Goal: Task Accomplishment & Management: Manage account settings

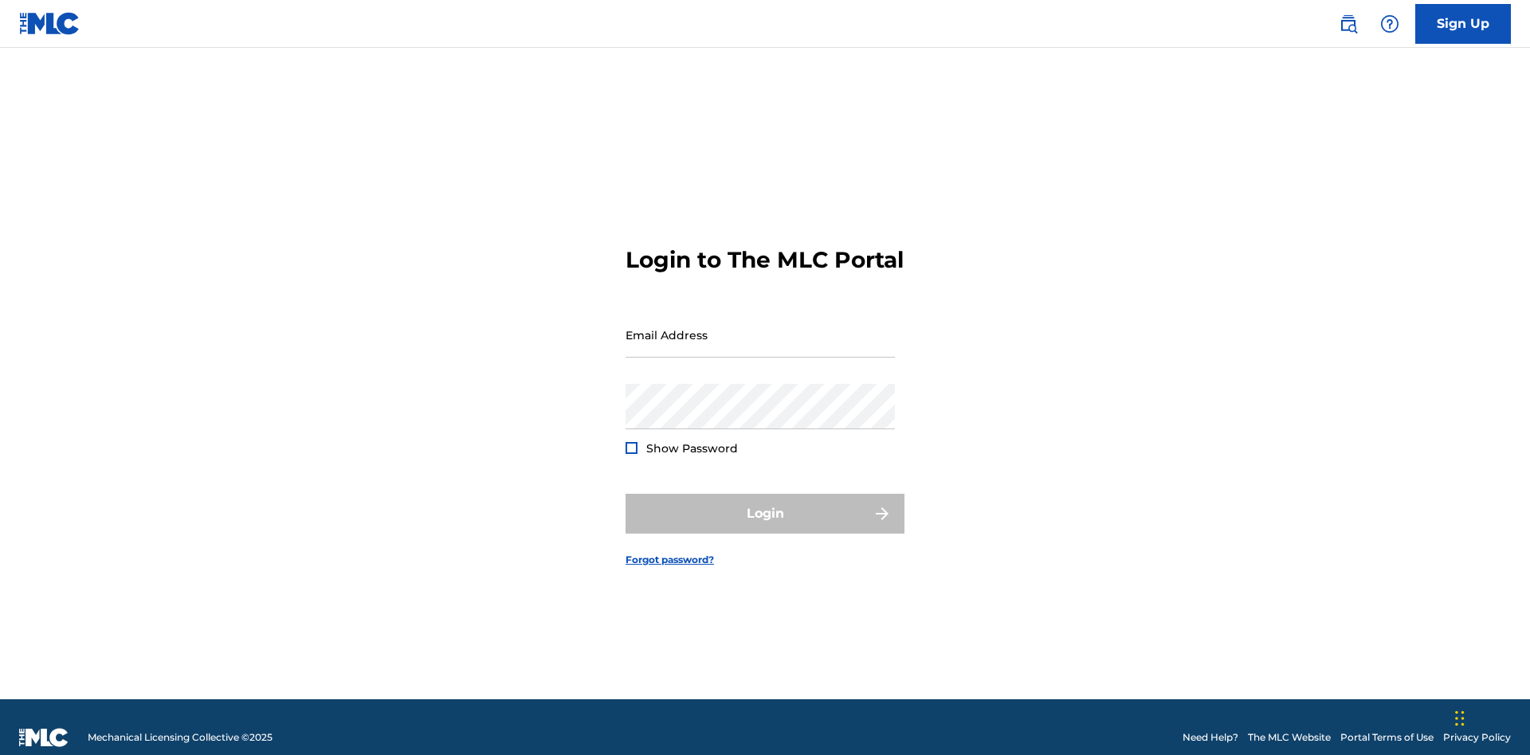
scroll to position [21, 0]
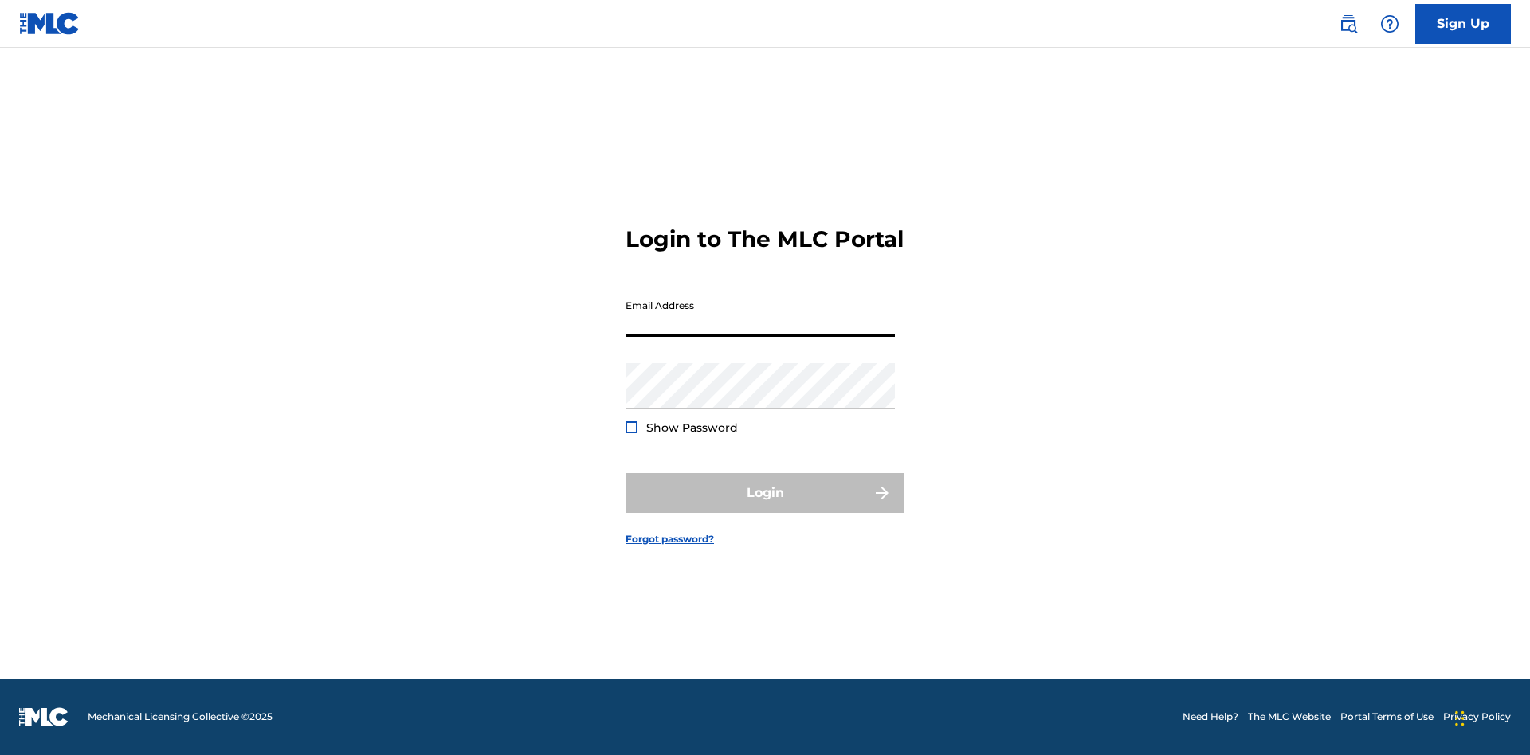
scroll to position [21, 0]
type input "[EMAIL_ADDRESS][DOMAIN_NAME]"
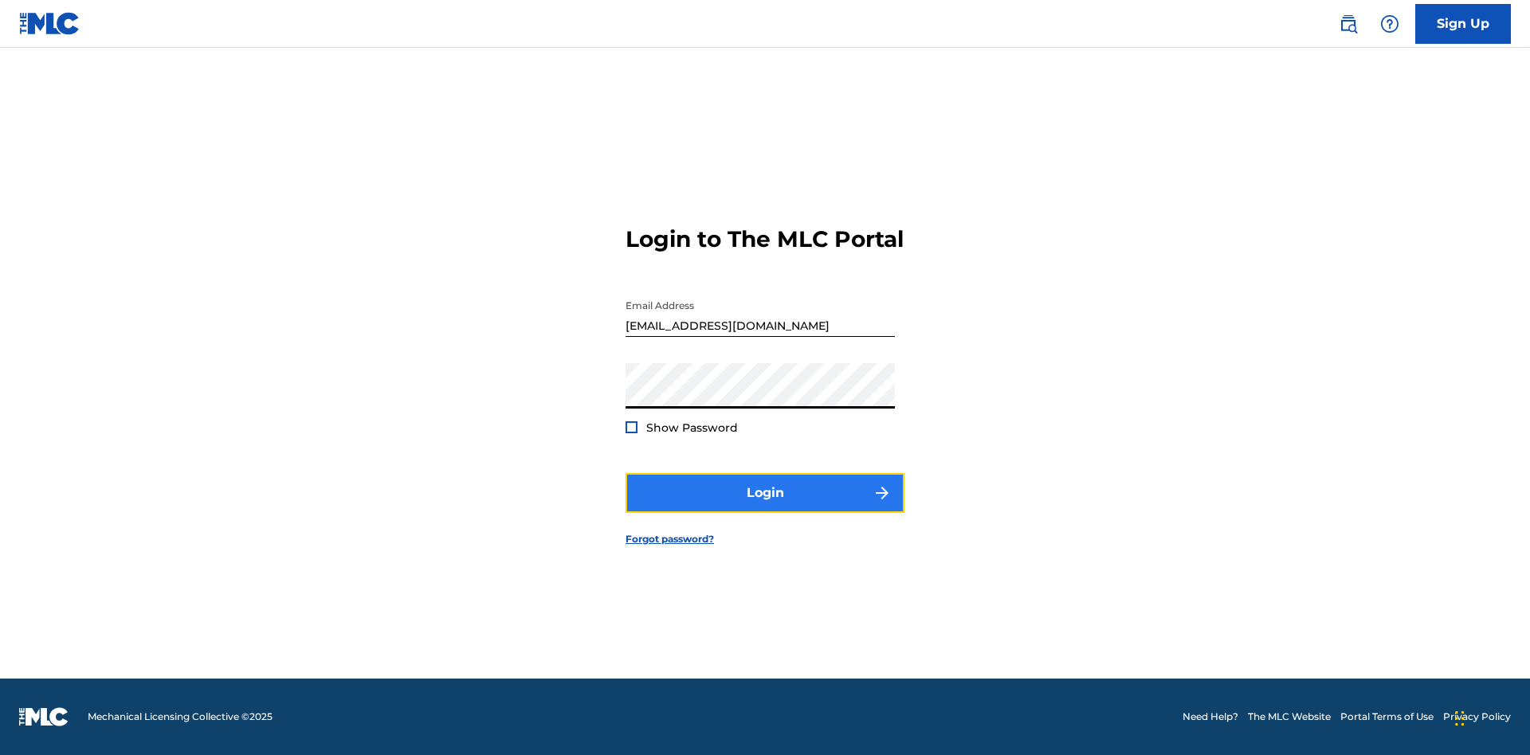
click at [765, 507] on button "Login" at bounding box center [764, 493] width 279 height 40
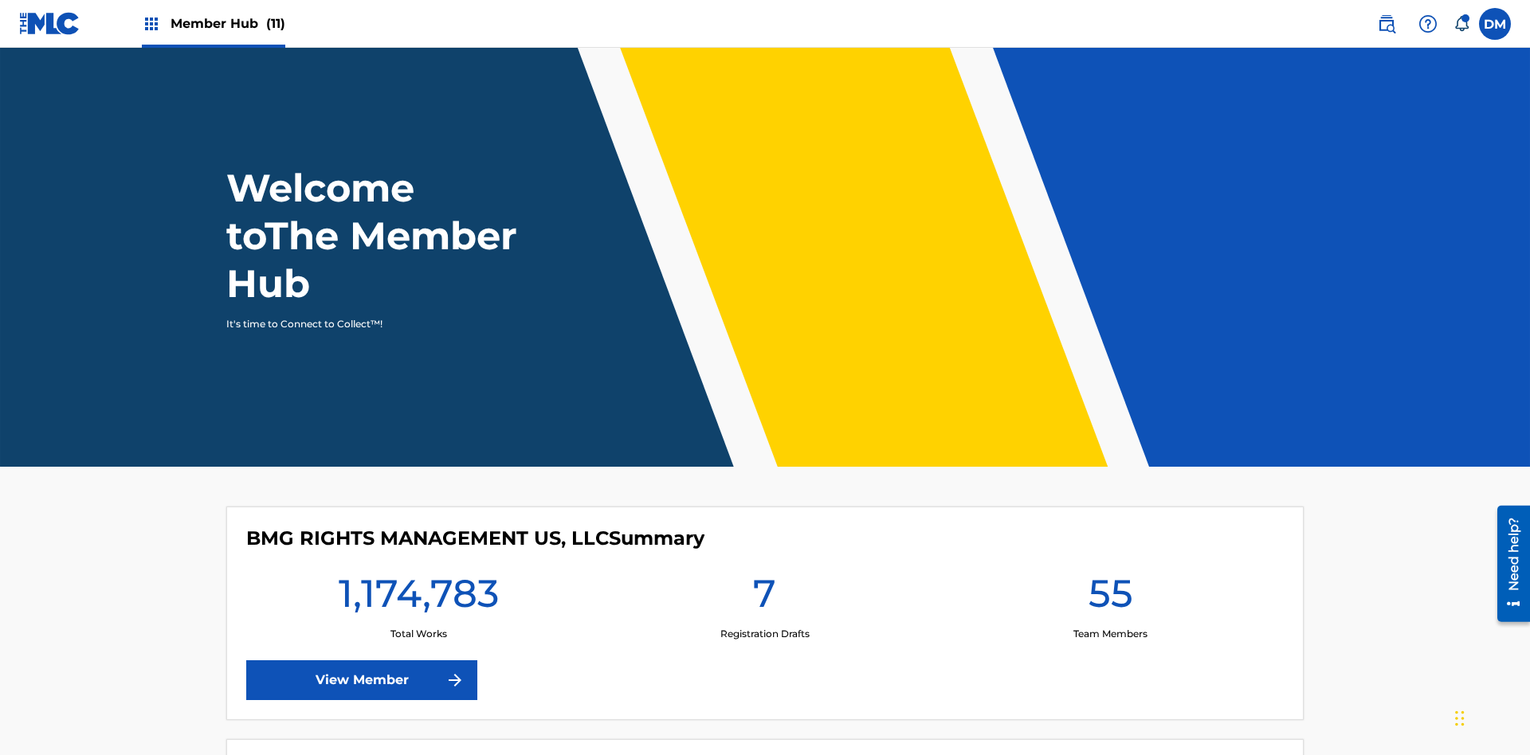
scroll to position [69, 0]
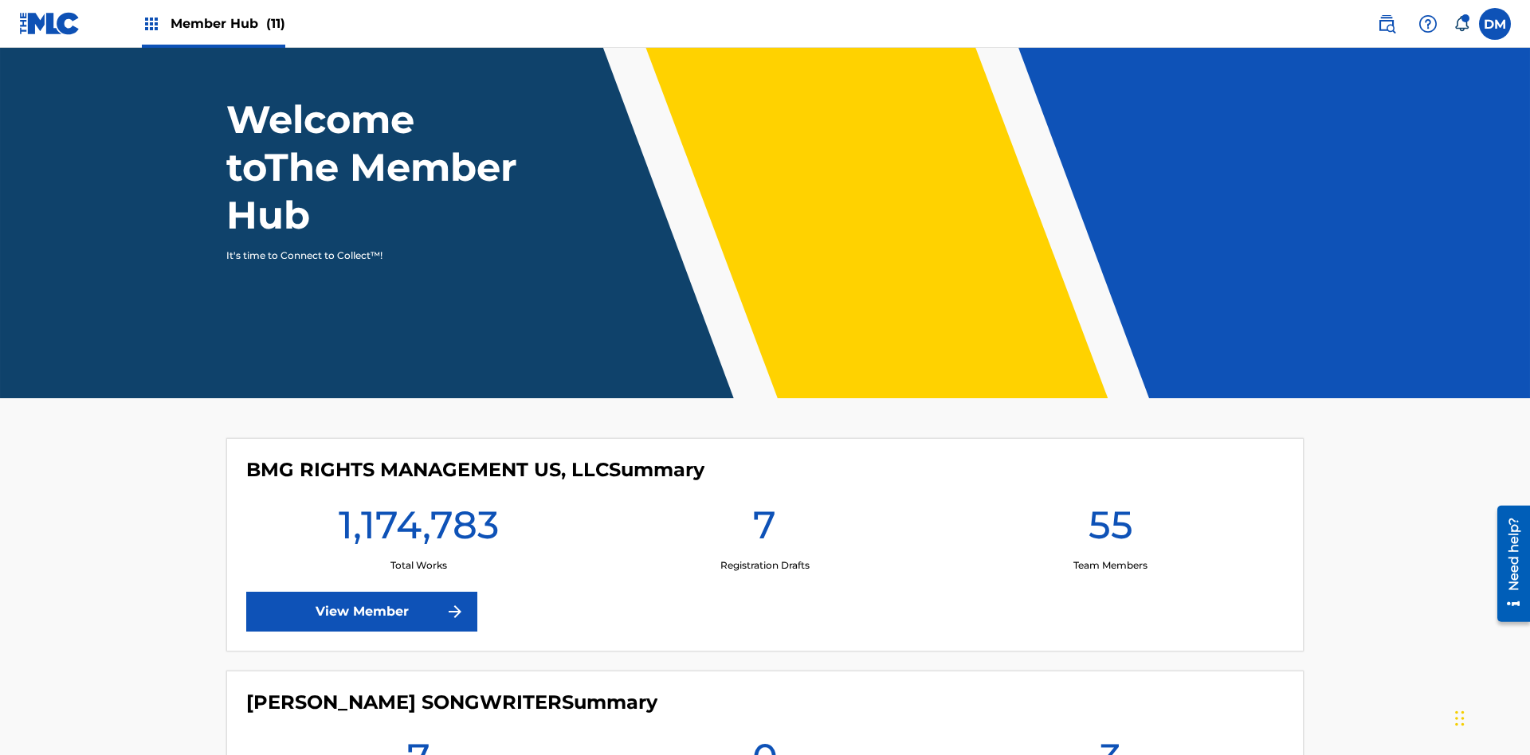
click at [213, 23] on span "Member Hub (11)" at bounding box center [228, 23] width 115 height 18
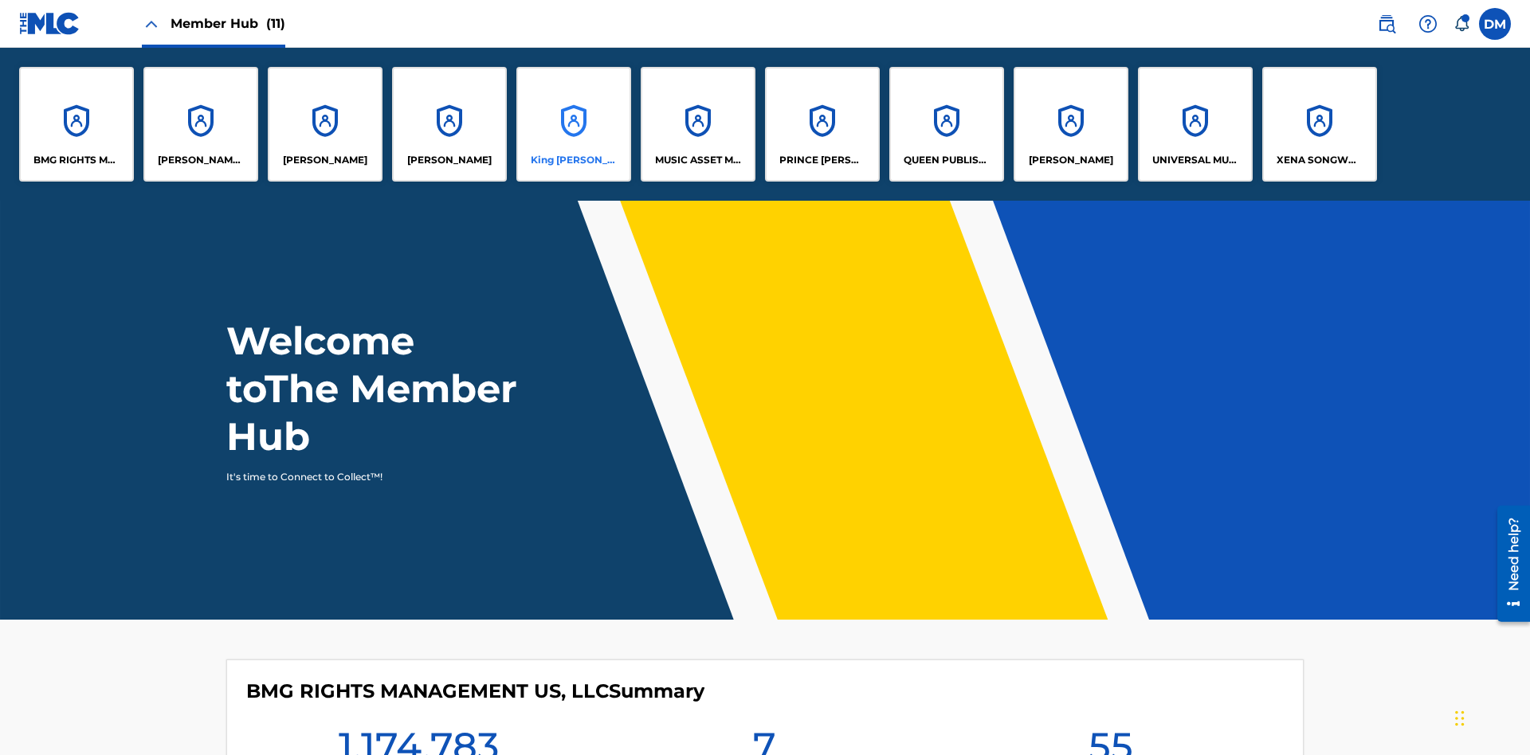
click at [573, 160] on p "King [PERSON_NAME]" at bounding box center [574, 160] width 87 height 14
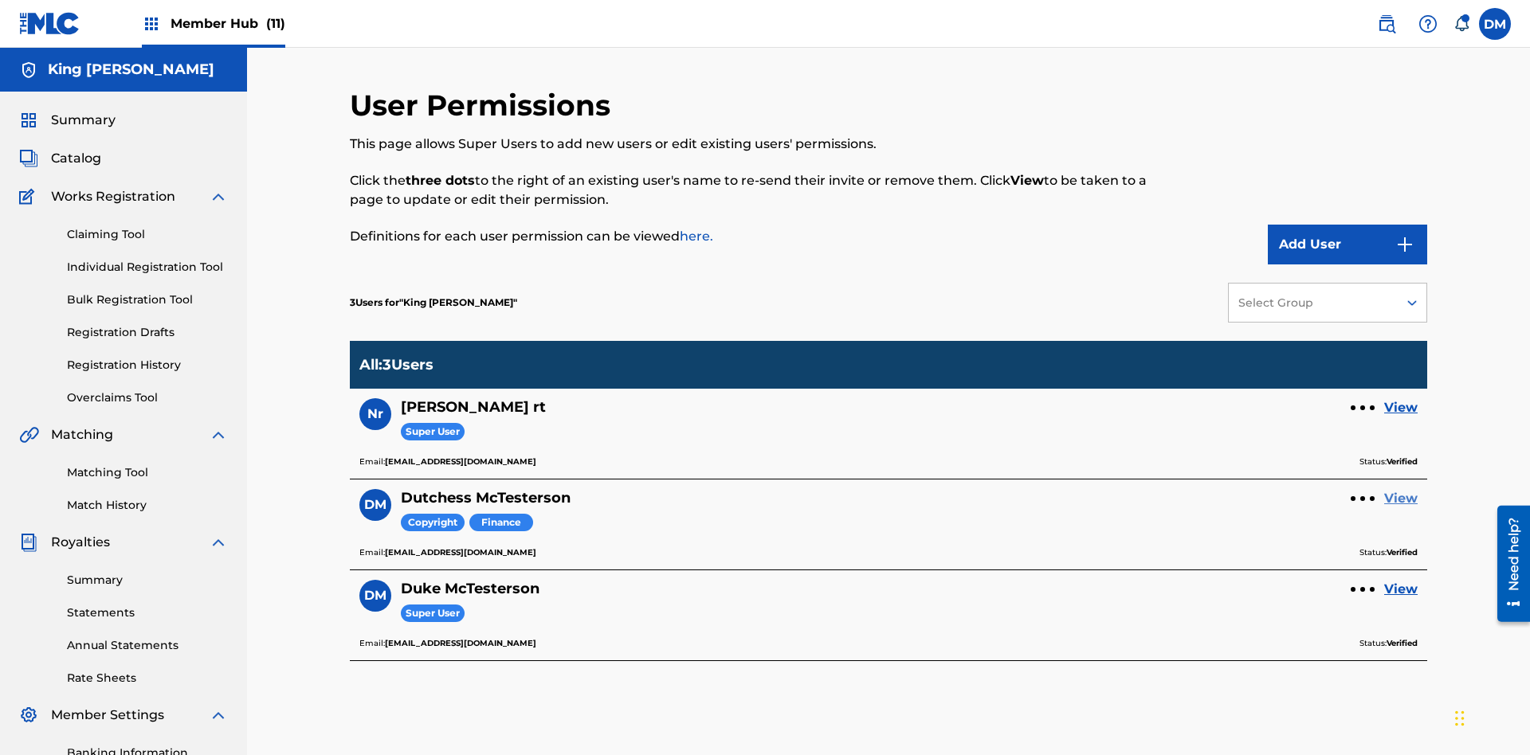
click at [1401, 489] on link "View" at bounding box center [1400, 498] width 33 height 19
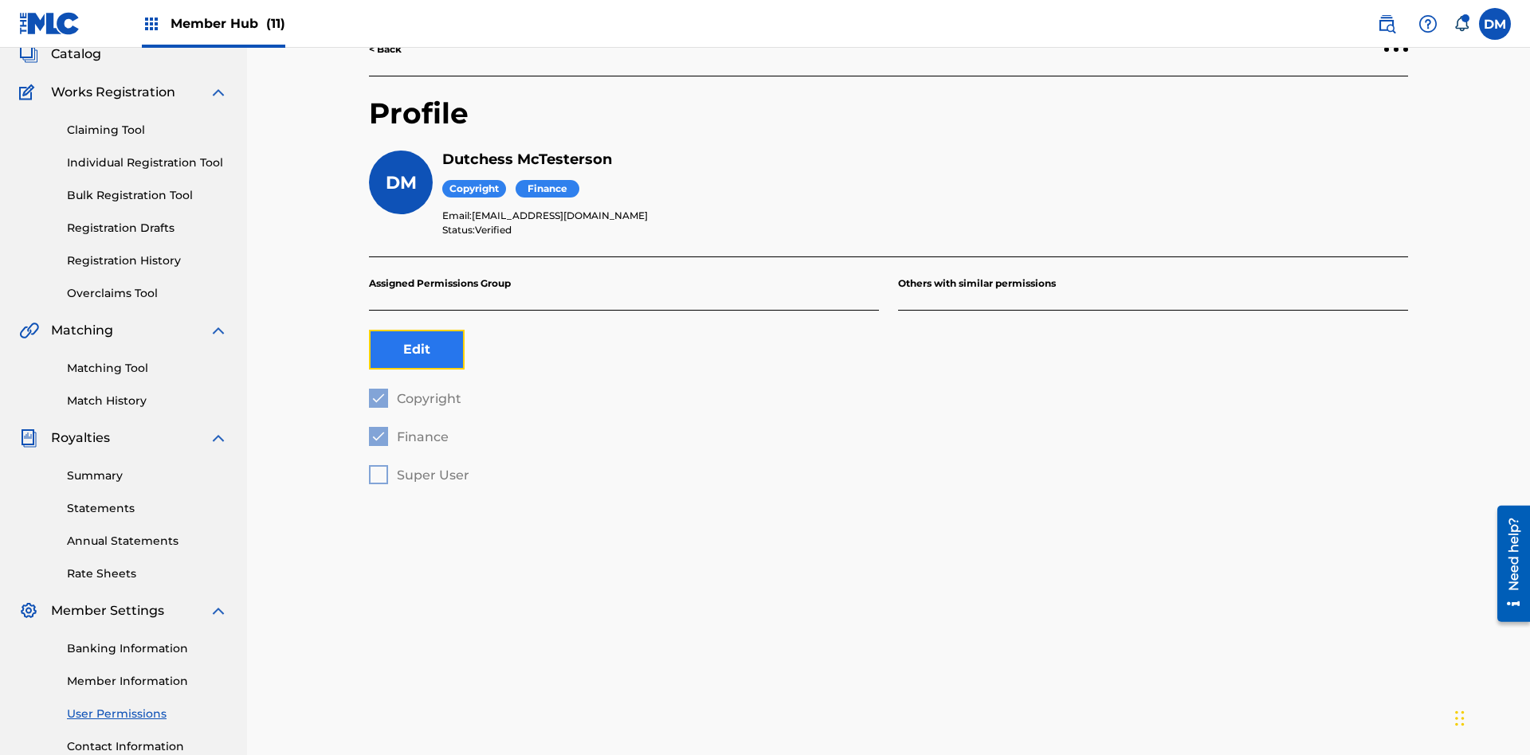
click at [417, 330] on button "Edit" at bounding box center [417, 350] width 96 height 40
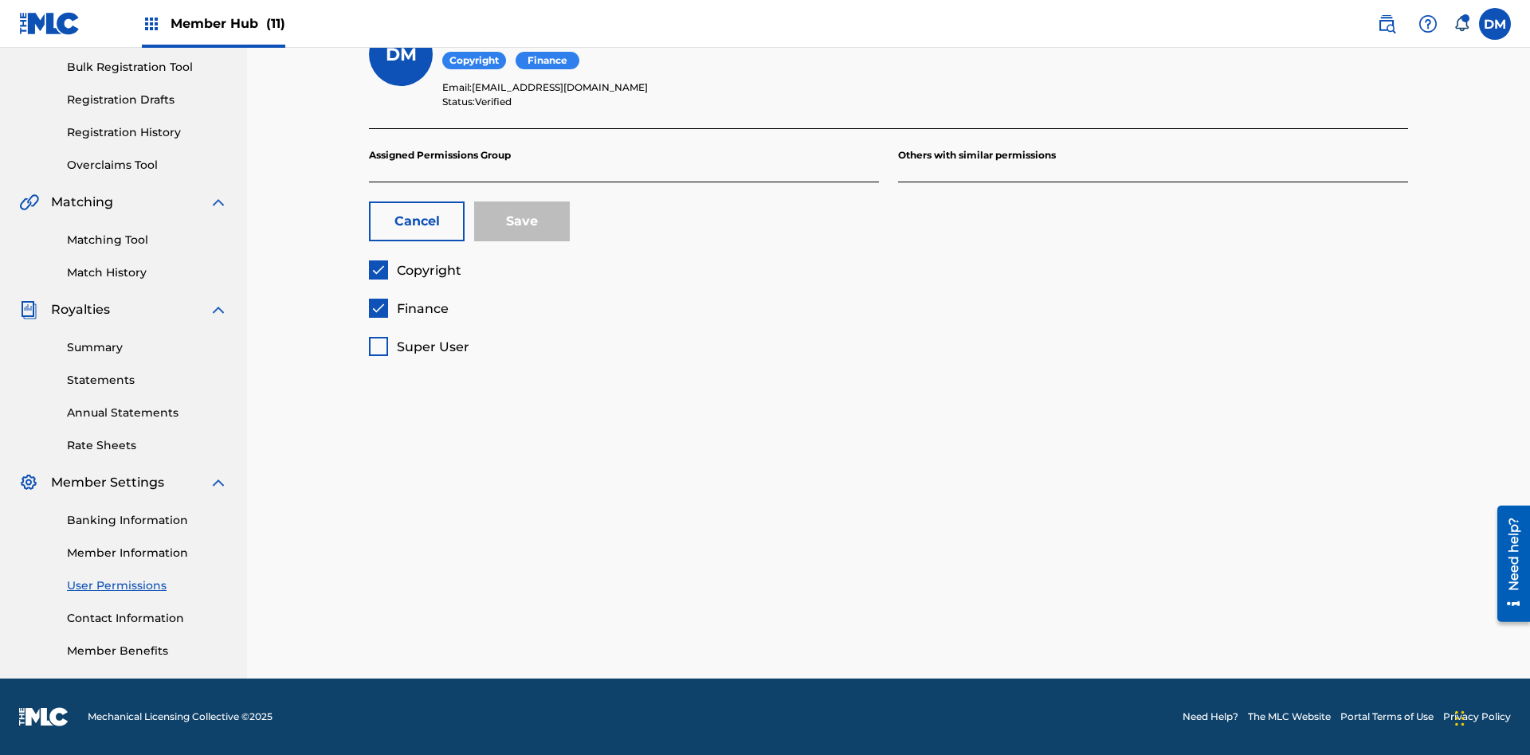
click at [414, 270] on span "Copyright" at bounding box center [429, 270] width 65 height 15
click at [408, 308] on span "Finance" at bounding box center [423, 308] width 52 height 15
click at [418, 347] on span "Super User" at bounding box center [433, 346] width 73 height 15
click at [522, 221] on button "Save" at bounding box center [522, 222] width 96 height 40
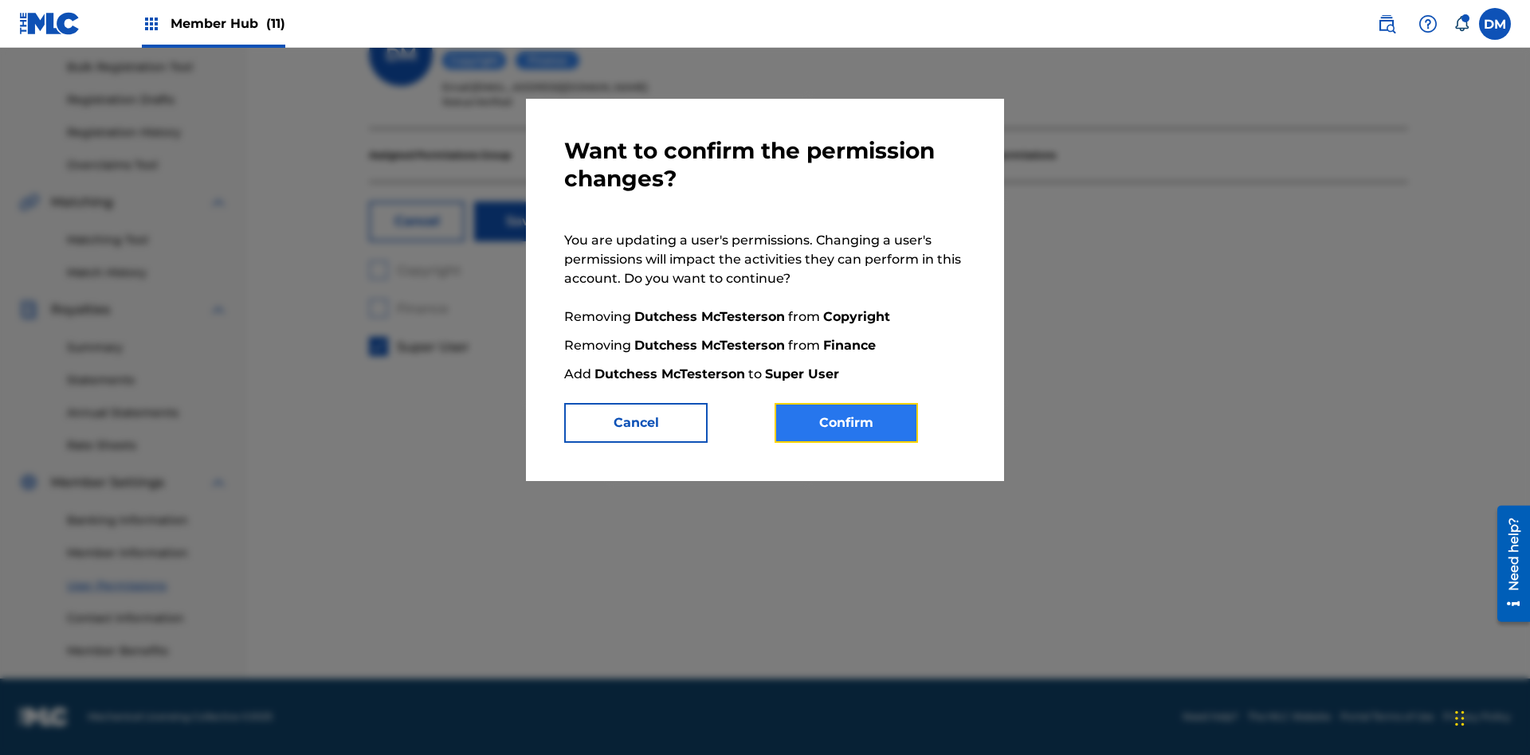
click at [846, 423] on button "Confirm" at bounding box center [845, 423] width 143 height 40
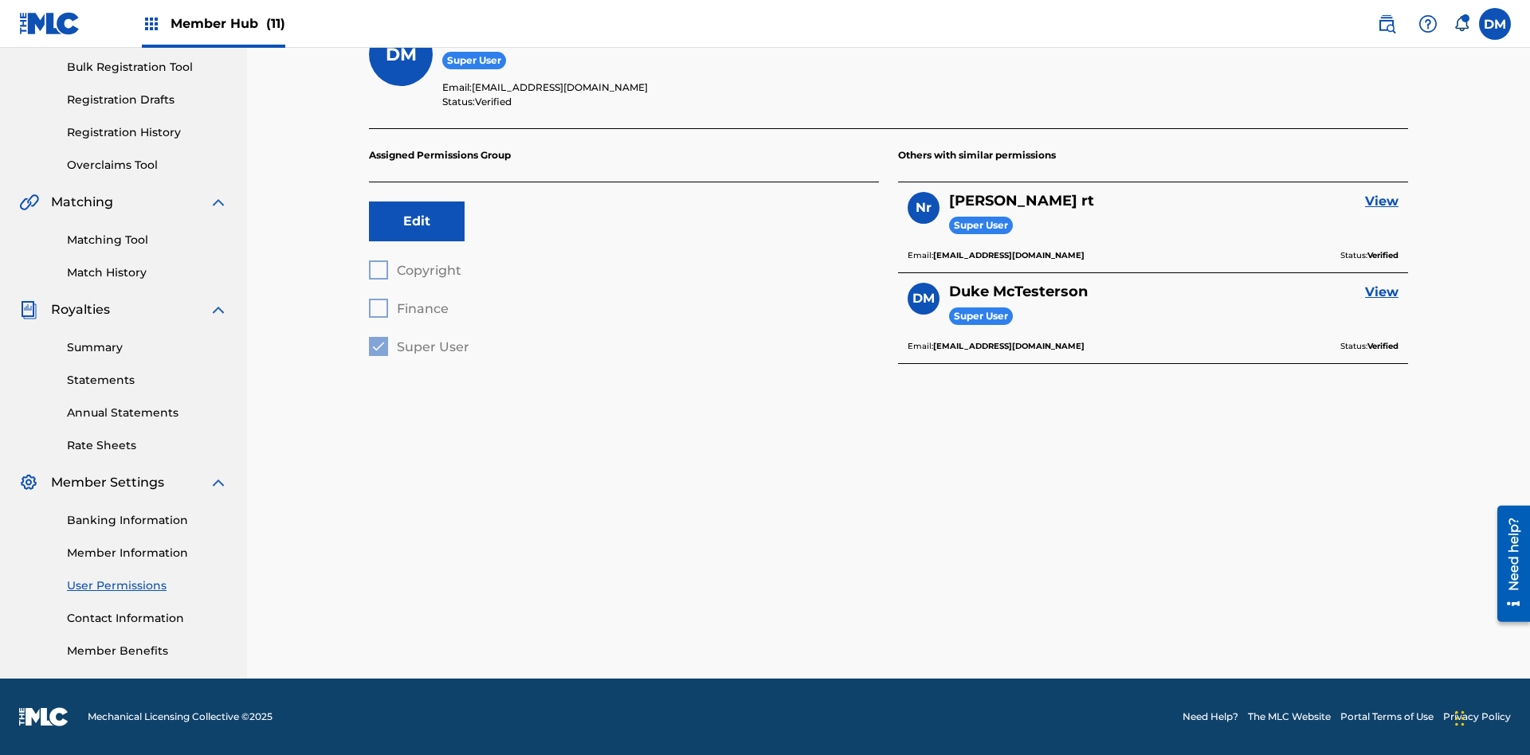
scroll to position [144, 0]
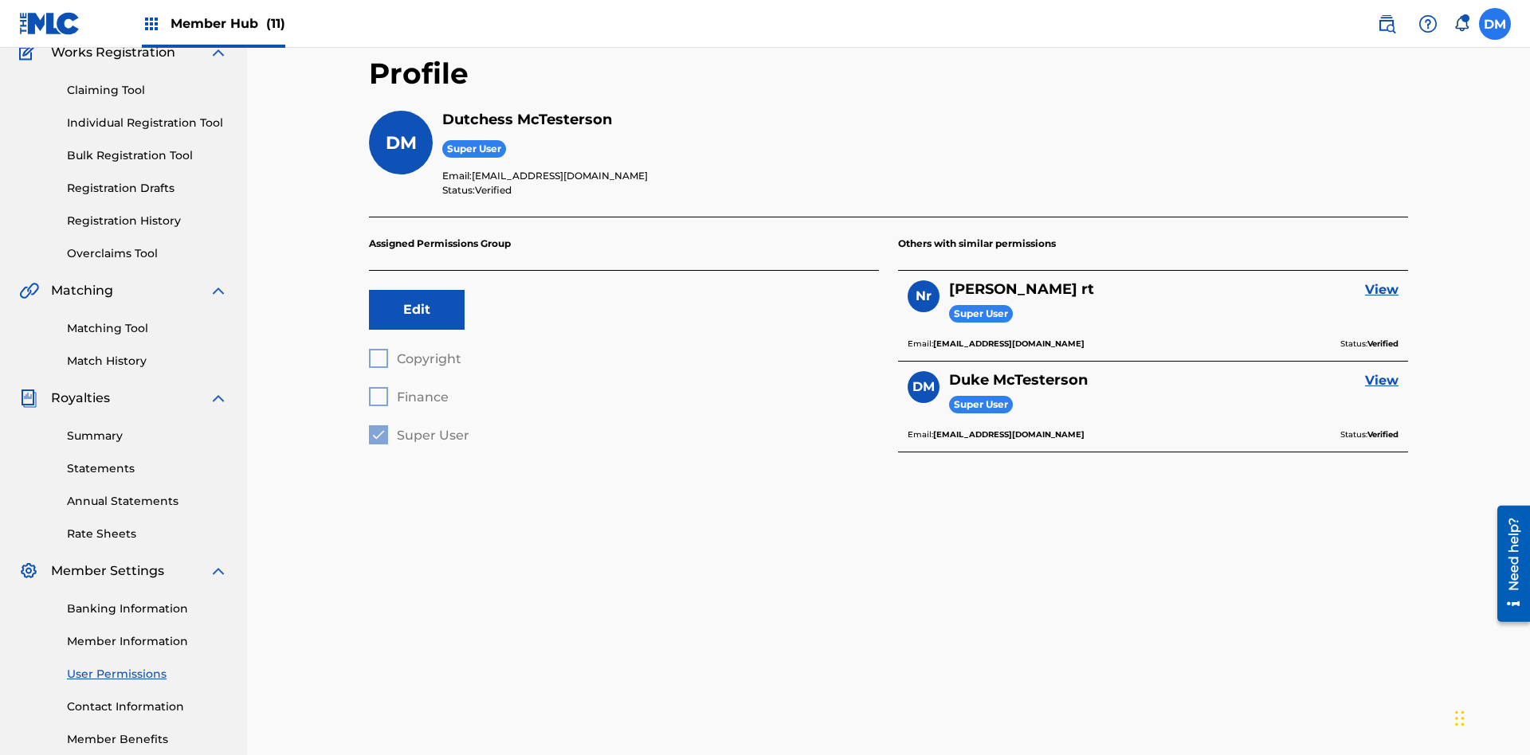
click at [1495, 23] on label at bounding box center [1495, 24] width 32 height 32
click at [1495, 24] on input "DM Duke McTesterson duke.mctesterson@gmail.com Notification Preferences Profile…" at bounding box center [1495, 24] width 0 height 0
click at [1340, 225] on p "Log out" at bounding box center [1340, 225] width 37 height 14
click at [1495, 24] on input "DM Duke McTesterson duke.mctesterson@gmail.com Notification Preferences Profile…" at bounding box center [1495, 24] width 0 height 0
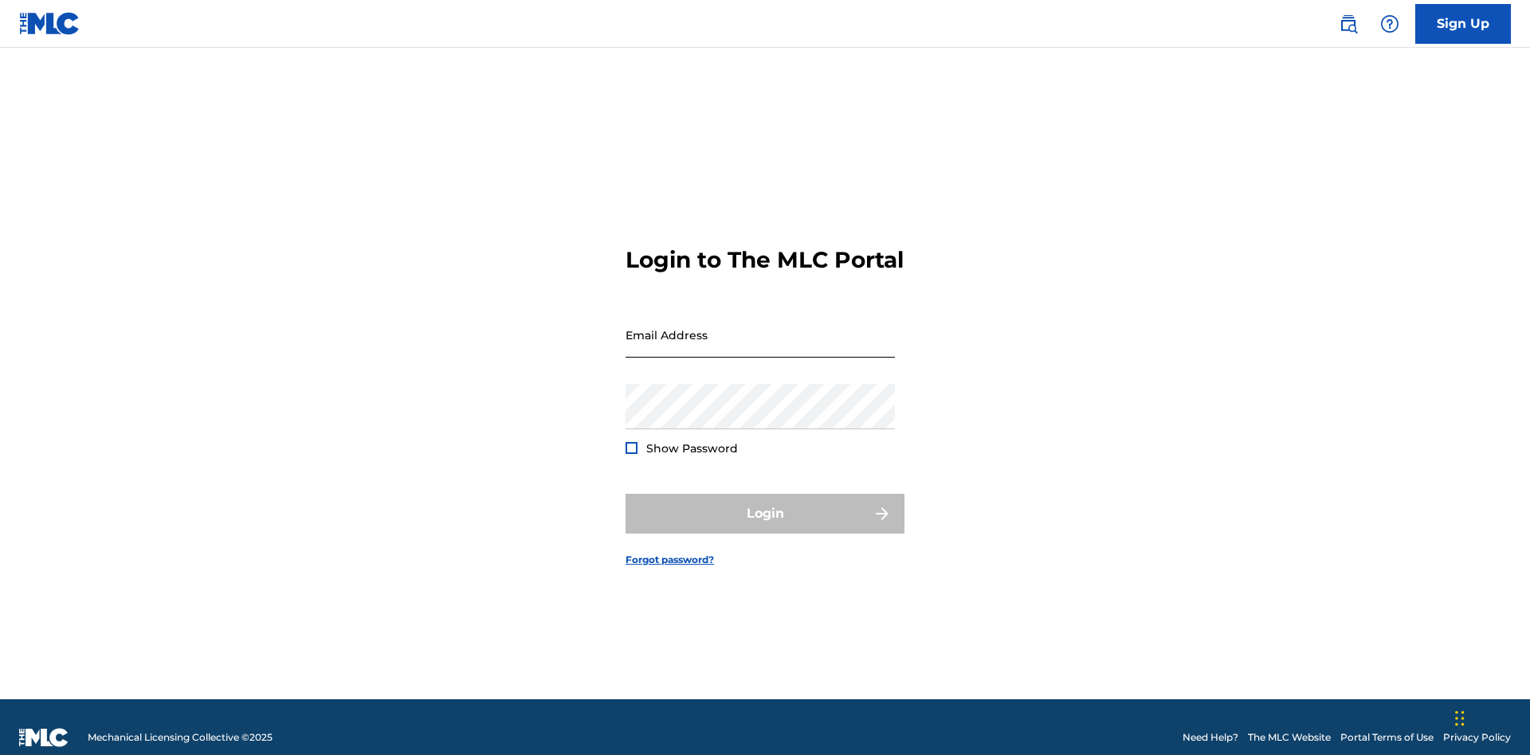
click at [760, 327] on input "Email Address" at bounding box center [759, 334] width 269 height 45
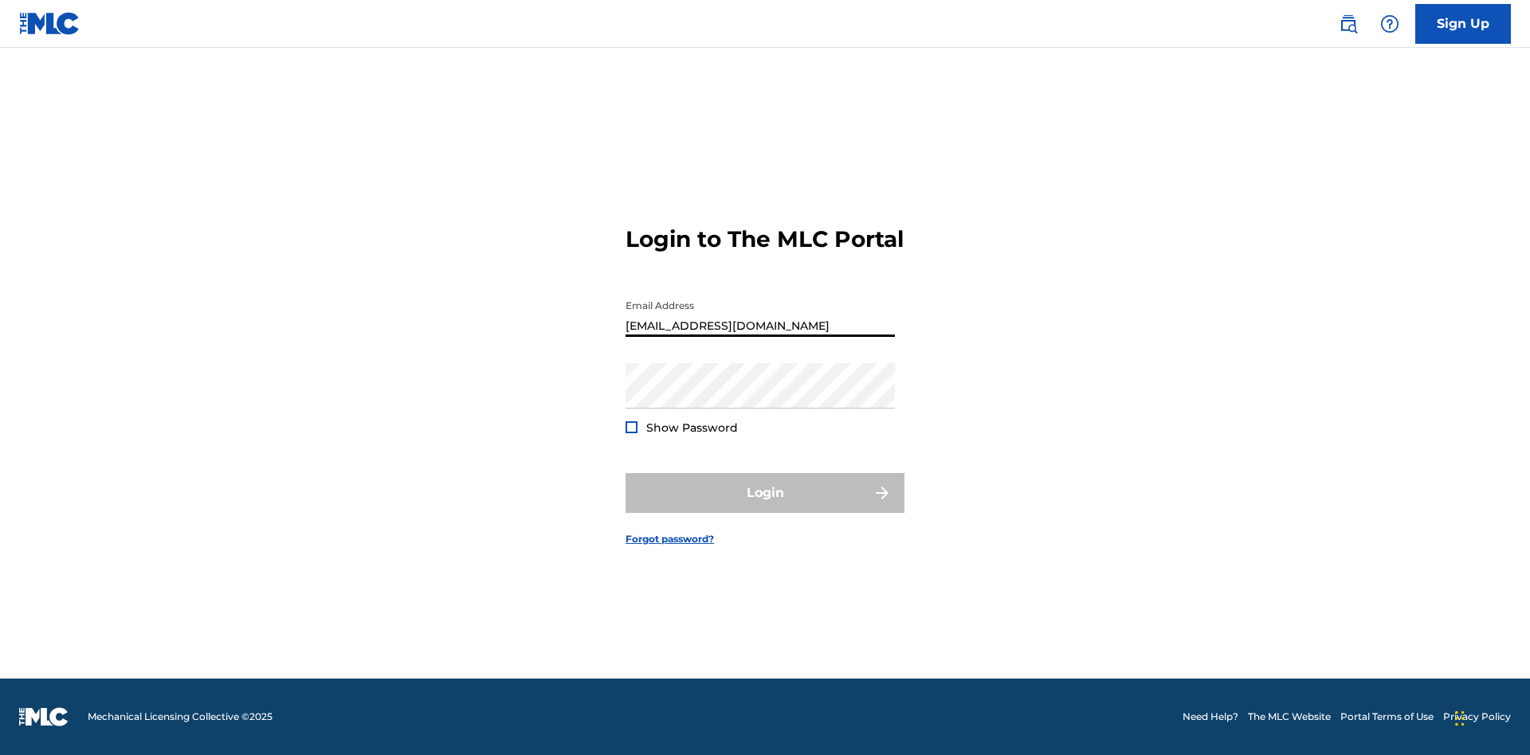
type input "Dutchess.McTesterson@gmail.com"
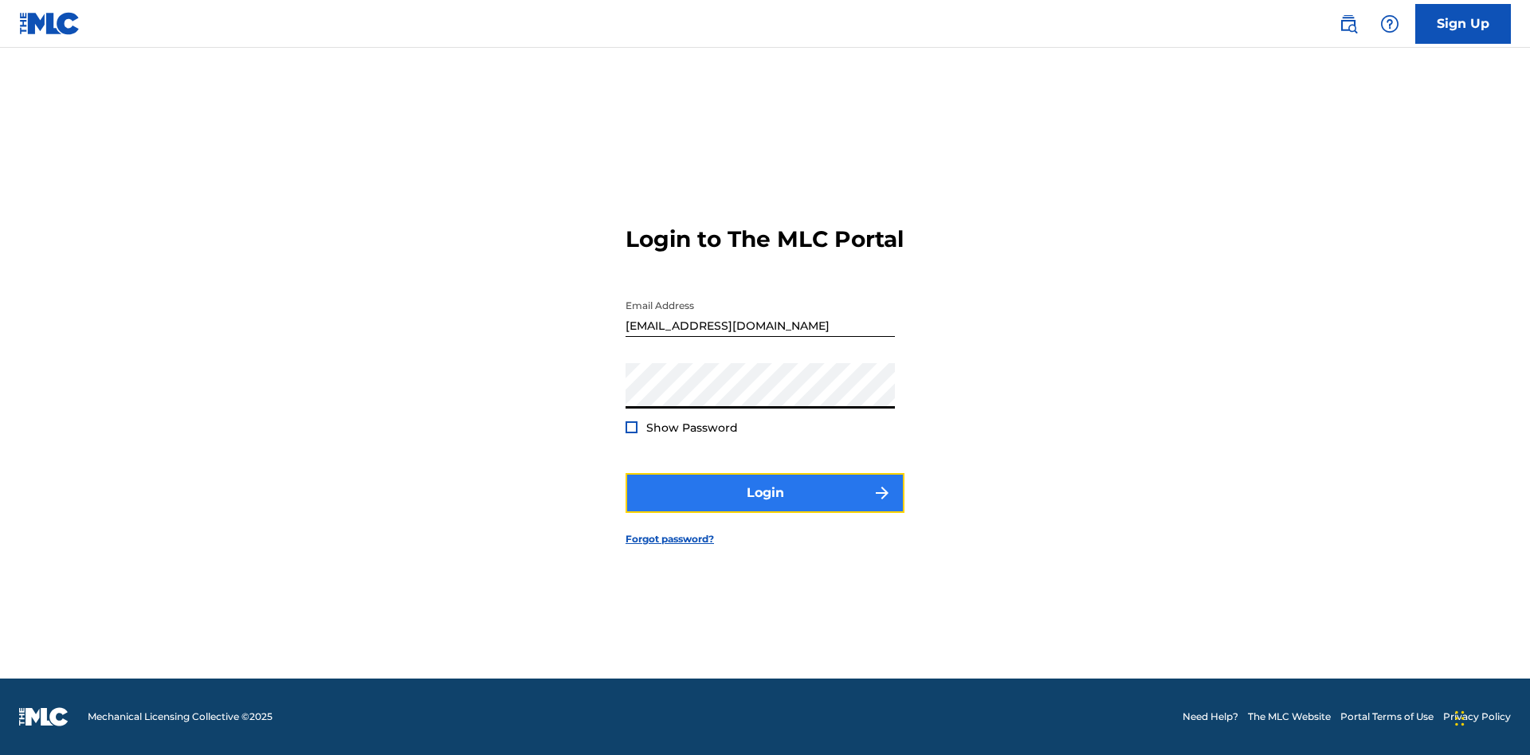
click at [765, 507] on button "Login" at bounding box center [764, 493] width 279 height 40
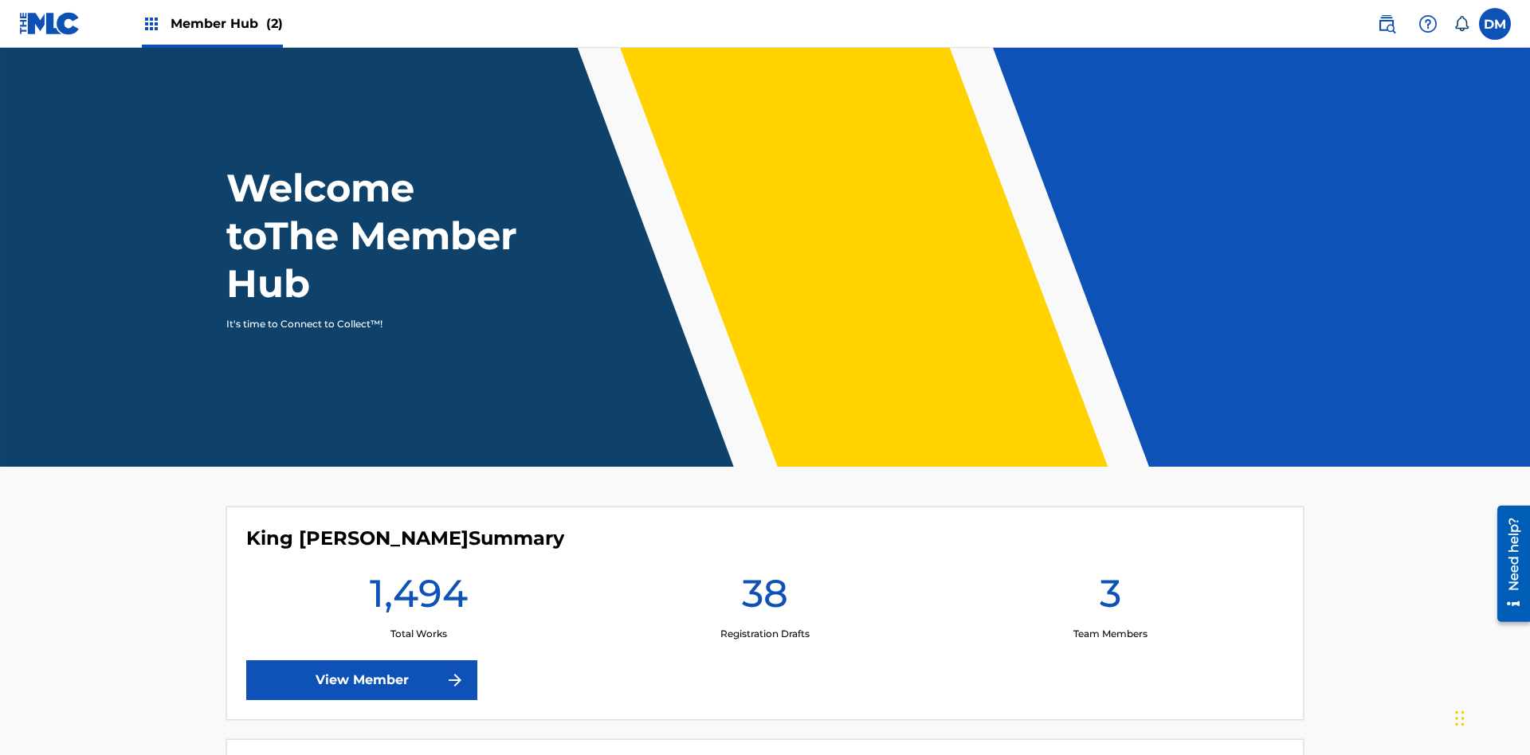
click at [211, 23] on span "Member Hub (2)" at bounding box center [227, 23] width 112 height 18
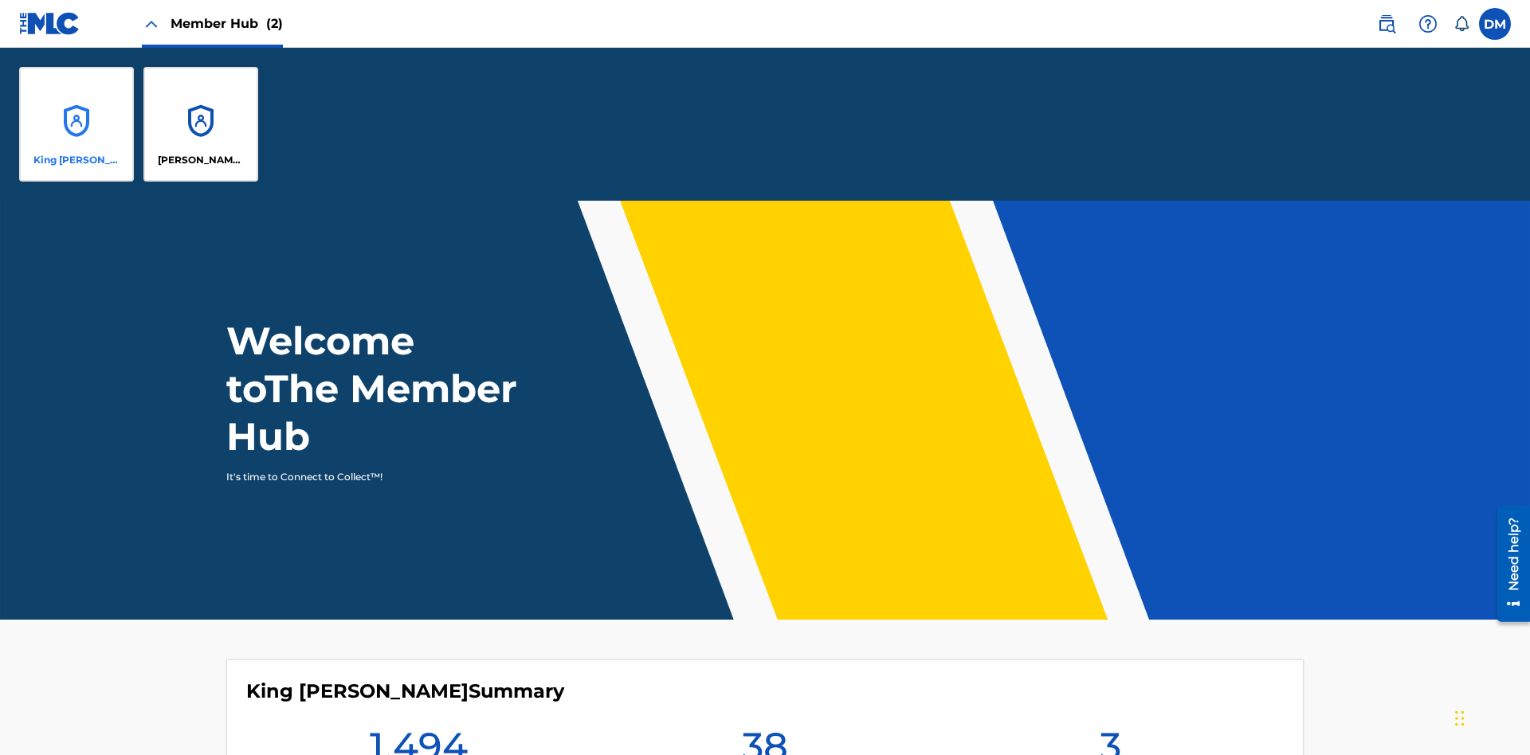
click at [76, 160] on p "King [PERSON_NAME]" at bounding box center [76, 160] width 87 height 14
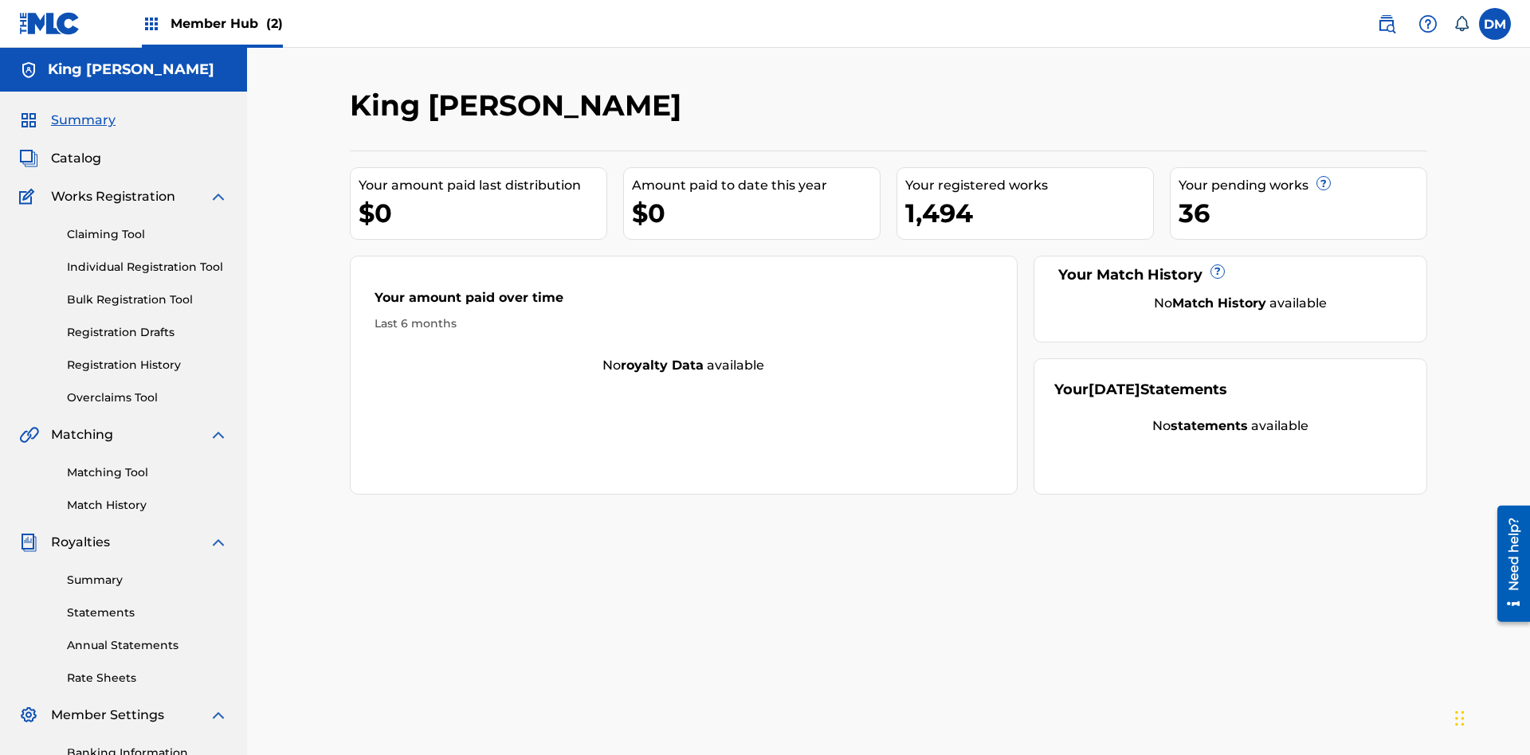
click at [82, 111] on span "Summary" at bounding box center [83, 120] width 65 height 19
click at [147, 465] on link "Matching Tool" at bounding box center [147, 473] width 161 height 17
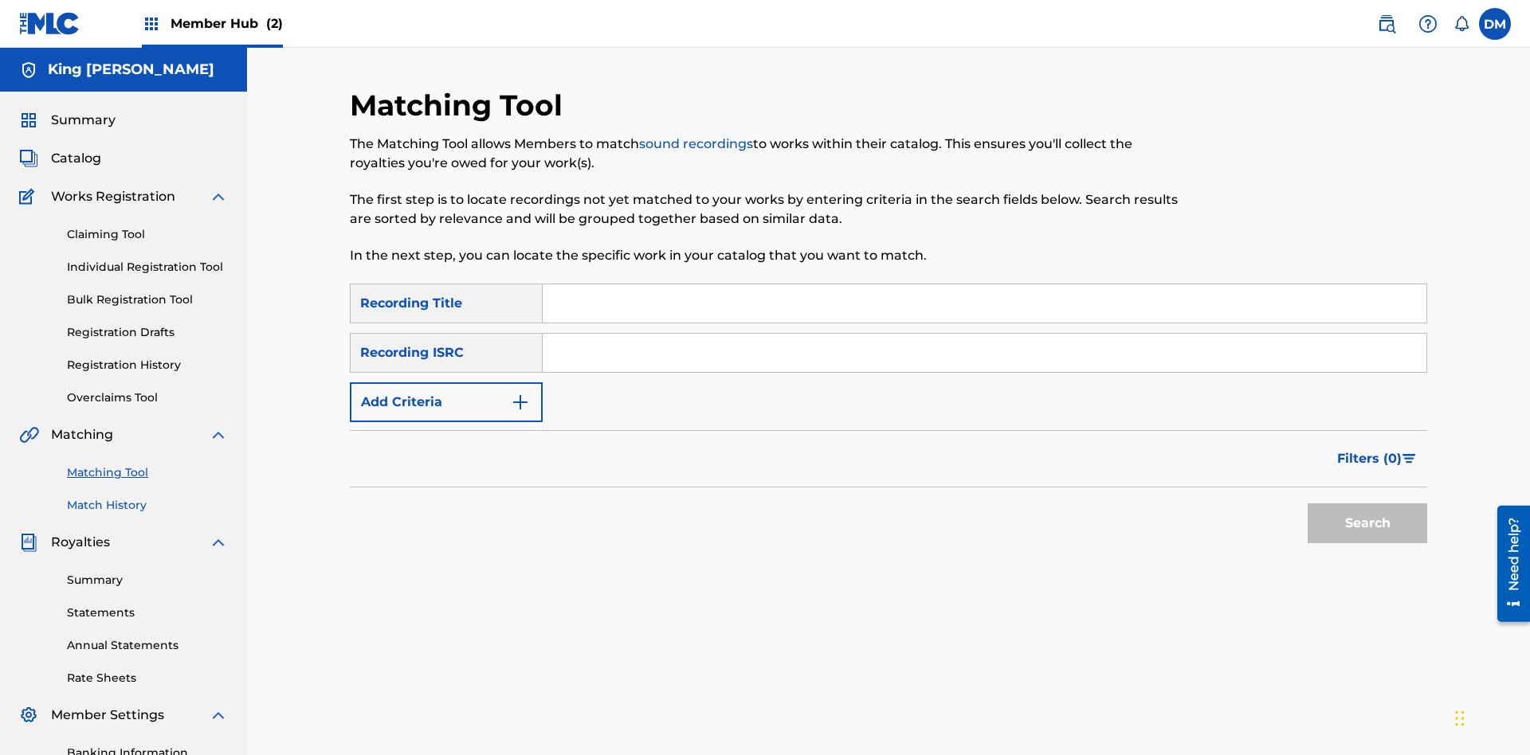
click at [147, 497] on link "Match History" at bounding box center [147, 505] width 161 height 17
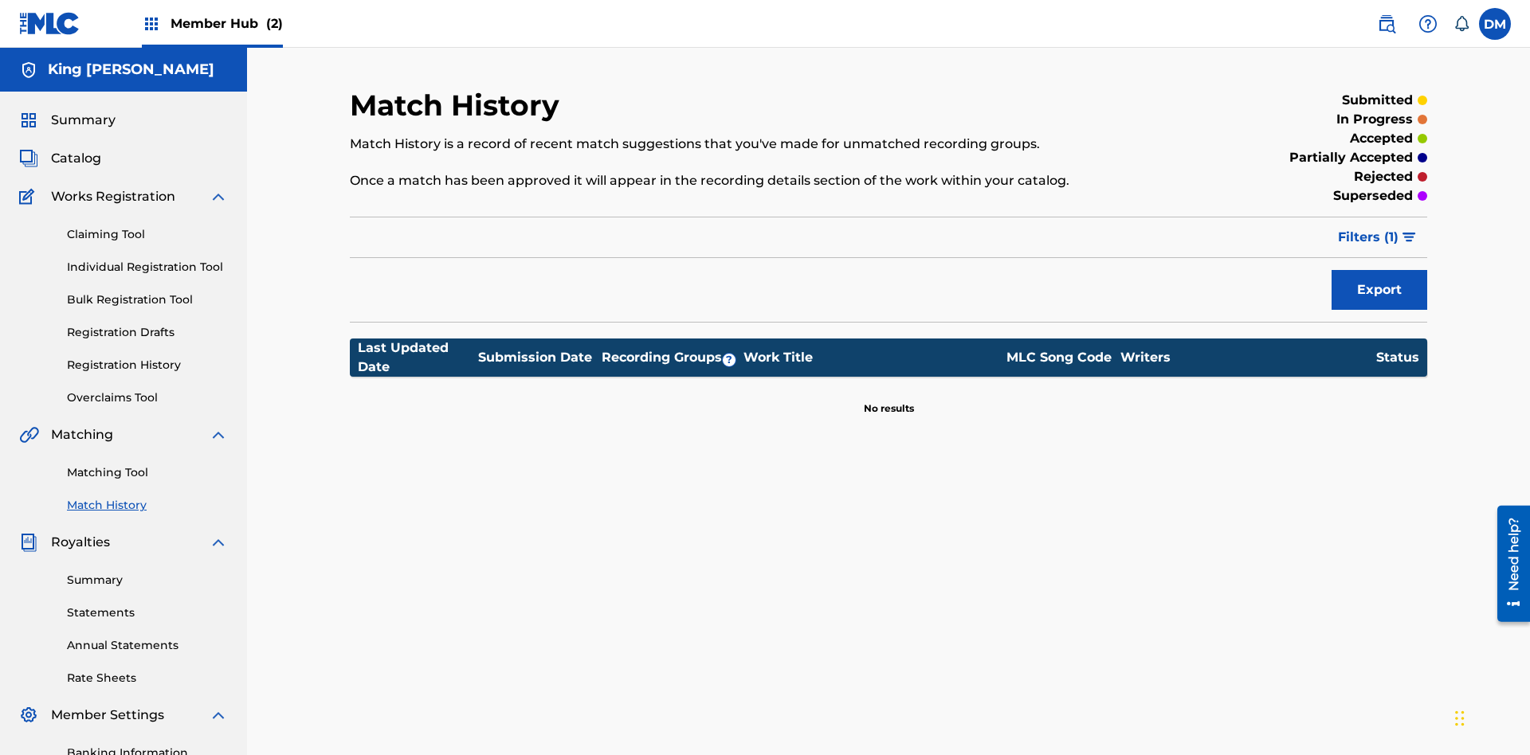
scroll to position [233, 0]
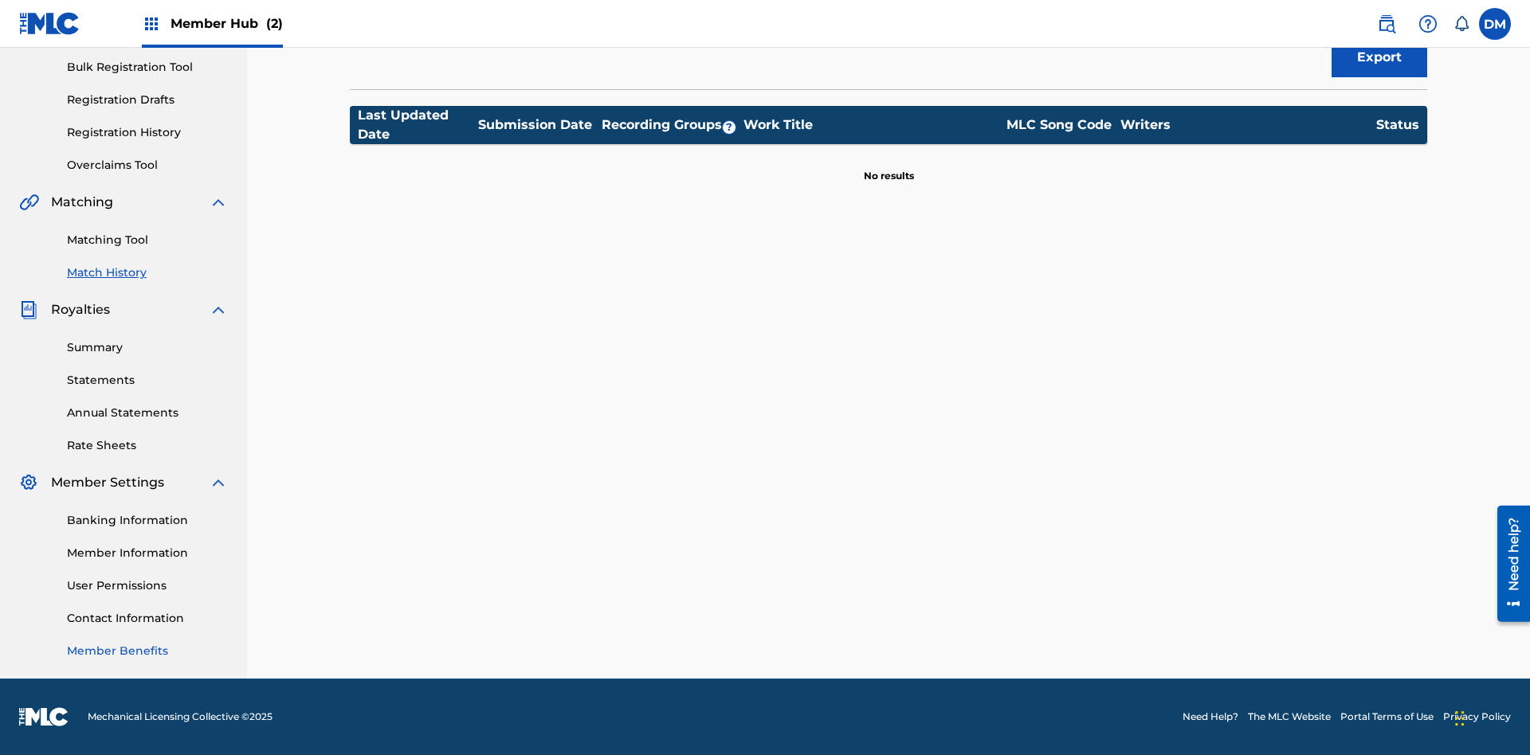
click at [147, 651] on link "Member Benefits" at bounding box center [147, 651] width 161 height 17
click at [147, 586] on link "User Permissions" at bounding box center [147, 586] width 161 height 17
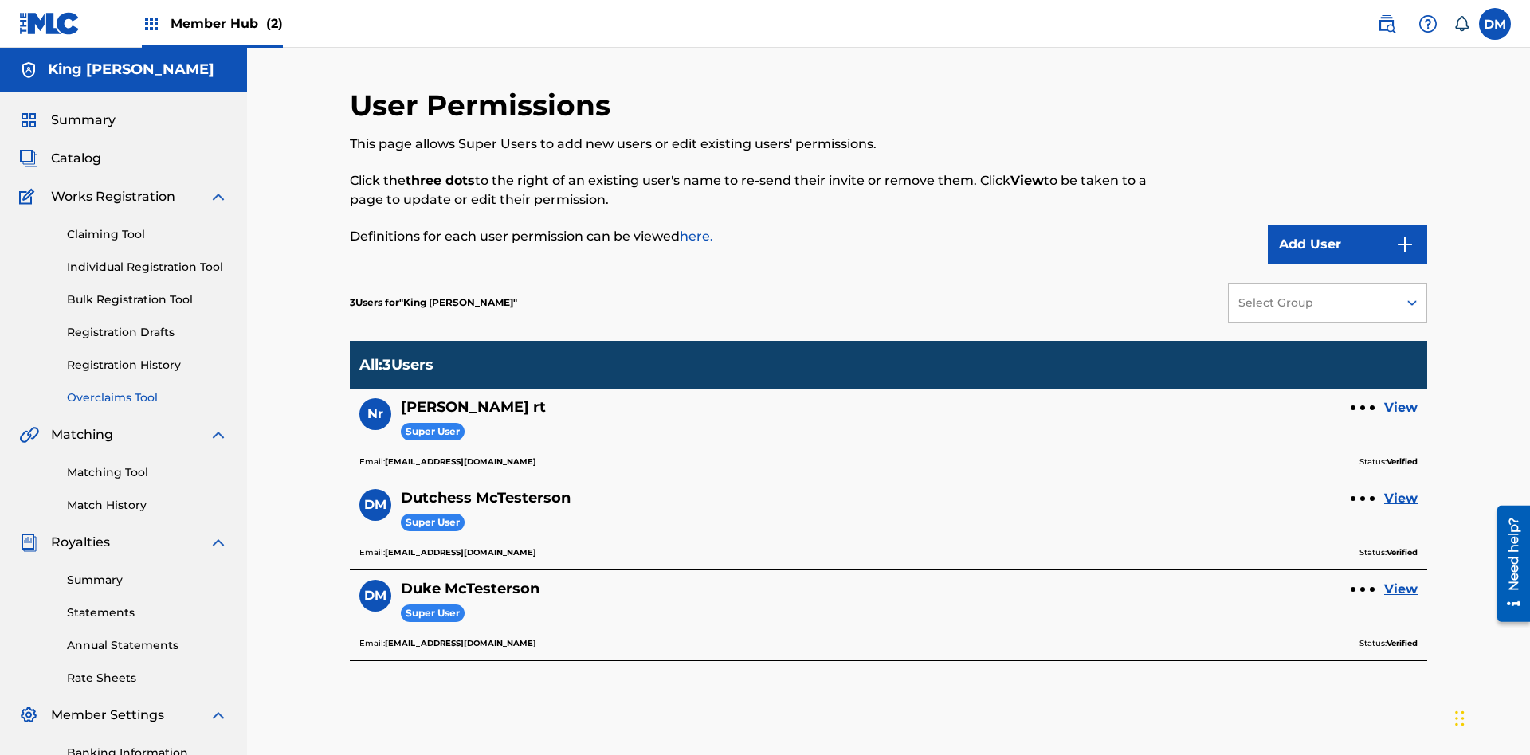
click at [147, 390] on link "Overclaims Tool" at bounding box center [147, 398] width 161 height 17
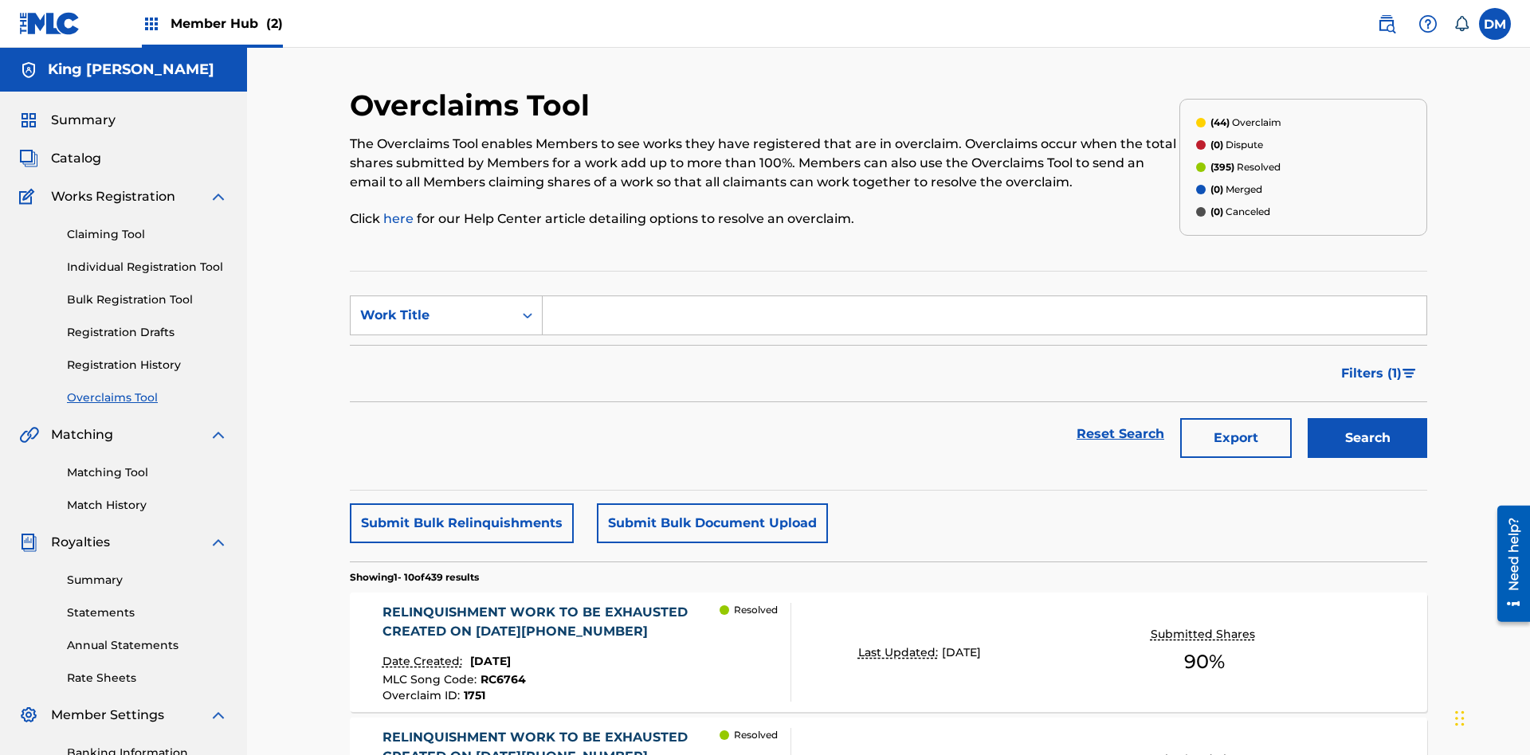
scroll to position [53, 0]
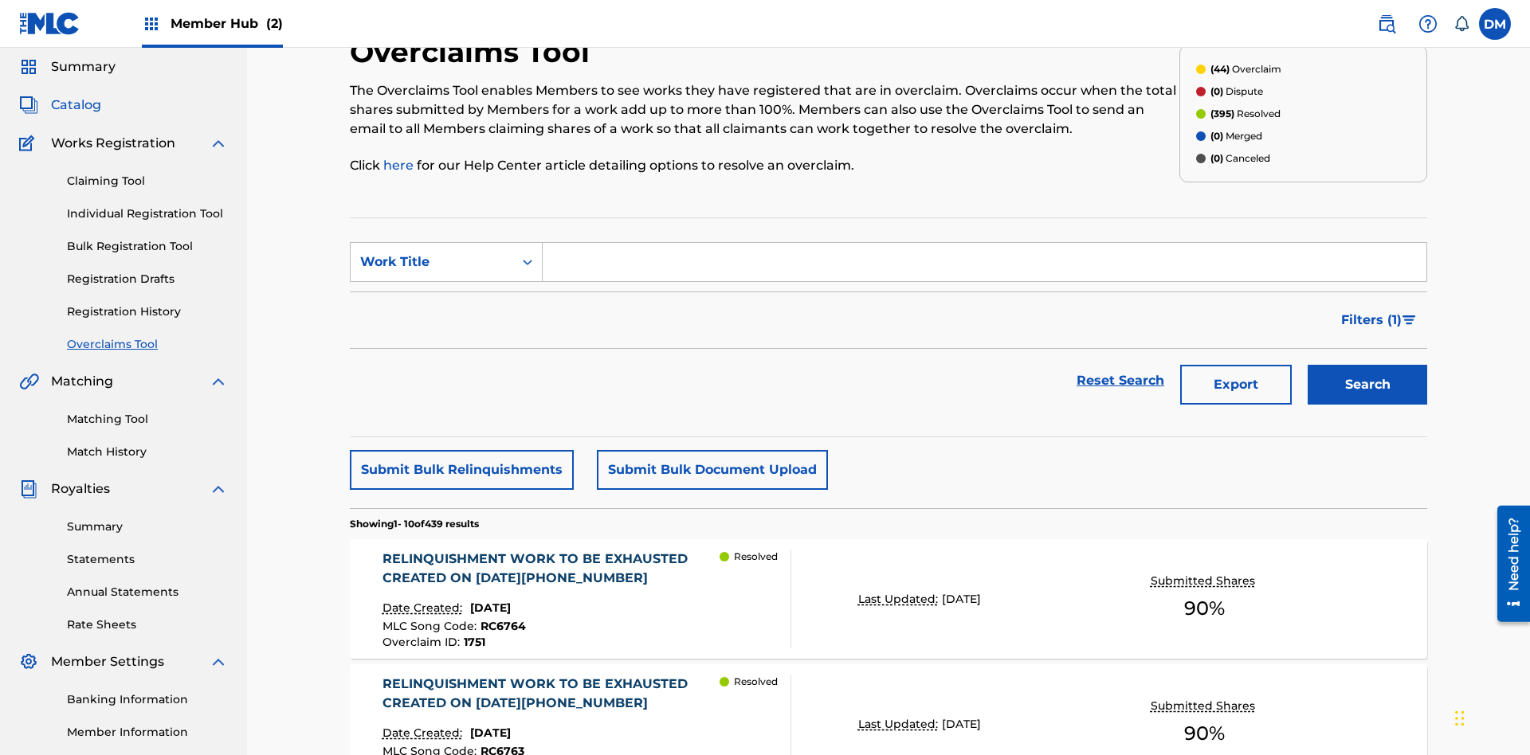
click at [76, 105] on span "Catalog" at bounding box center [76, 105] width 50 height 19
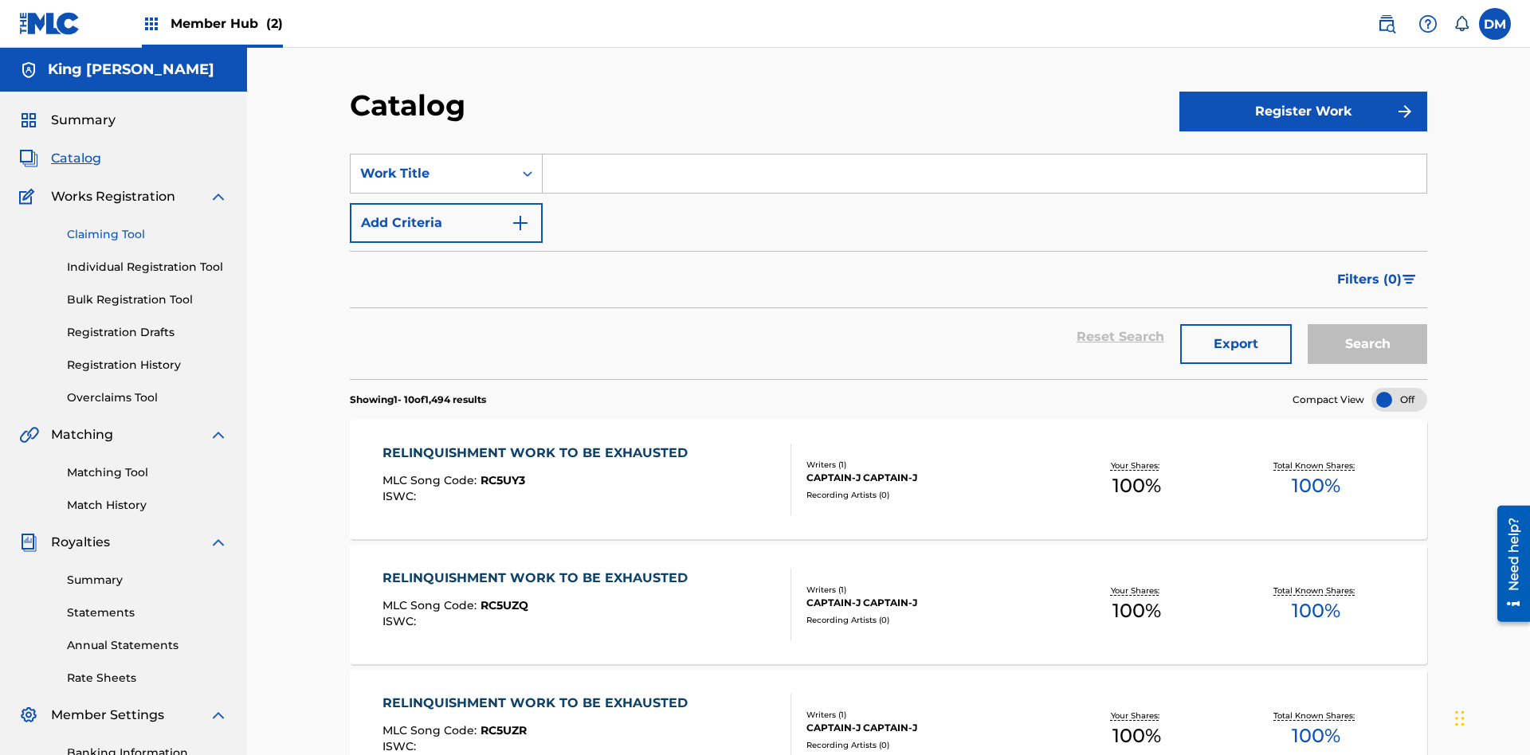
click at [147, 226] on link "Claiming Tool" at bounding box center [147, 234] width 161 height 17
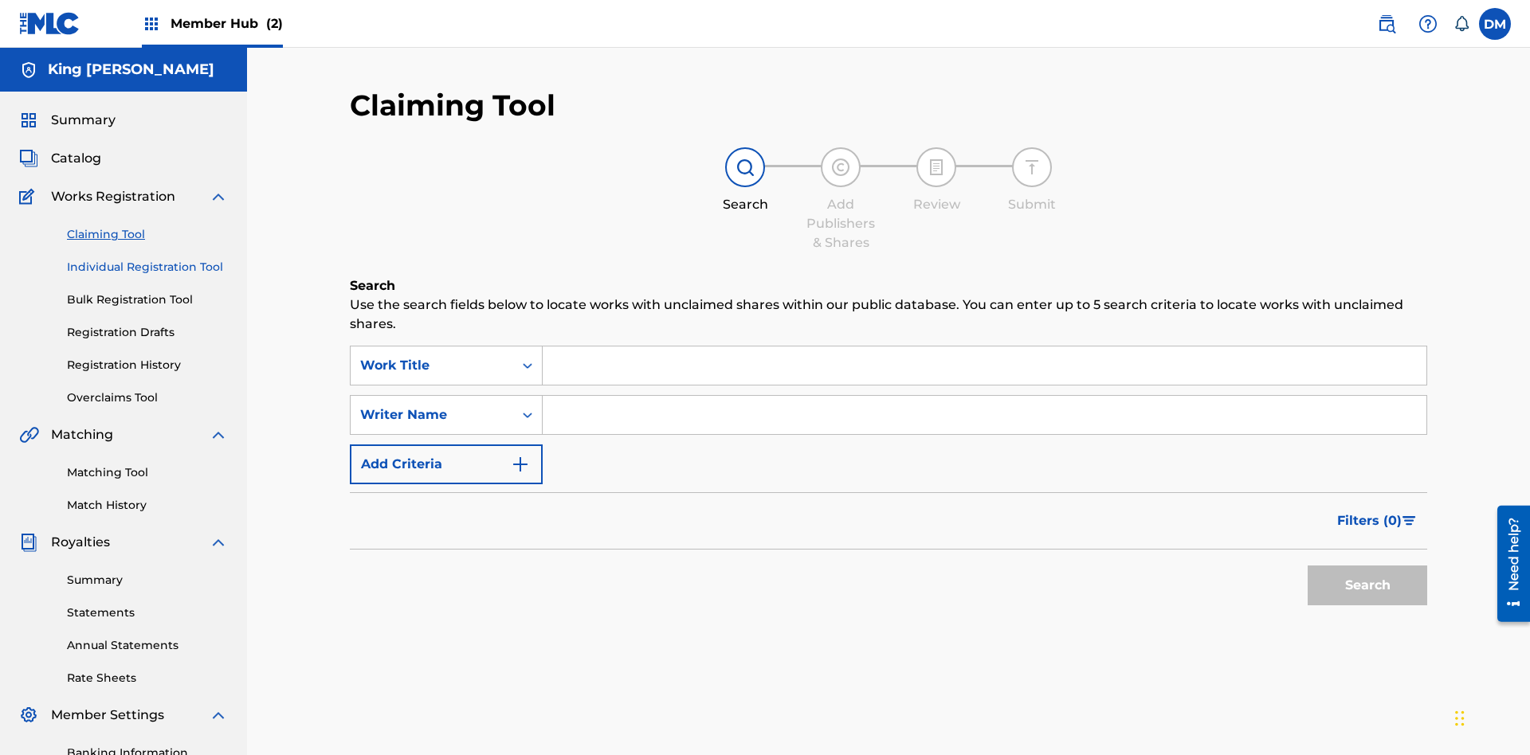
click at [147, 259] on link "Individual Registration Tool" at bounding box center [147, 267] width 161 height 17
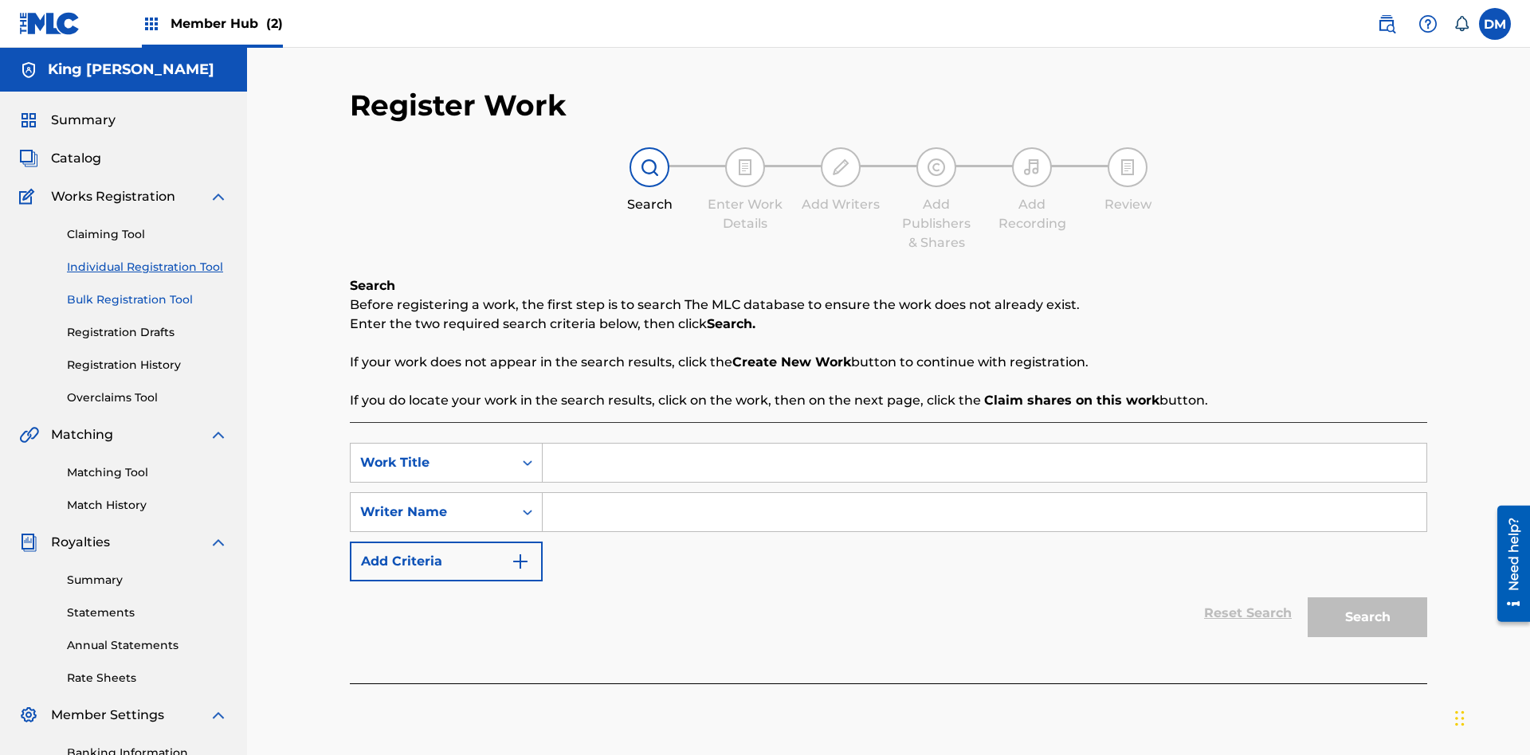
click at [147, 292] on link "Bulk Registration Tool" at bounding box center [147, 300] width 161 height 17
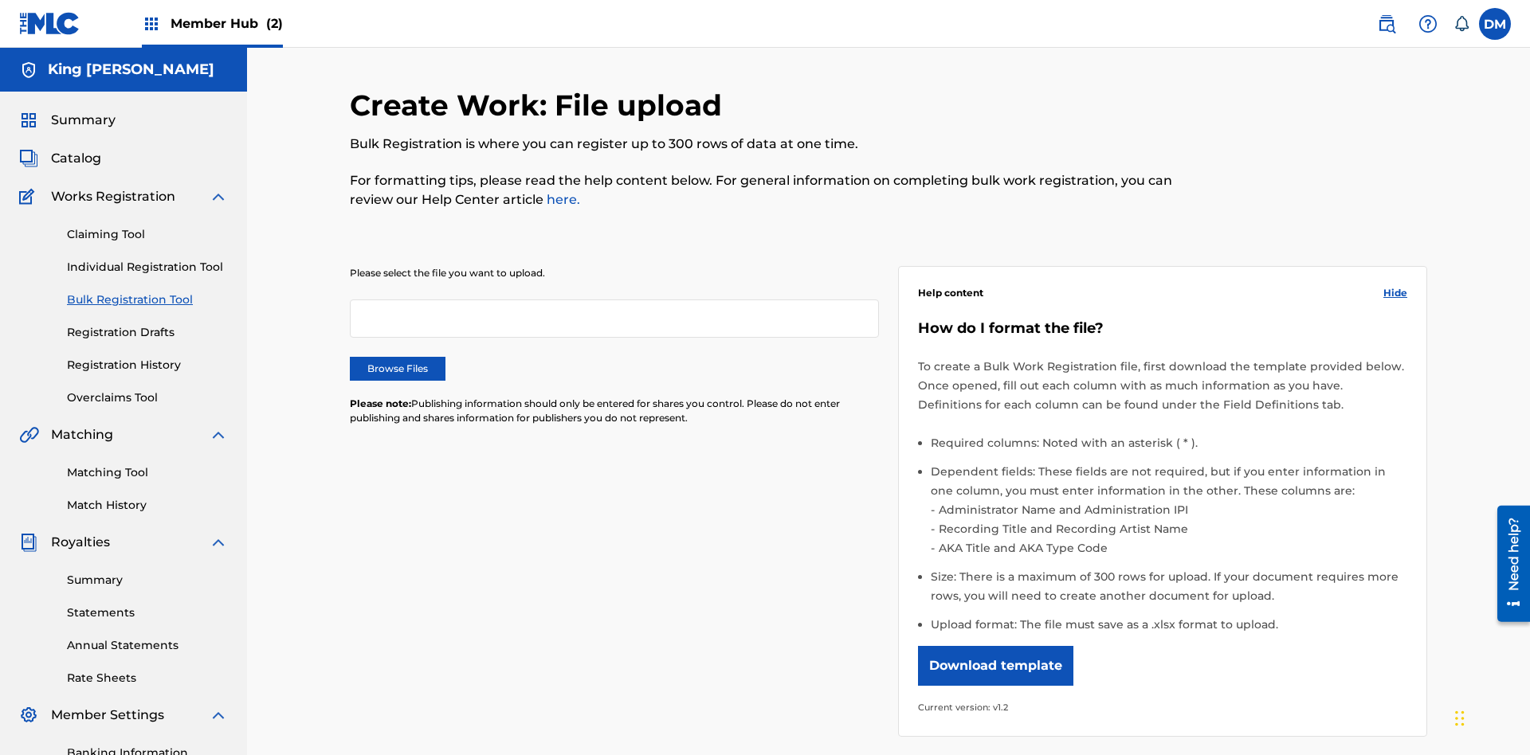
scroll to position [0, 350]
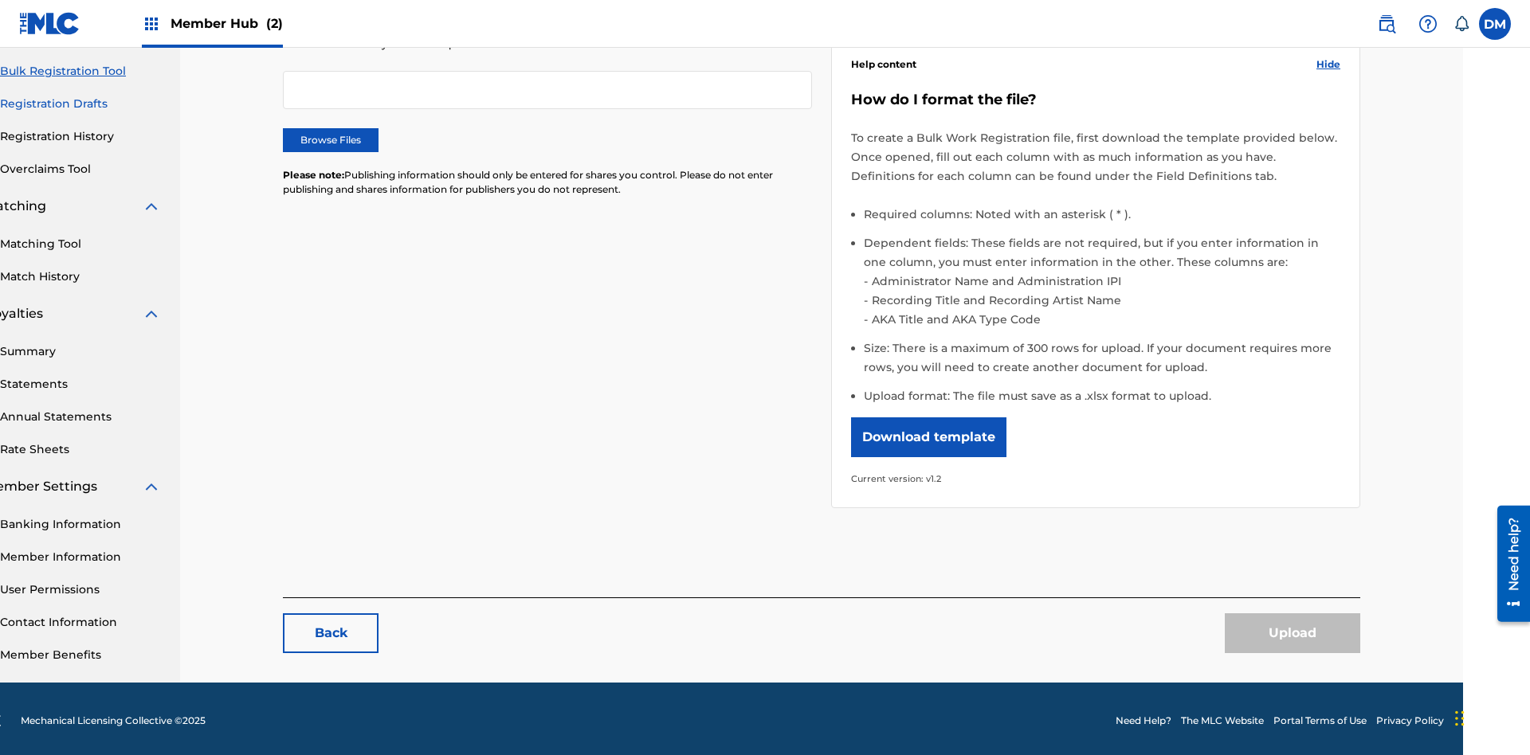
click at [80, 104] on link "Registration Drafts" at bounding box center [80, 104] width 161 height 17
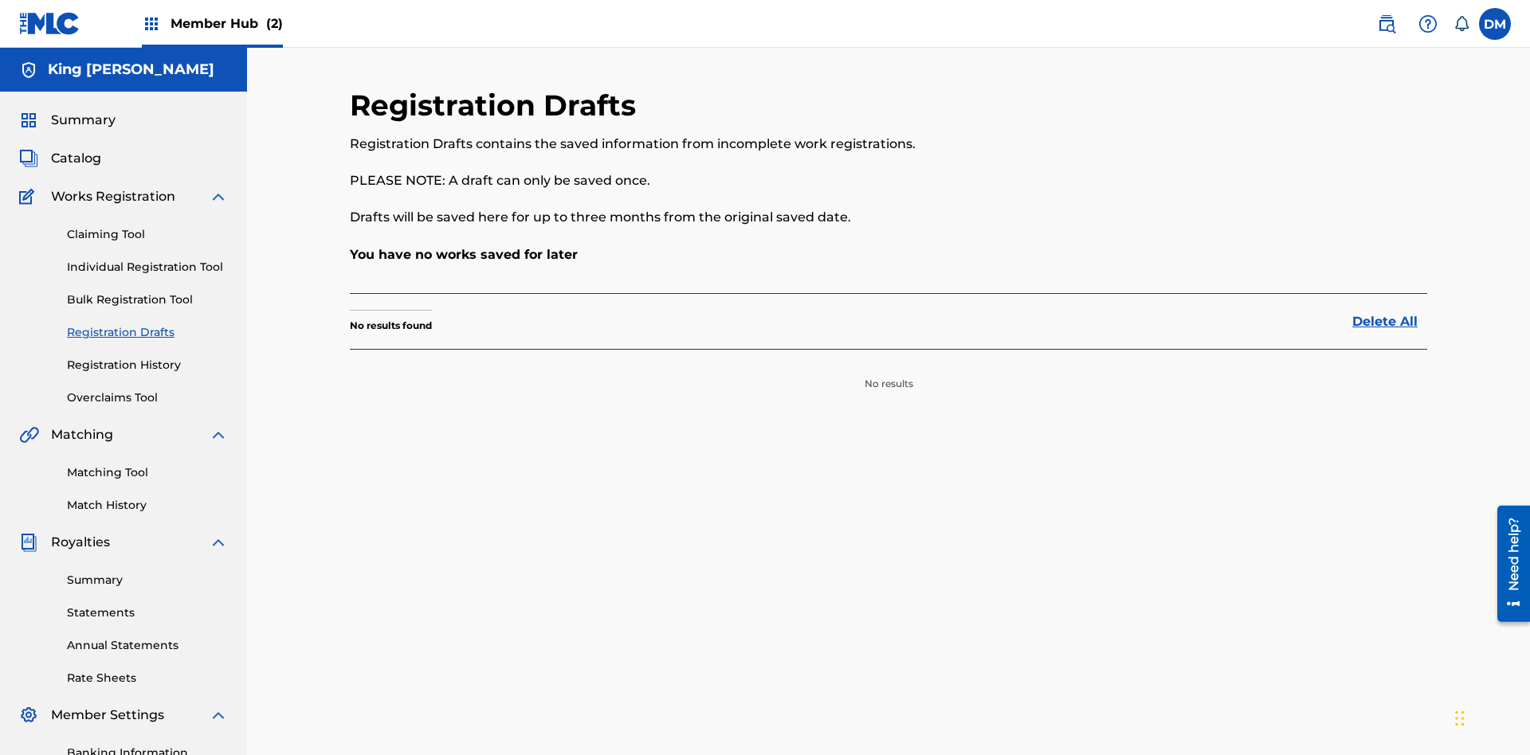
scroll to position [233, 0]
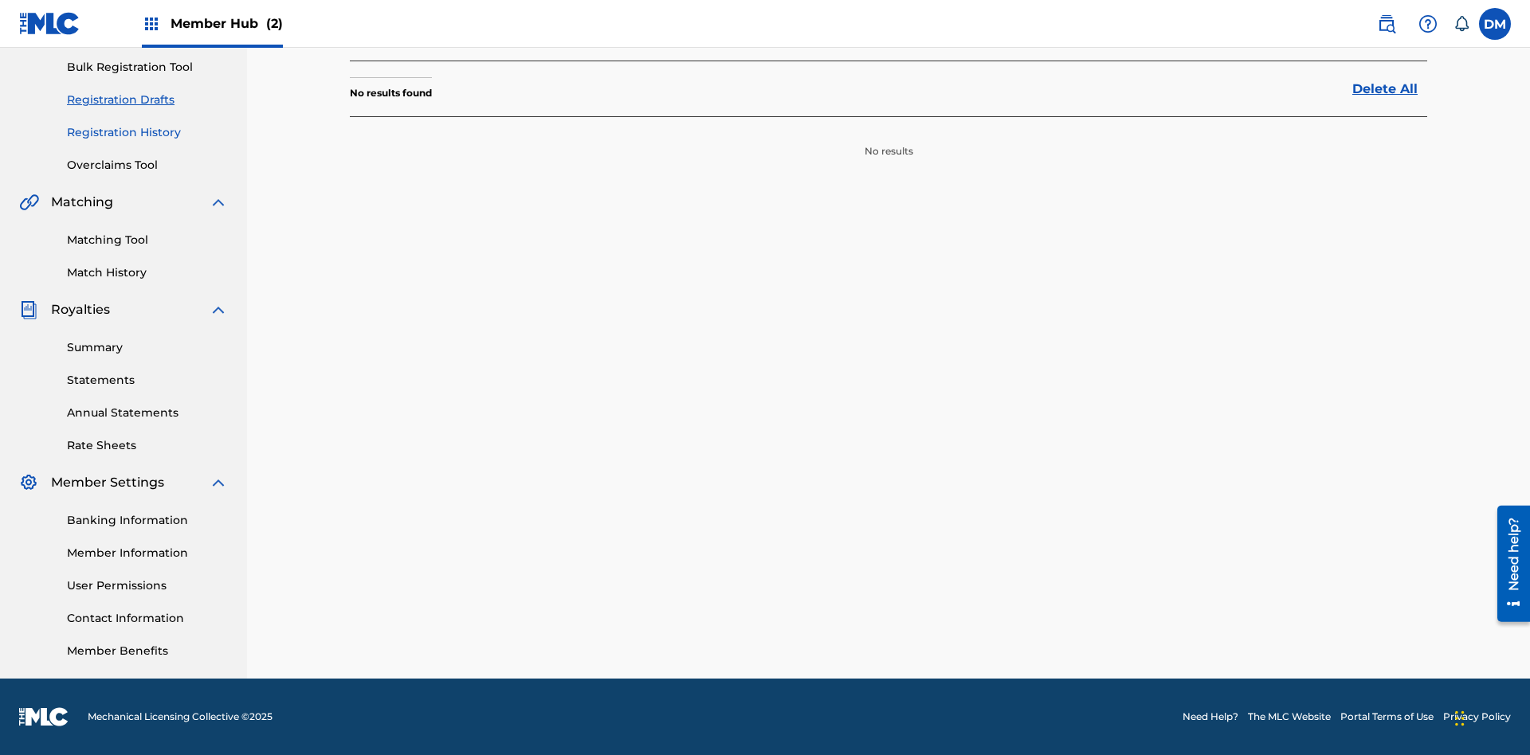
click at [147, 132] on link "Registration History" at bounding box center [147, 132] width 161 height 17
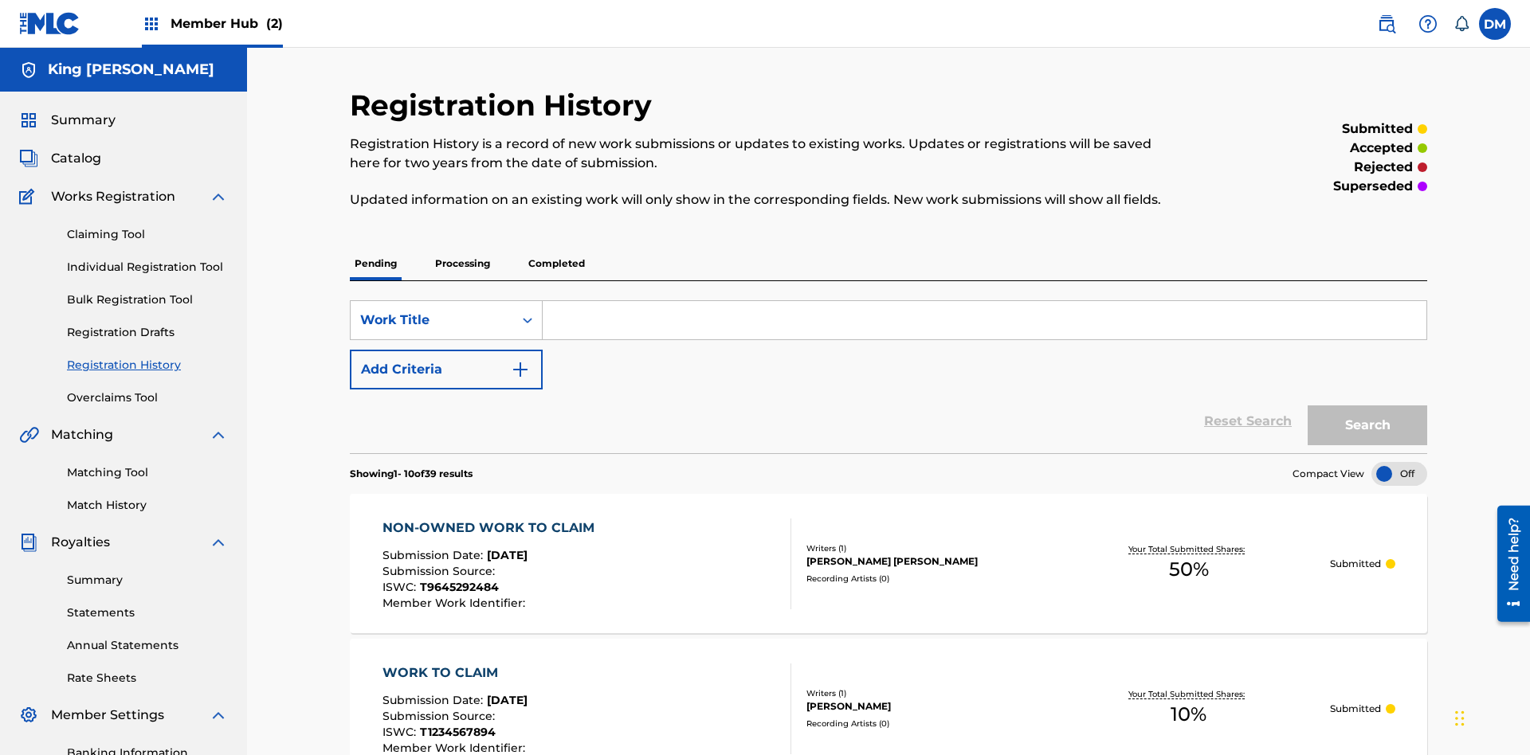
scroll to position [476, 0]
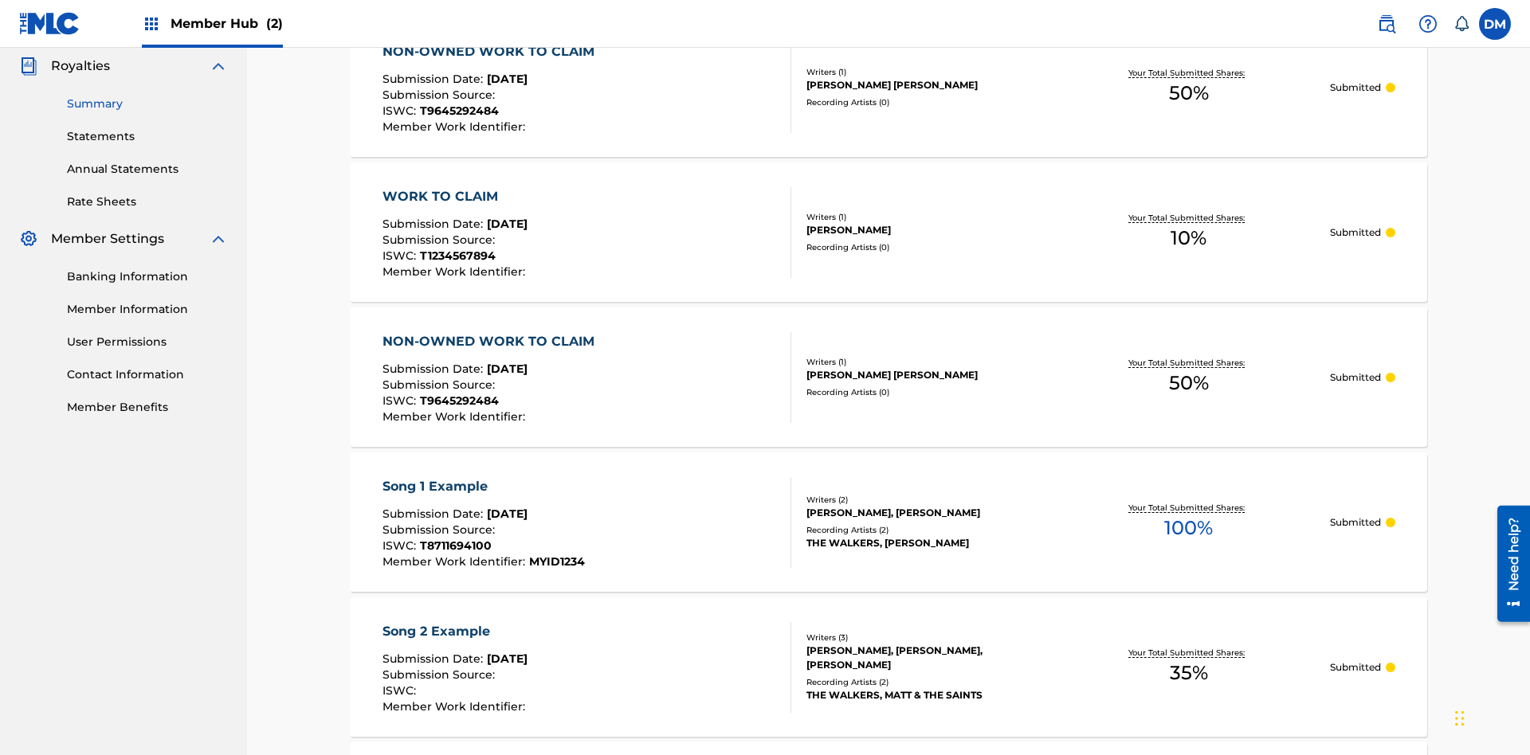
click at [147, 104] on link "Summary" at bounding box center [147, 104] width 161 height 17
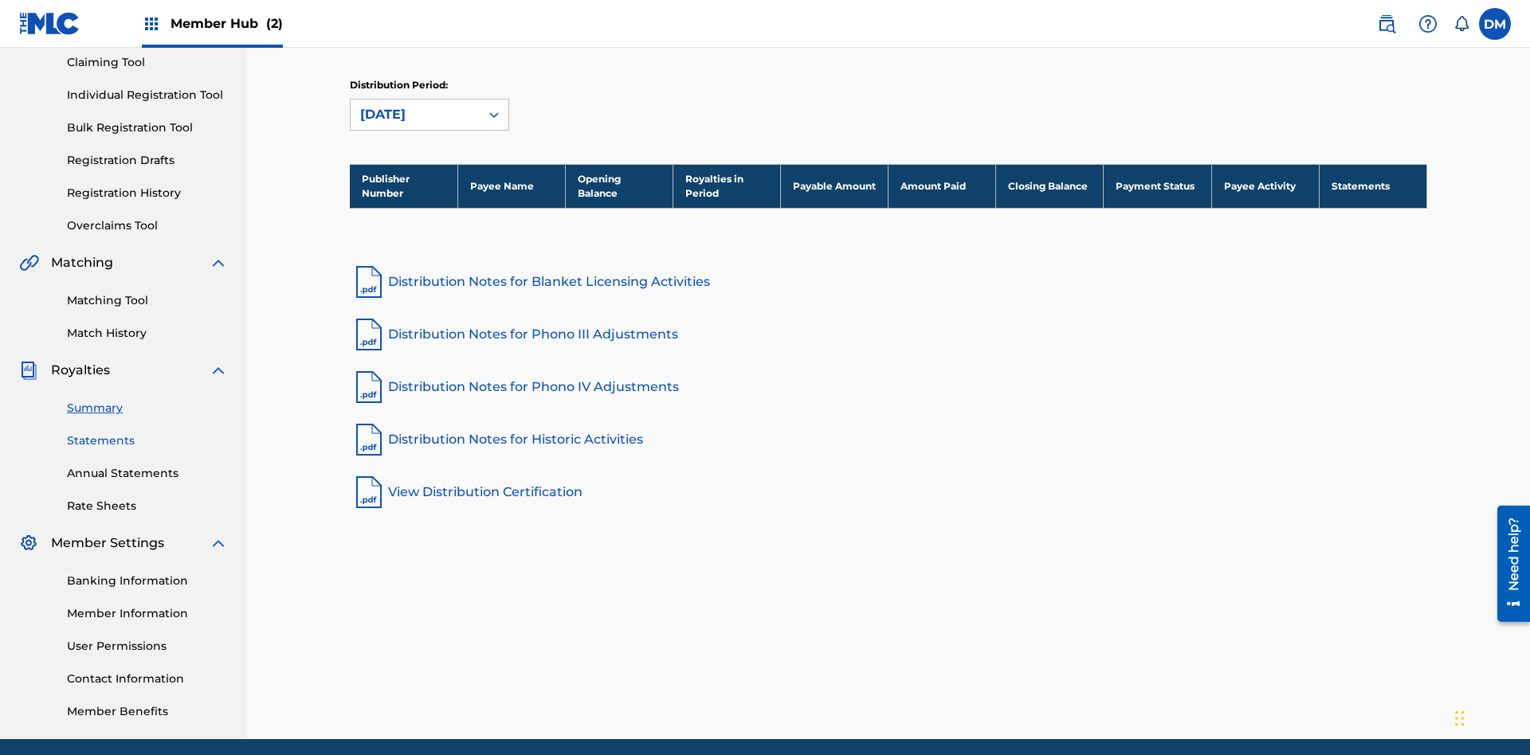
click at [147, 433] on link "Statements" at bounding box center [147, 441] width 161 height 17
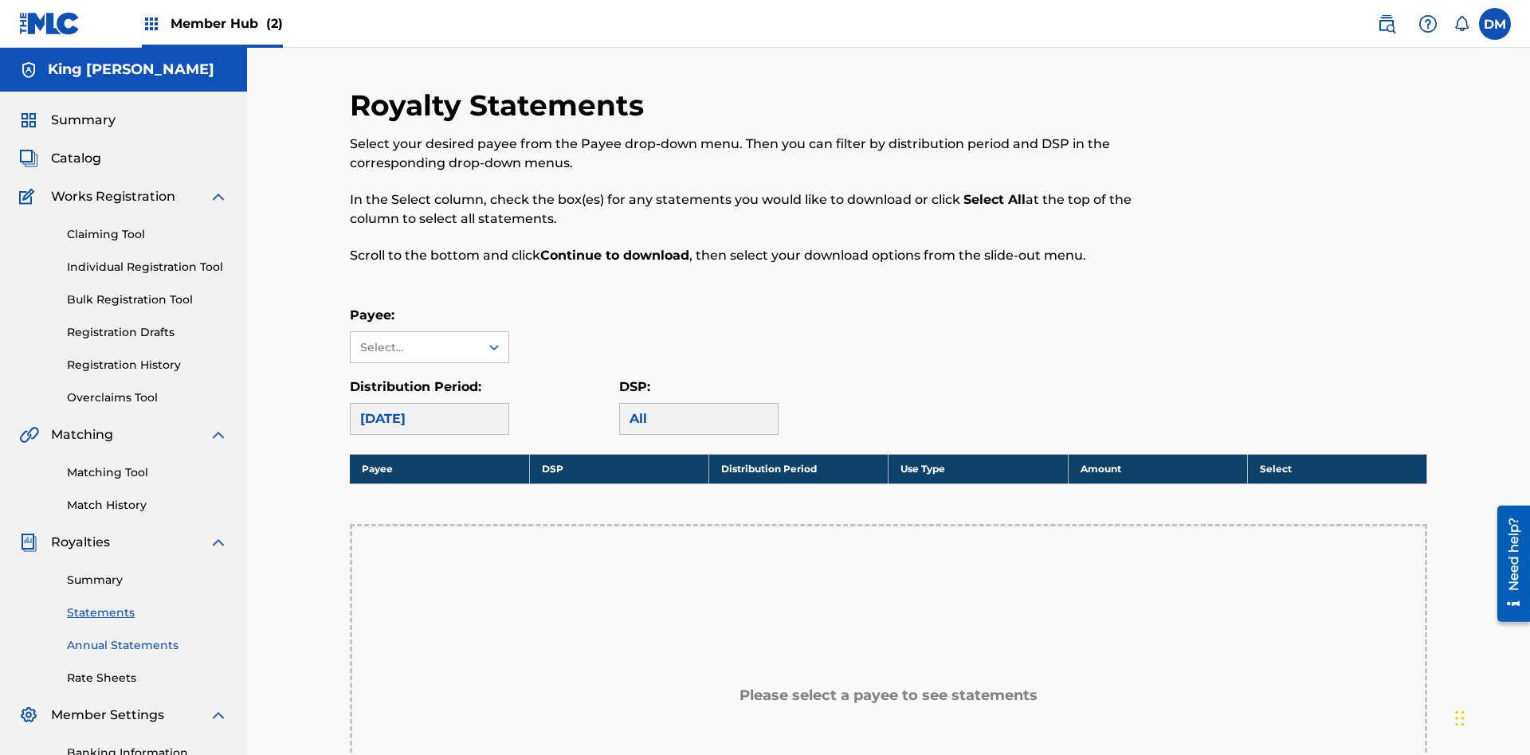
click at [147, 637] on link "Annual Statements" at bounding box center [147, 645] width 161 height 17
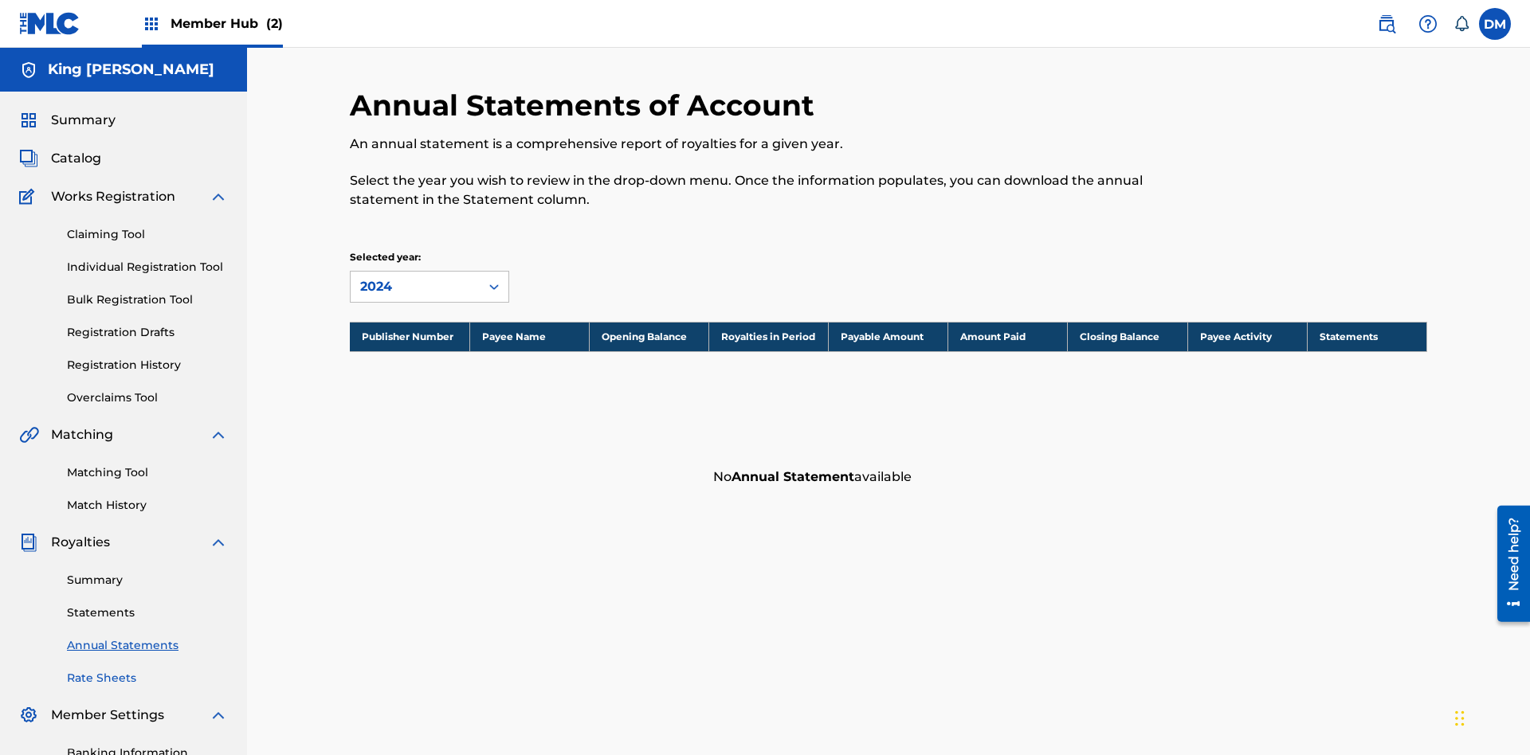
click at [147, 670] on link "Rate Sheets" at bounding box center [147, 678] width 161 height 17
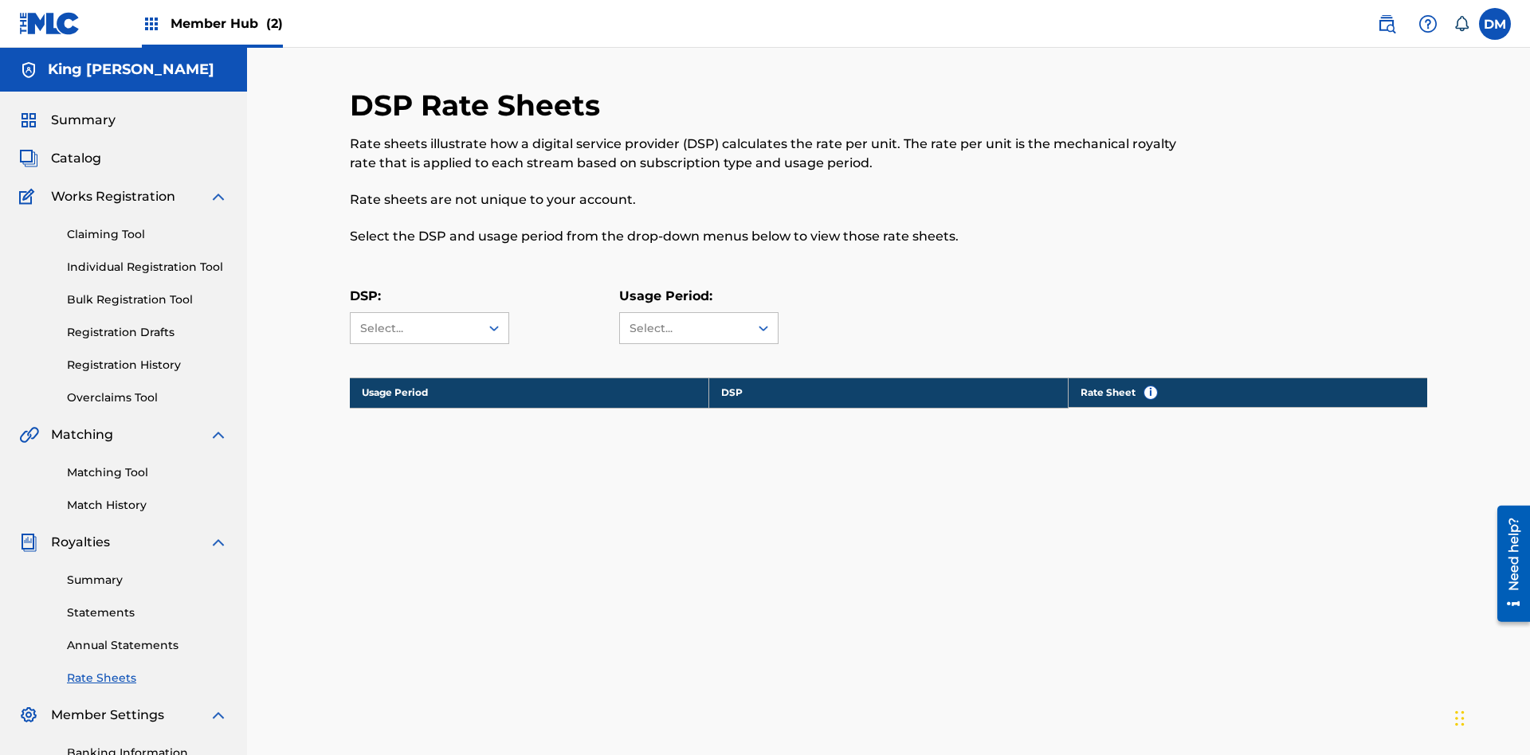
scroll to position [233, 0]
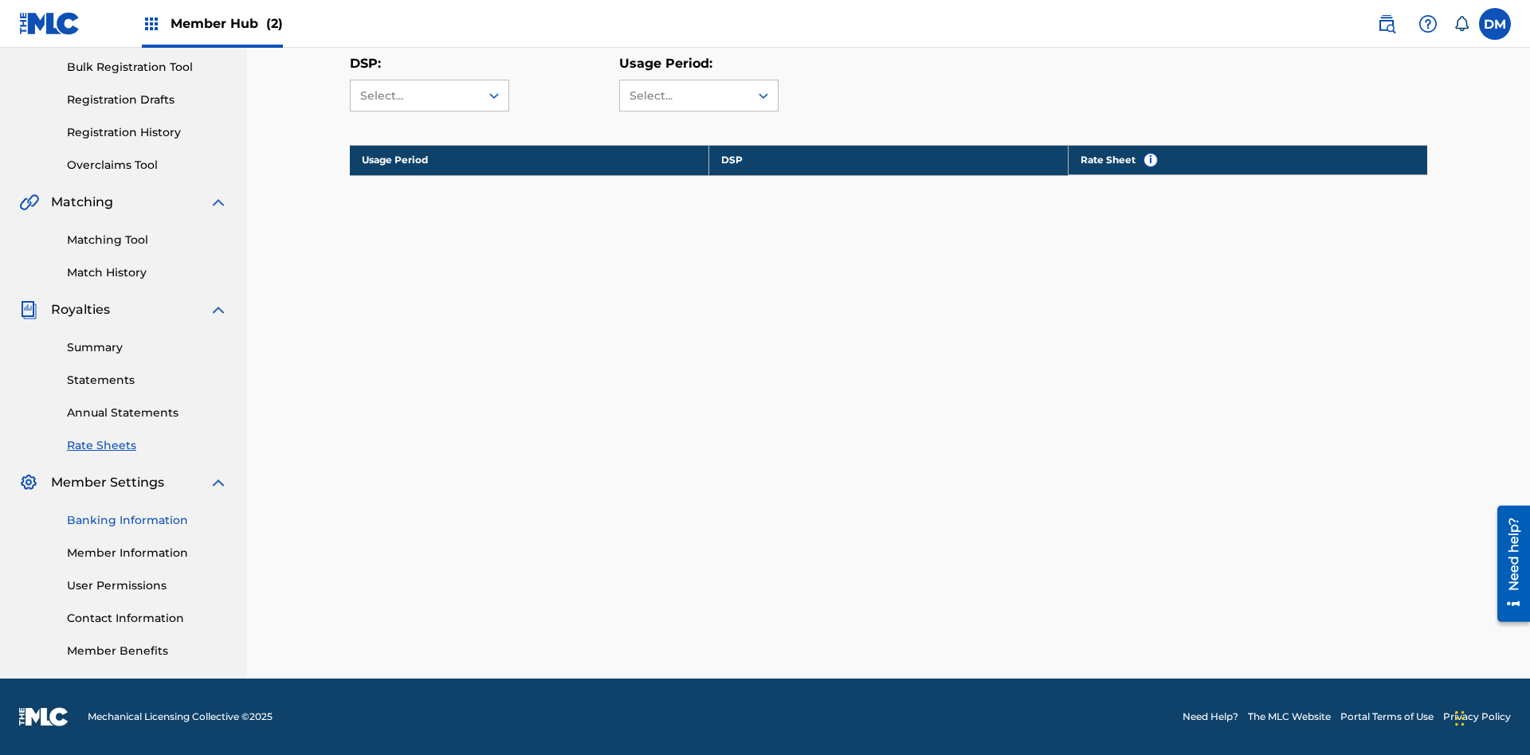
click at [147, 520] on link "Banking Information" at bounding box center [147, 520] width 161 height 17
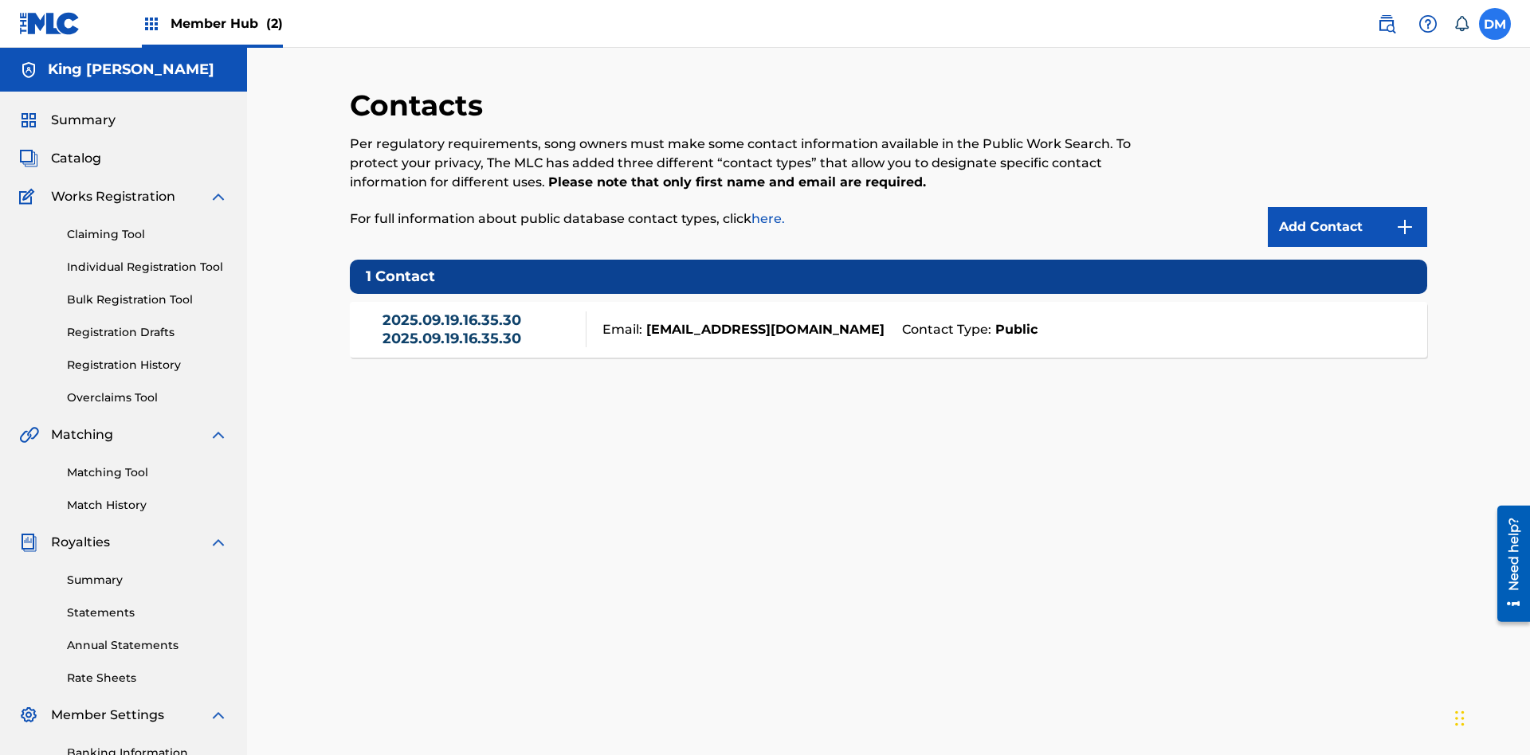
click at [1495, 23] on label at bounding box center [1495, 24] width 32 height 32
click at [1495, 24] on input "DM Dutchess McTesterson dutchess.mctesterson@gmail.com Notification Preferences…" at bounding box center [1495, 24] width 0 height 0
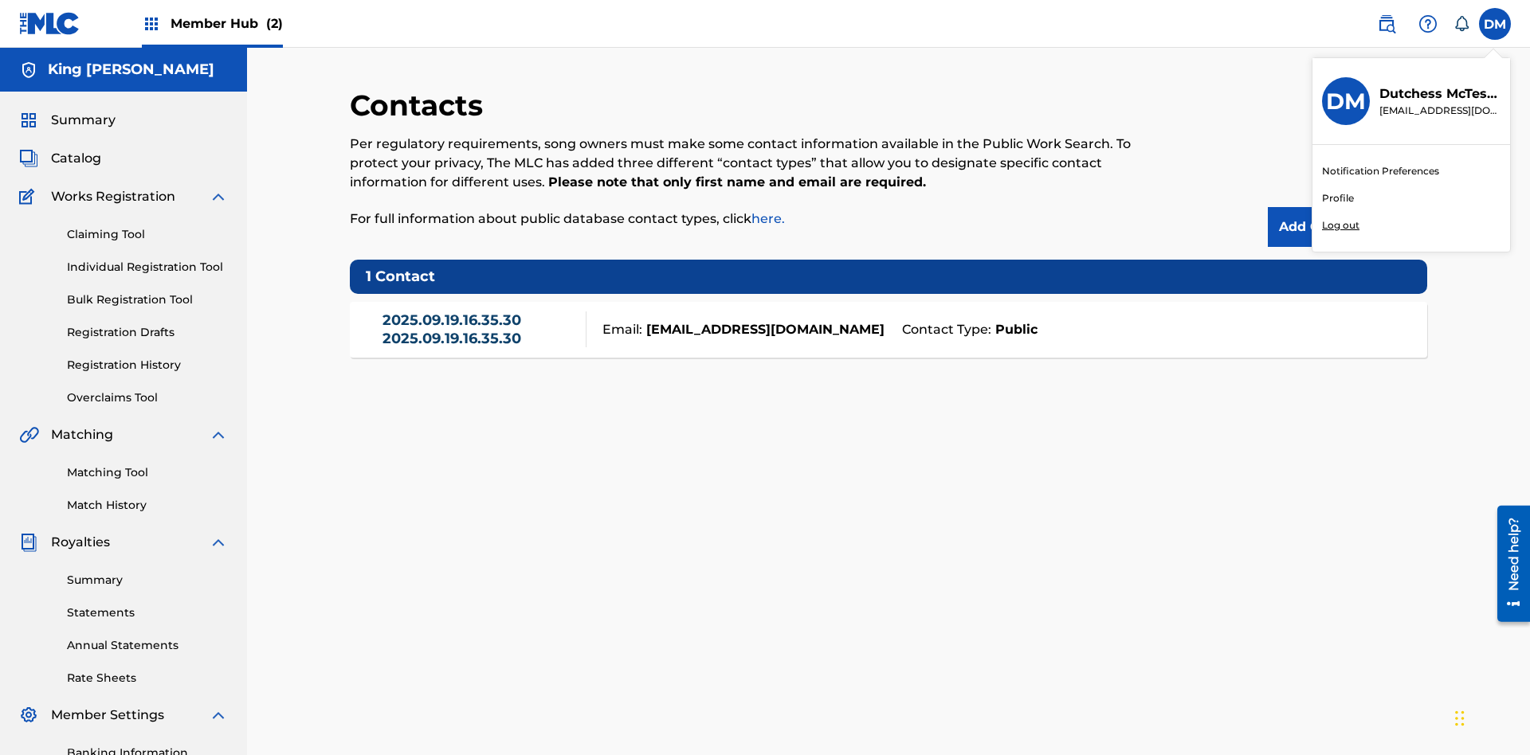
click at [1340, 225] on p "Log out" at bounding box center [1340, 225] width 37 height 14
click at [1495, 24] on input "DM Dutchess McTesterson dutchess.mctesterson@gmail.com Notification Preferences…" at bounding box center [1495, 24] width 0 height 0
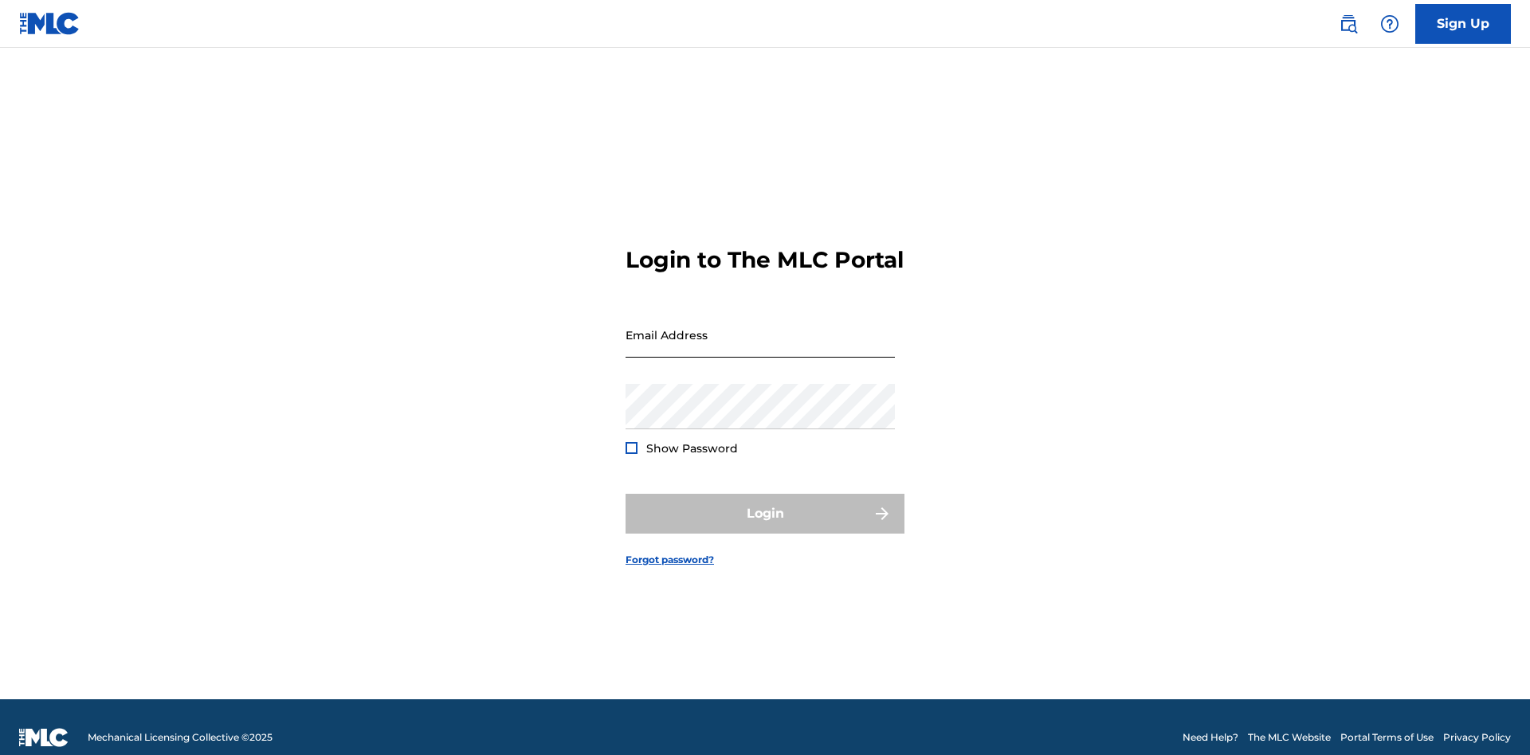
click at [760, 327] on input "Email Address" at bounding box center [759, 334] width 269 height 45
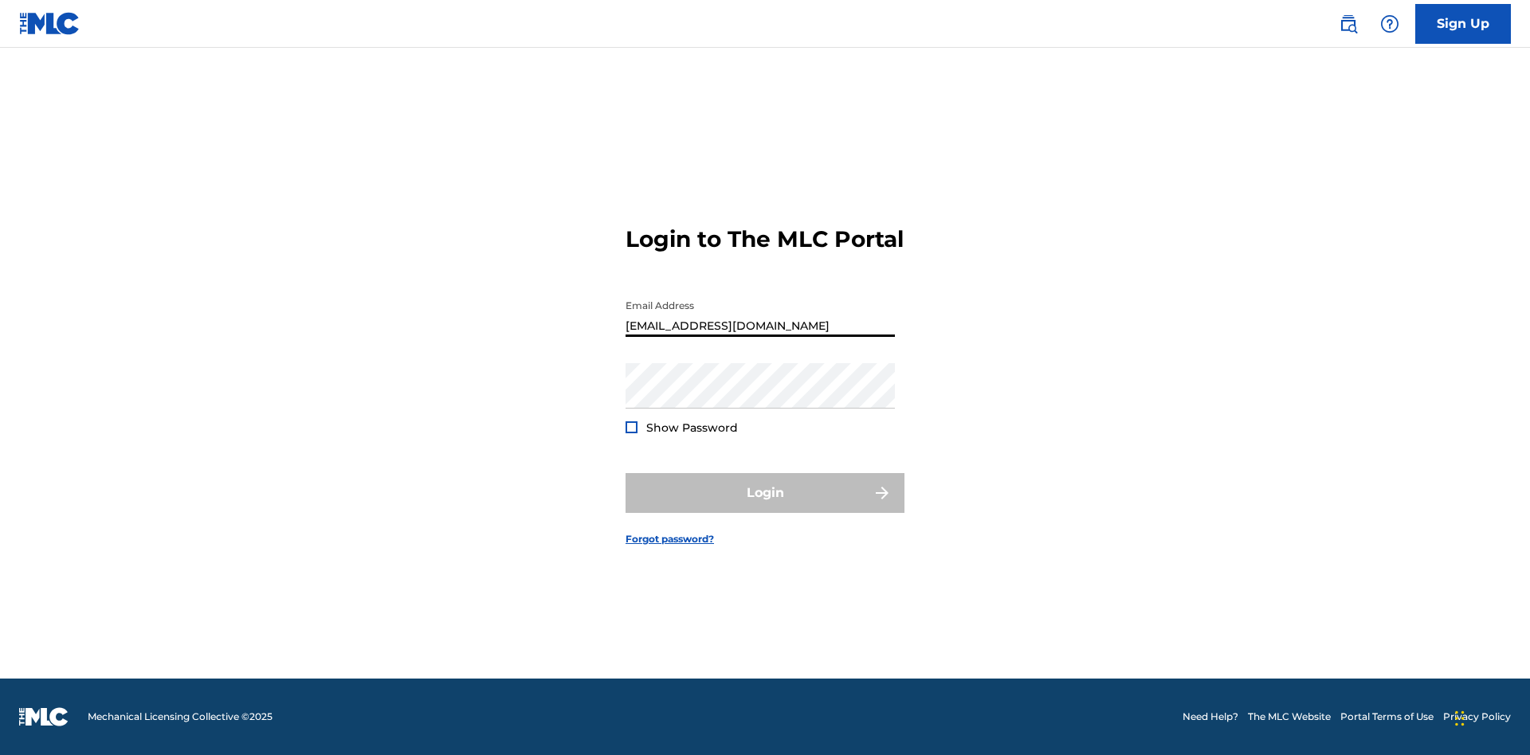
type input "Duke.McTesterson@gmail.com"
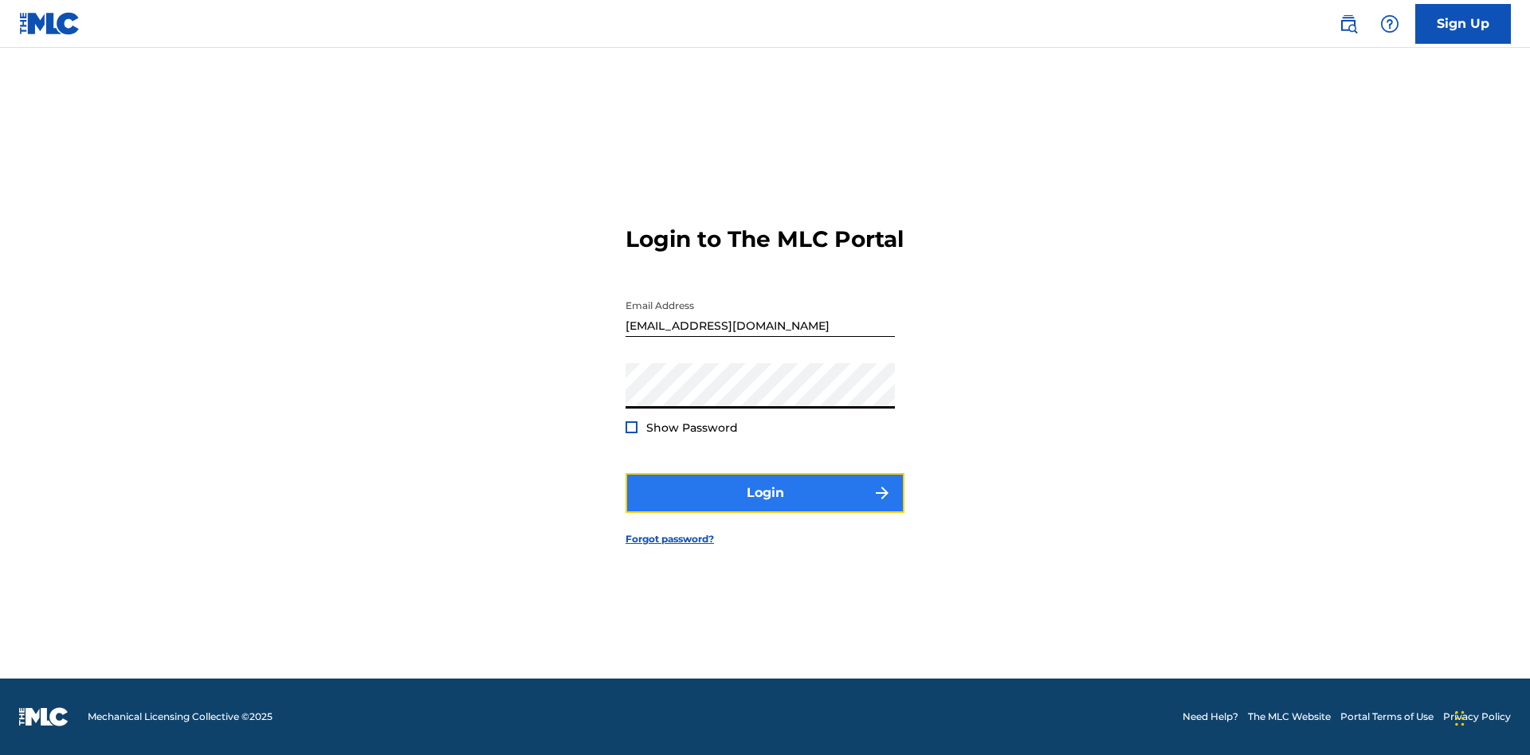
click at [765, 507] on button "Login" at bounding box center [764, 493] width 279 height 40
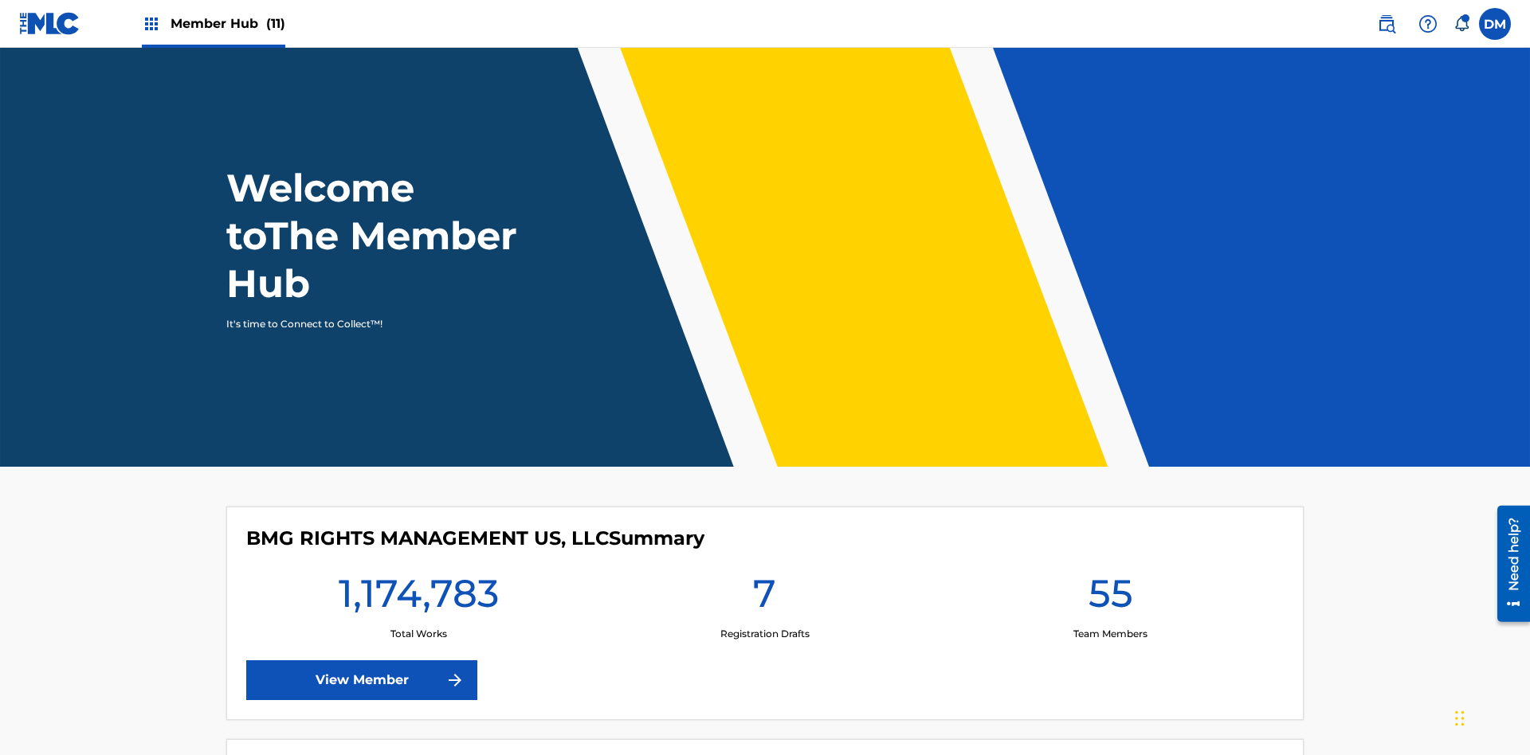
scroll to position [69, 0]
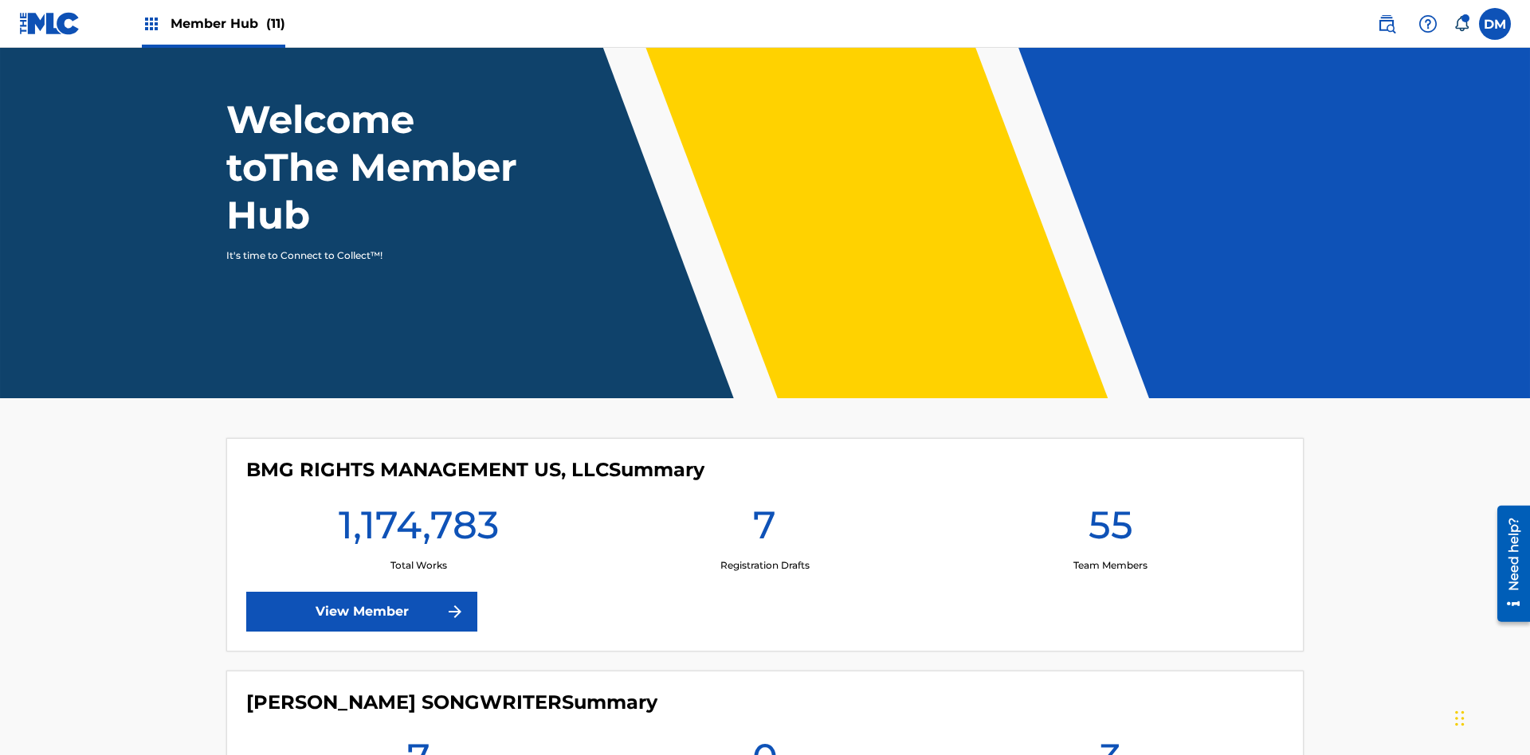
click at [213, 23] on span "Member Hub (11)" at bounding box center [228, 23] width 115 height 18
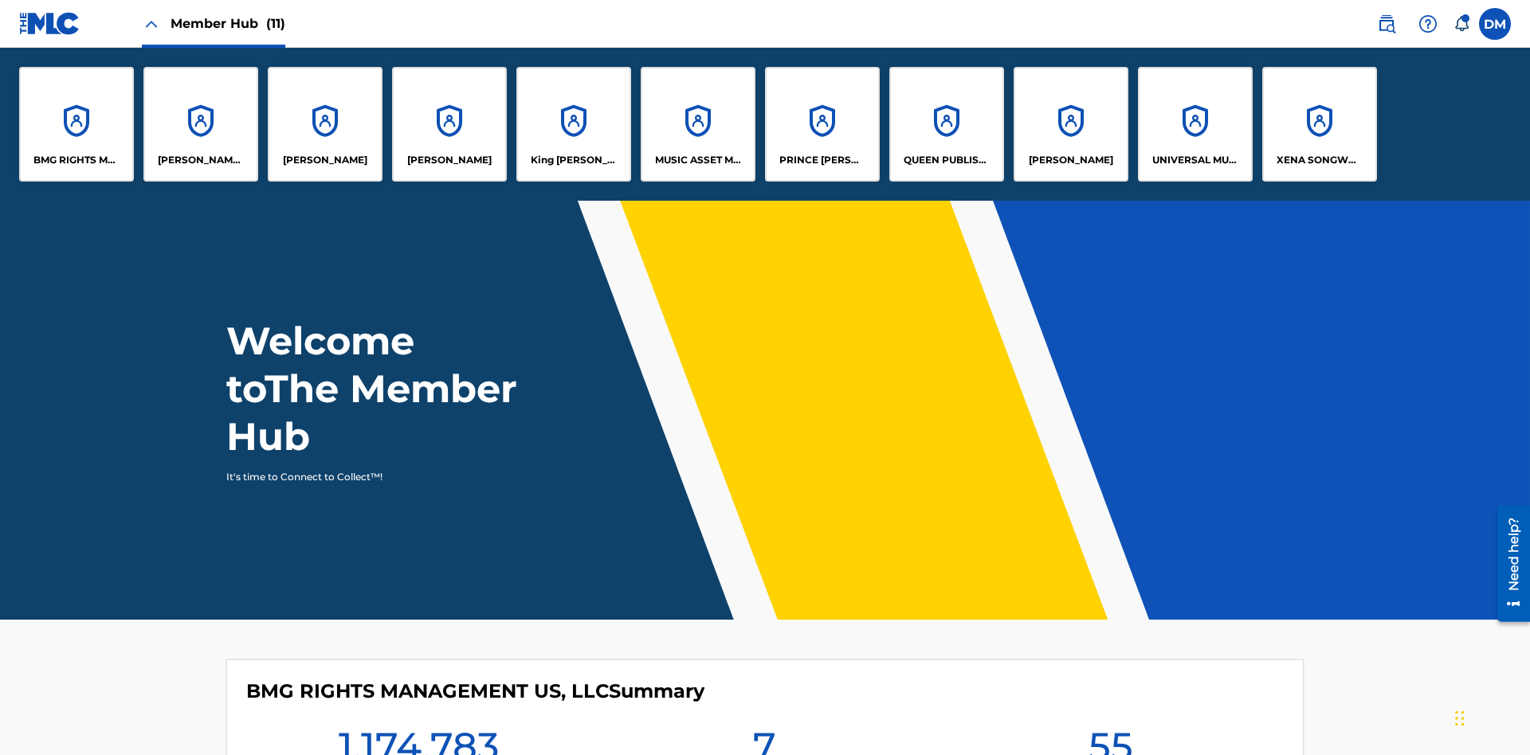
scroll to position [57, 0]
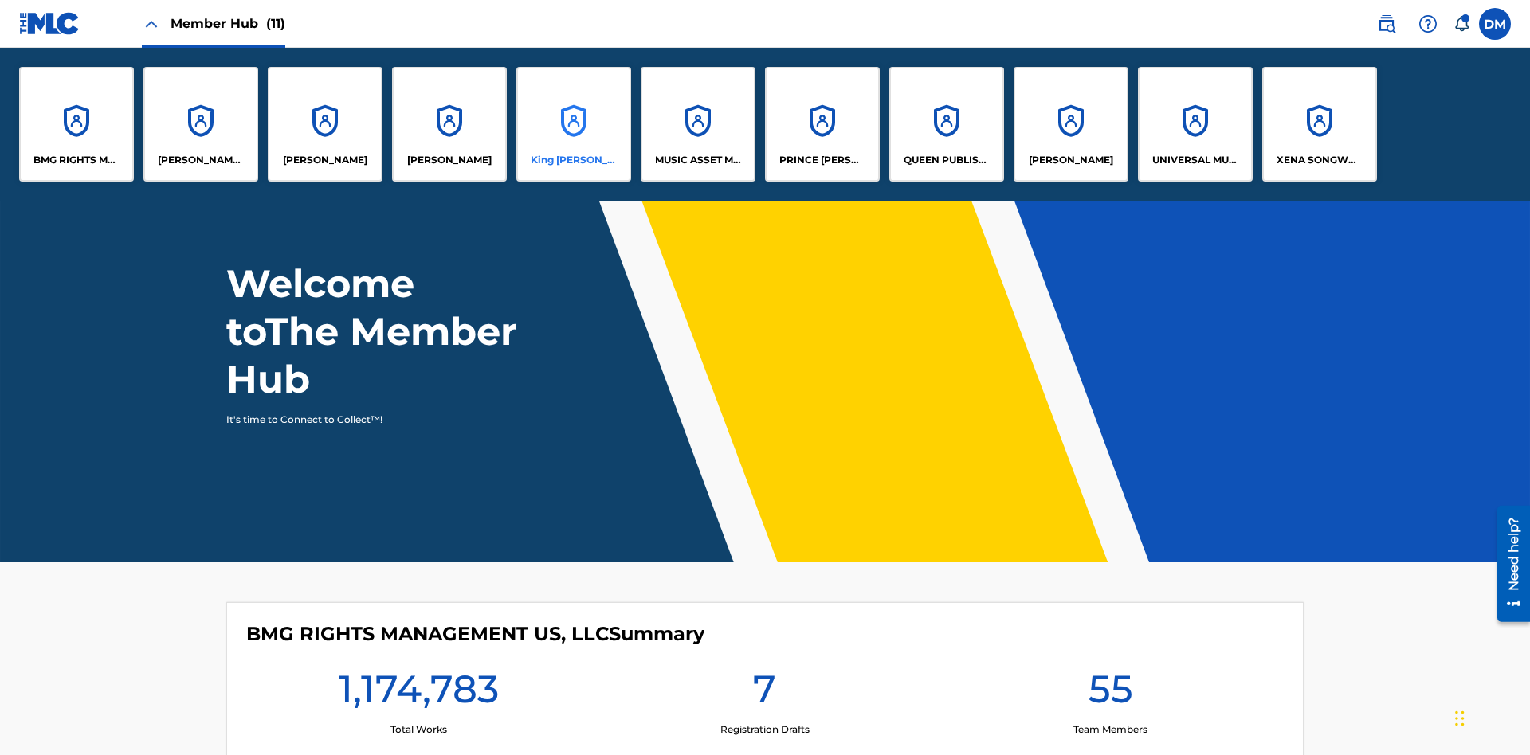
click at [573, 160] on p "King [PERSON_NAME]" at bounding box center [574, 160] width 87 height 14
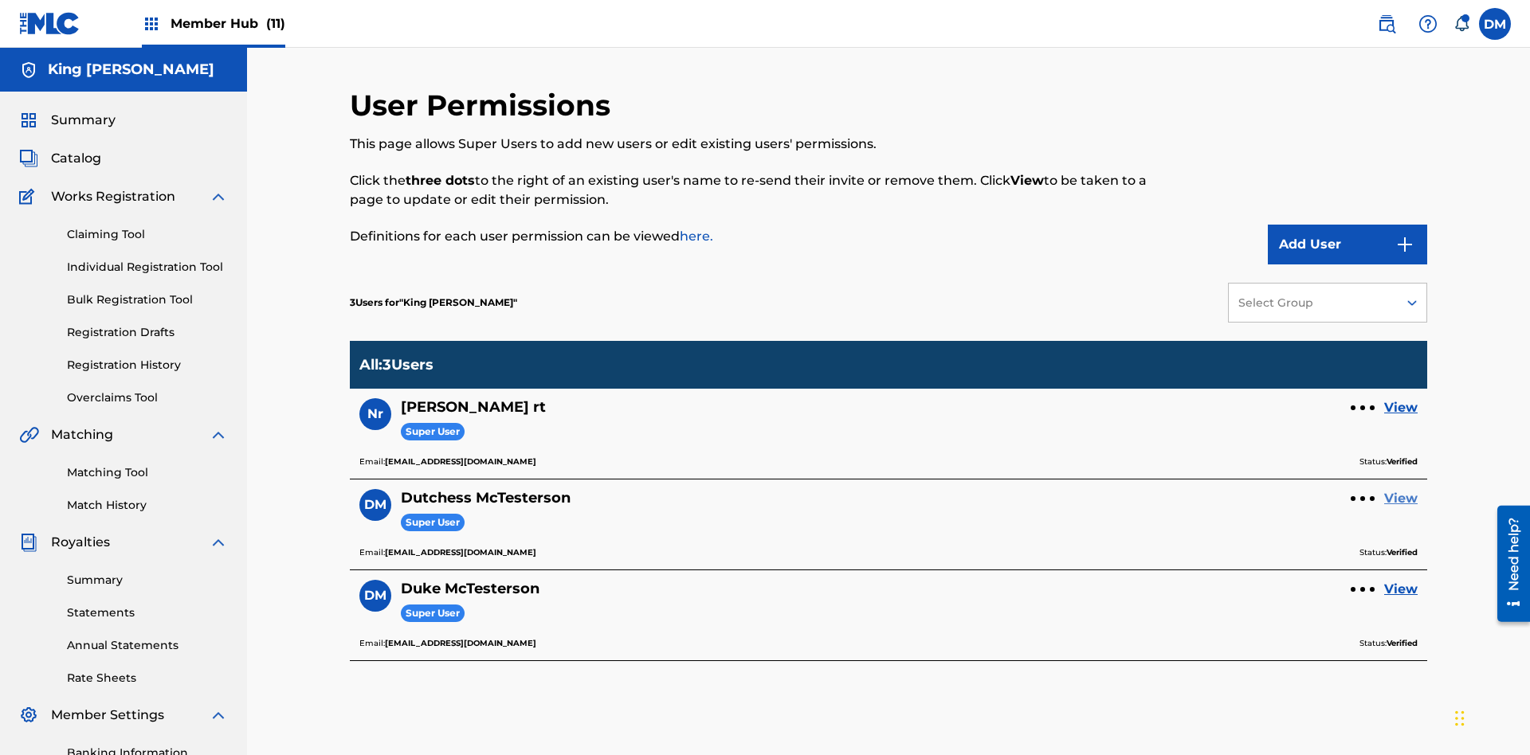
click at [1401, 489] on link "View" at bounding box center [1400, 498] width 33 height 19
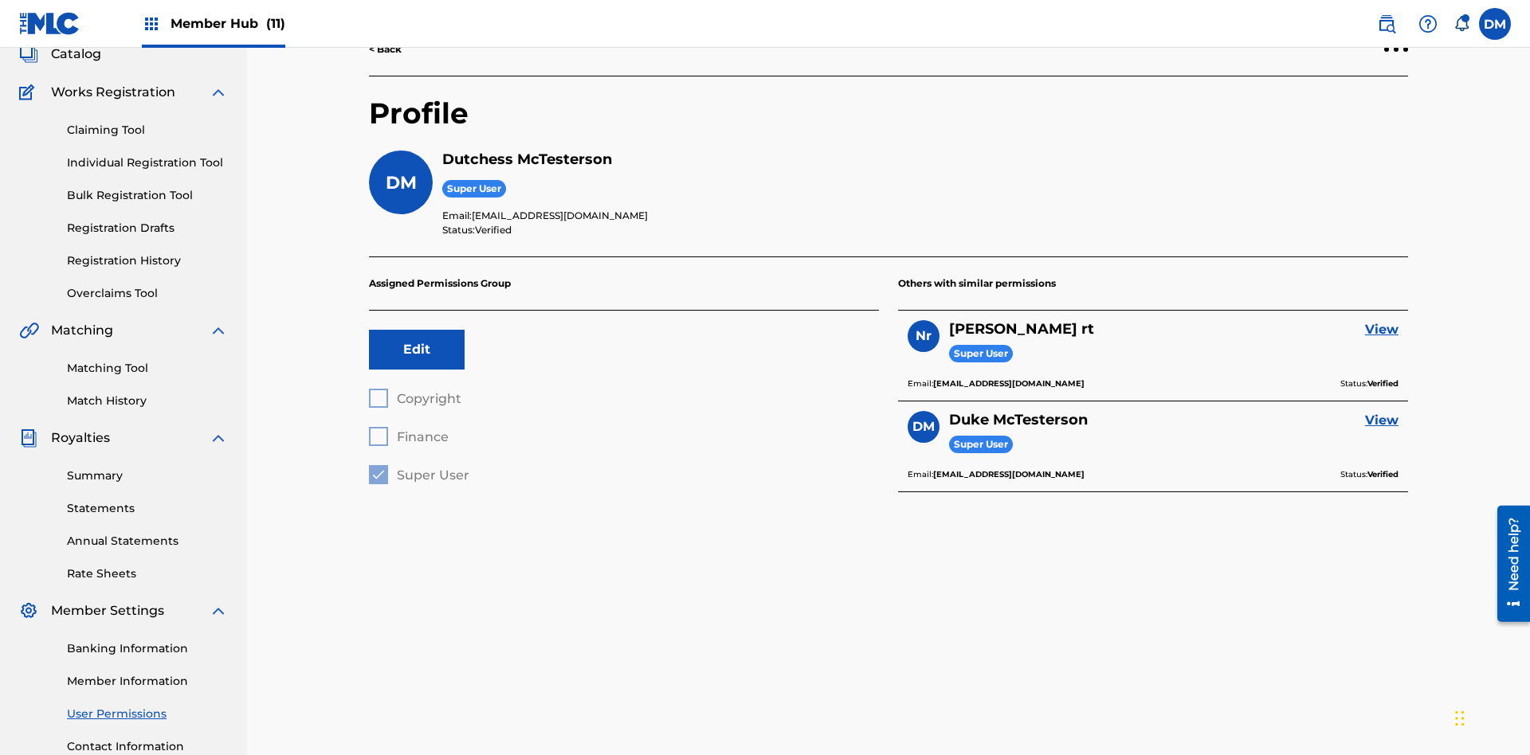
scroll to position [233, 0]
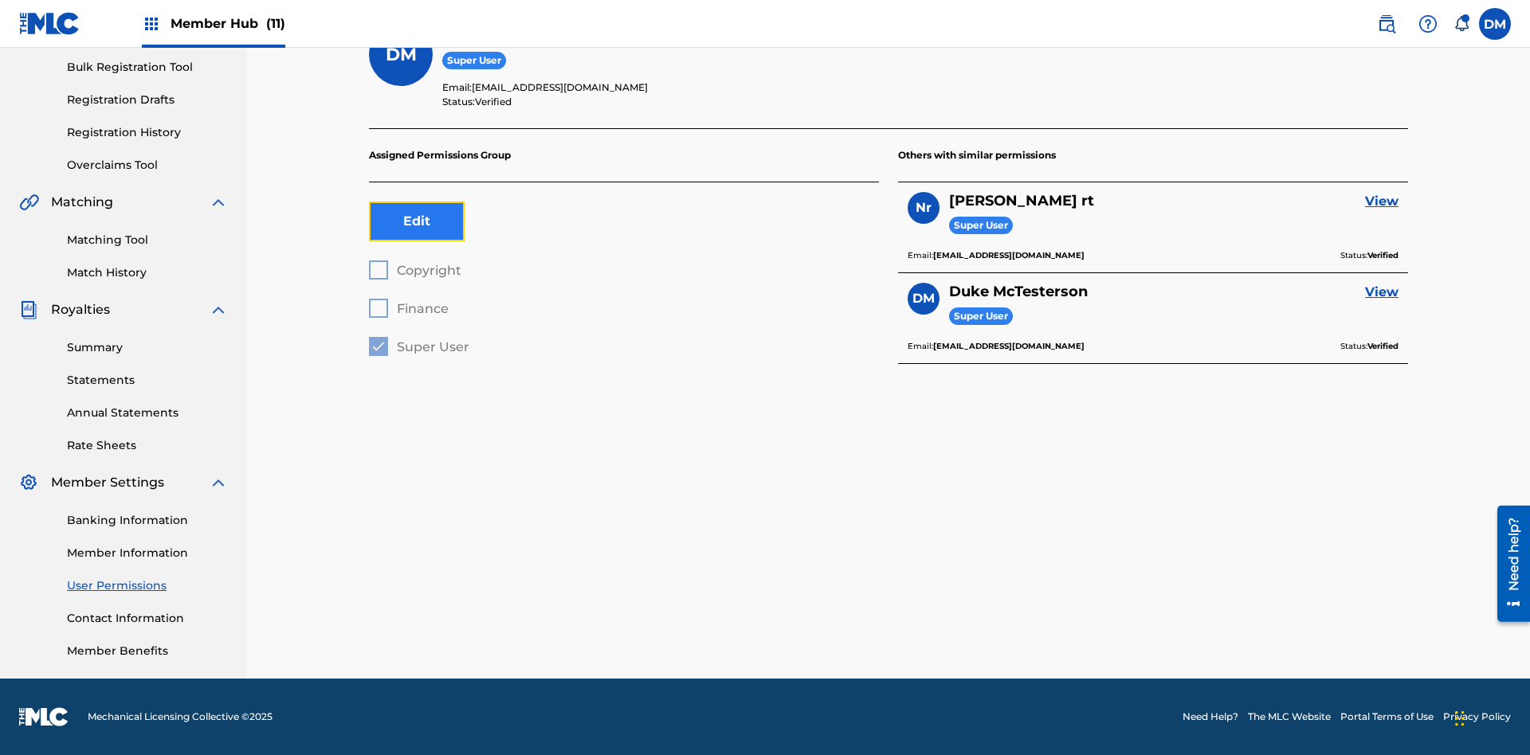
click at [417, 221] on button "Edit" at bounding box center [417, 222] width 96 height 40
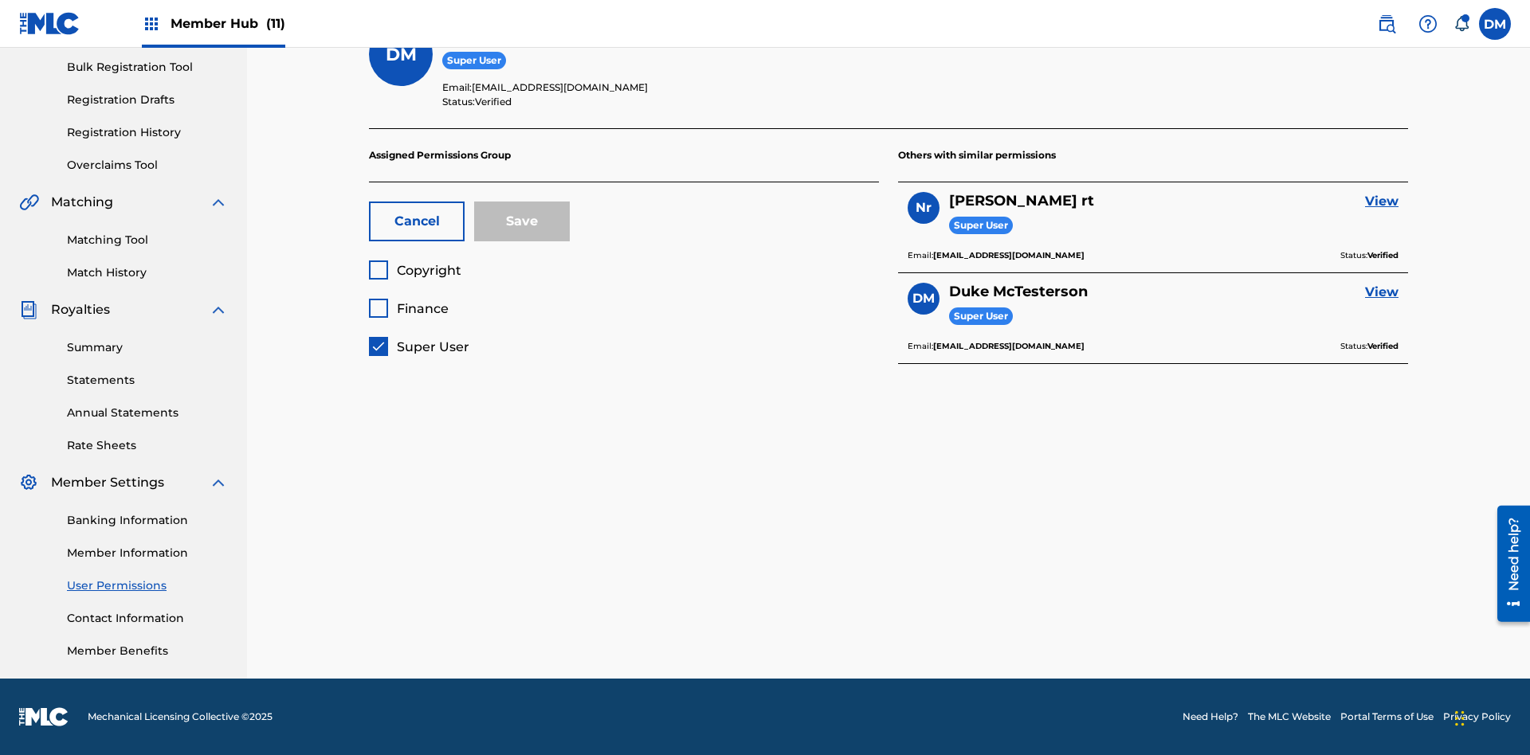
click at [418, 347] on span "Super User" at bounding box center [433, 346] width 73 height 15
click at [408, 308] on span "Finance" at bounding box center [423, 308] width 52 height 15
click at [522, 221] on button "Save" at bounding box center [522, 222] width 96 height 40
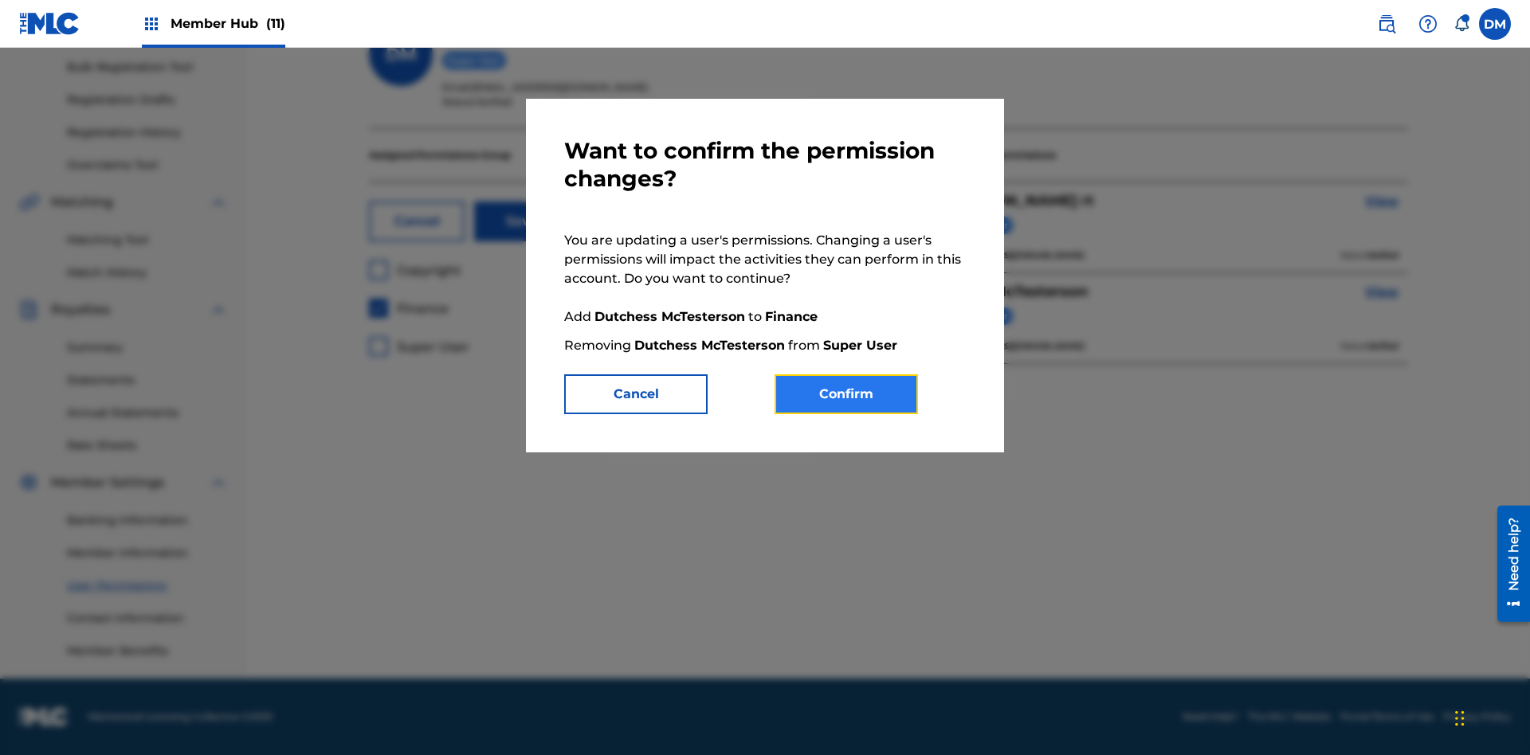
click at [846, 394] on button "Confirm" at bounding box center [845, 394] width 143 height 40
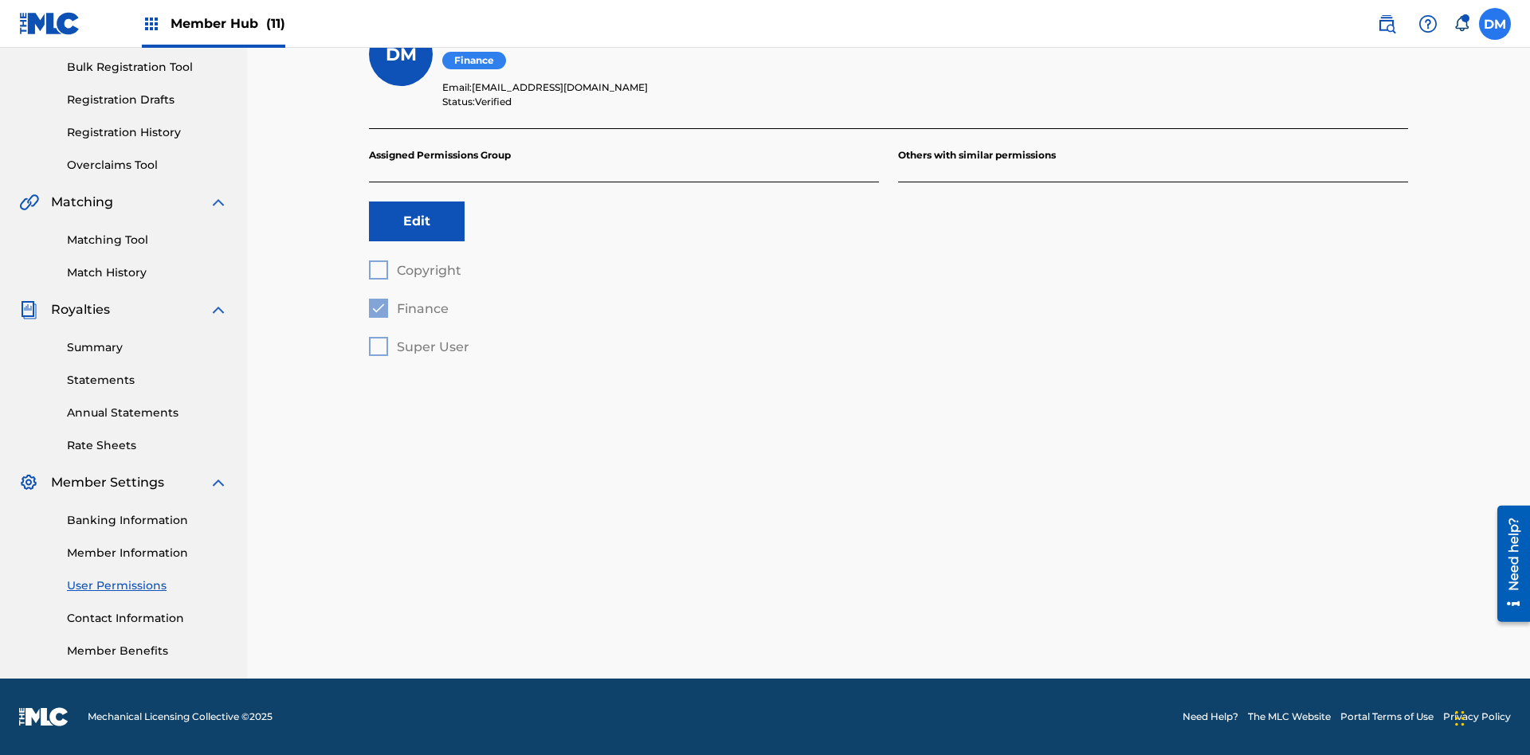
click at [1495, 23] on label at bounding box center [1495, 24] width 32 height 32
click at [1495, 24] on input "DM Duke McTesterson duke.mctesterson@gmail.com Notification Preferences Profile…" at bounding box center [1495, 24] width 0 height 0
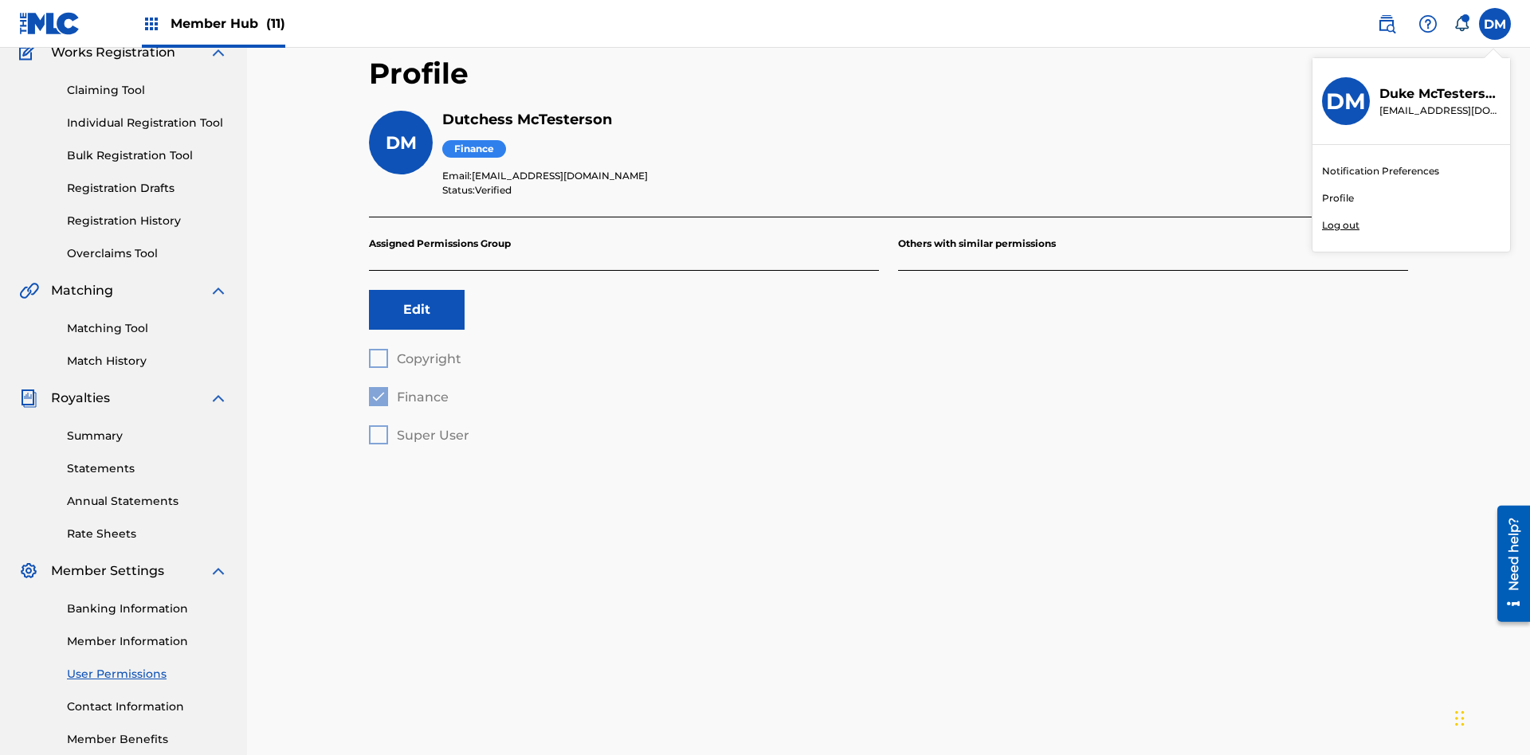
click at [1340, 225] on p "Log out" at bounding box center [1340, 225] width 37 height 14
click at [1495, 24] on input "DM Duke McTesterson duke.mctesterson@gmail.com Notification Preferences Profile…" at bounding box center [1495, 24] width 0 height 0
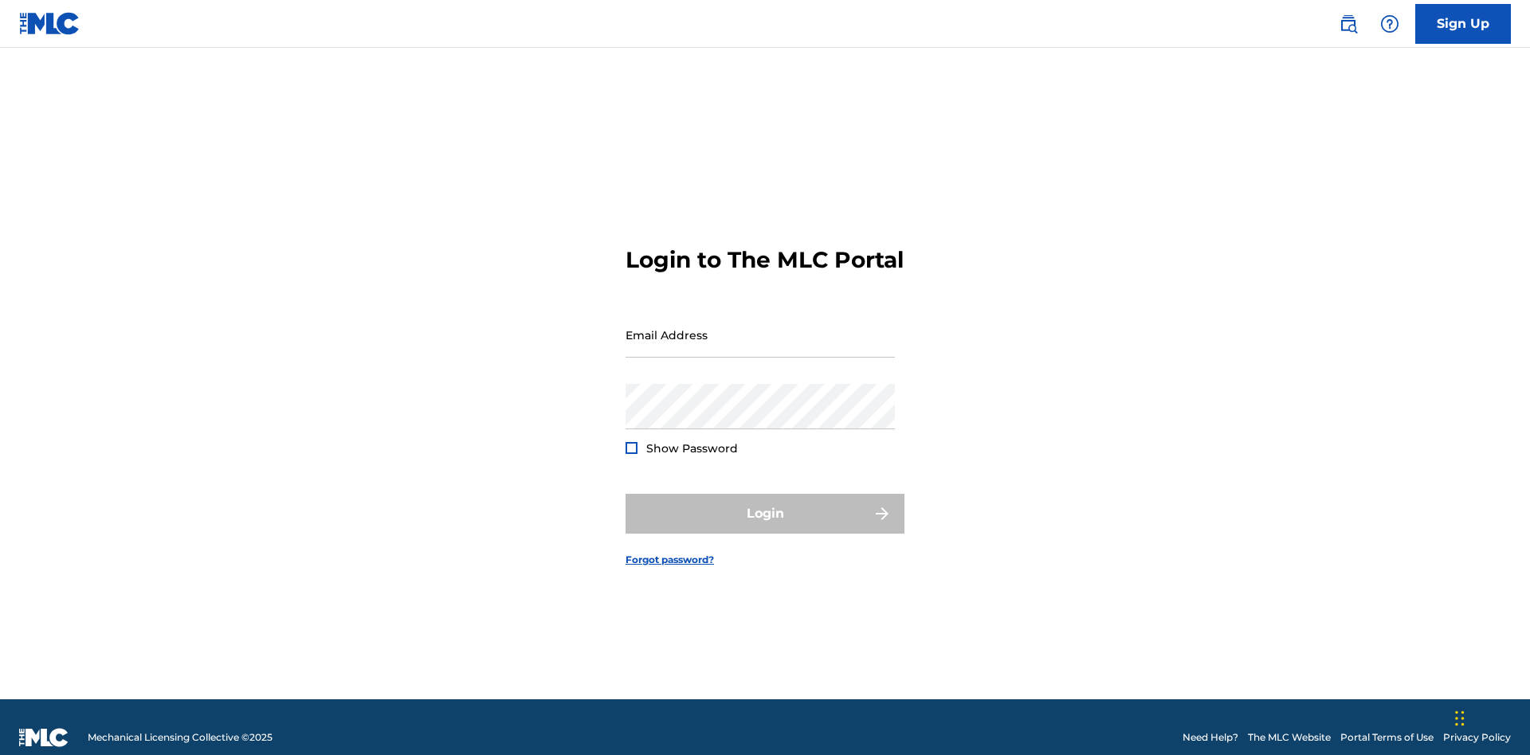
scroll to position [21, 0]
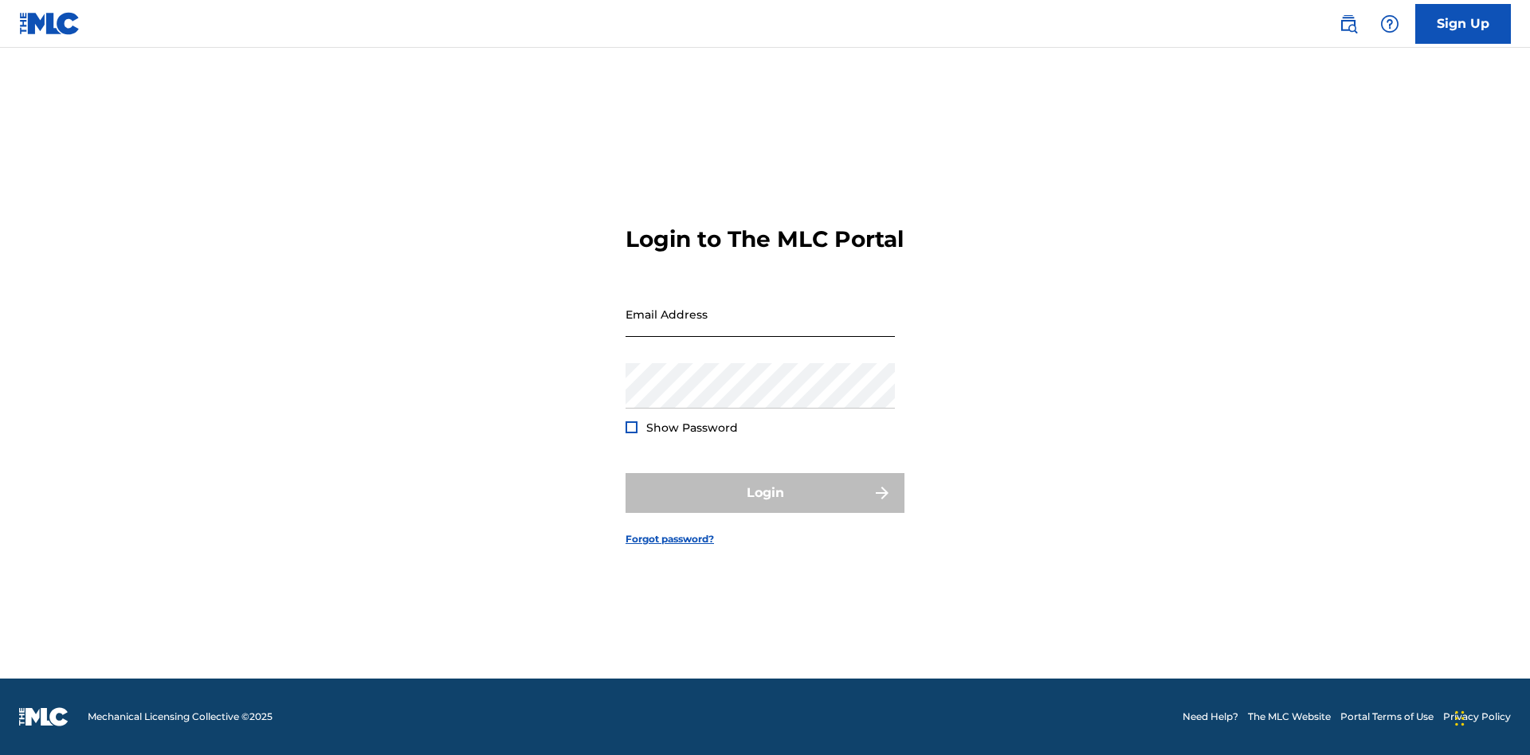
click at [760, 327] on input "Email Address" at bounding box center [759, 314] width 269 height 45
type input "Dutchess.McTesterson@gmail.com"
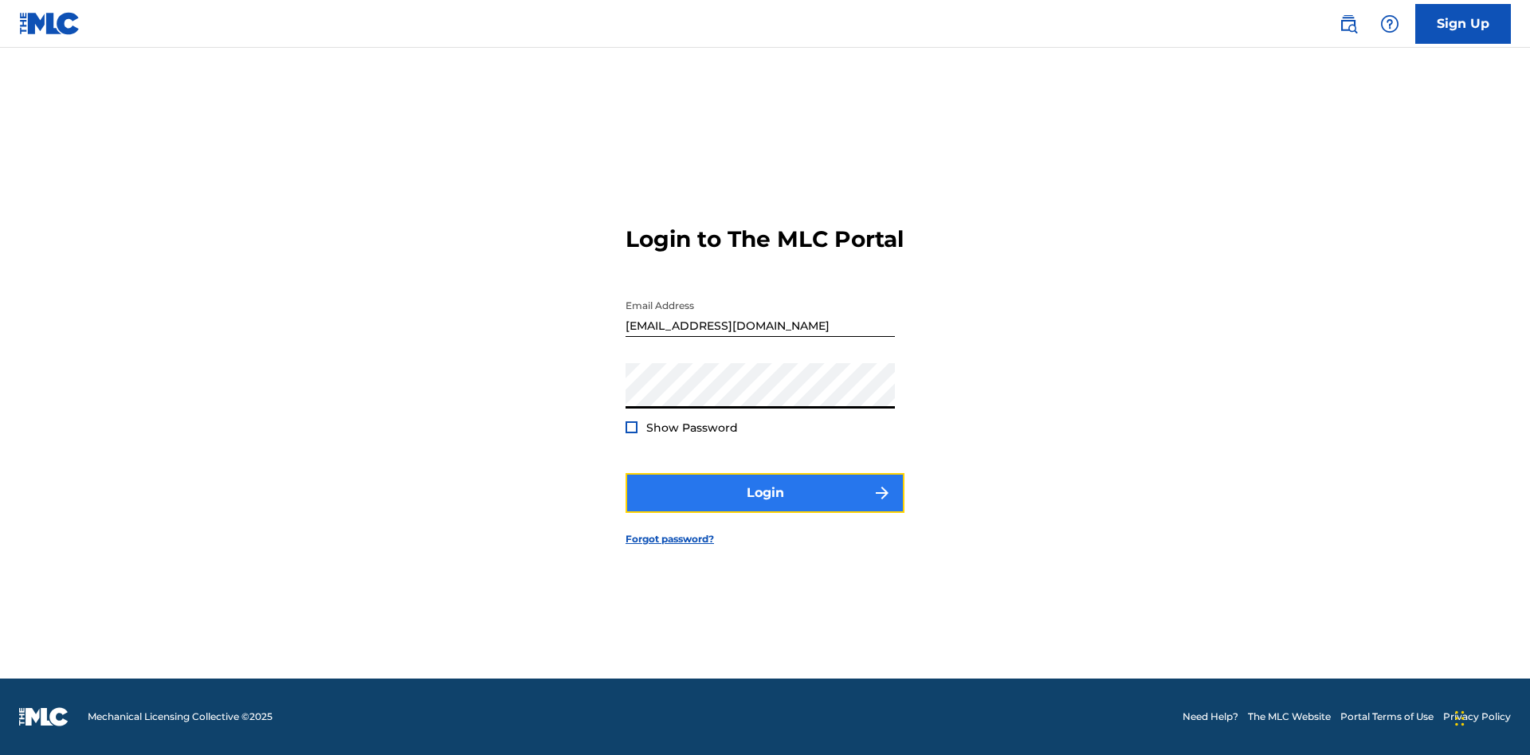
click at [765, 507] on button "Login" at bounding box center [764, 493] width 279 height 40
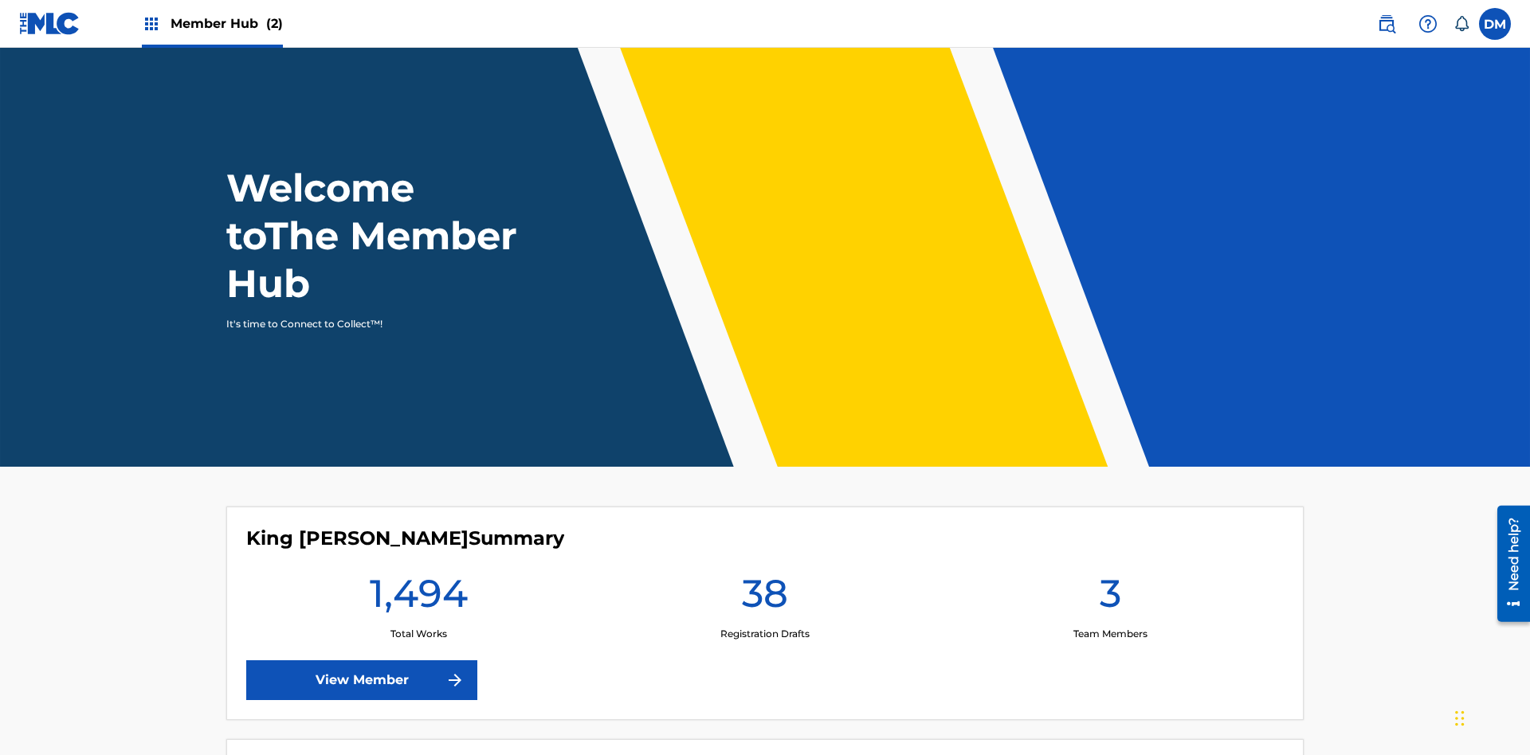
scroll to position [69, 0]
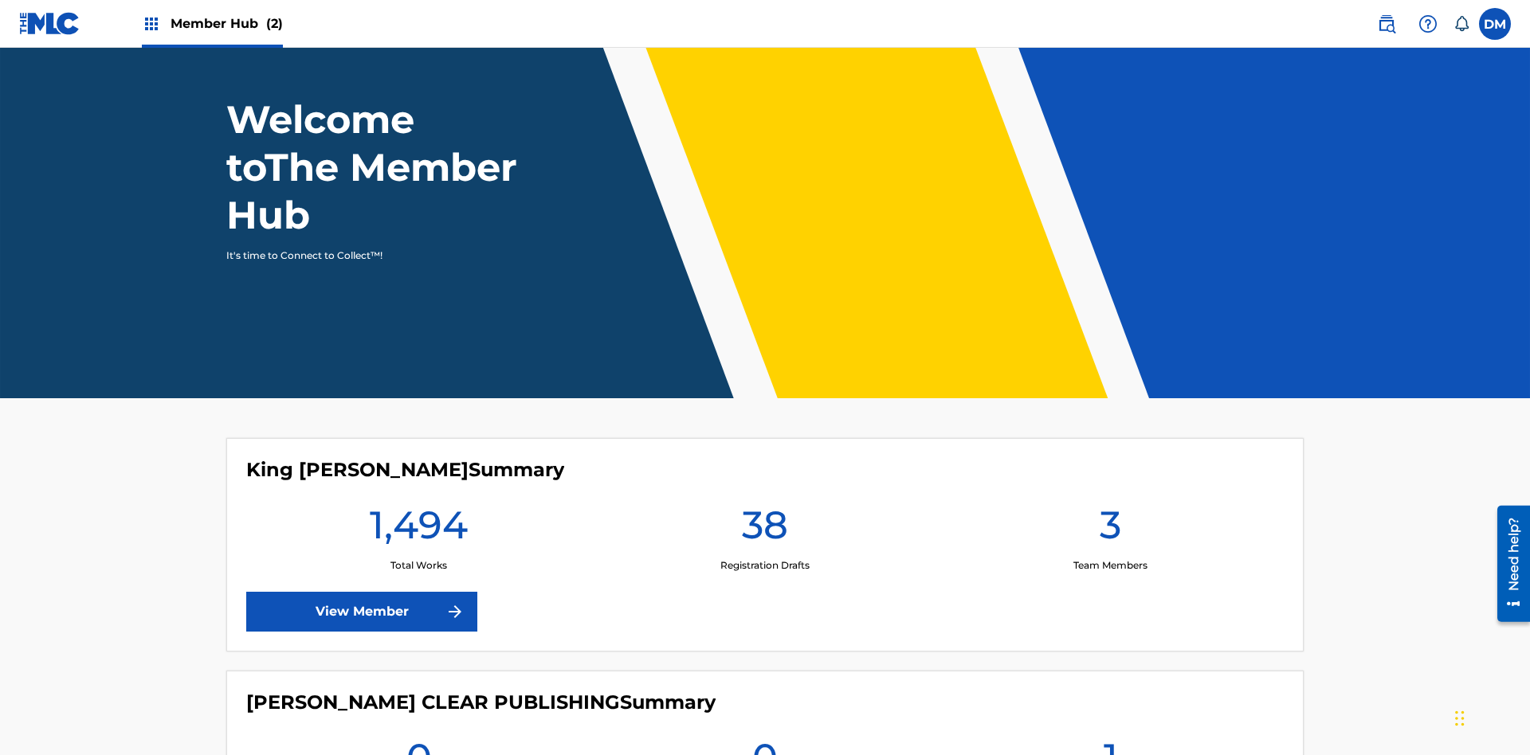
click at [211, 23] on span "Member Hub (2)" at bounding box center [227, 23] width 112 height 18
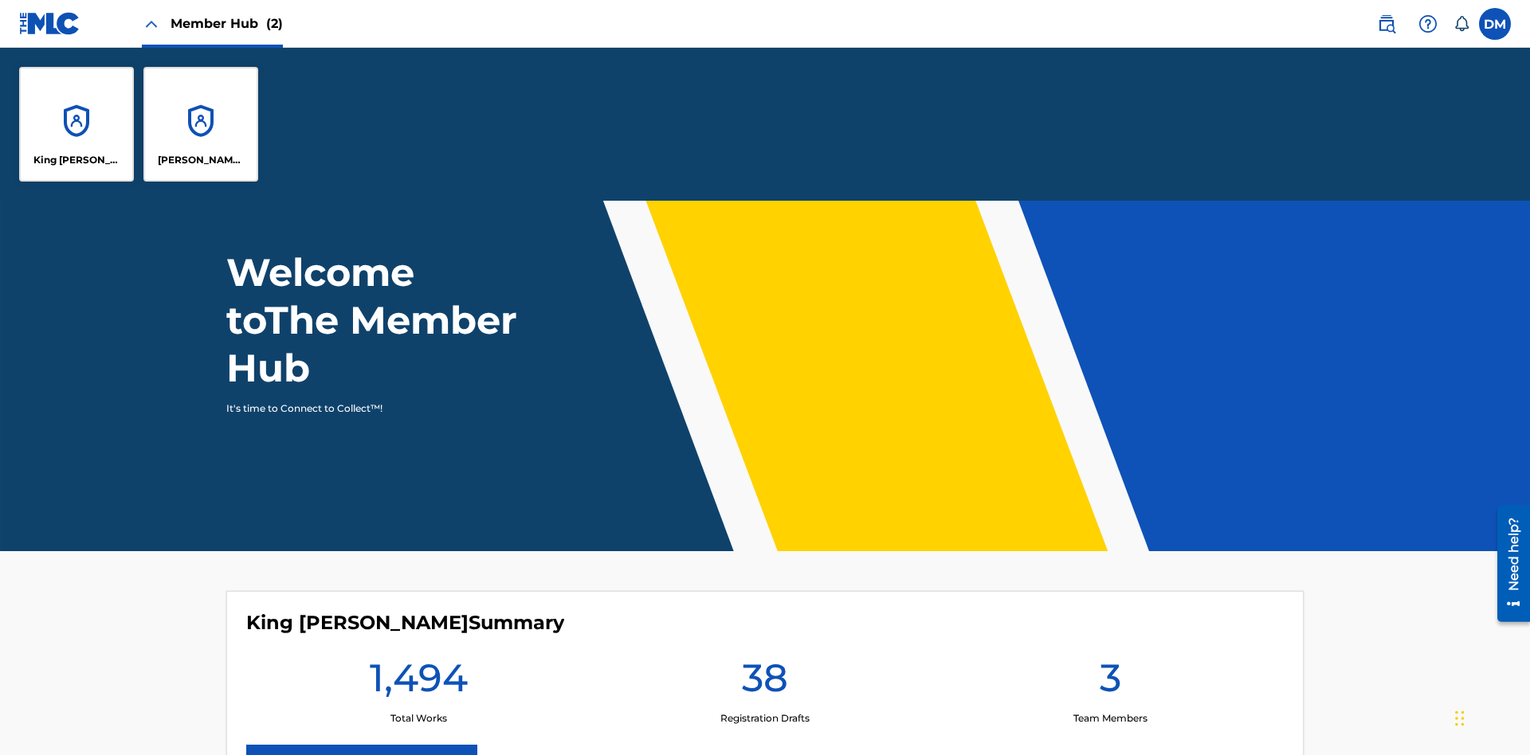
scroll to position [0, 0]
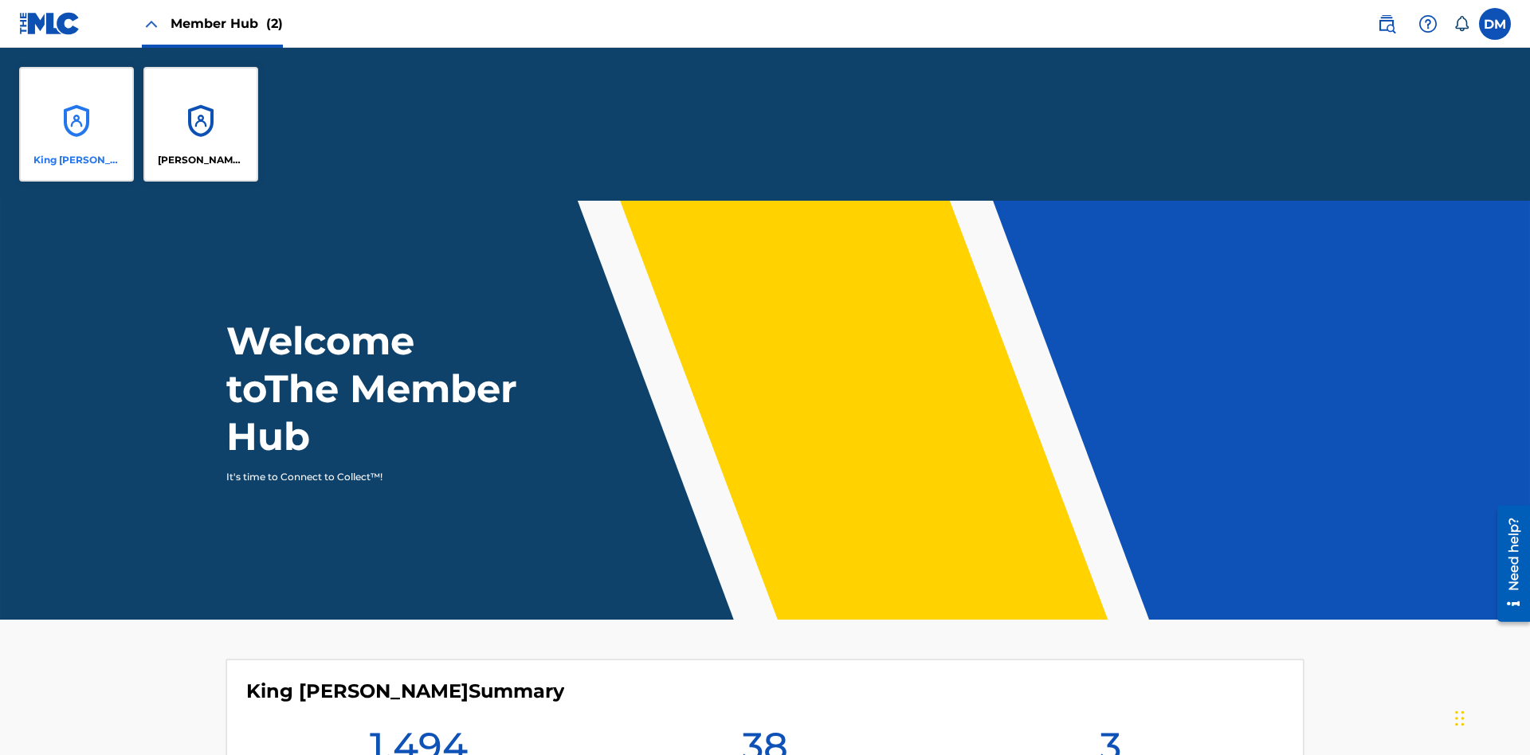
click at [76, 160] on p "King [PERSON_NAME]" at bounding box center [76, 160] width 87 height 14
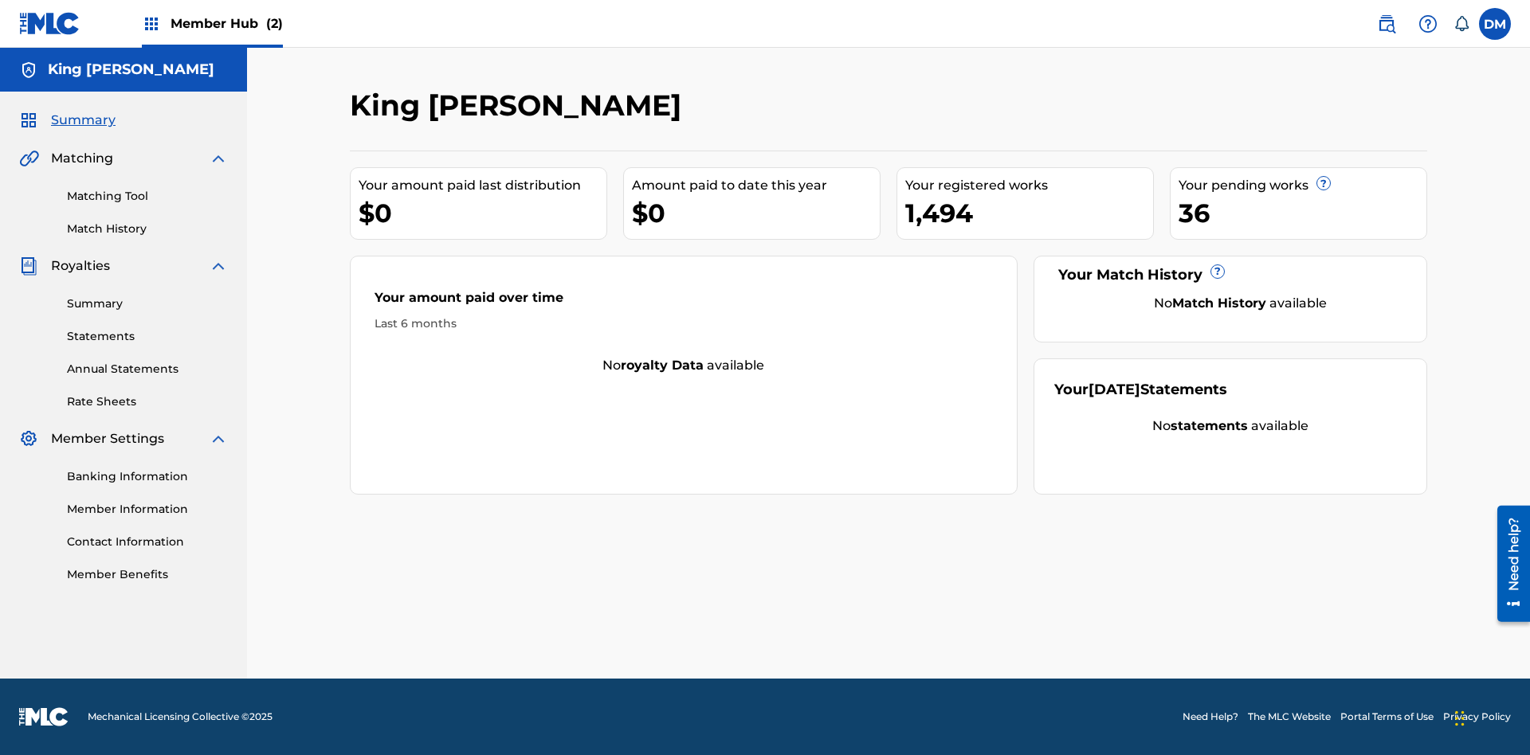
click at [82, 120] on span "Summary" at bounding box center [83, 120] width 65 height 19
click at [147, 196] on link "Matching Tool" at bounding box center [147, 196] width 161 height 17
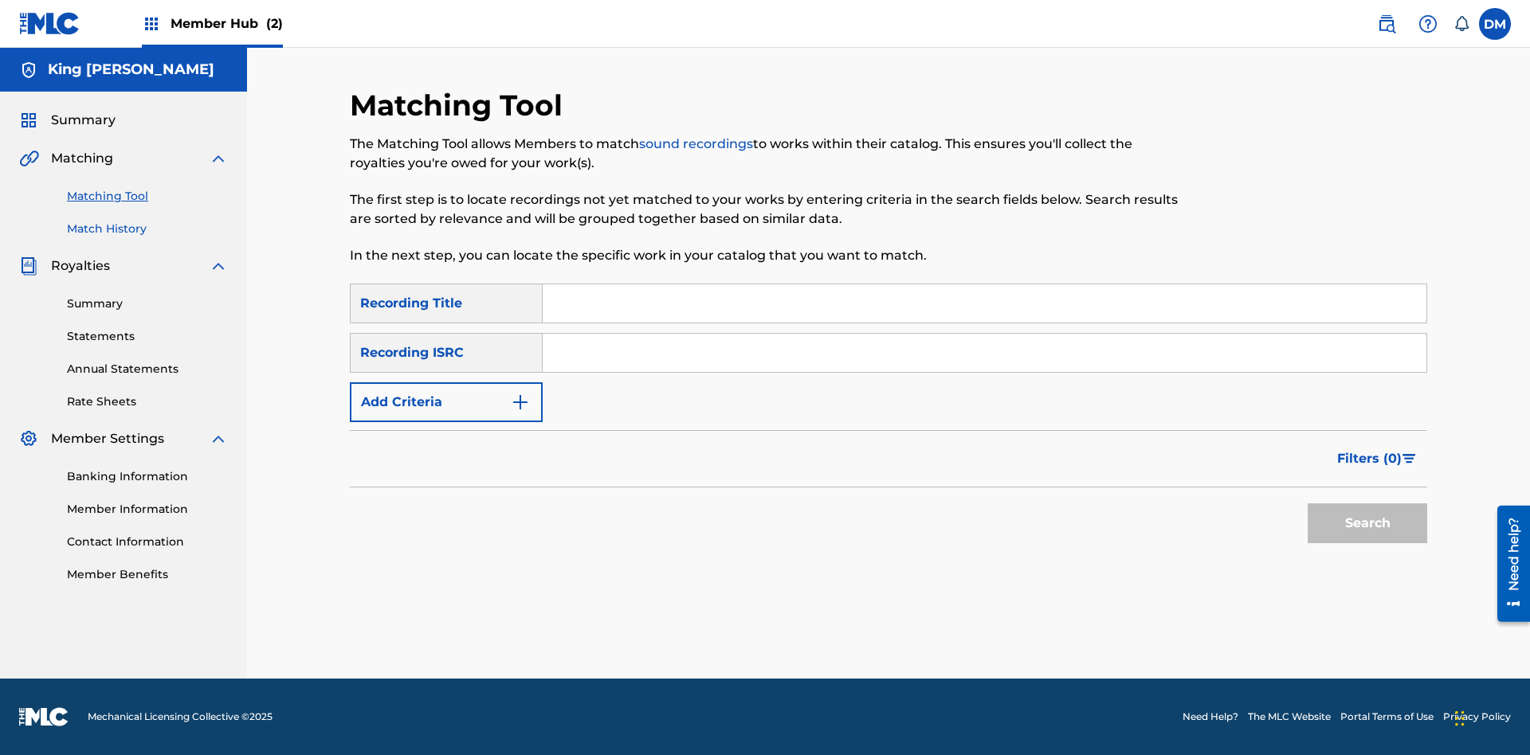
click at [147, 229] on link "Match History" at bounding box center [147, 229] width 161 height 17
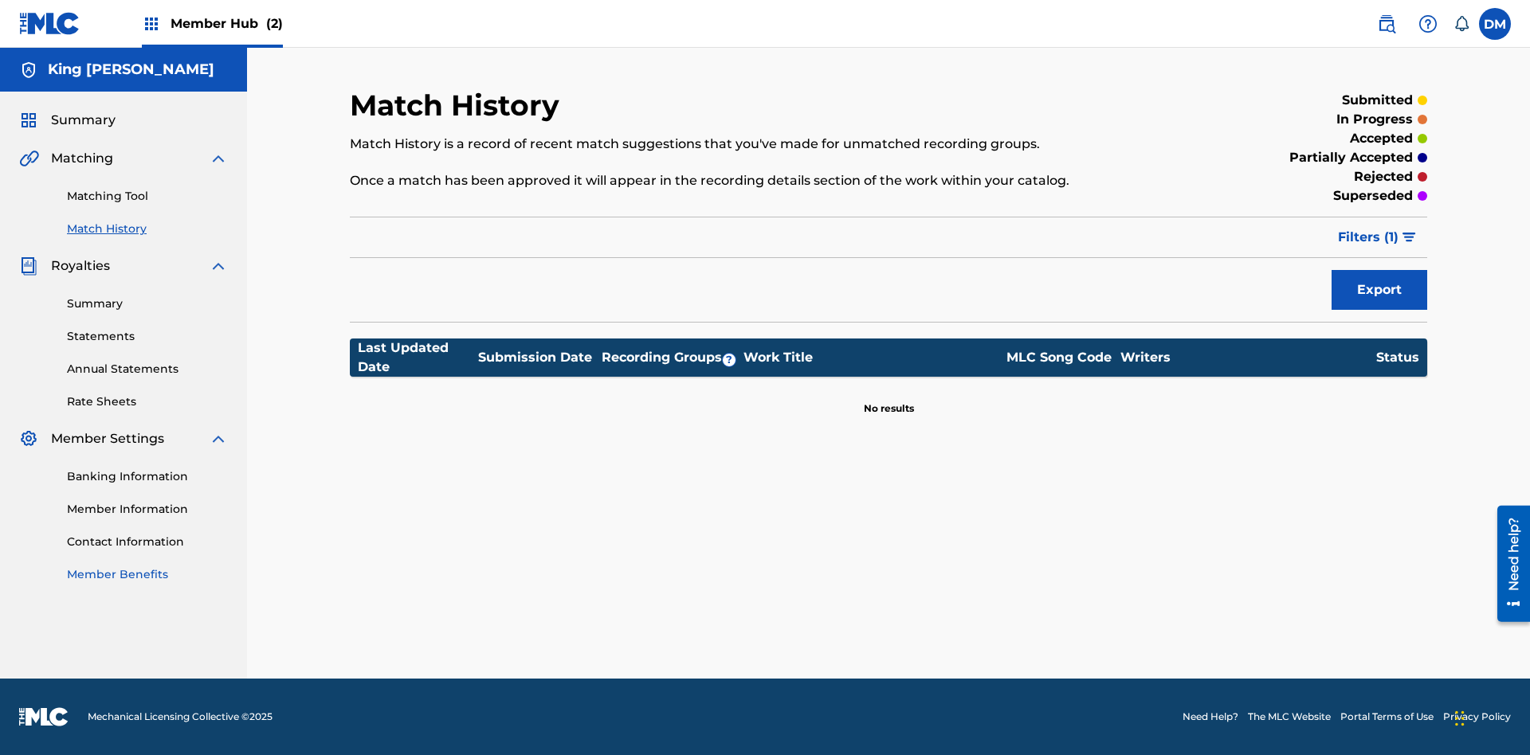
click at [147, 574] on link "Member Benefits" at bounding box center [147, 574] width 161 height 17
click at [147, 304] on link "Summary" at bounding box center [147, 304] width 161 height 17
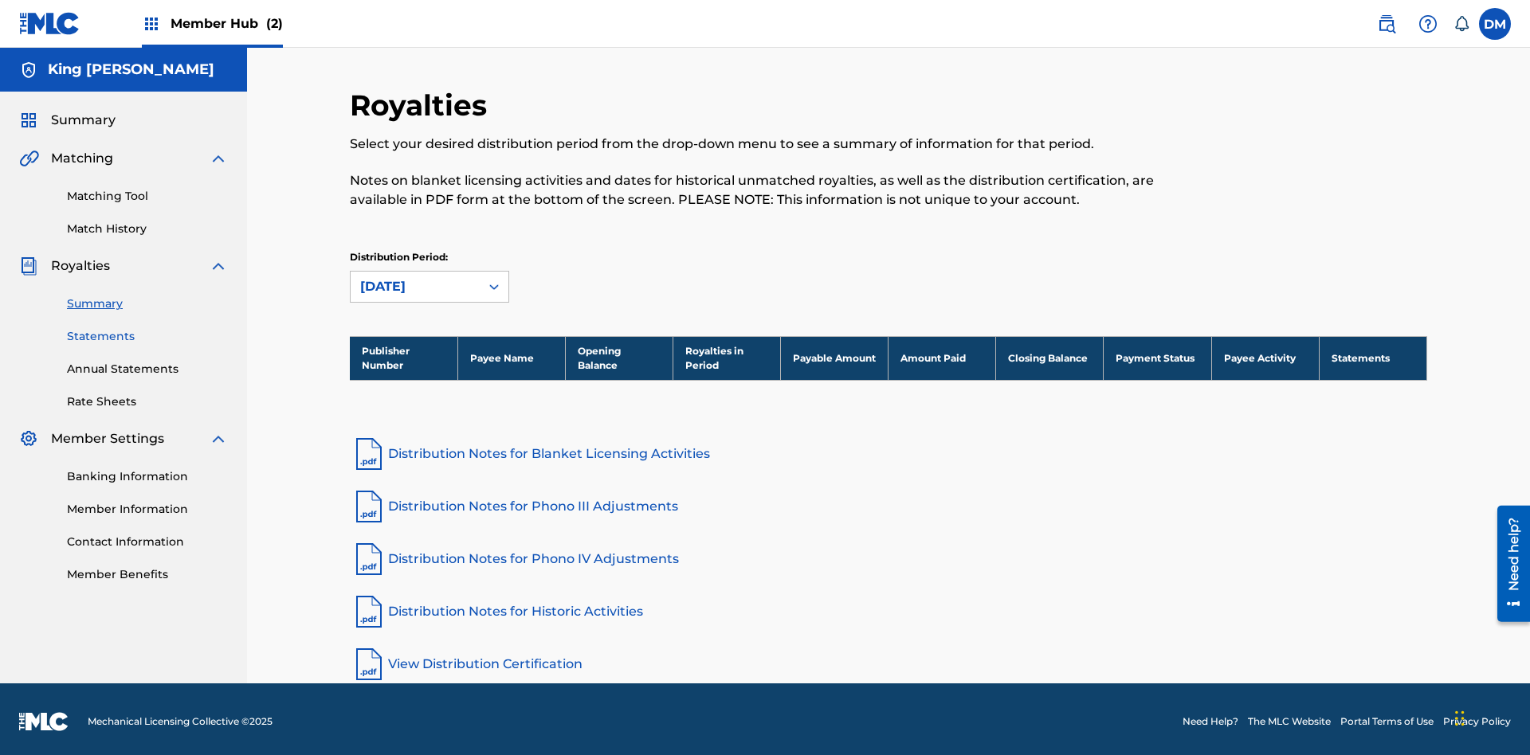
click at [147, 331] on link "Statements" at bounding box center [147, 336] width 161 height 17
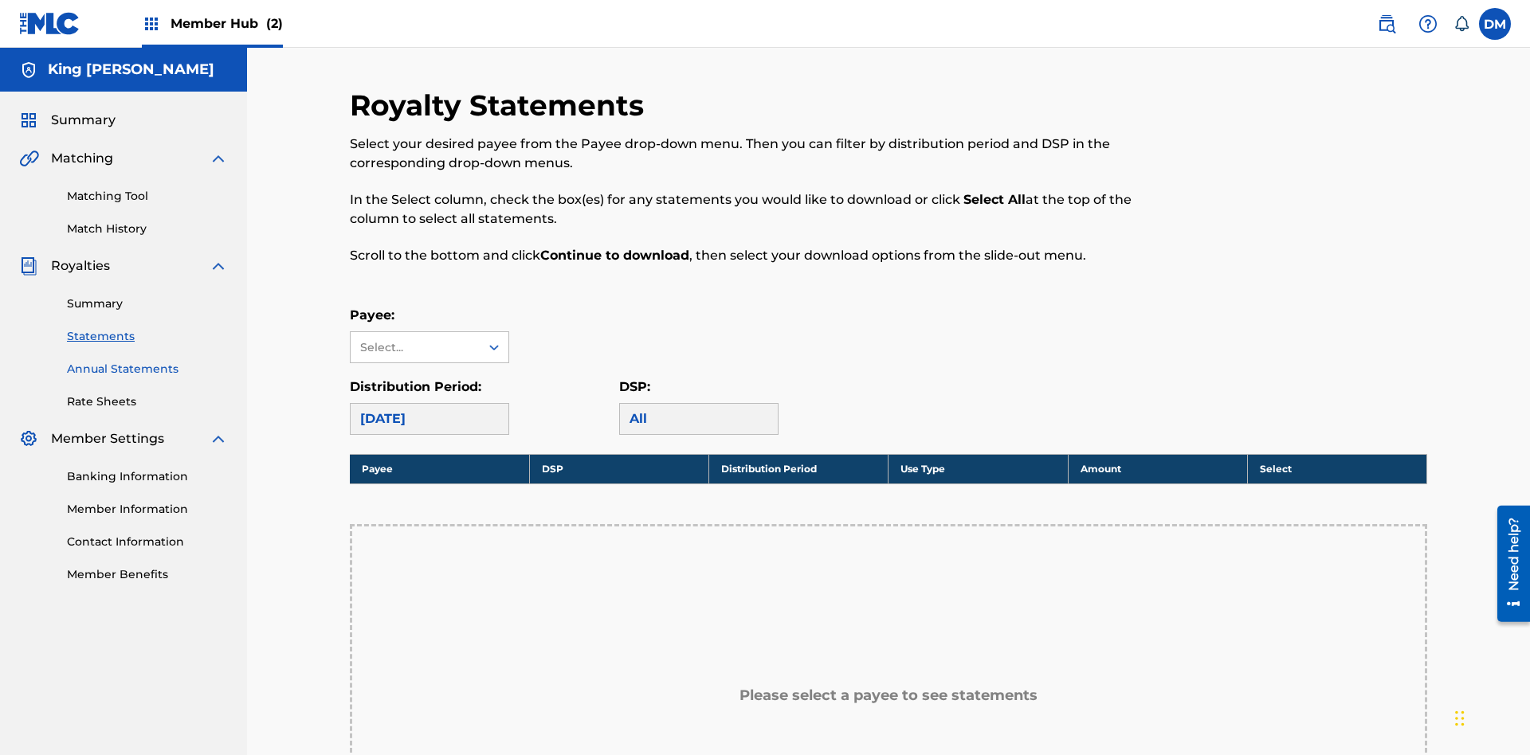
click at [147, 361] on link "Annual Statements" at bounding box center [147, 369] width 161 height 17
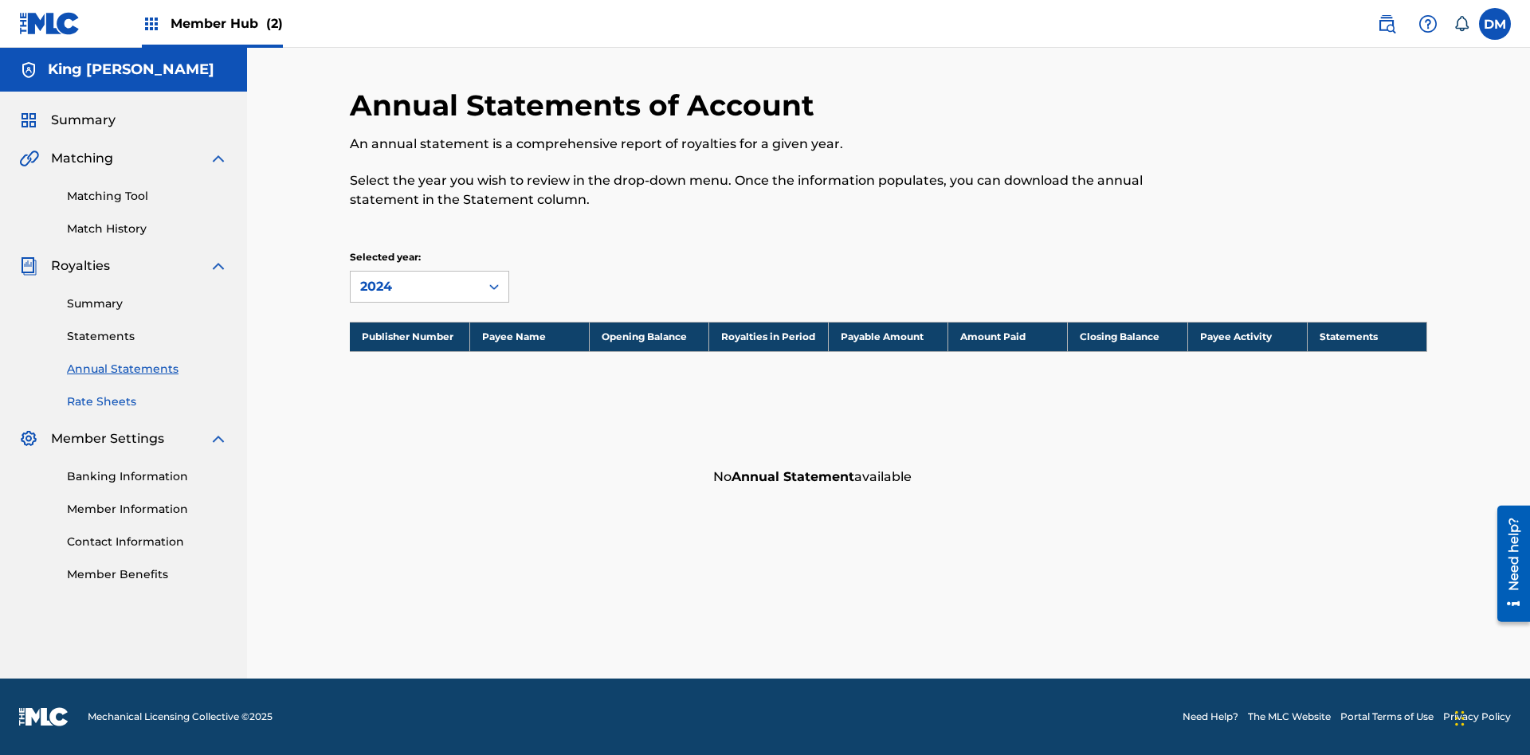
click at [147, 402] on link "Rate Sheets" at bounding box center [147, 402] width 161 height 17
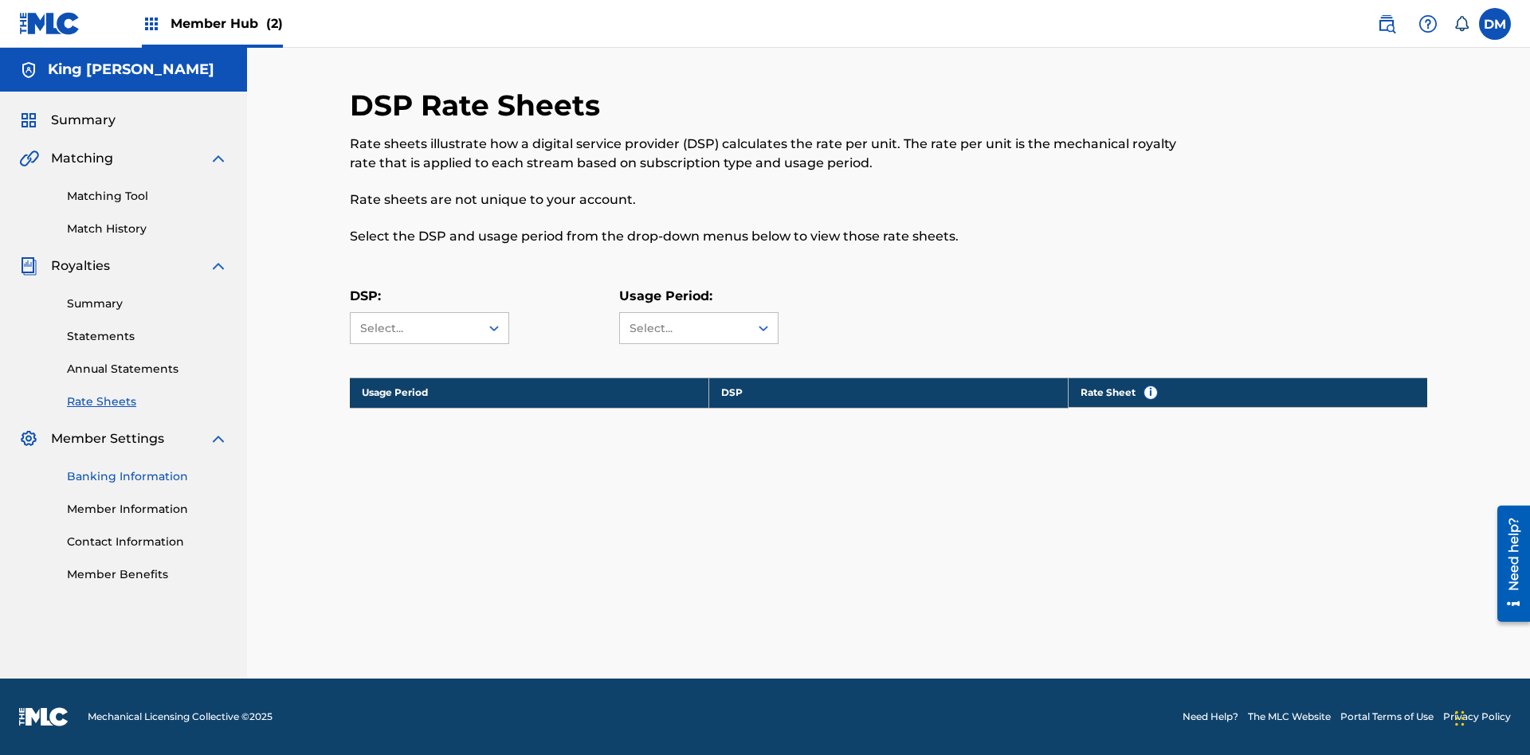
click at [147, 476] on link "Banking Information" at bounding box center [147, 476] width 161 height 17
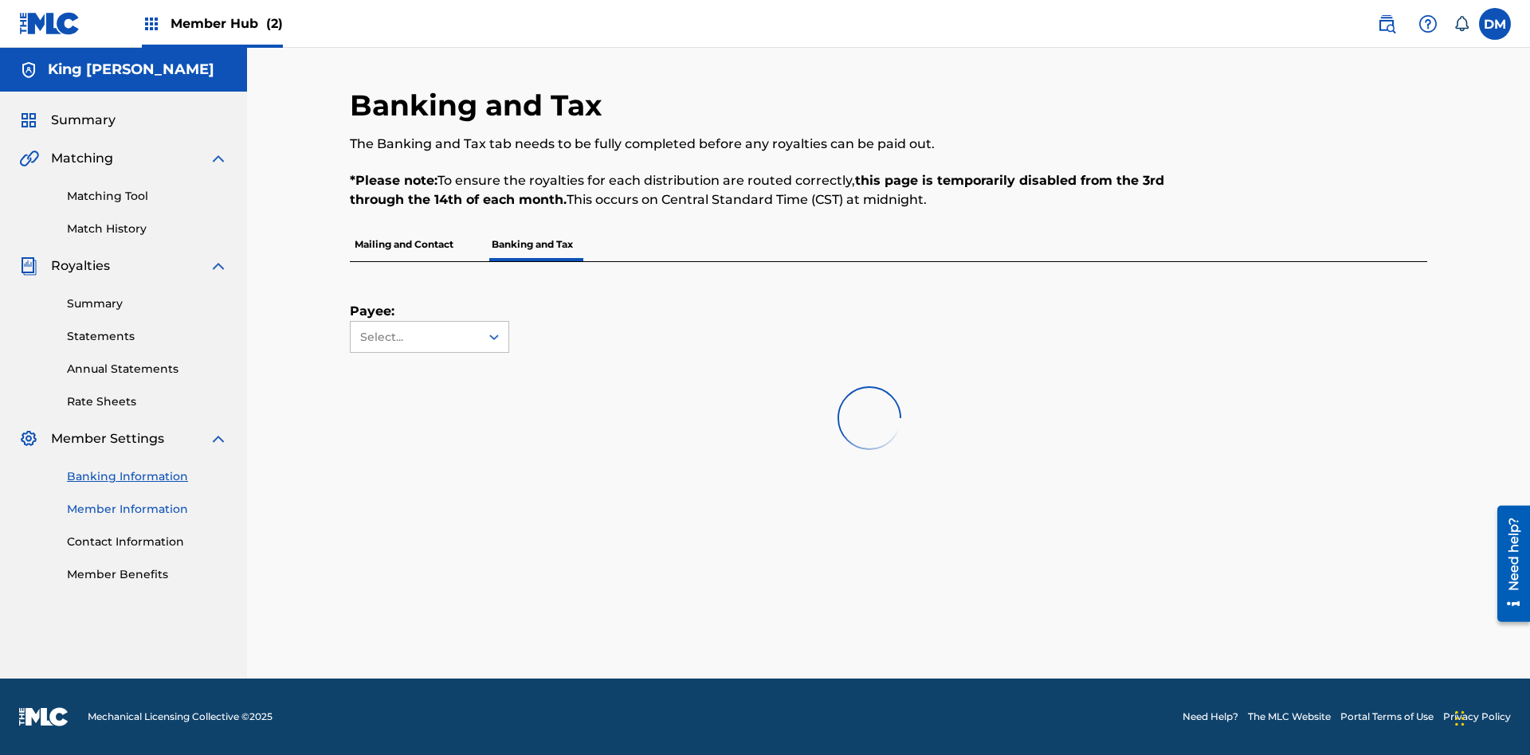
click at [147, 509] on link "Member Information" at bounding box center [147, 509] width 161 height 17
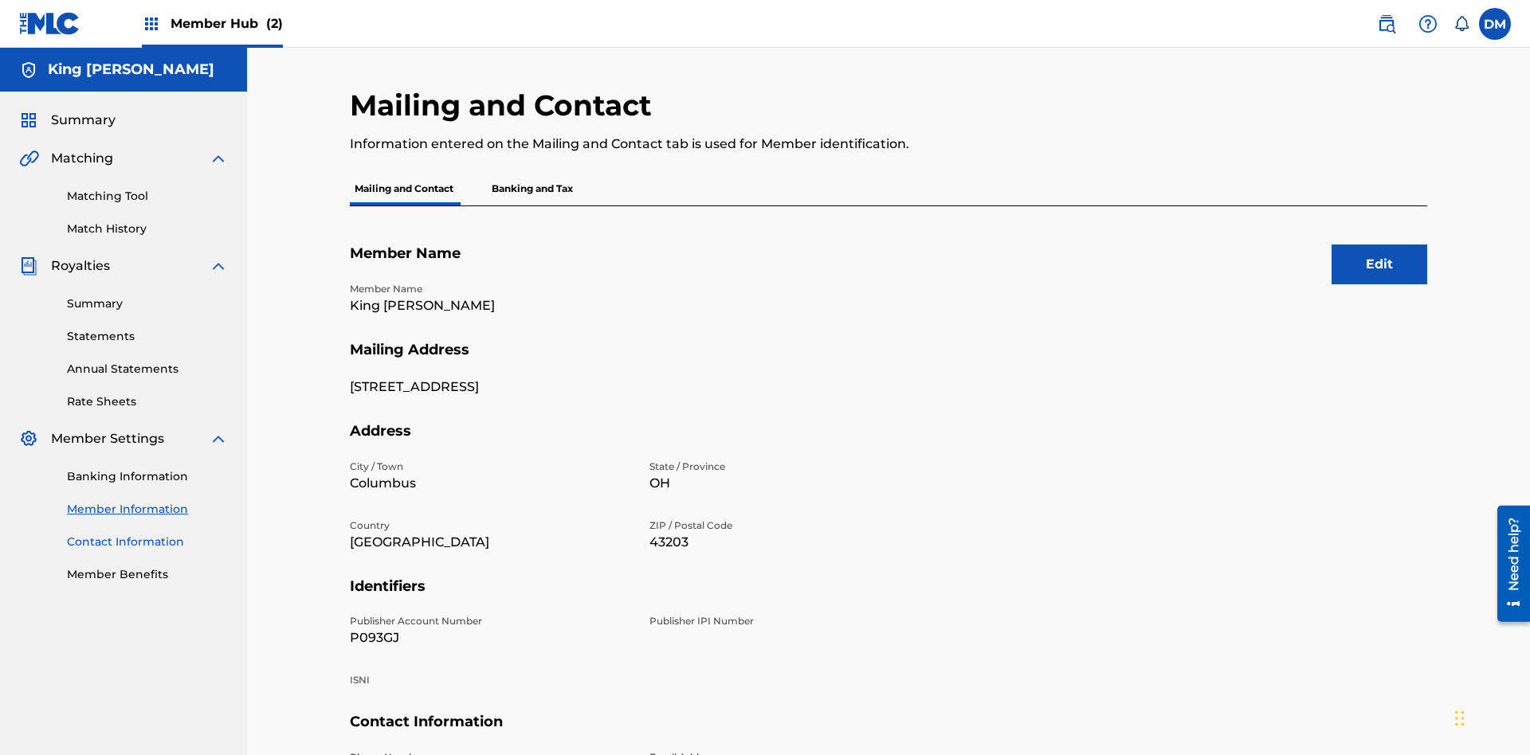
click at [147, 534] on link "Contact Information" at bounding box center [147, 542] width 161 height 17
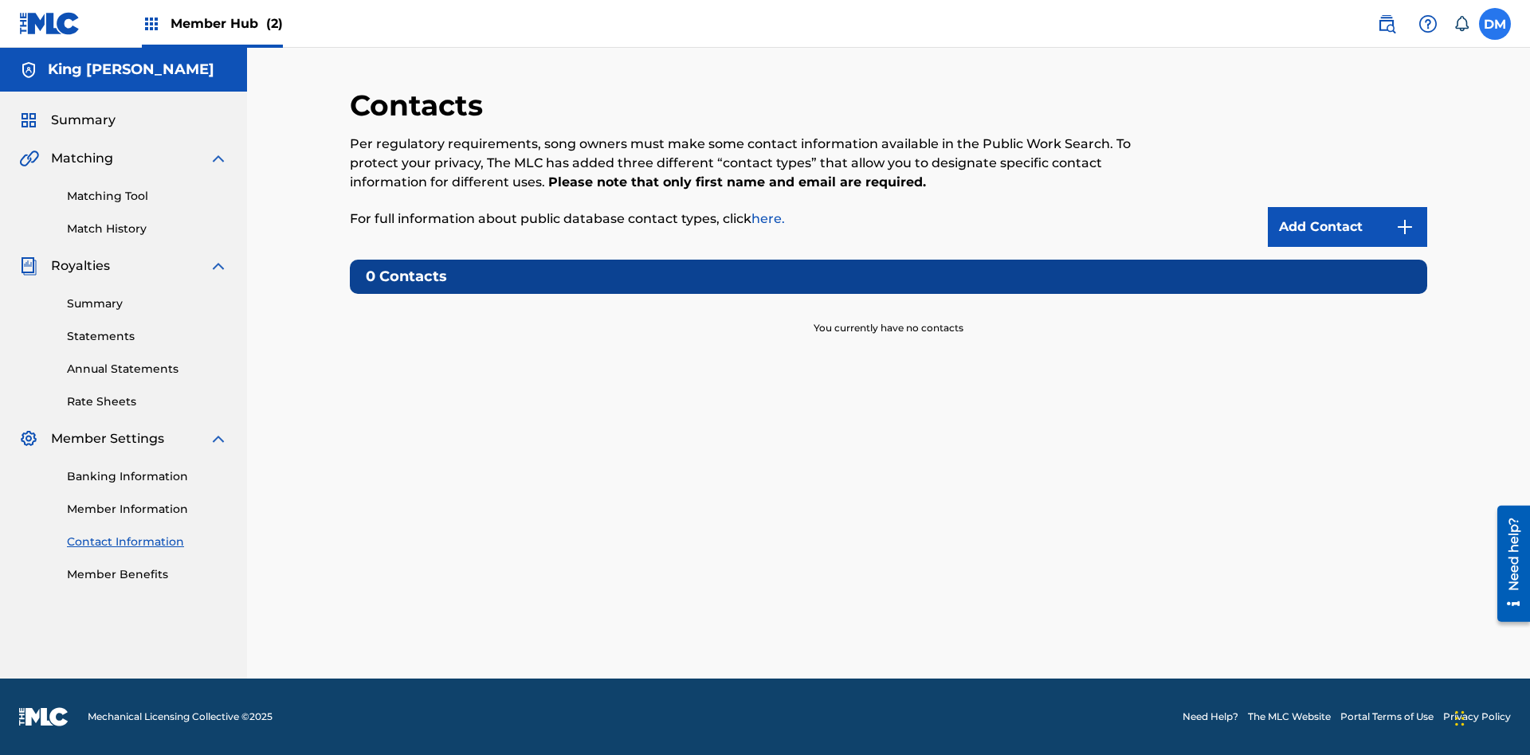
click at [1495, 23] on label at bounding box center [1495, 24] width 32 height 32
click at [1495, 24] on input "[PERSON_NAME] [PERSON_NAME] [EMAIL_ADDRESS][DOMAIN_NAME] Notification Preferenc…" at bounding box center [1495, 24] width 0 height 0
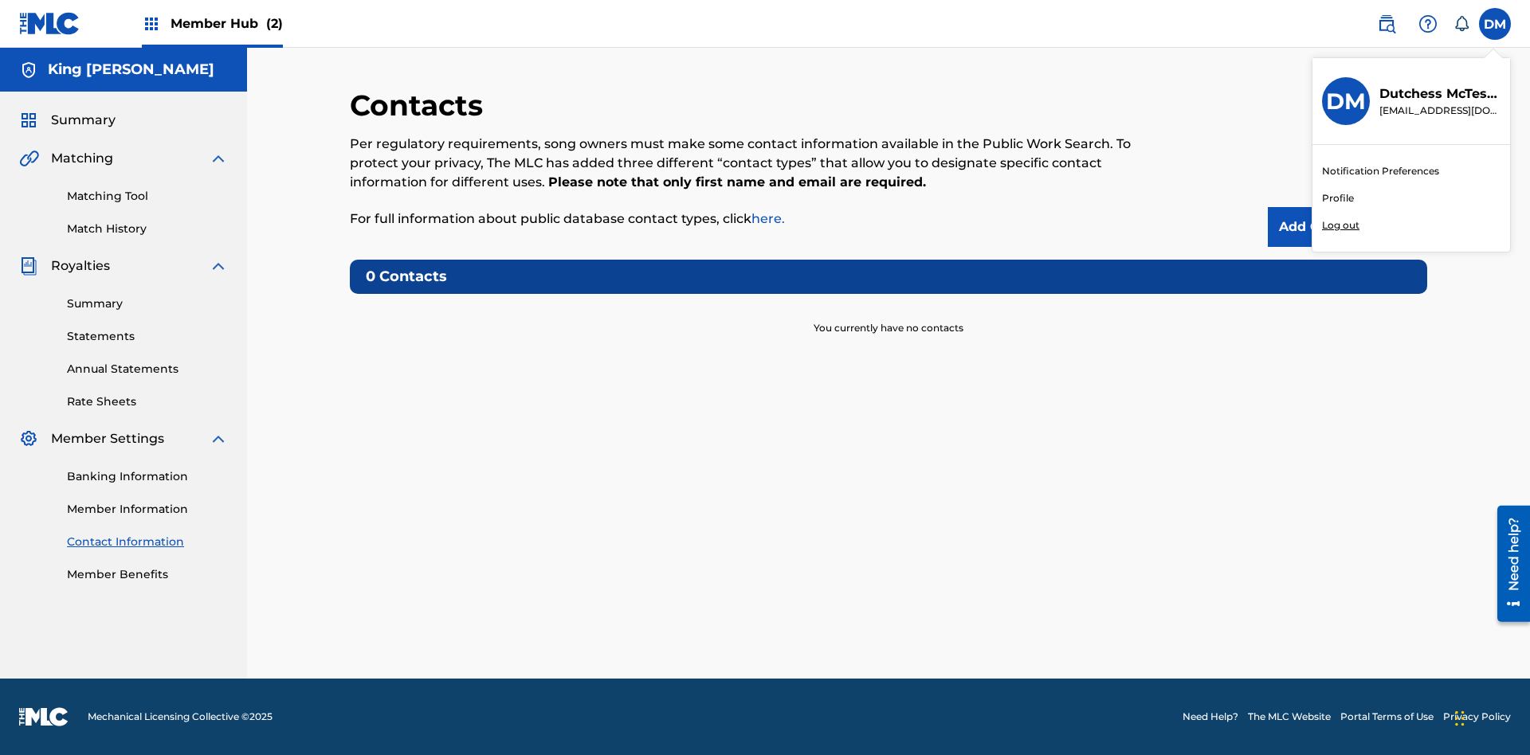
click at [1340, 225] on p "Log out" at bounding box center [1340, 225] width 37 height 14
click at [1495, 24] on input "[PERSON_NAME] [PERSON_NAME] [EMAIL_ADDRESS][DOMAIN_NAME] Notification Preferenc…" at bounding box center [1495, 24] width 0 height 0
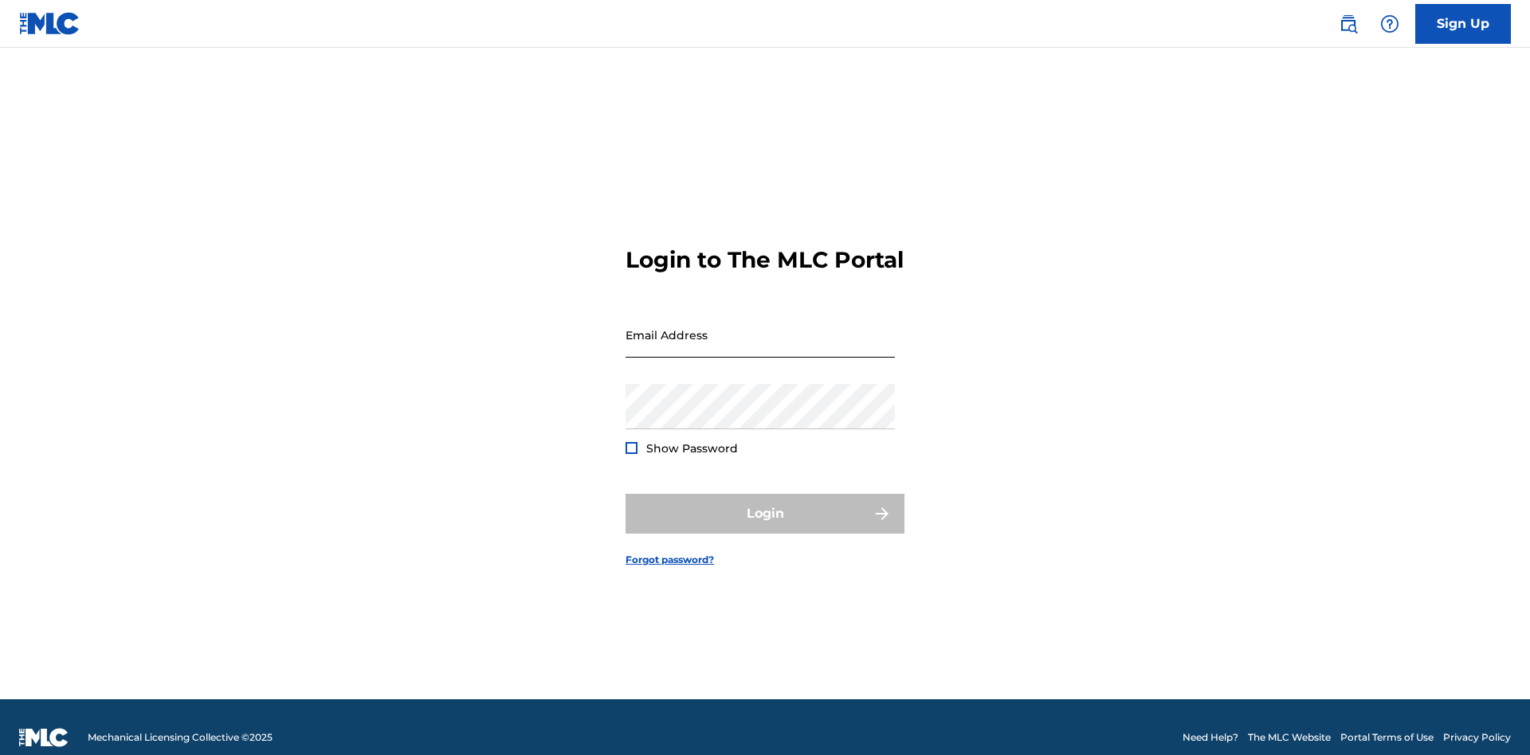
click at [760, 327] on input "Email Address" at bounding box center [759, 334] width 269 height 45
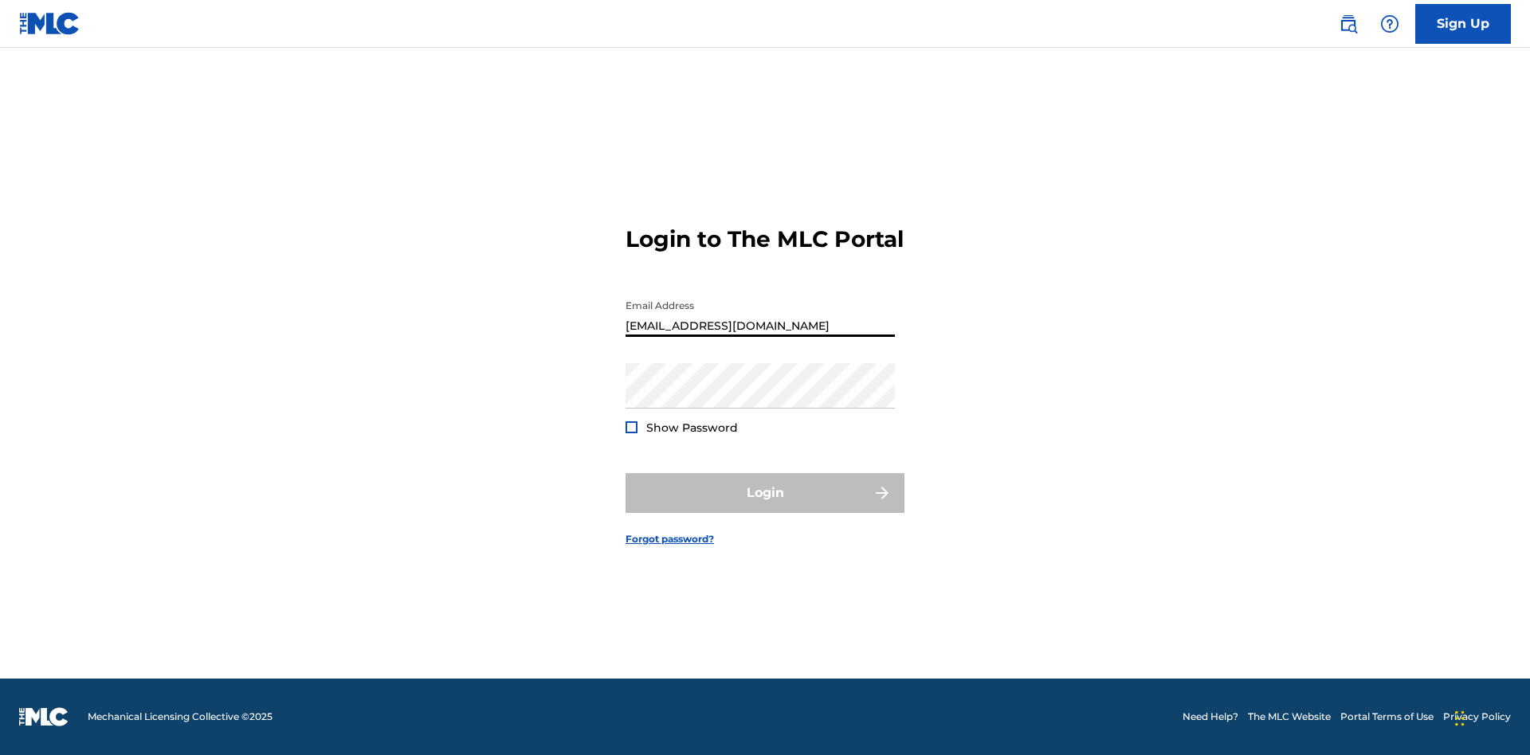
type input "Duke.McTesterson@gmail.com"
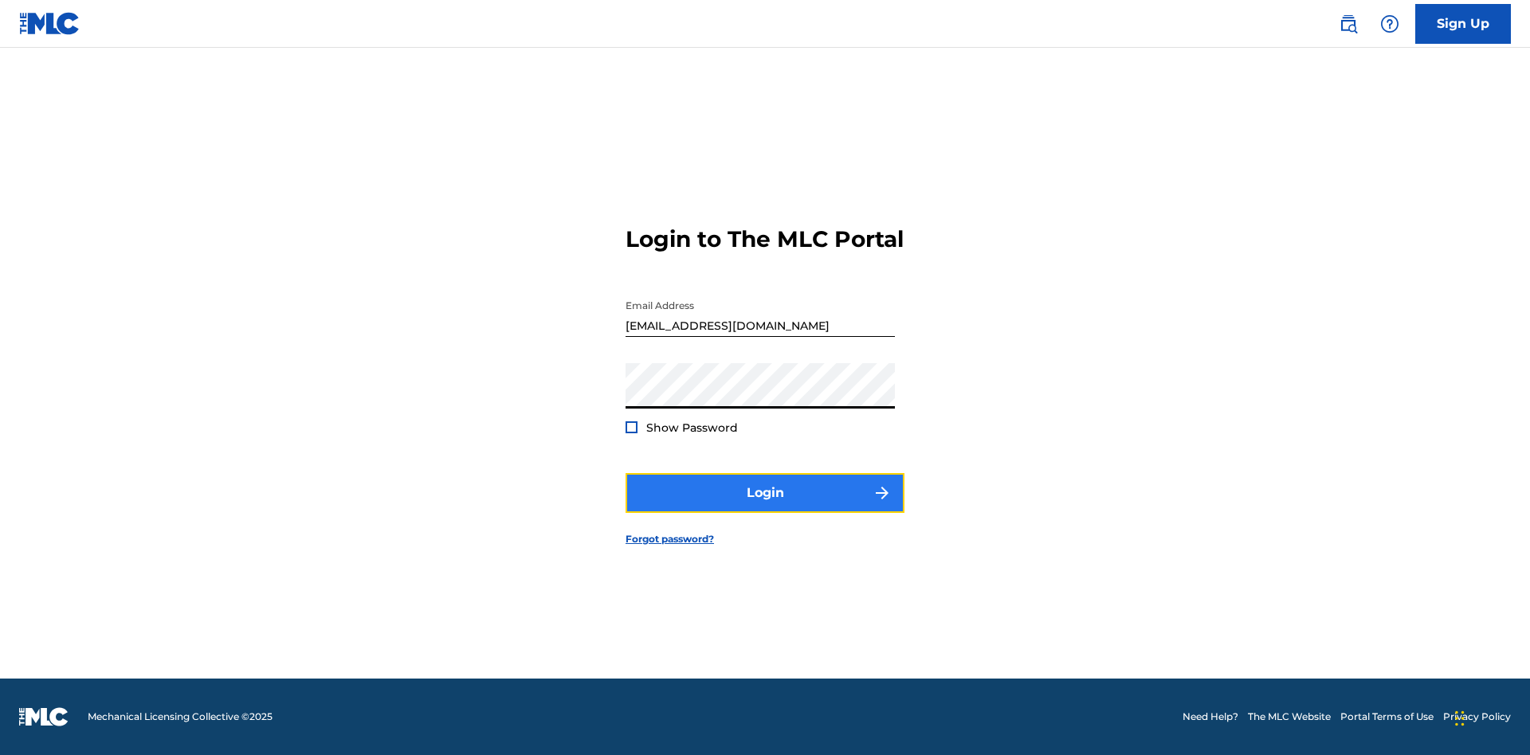
click at [765, 507] on button "Login" at bounding box center [764, 493] width 279 height 40
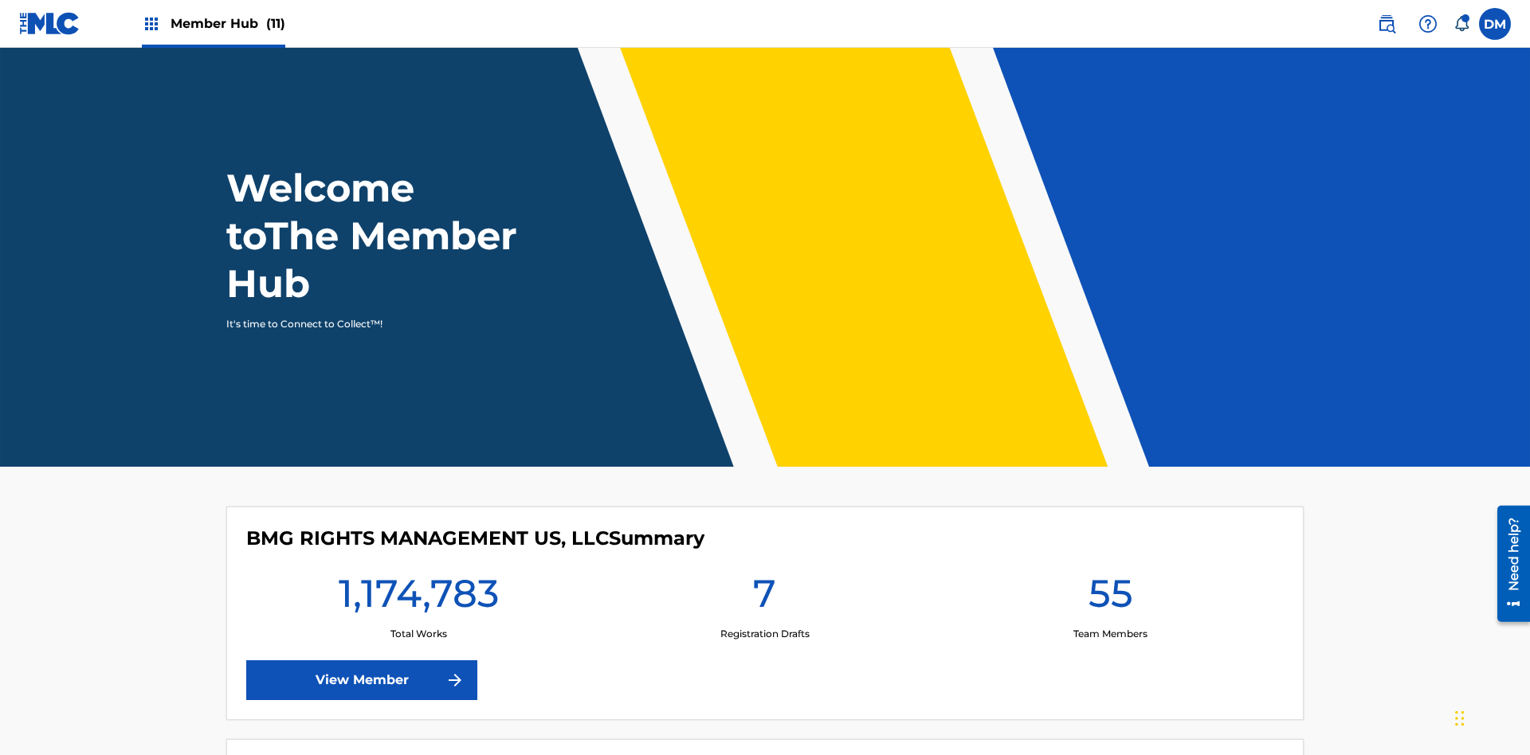
scroll to position [69, 0]
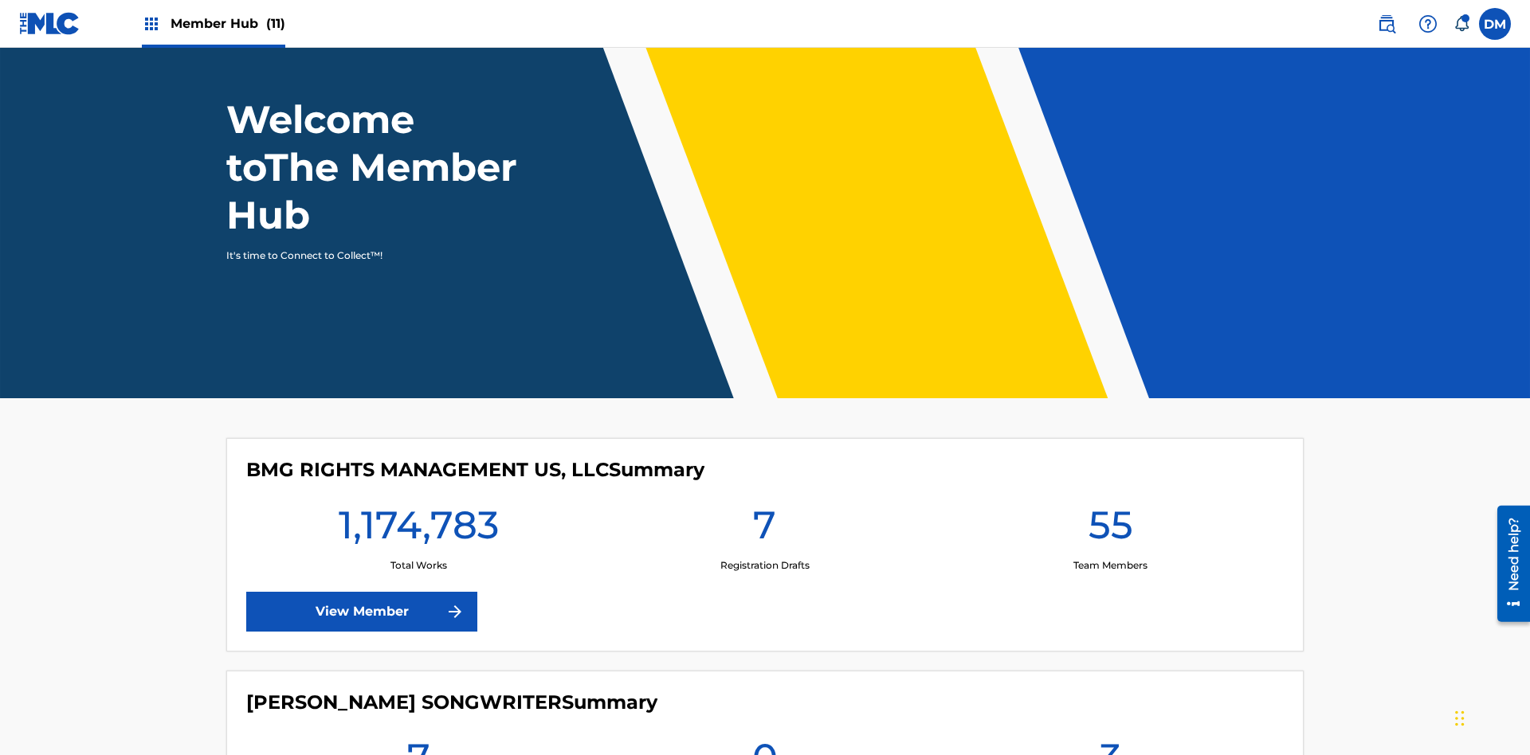
click at [213, 23] on span "Member Hub (11)" at bounding box center [228, 23] width 115 height 18
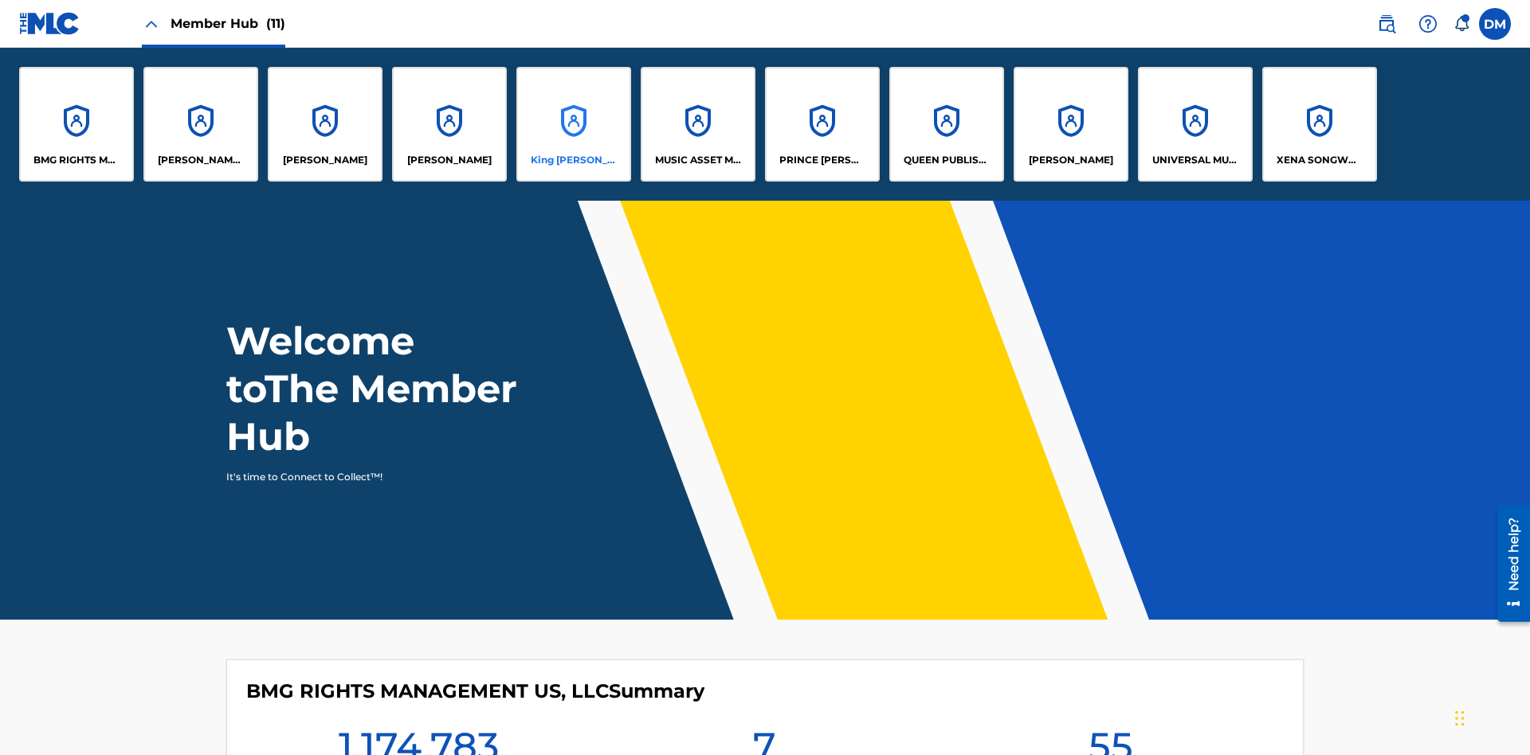
click at [573, 160] on p "King [PERSON_NAME]" at bounding box center [574, 160] width 87 height 14
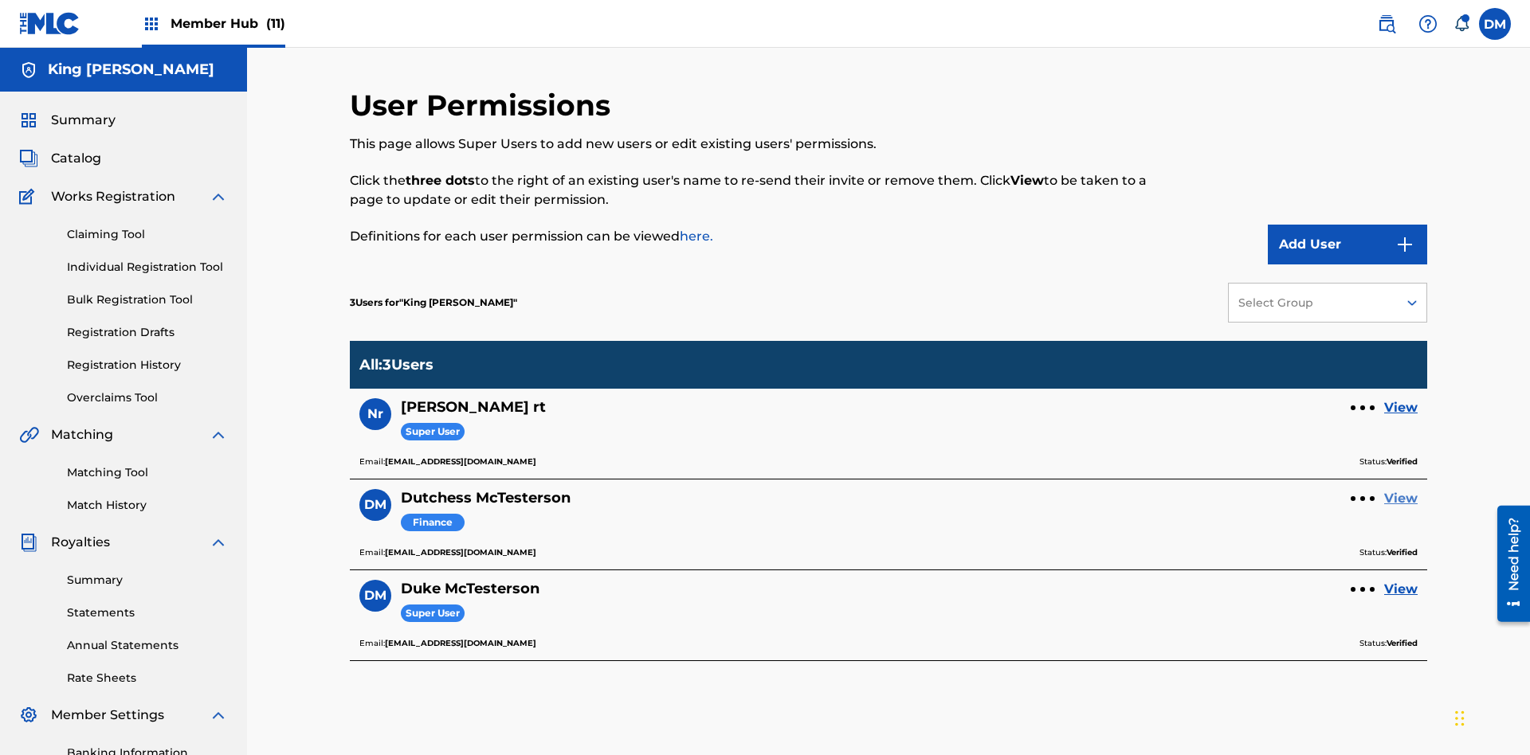
click at [1401, 489] on link "View" at bounding box center [1400, 498] width 33 height 19
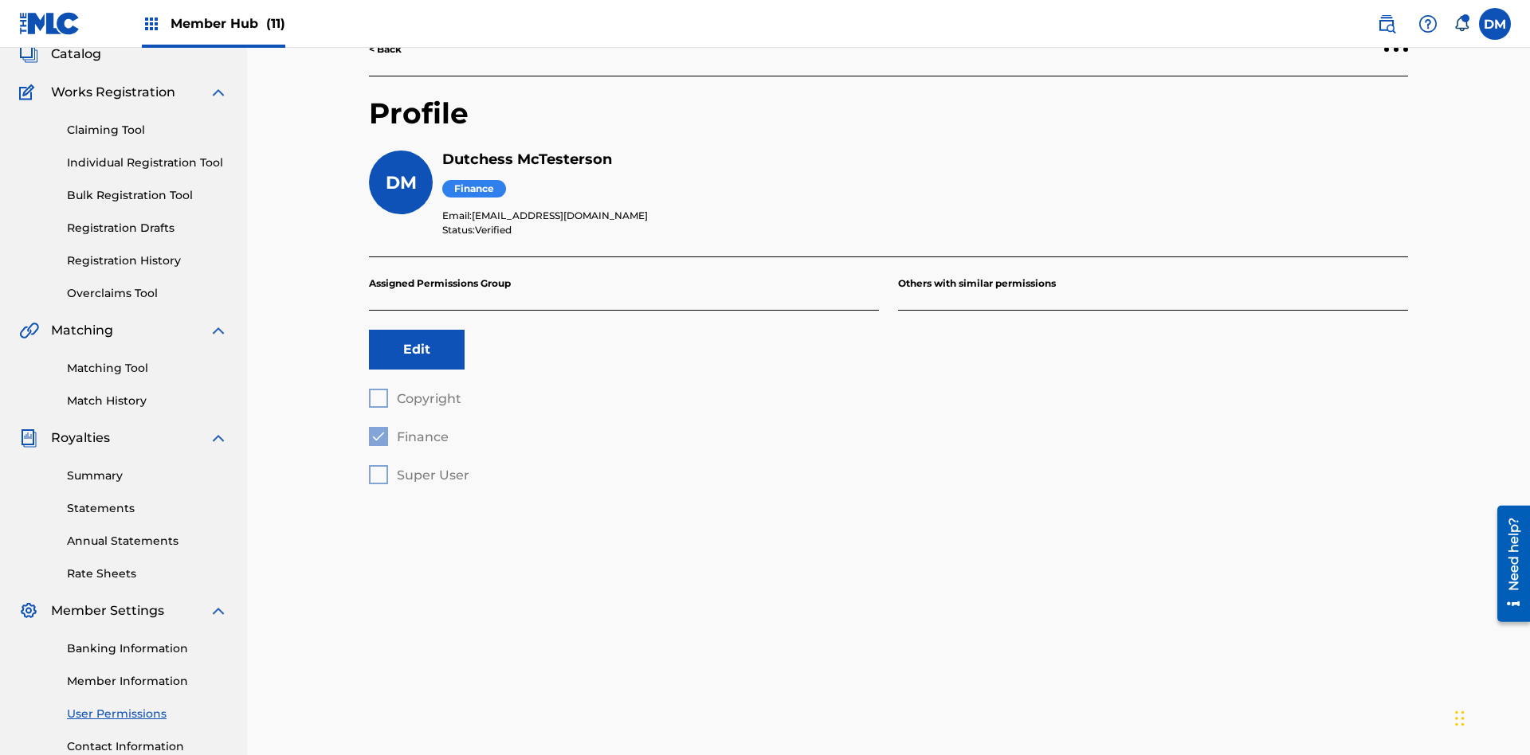
scroll to position [233, 0]
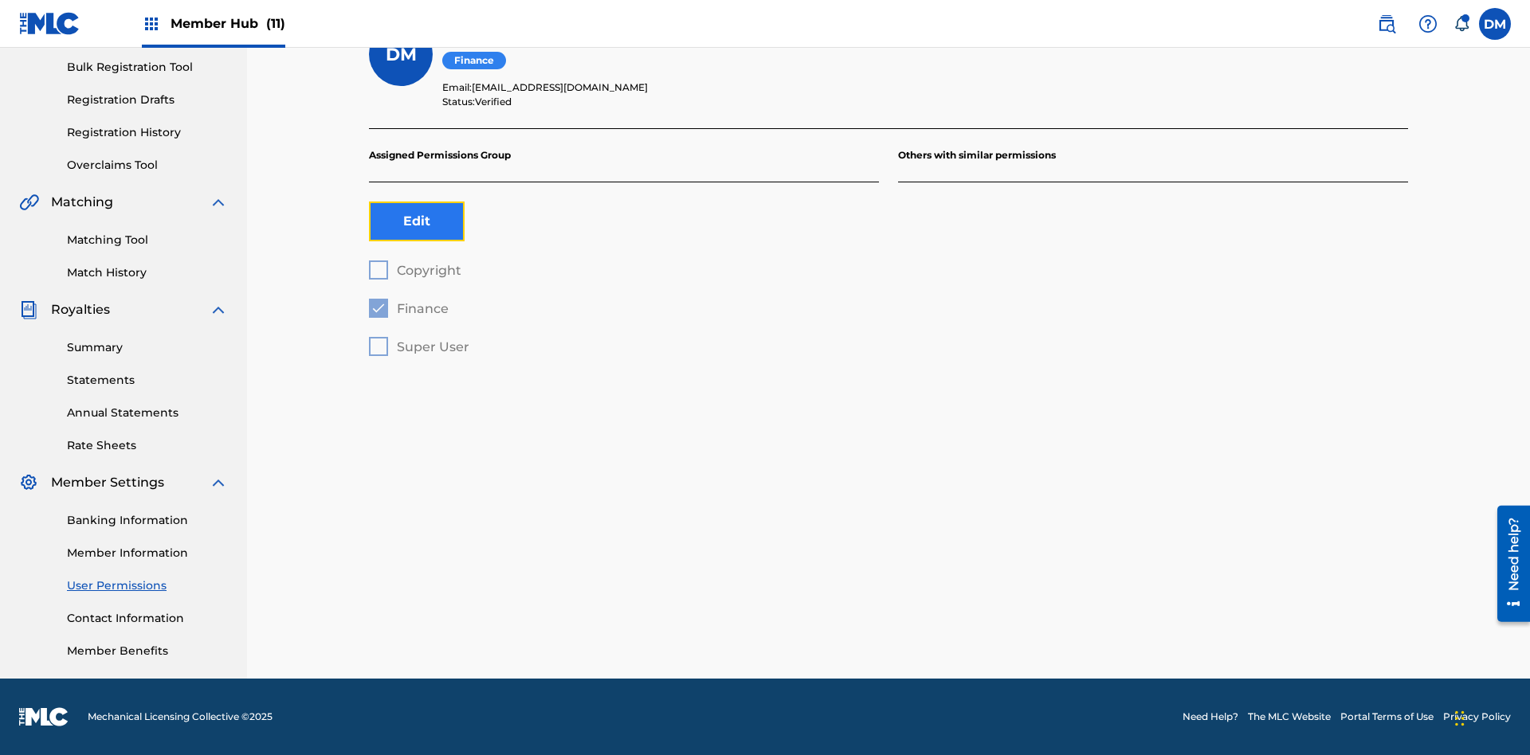
click at [417, 221] on button "Edit" at bounding box center [417, 222] width 96 height 40
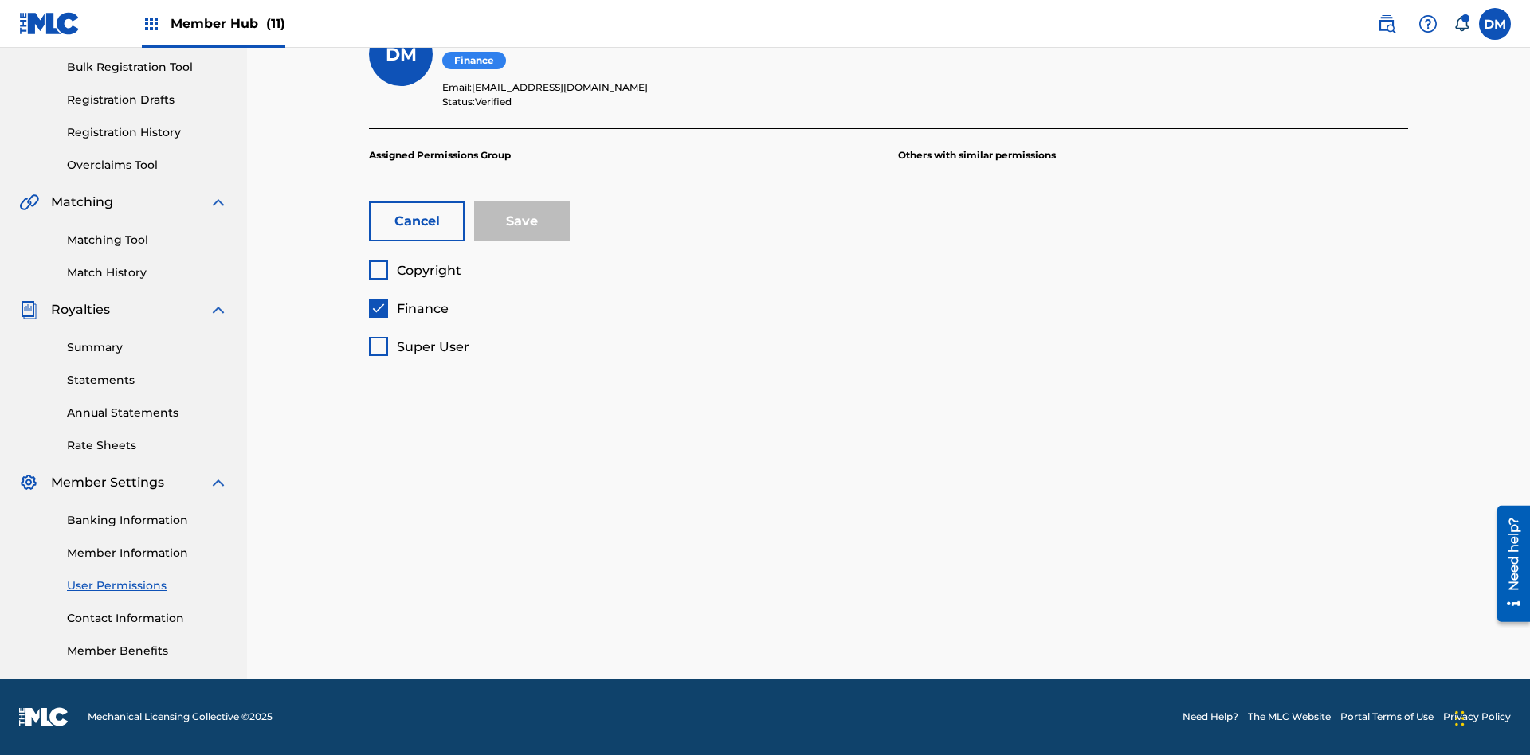
click at [408, 308] on span "Finance" at bounding box center [423, 308] width 52 height 15
click at [414, 270] on span "Copyright" at bounding box center [429, 270] width 65 height 15
click at [522, 221] on button "Save" at bounding box center [522, 222] width 96 height 40
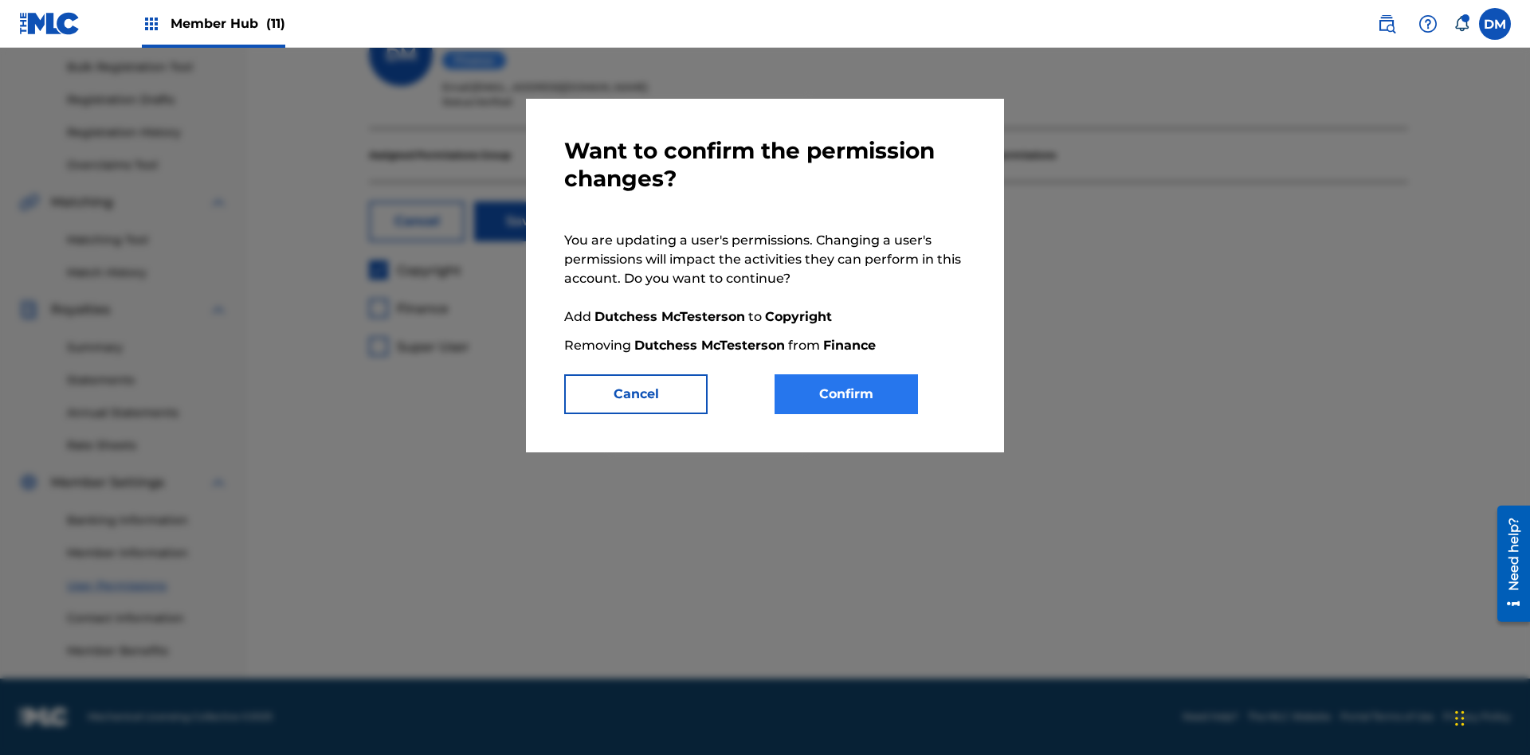
click at [846, 394] on button "Confirm" at bounding box center [845, 394] width 143 height 40
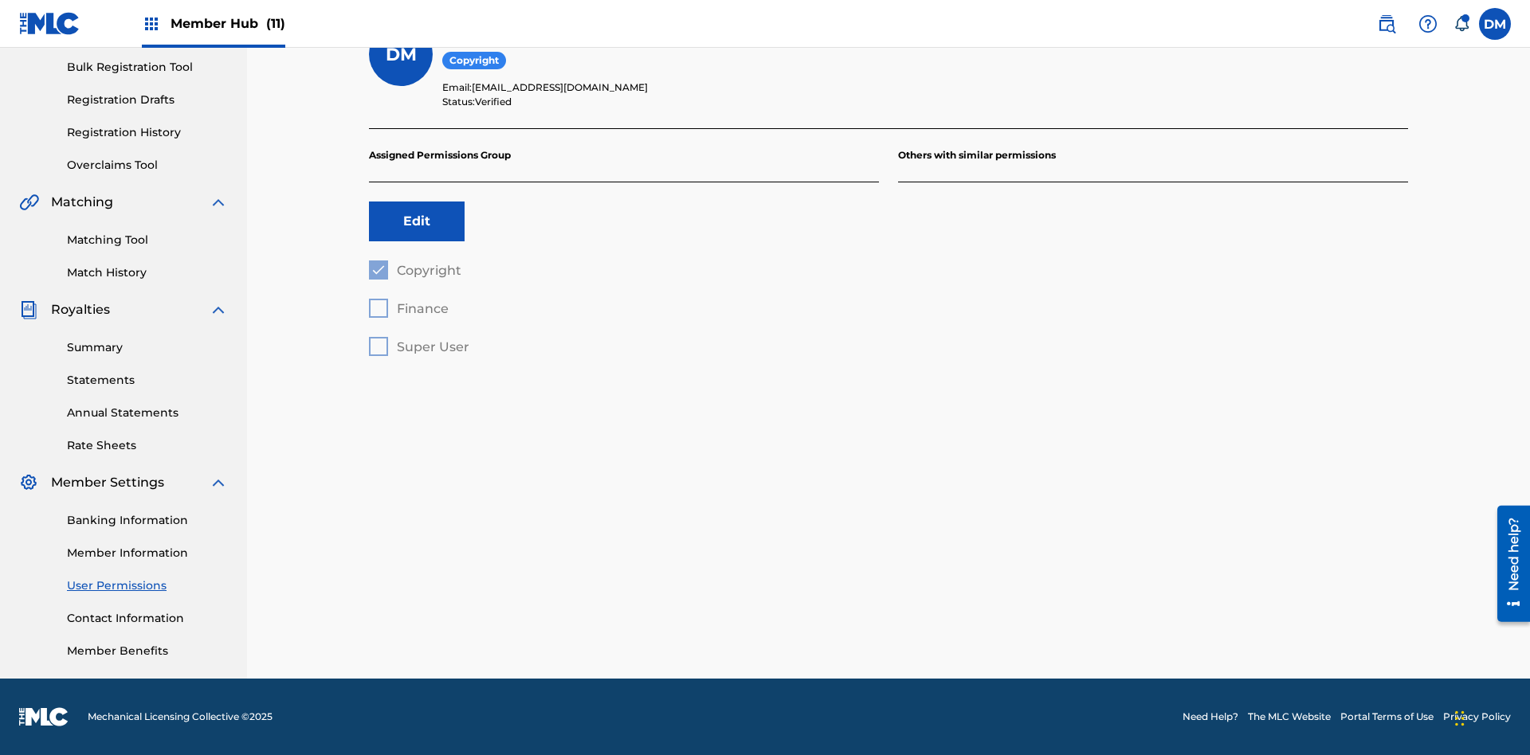
scroll to position [144, 0]
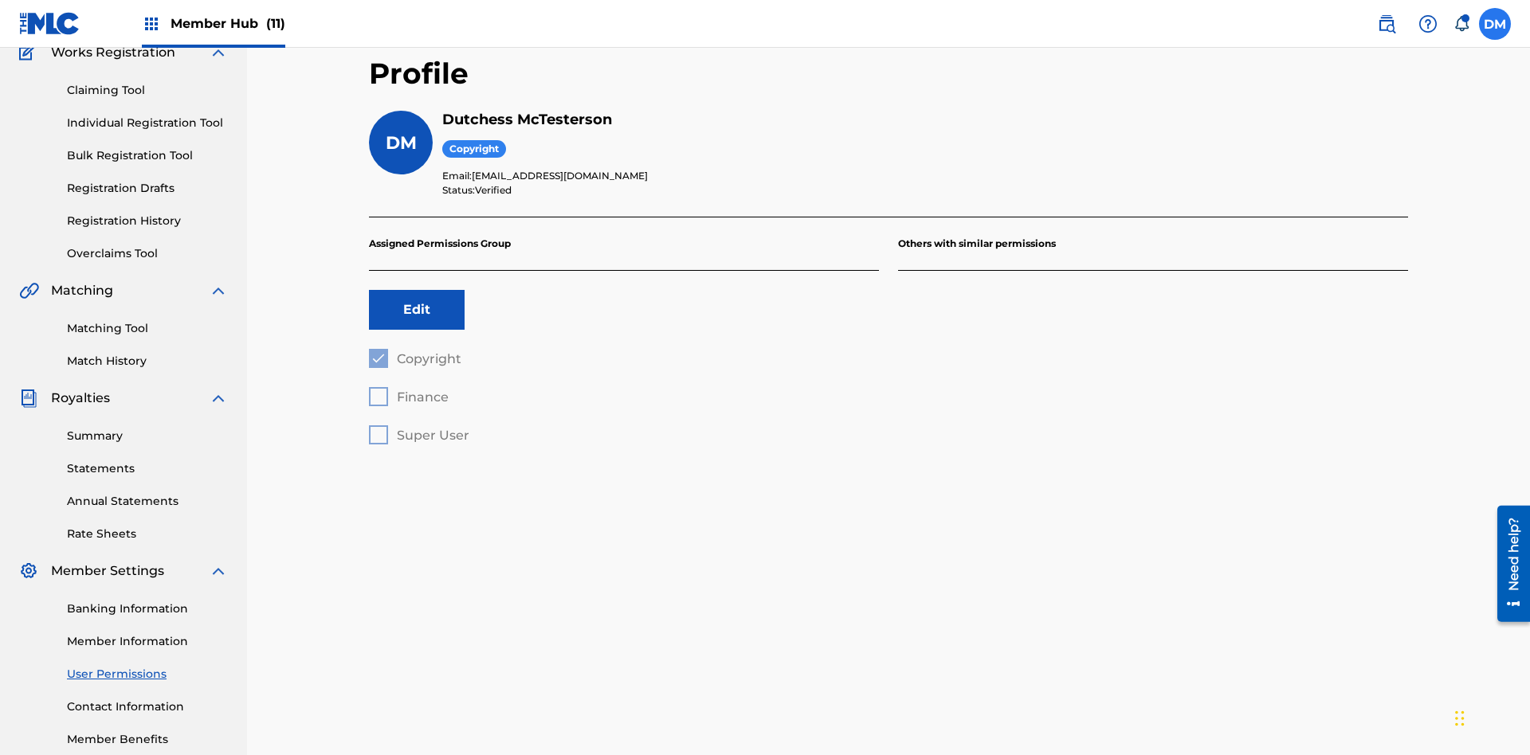
click at [1495, 23] on label at bounding box center [1495, 24] width 32 height 32
click at [1495, 24] on input "DM Duke McTesterson duke.mctesterson@gmail.com Notification Preferences Profile…" at bounding box center [1495, 24] width 0 height 0
click at [1340, 225] on p "Log out" at bounding box center [1340, 225] width 37 height 14
click at [1495, 24] on input "DM Duke McTesterson duke.mctesterson@gmail.com Notification Preferences Profile…" at bounding box center [1495, 24] width 0 height 0
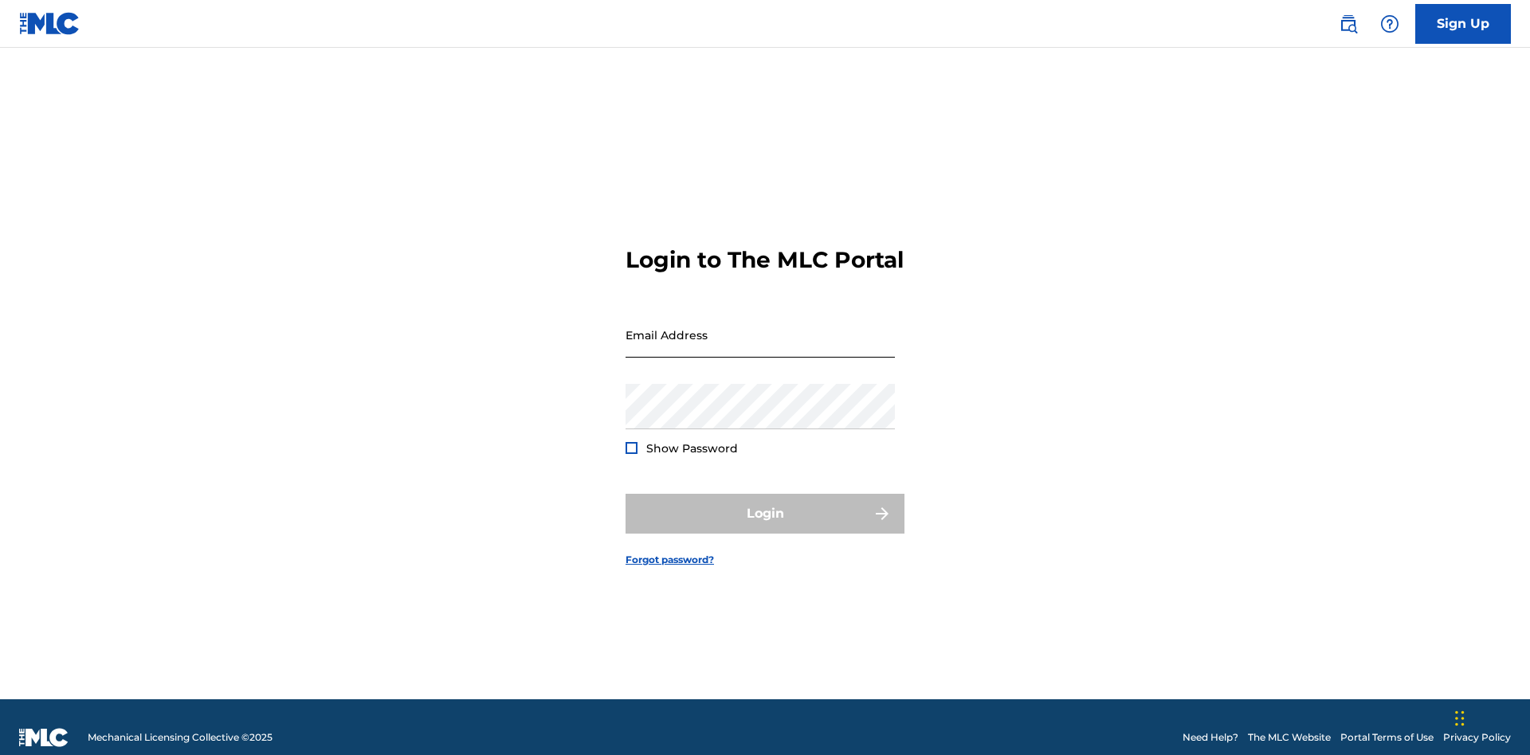
click at [760, 327] on input "Email Address" at bounding box center [759, 334] width 269 height 45
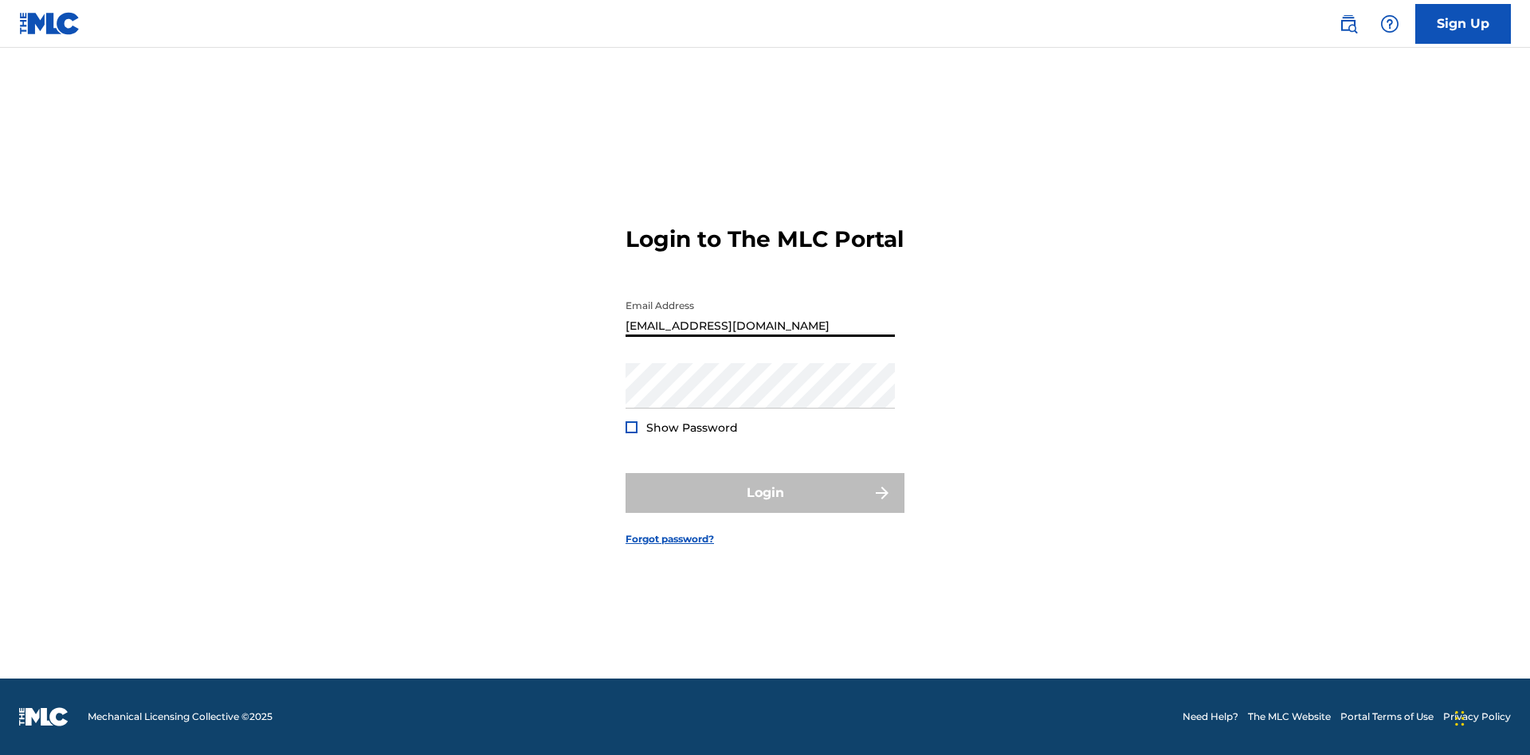
type input "[EMAIL_ADDRESS][DOMAIN_NAME]"
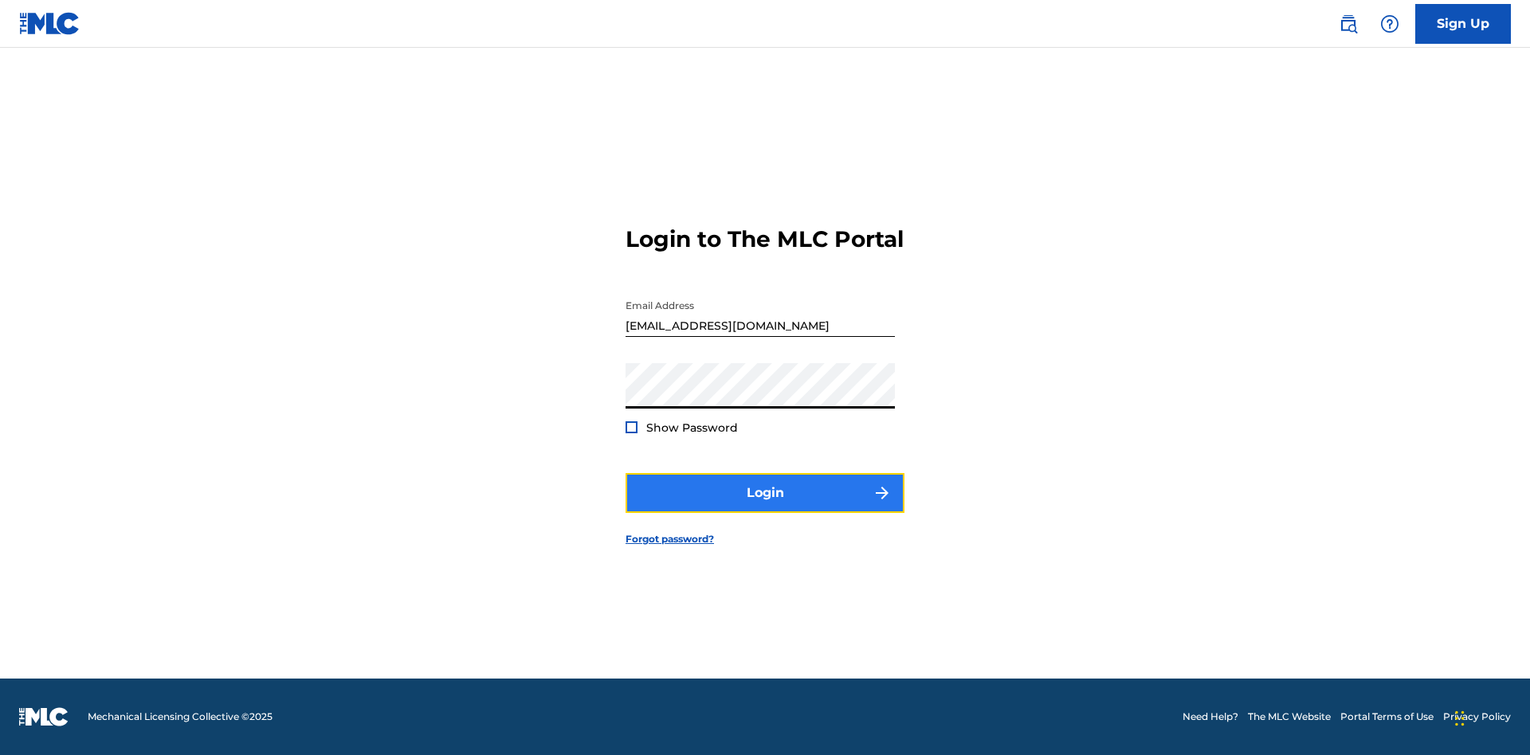
click at [765, 507] on button "Login" at bounding box center [764, 493] width 279 height 40
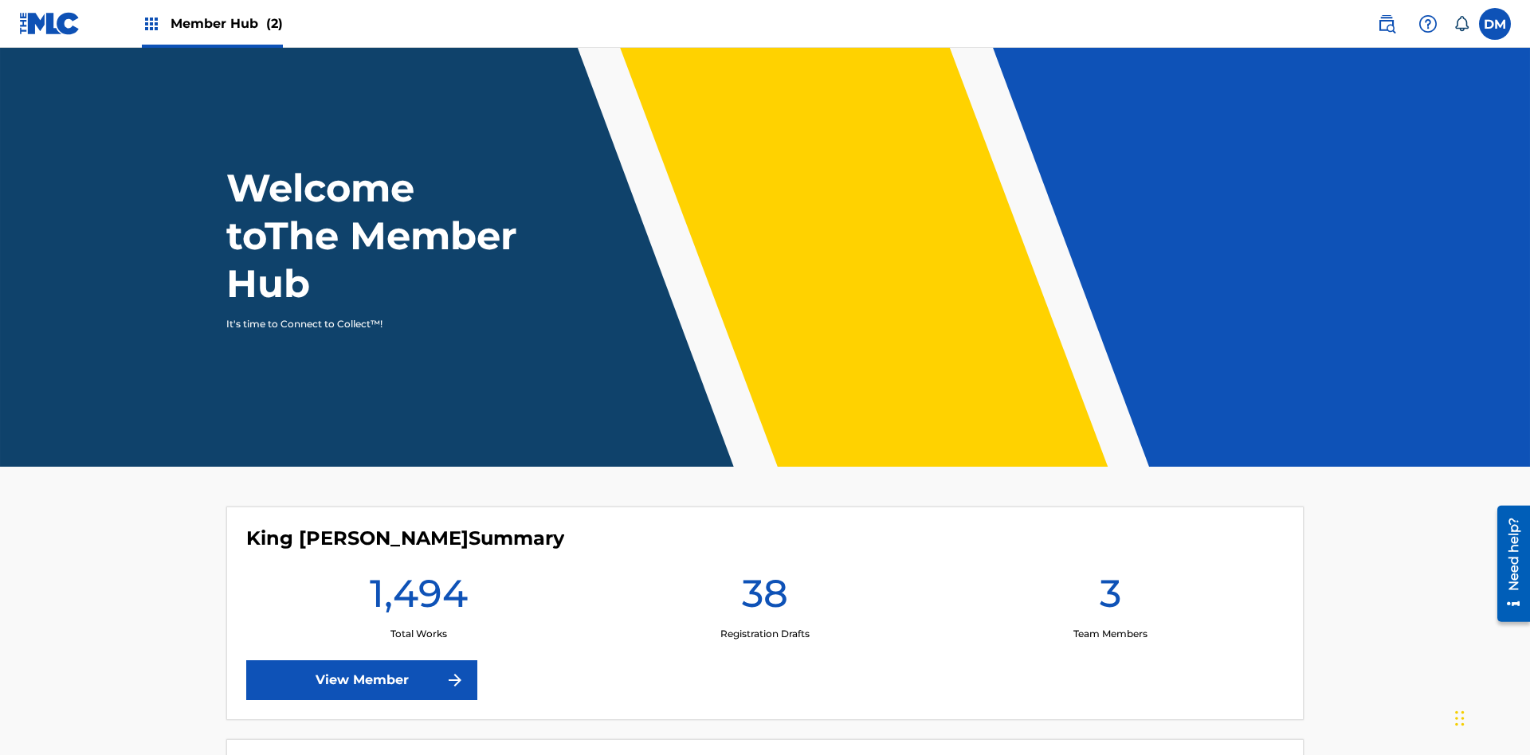
scroll to position [69, 0]
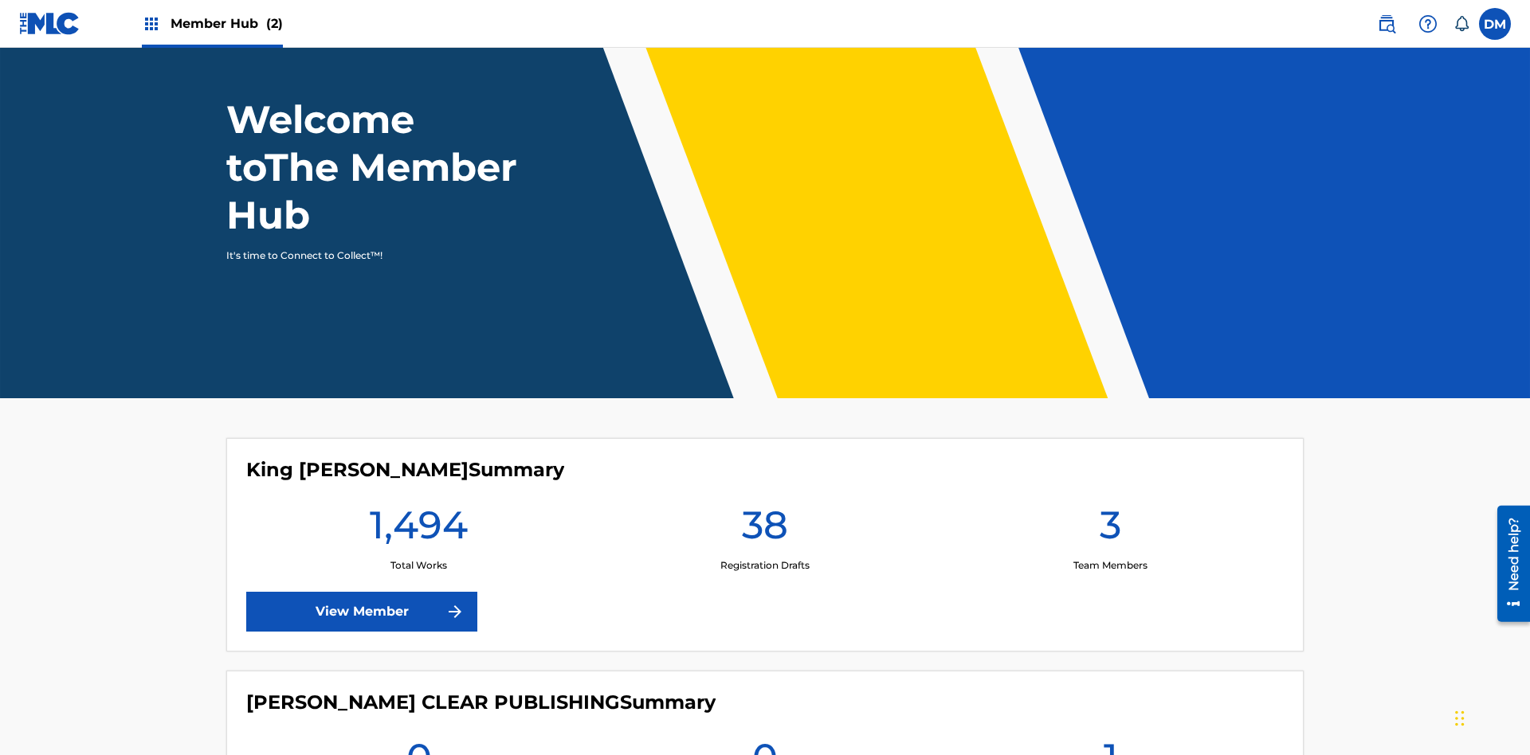
click at [211, 23] on span "Member Hub (2)" at bounding box center [227, 23] width 112 height 18
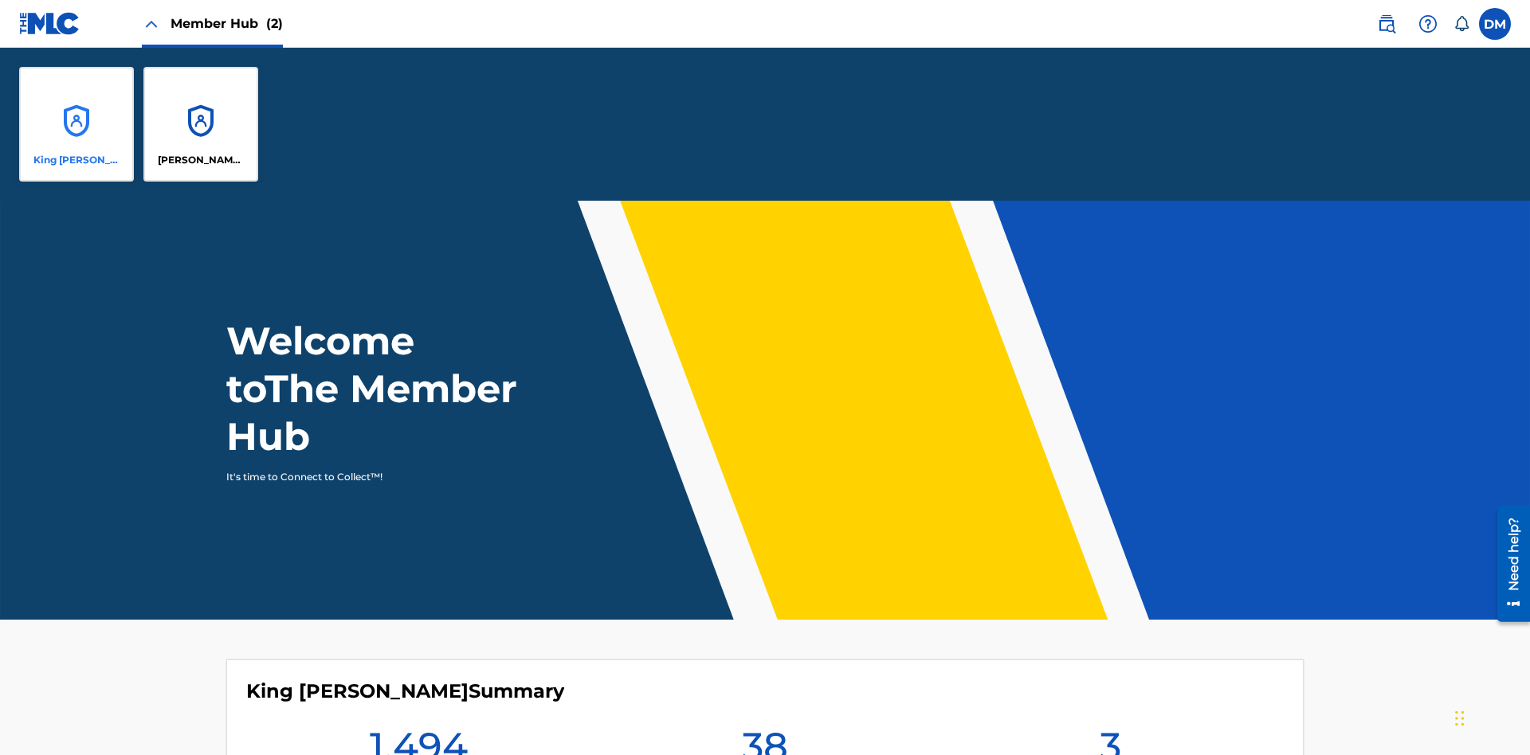
click at [76, 160] on p "King [PERSON_NAME]" at bounding box center [76, 160] width 87 height 14
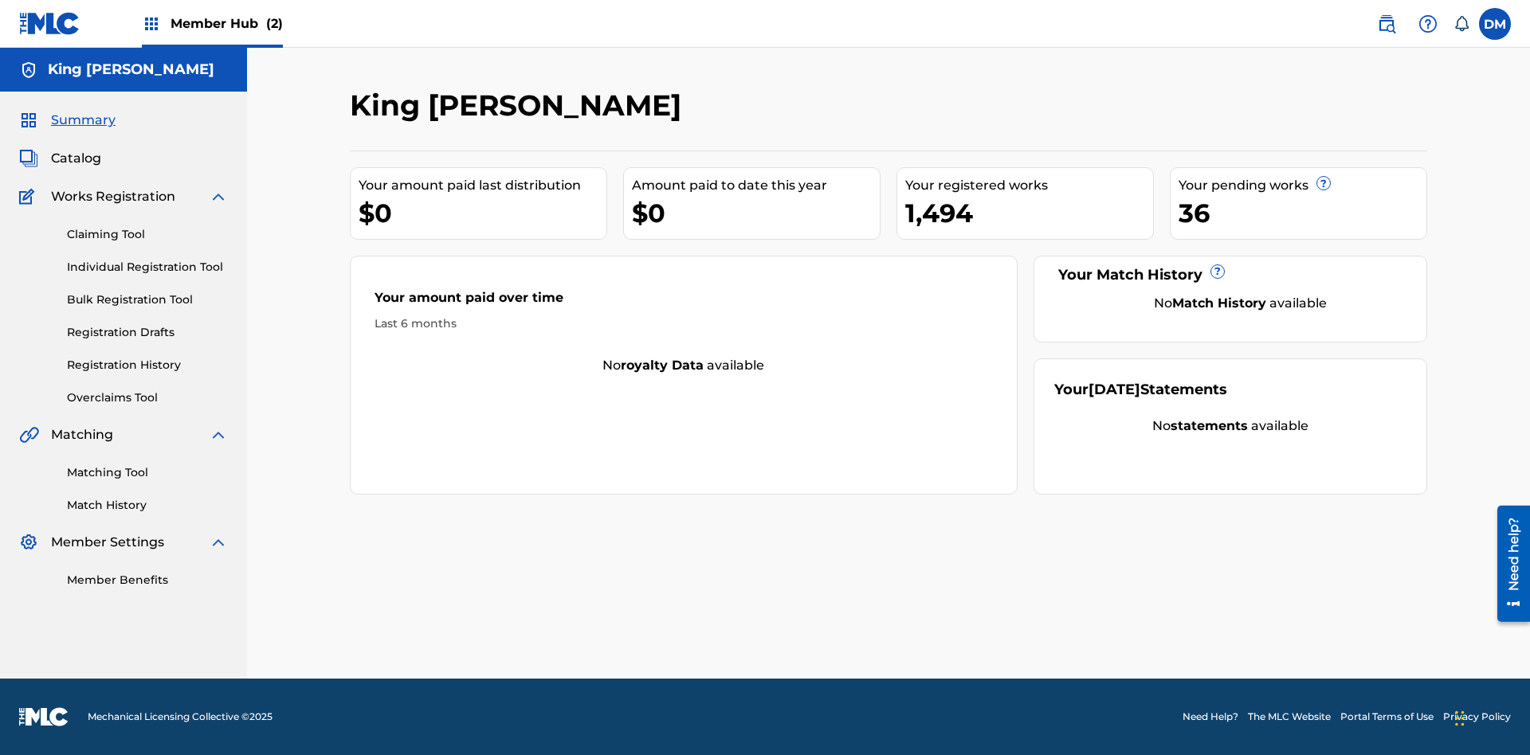
click at [82, 120] on span "Summary" at bounding box center [83, 120] width 65 height 19
click at [147, 472] on link "Matching Tool" at bounding box center [147, 473] width 161 height 17
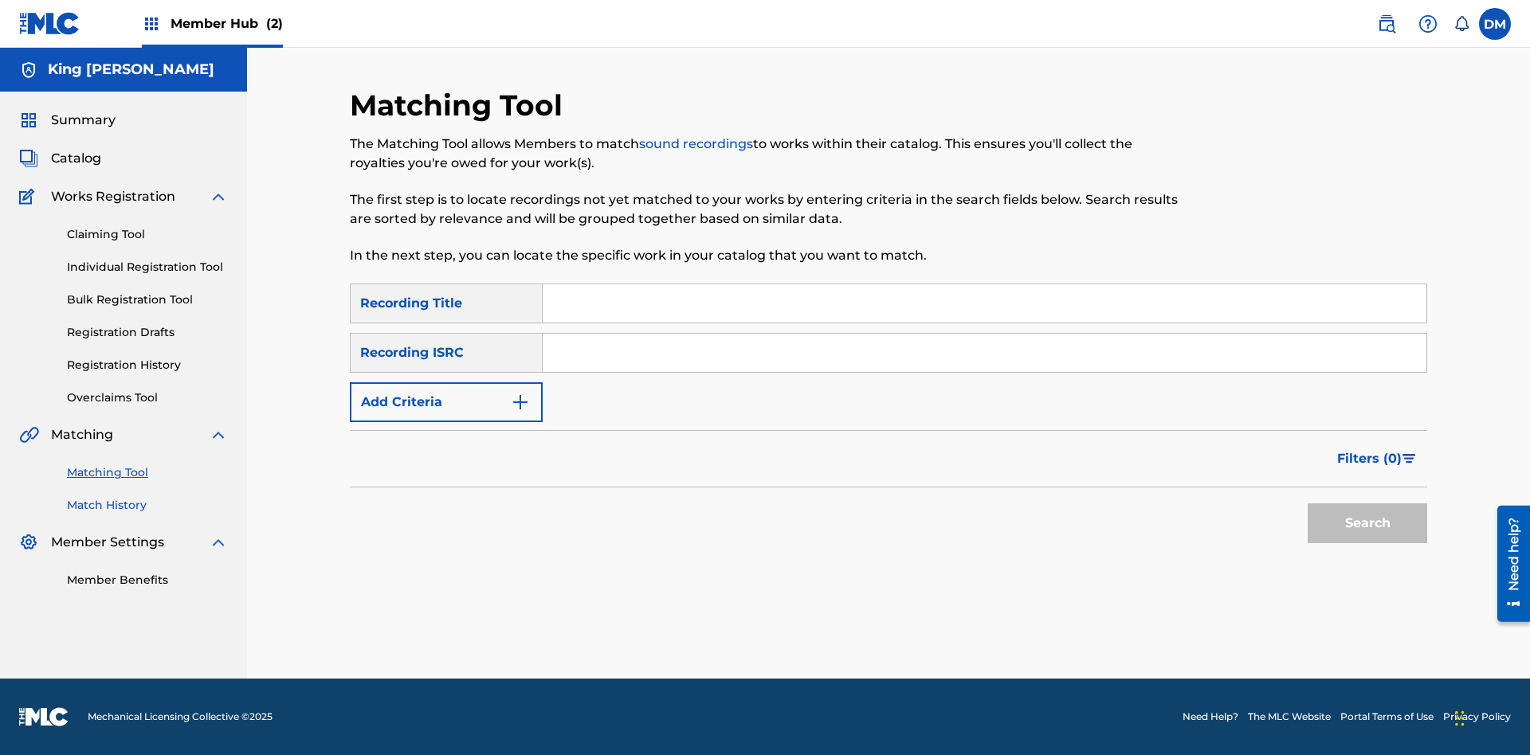
click at [147, 505] on link "Match History" at bounding box center [147, 505] width 161 height 17
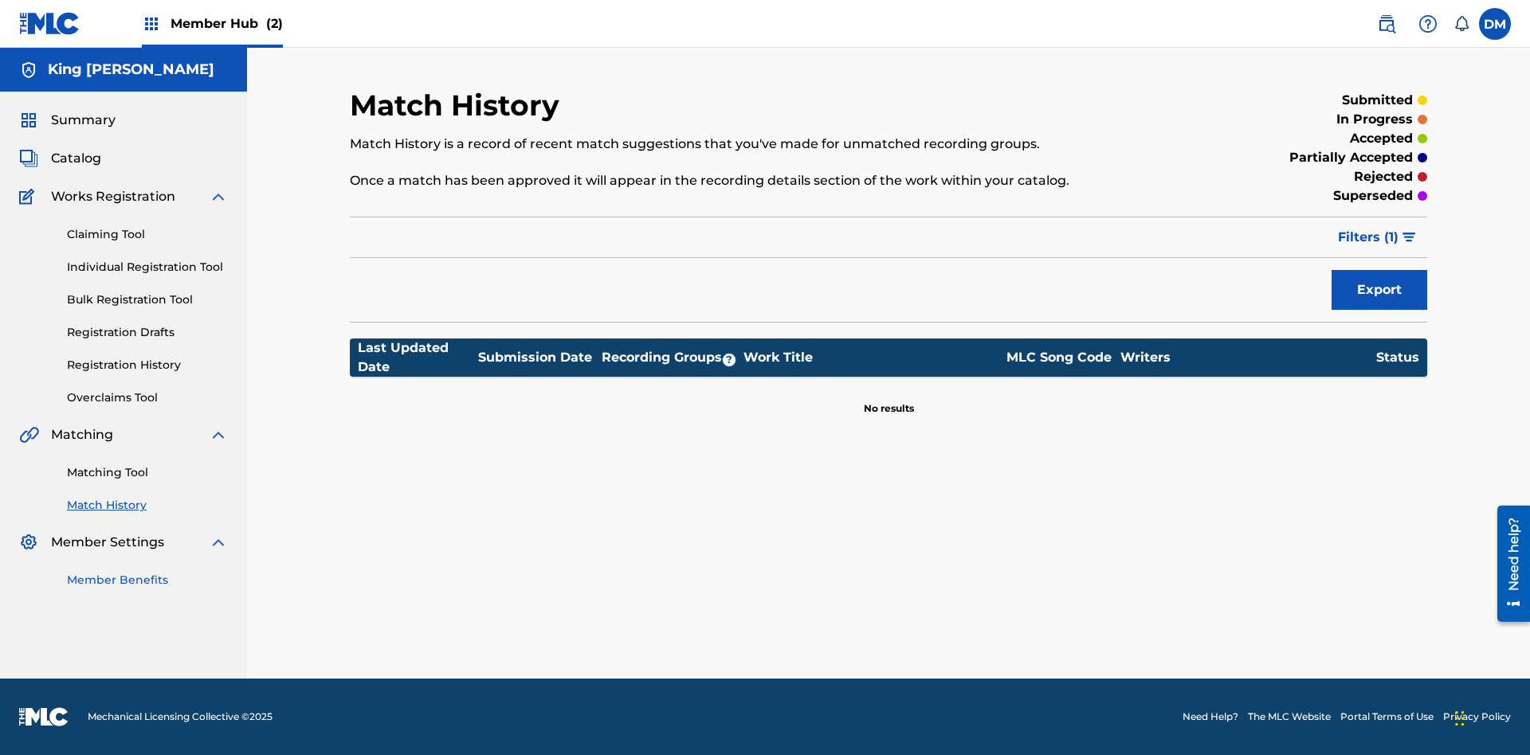
click at [147, 580] on link "Member Benefits" at bounding box center [147, 580] width 161 height 17
click at [147, 398] on link "Overclaims Tool" at bounding box center [147, 398] width 161 height 17
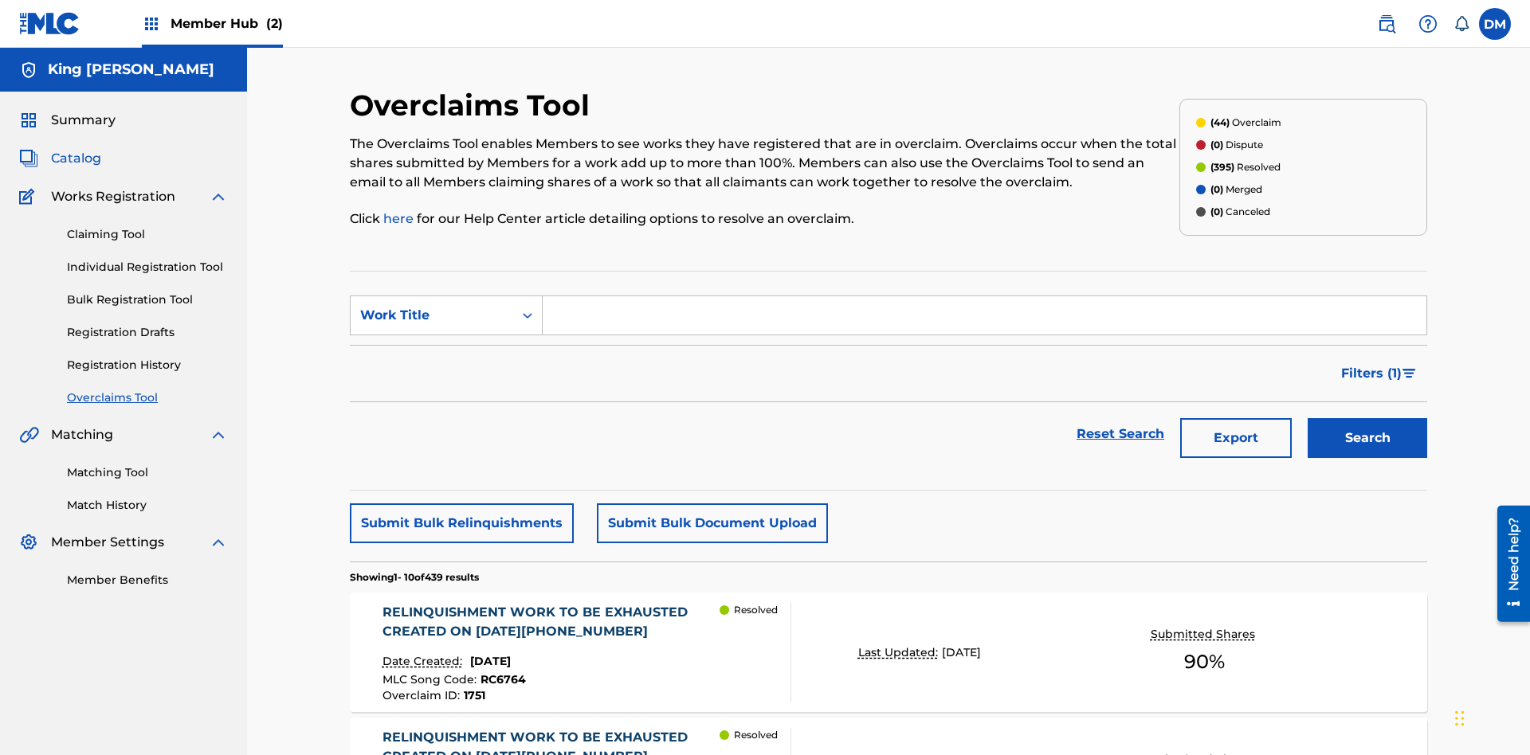
click at [76, 149] on span "Catalog" at bounding box center [76, 158] width 50 height 19
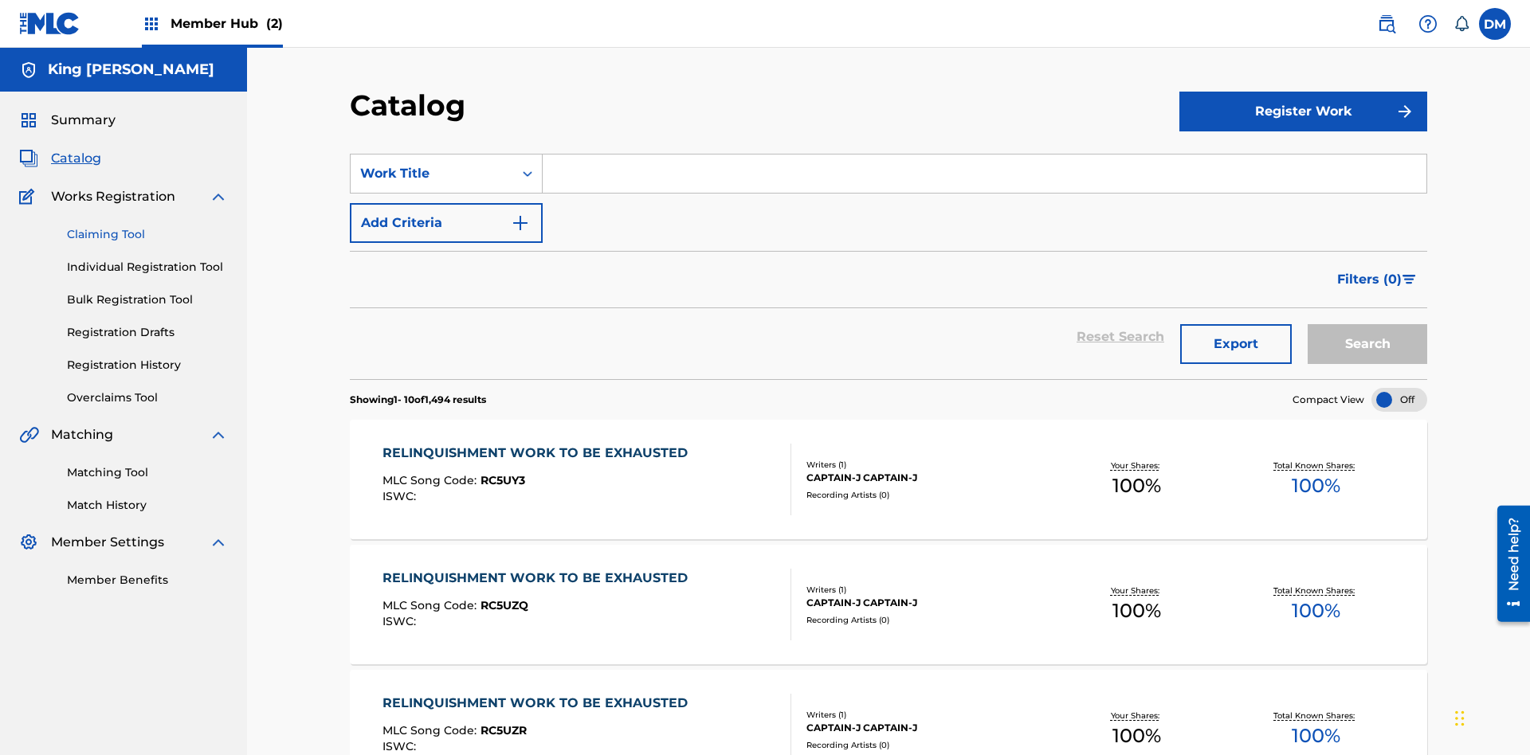
click at [147, 226] on link "Claiming Tool" at bounding box center [147, 234] width 161 height 17
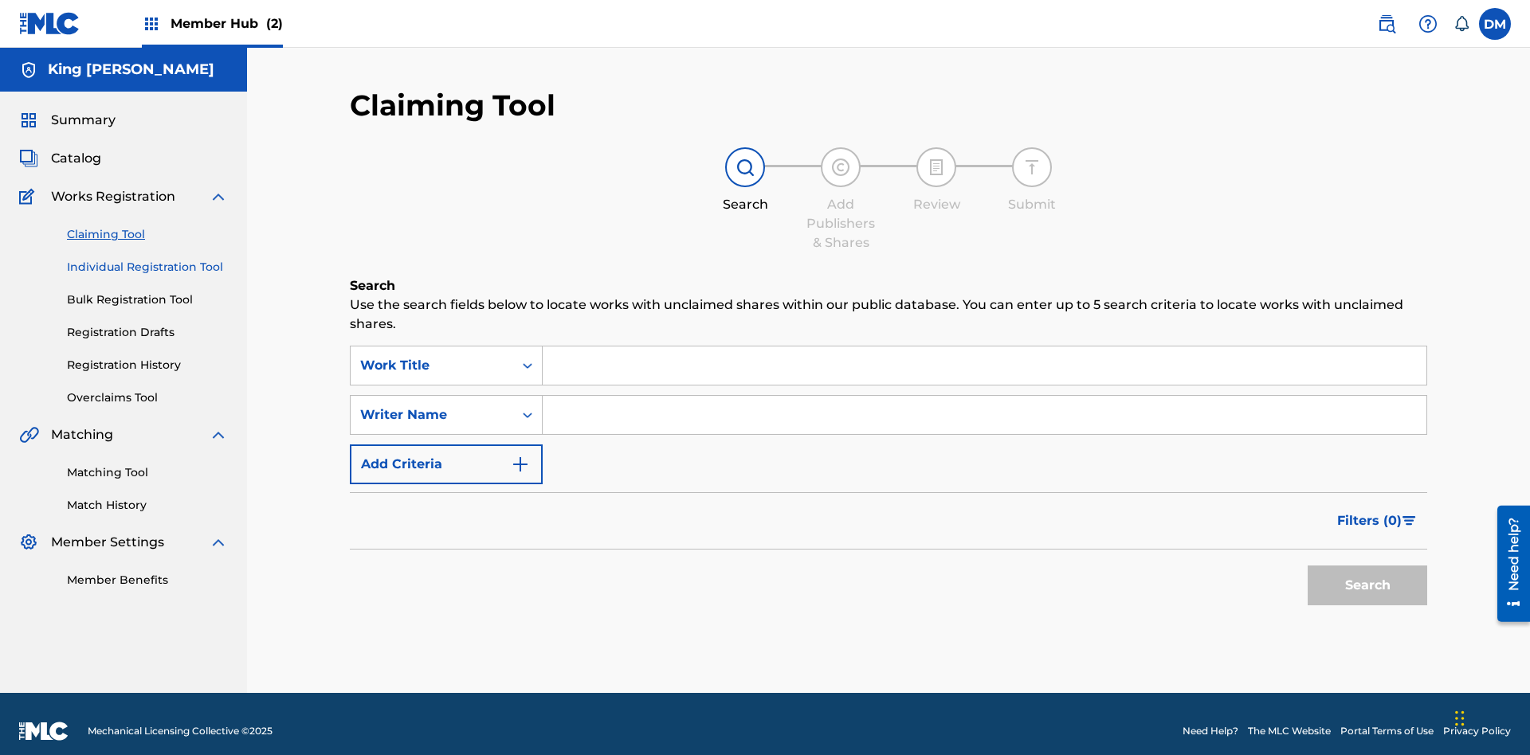
click at [147, 259] on link "Individual Registration Tool" at bounding box center [147, 267] width 161 height 17
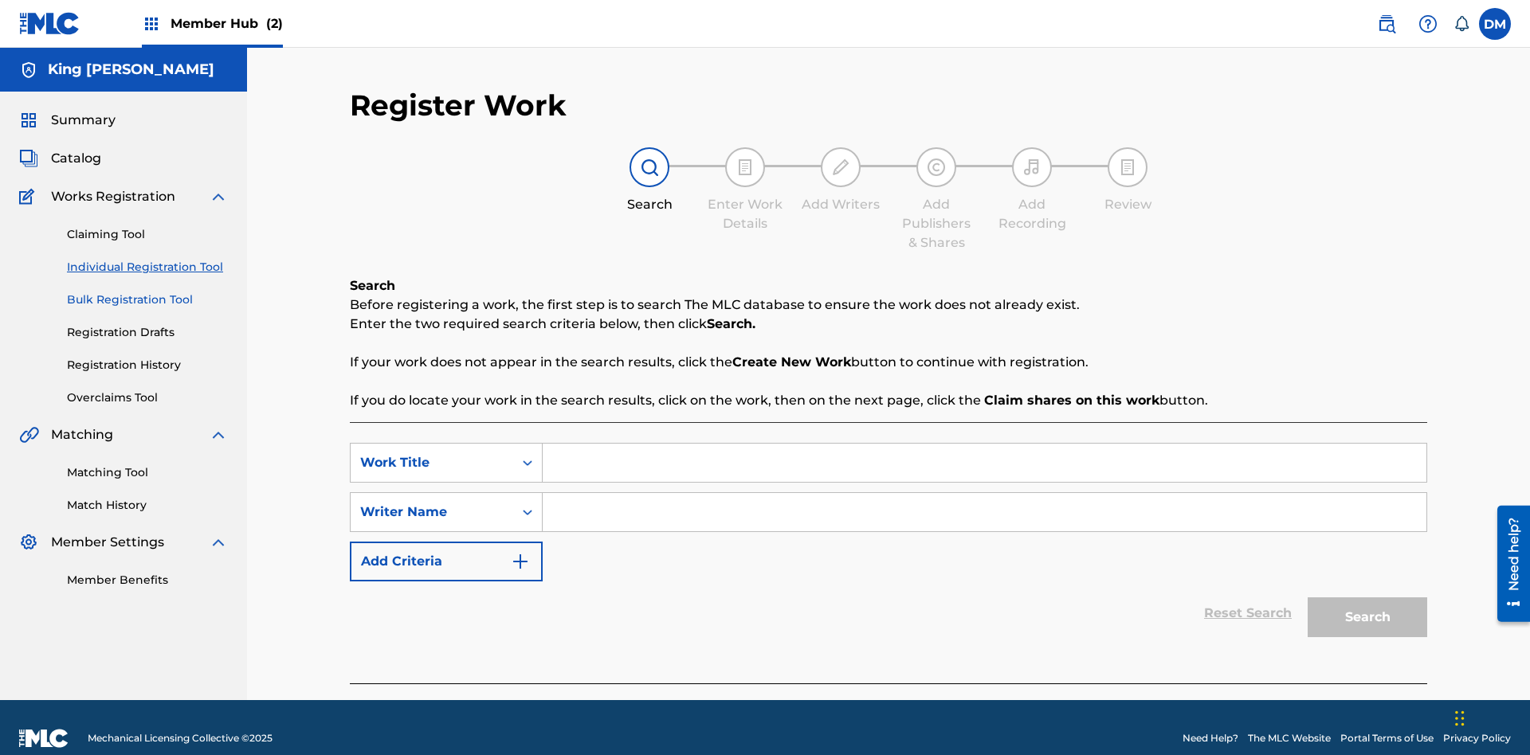
click at [147, 292] on link "Bulk Registration Tool" at bounding box center [147, 300] width 161 height 17
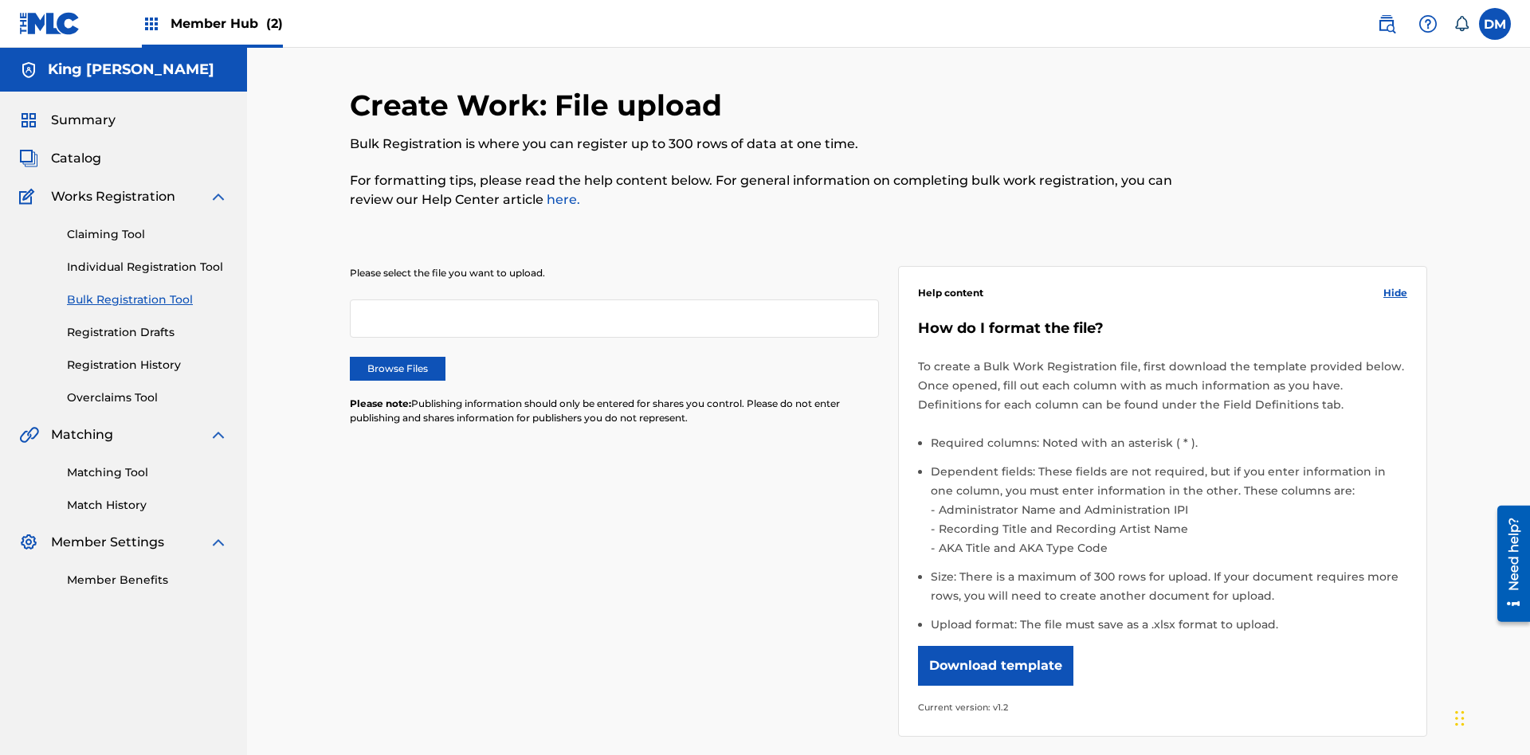
scroll to position [0, 350]
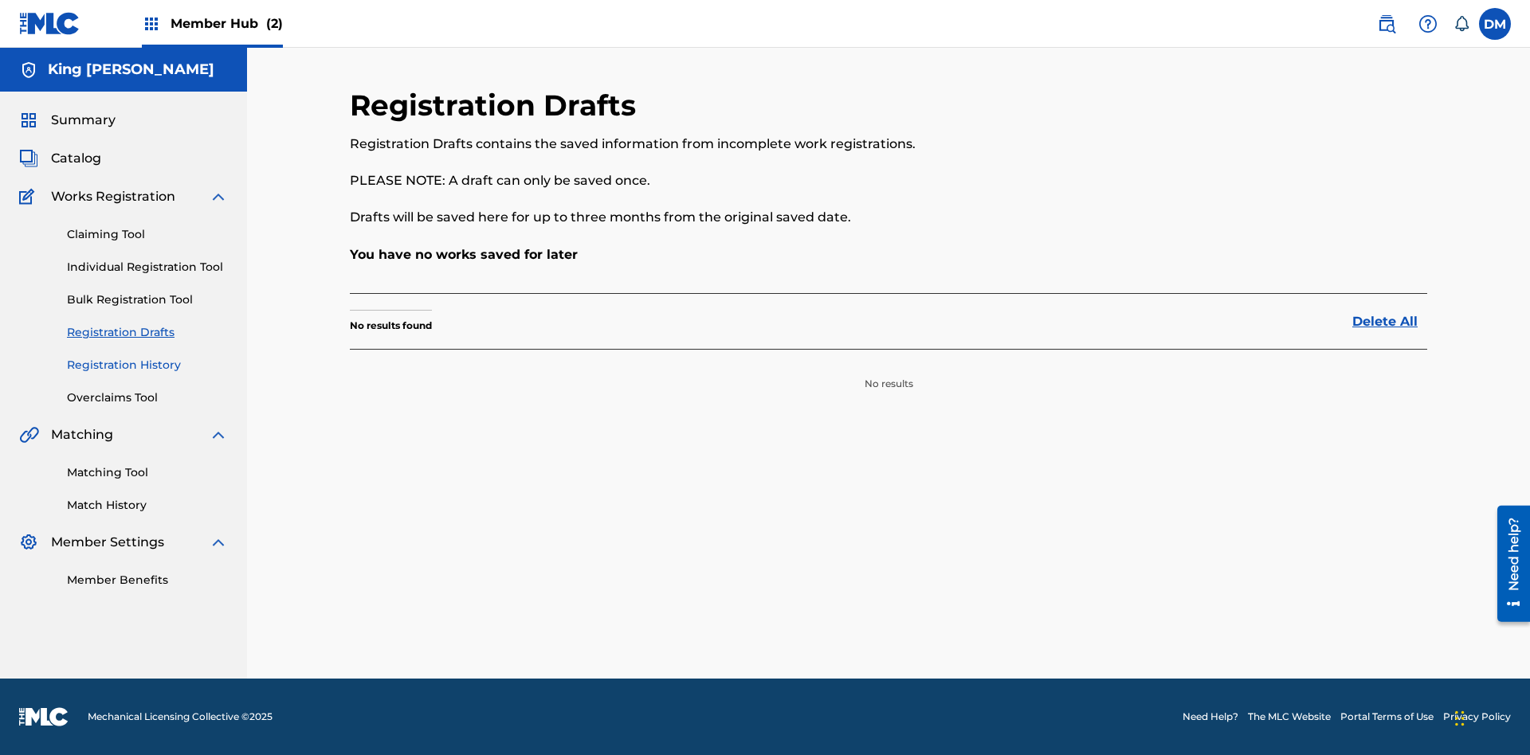
click at [147, 365] on link "Registration History" at bounding box center [147, 365] width 161 height 17
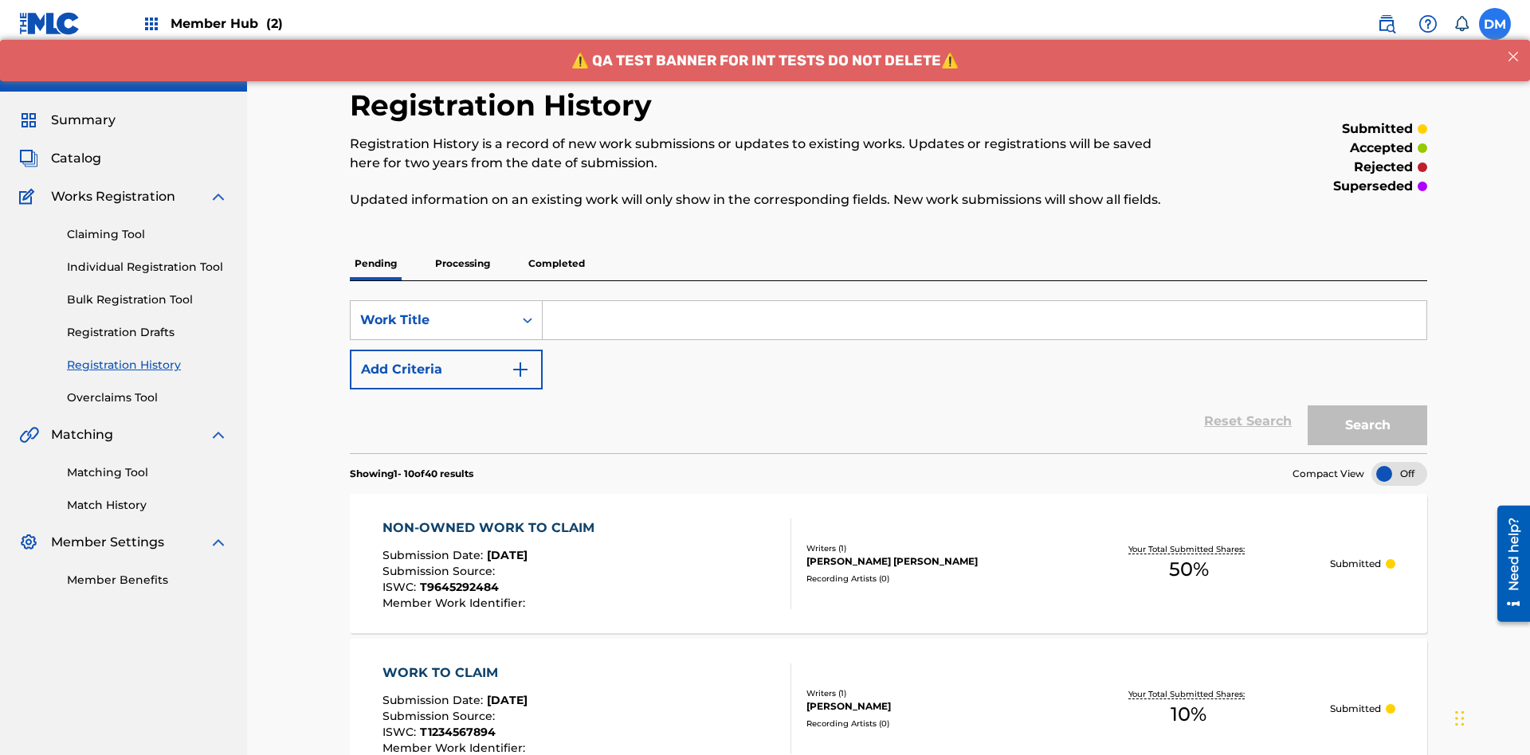
click at [1495, 23] on label at bounding box center [1495, 24] width 32 height 32
click at [1495, 24] on input "DM Dutchess McTesterson dutchess.mctesterson@gmail.com Notification Preferences…" at bounding box center [1495, 24] width 0 height 0
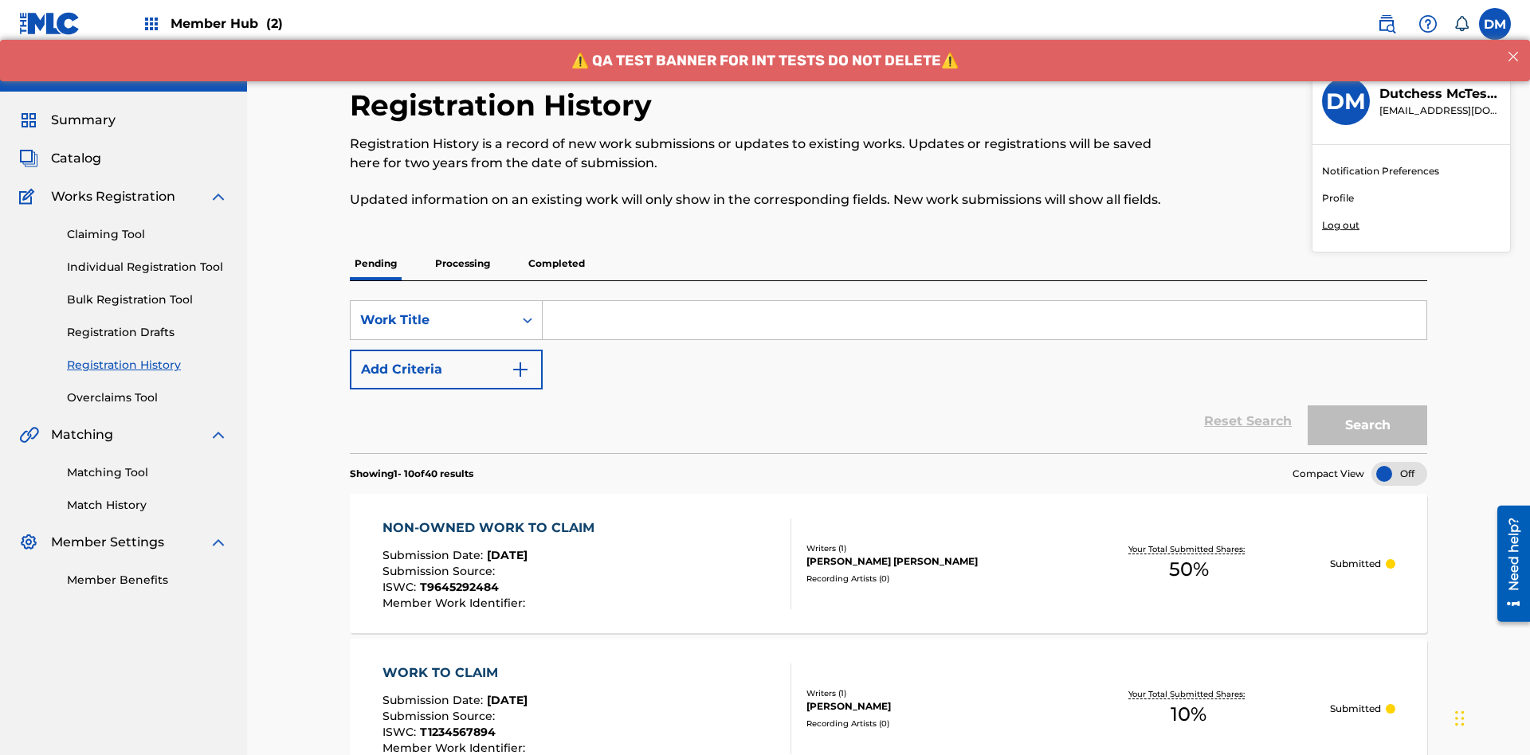
click at [1340, 225] on p "Log out" at bounding box center [1340, 225] width 37 height 14
click at [1495, 24] on input "DM Dutchess McTesterson dutchess.mctesterson@gmail.com Notification Preferences…" at bounding box center [1495, 24] width 0 height 0
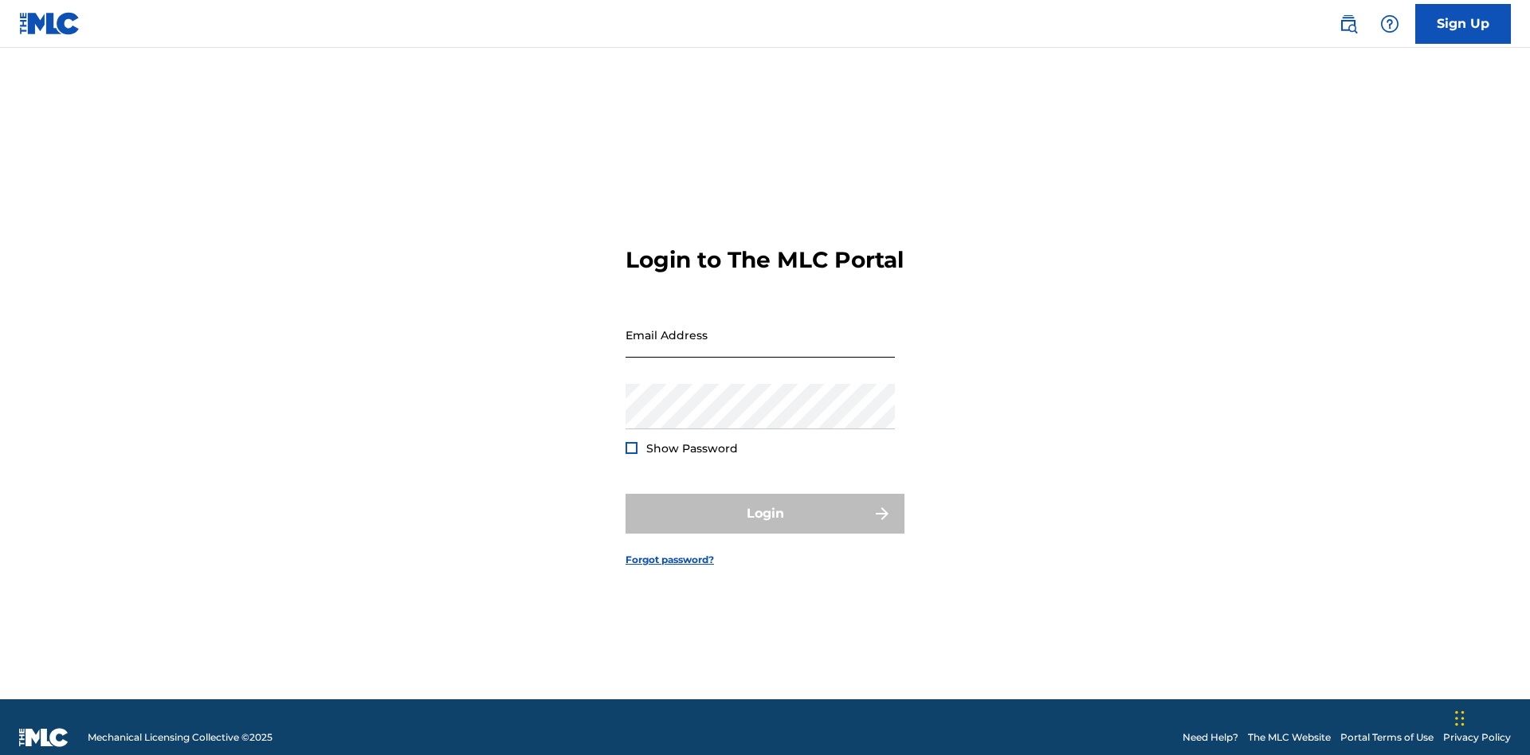
click at [760, 327] on input "Email Address" at bounding box center [759, 334] width 269 height 45
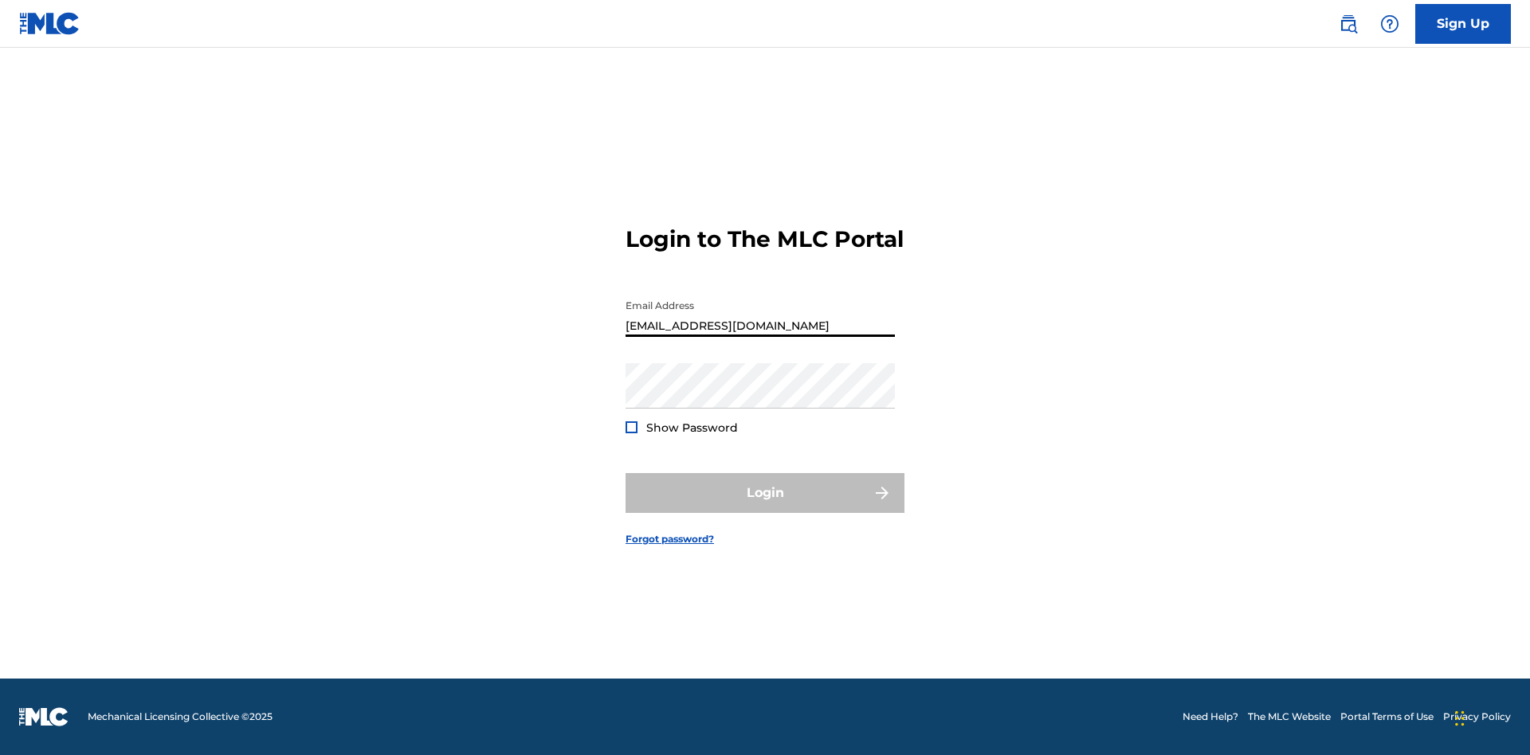
type input "[EMAIL_ADDRESS][DOMAIN_NAME]"
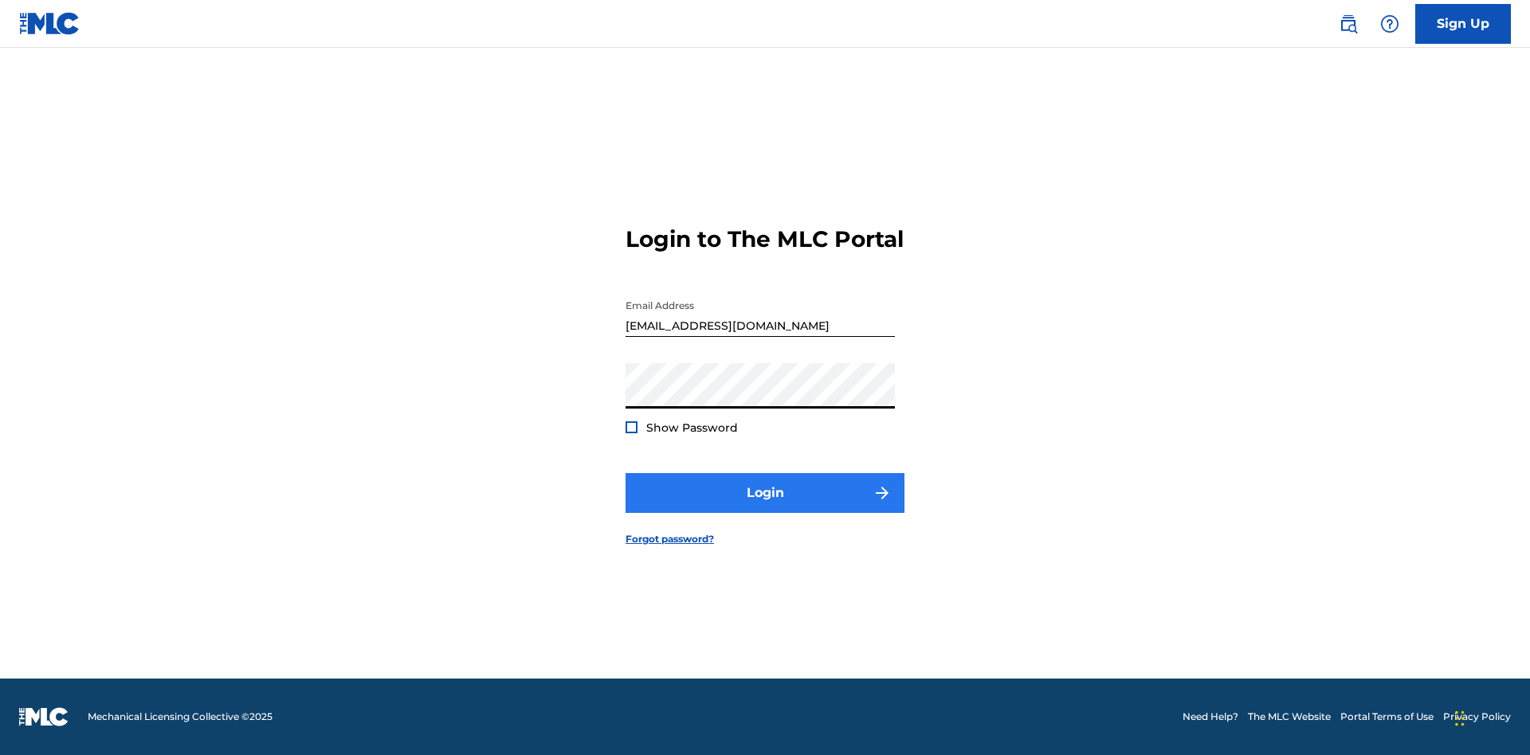
click at [765, 507] on button "Login" at bounding box center [764, 493] width 279 height 40
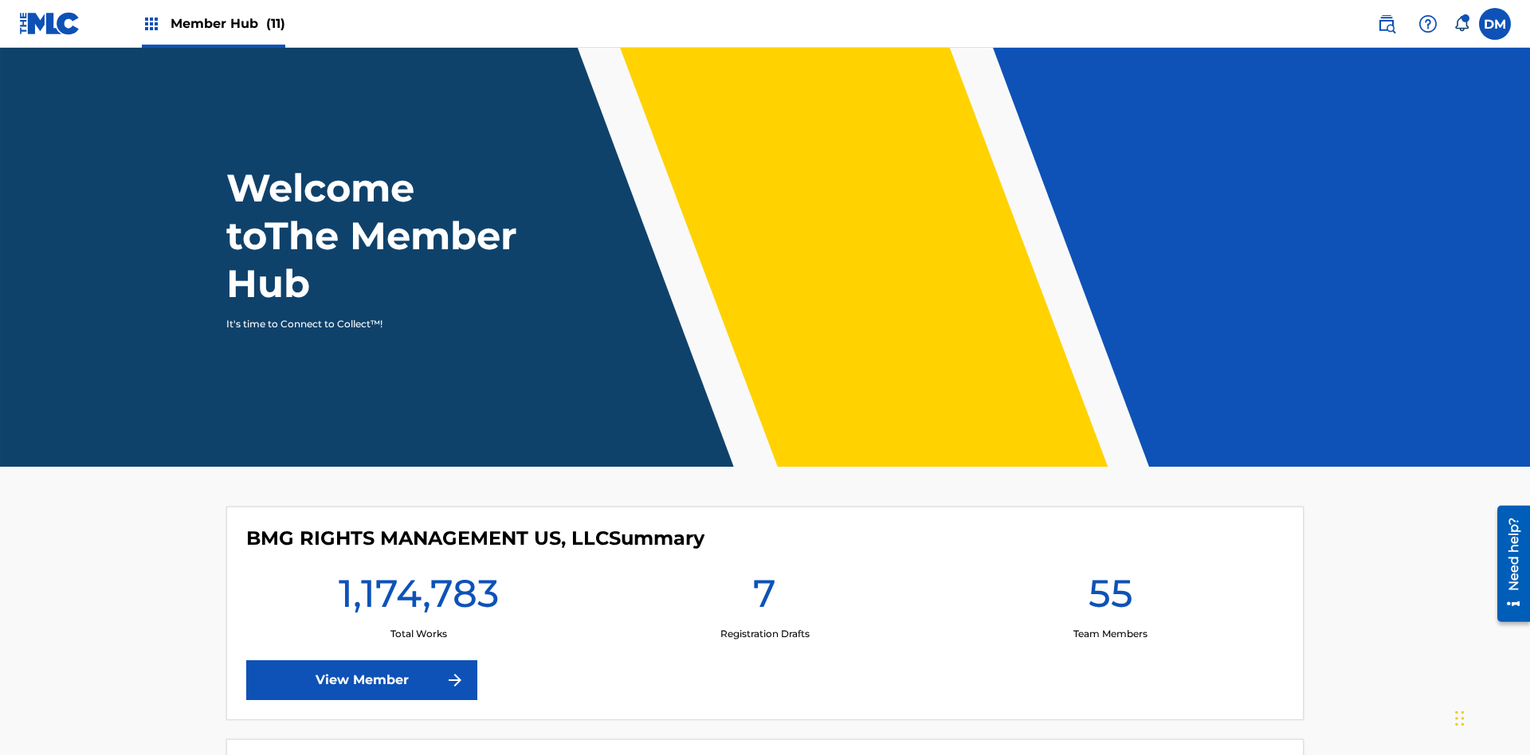
scroll to position [69, 0]
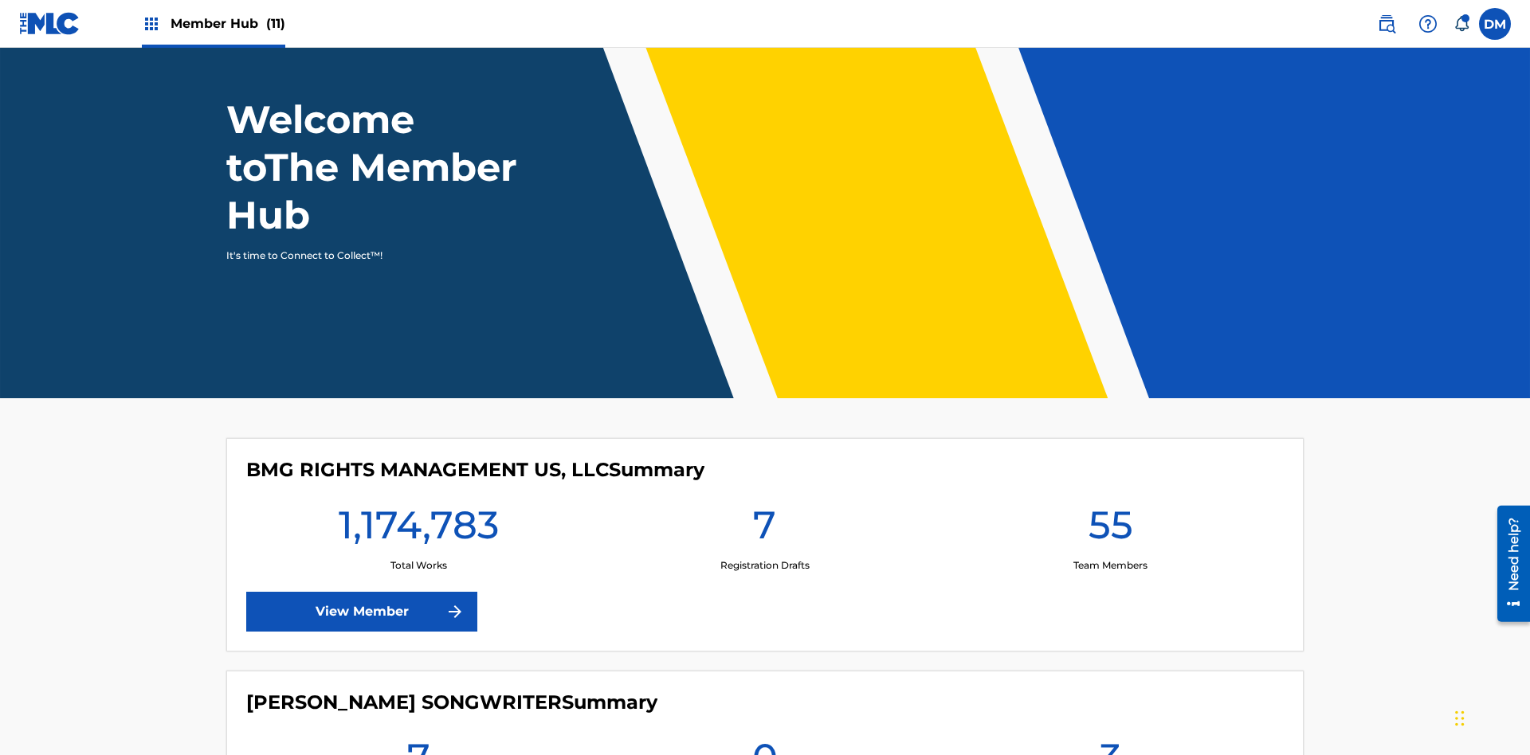
click at [213, 23] on span "Member Hub (11)" at bounding box center [228, 23] width 115 height 18
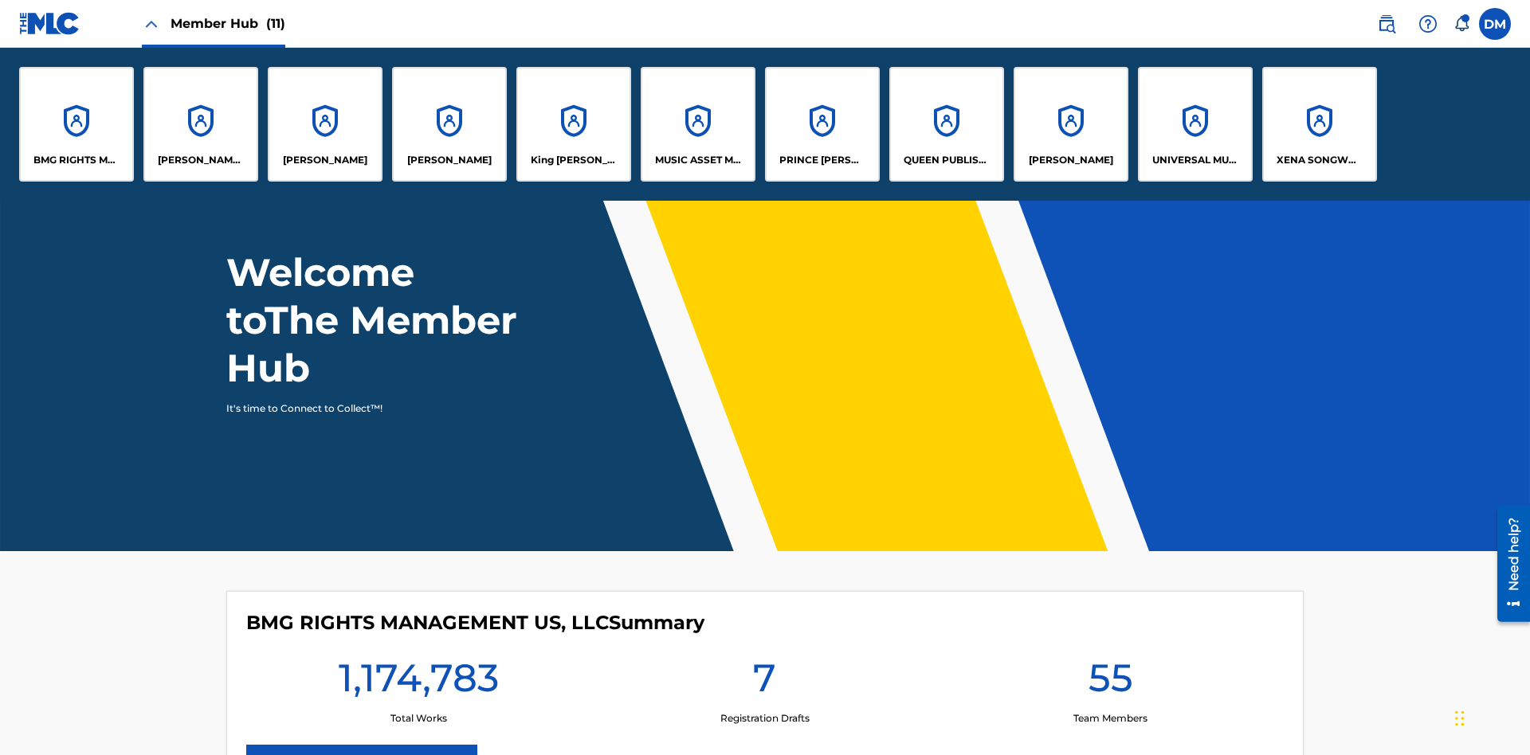
scroll to position [0, 0]
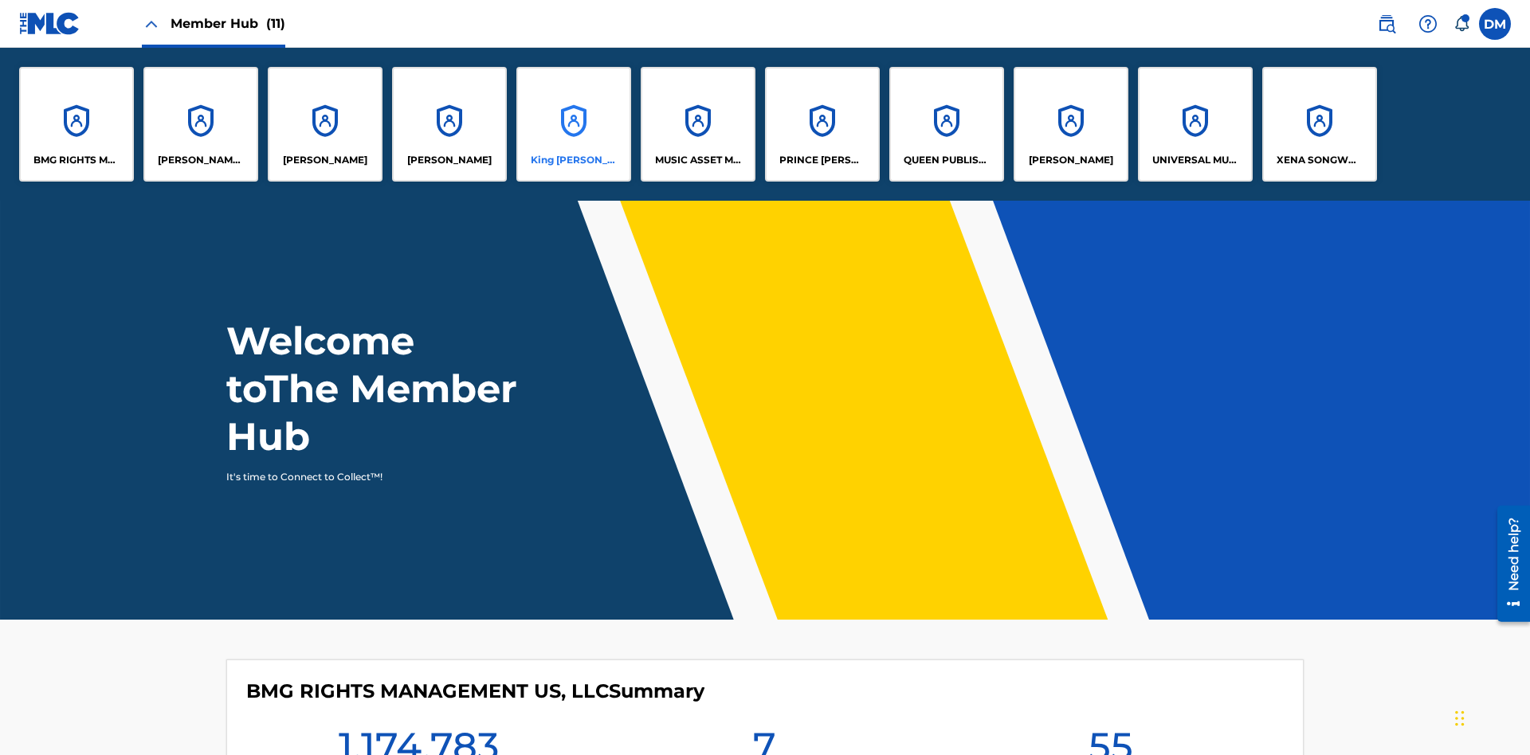
click at [573, 160] on p "King [PERSON_NAME]" at bounding box center [574, 160] width 87 height 14
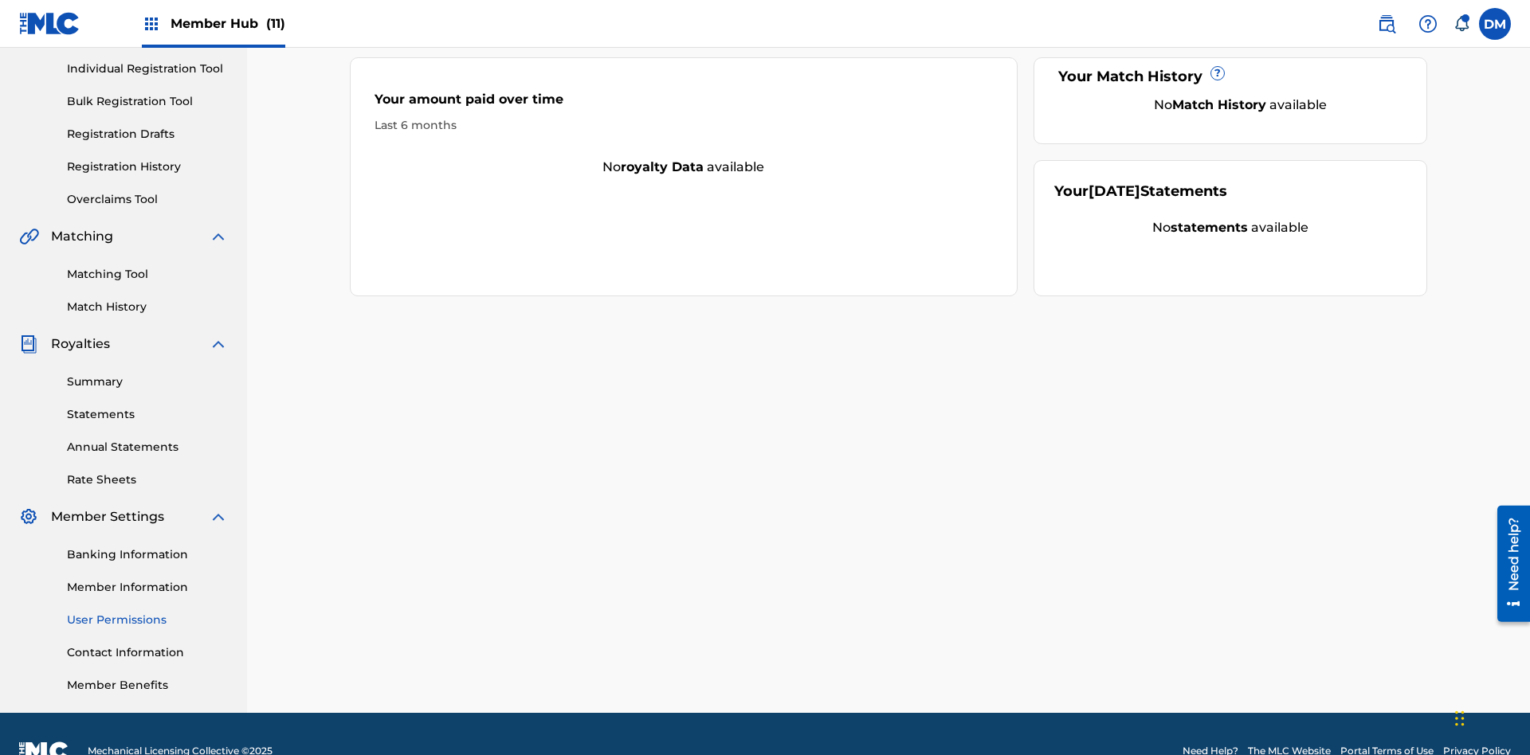
click at [147, 612] on link "User Permissions" at bounding box center [147, 620] width 161 height 17
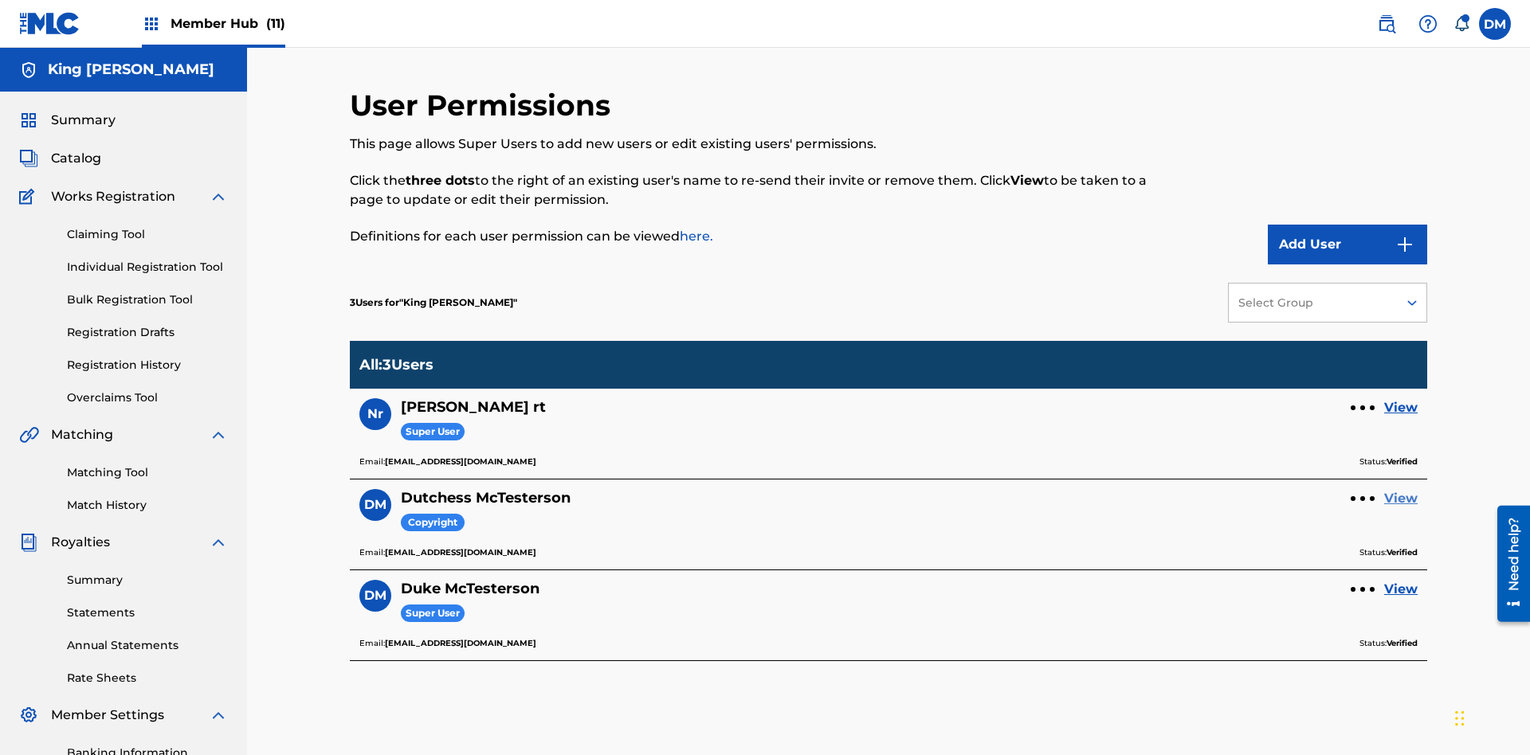
click at [1401, 489] on link "View" at bounding box center [1400, 498] width 33 height 19
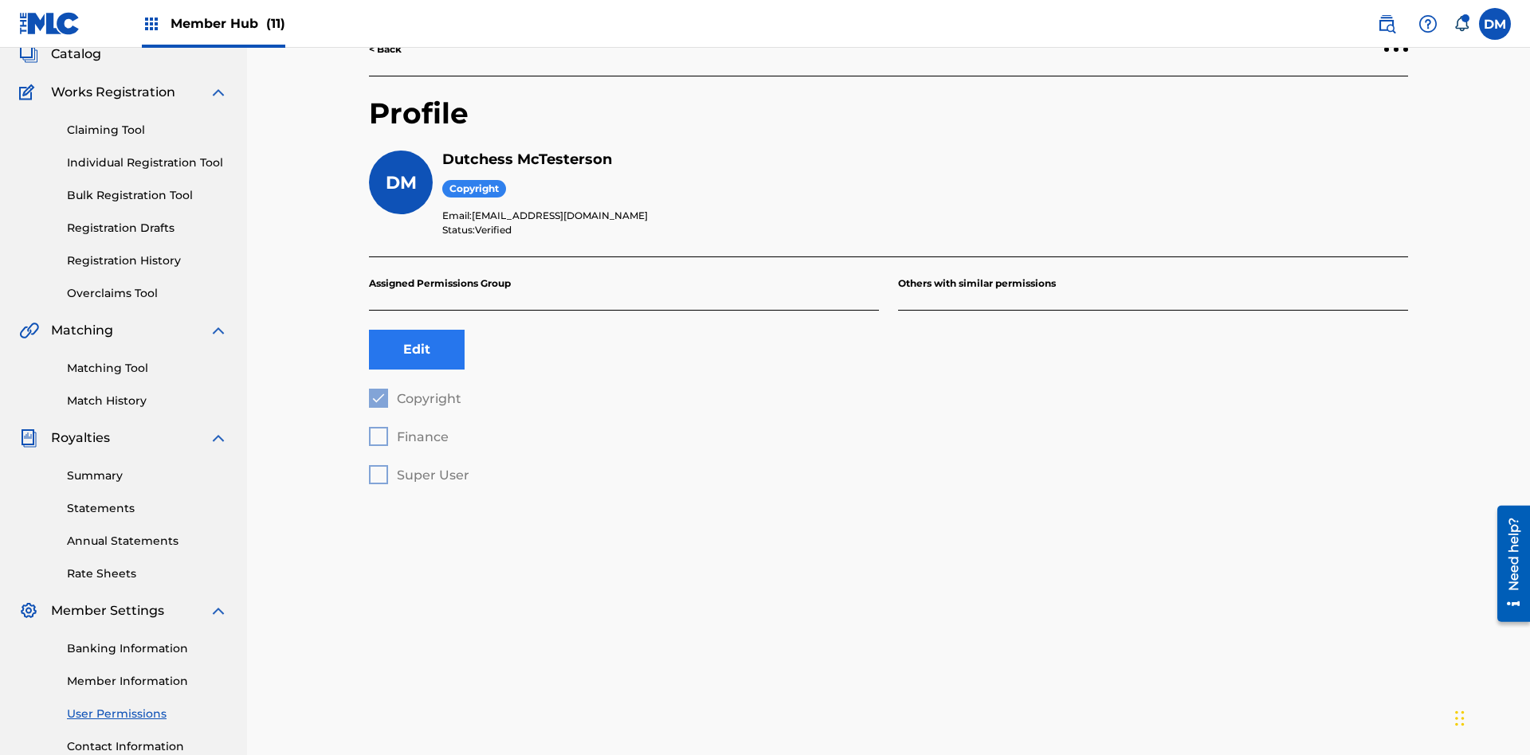
click at [417, 330] on button "Edit" at bounding box center [417, 350] width 96 height 40
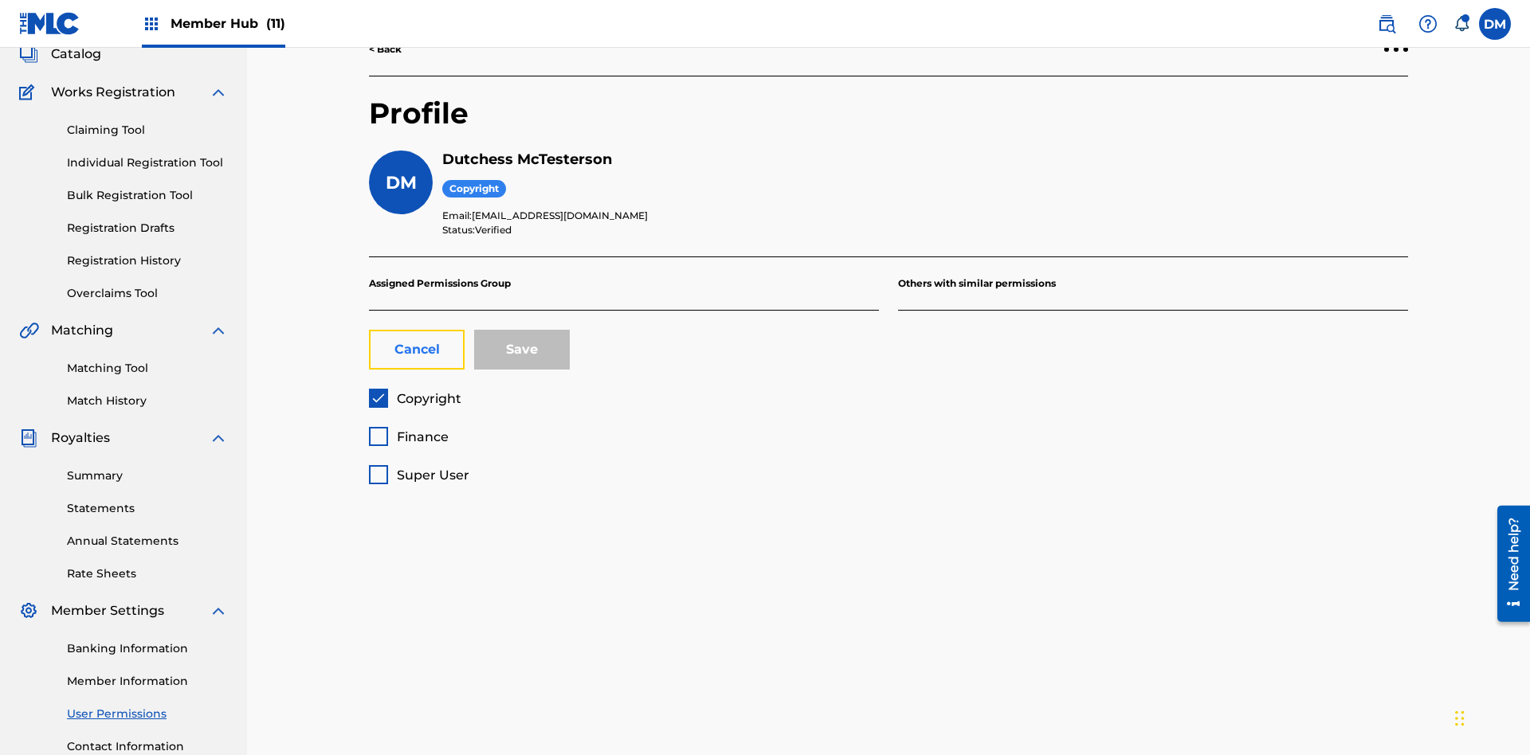
scroll to position [233, 0]
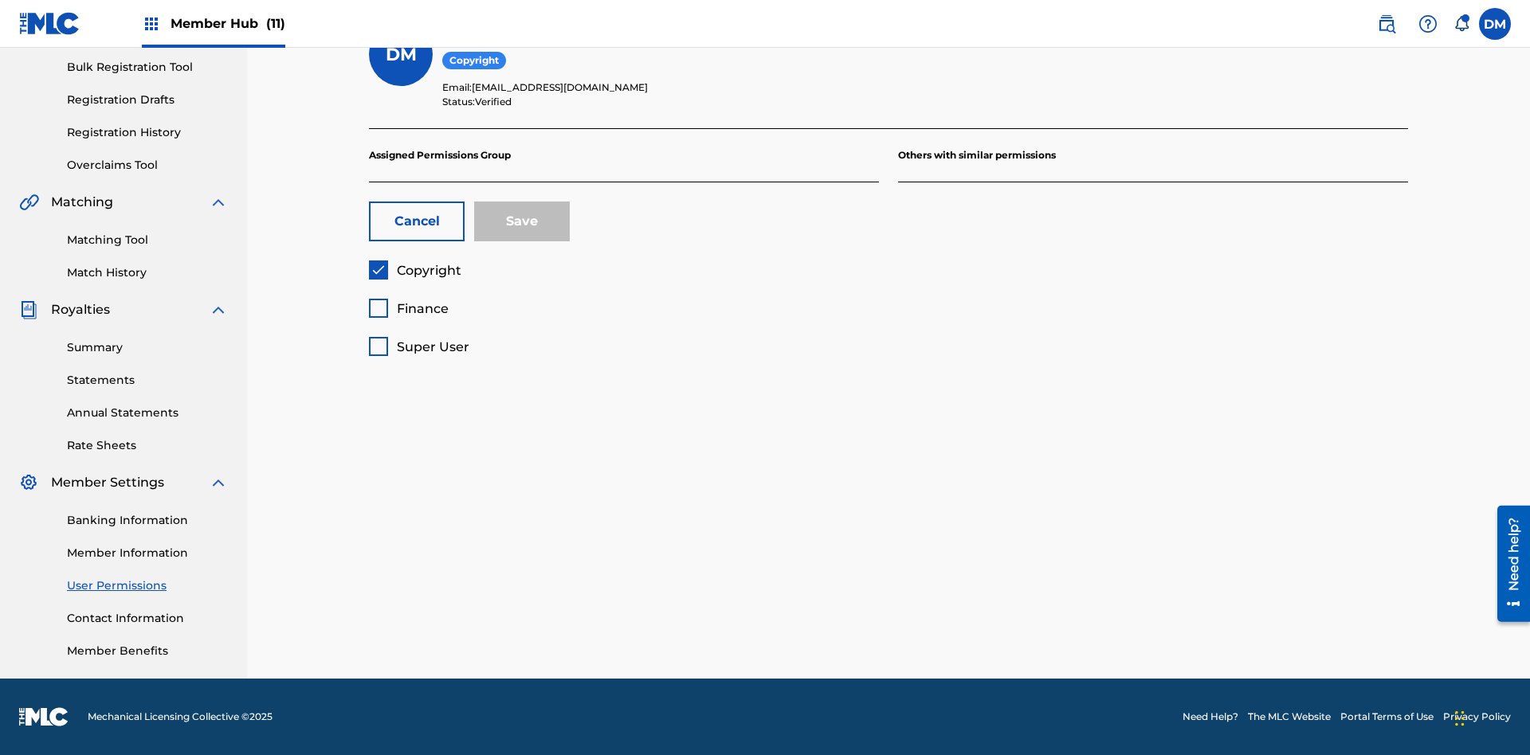
click at [408, 308] on span "Finance" at bounding box center [423, 308] width 52 height 15
click at [522, 221] on button "Save" at bounding box center [522, 222] width 96 height 40
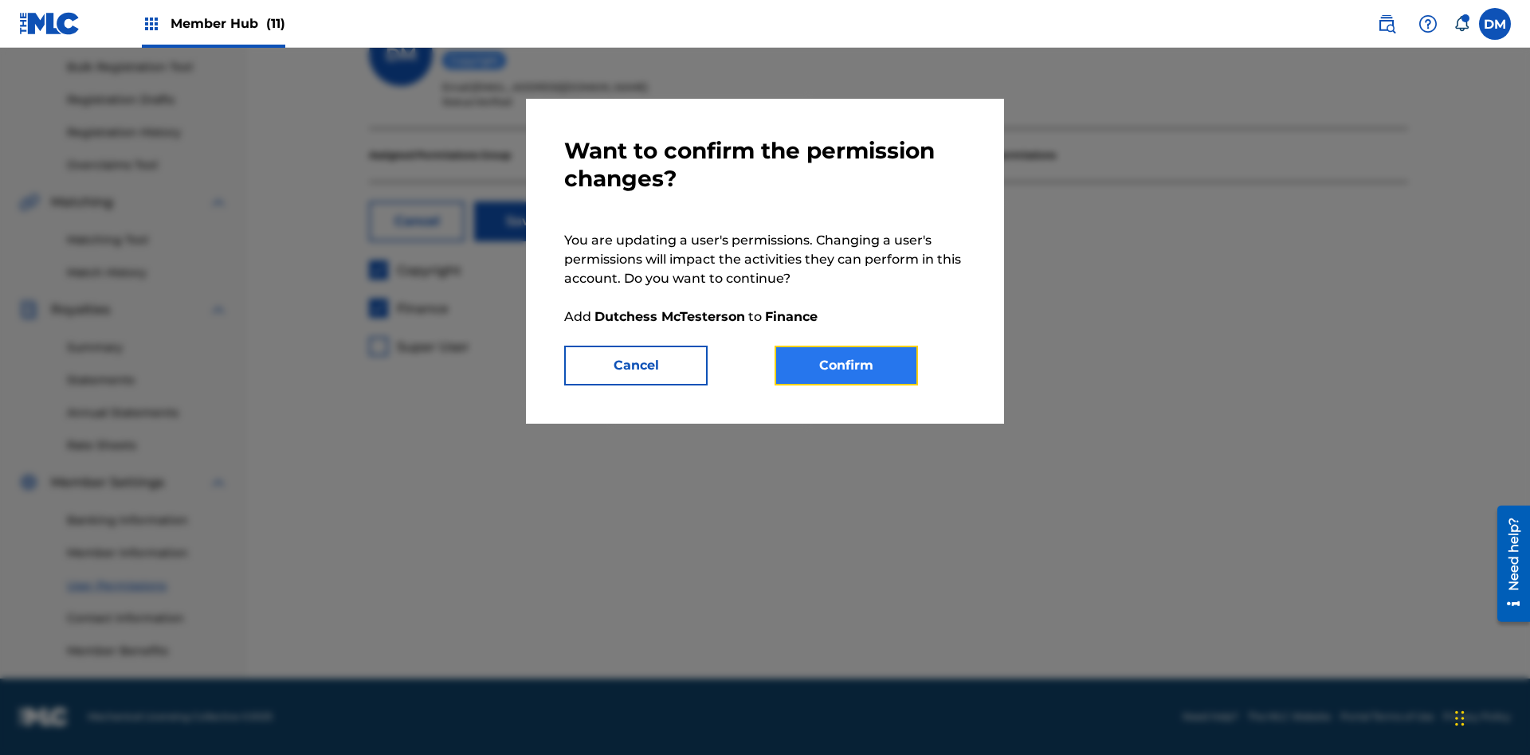
click at [846, 366] on button "Confirm" at bounding box center [845, 366] width 143 height 40
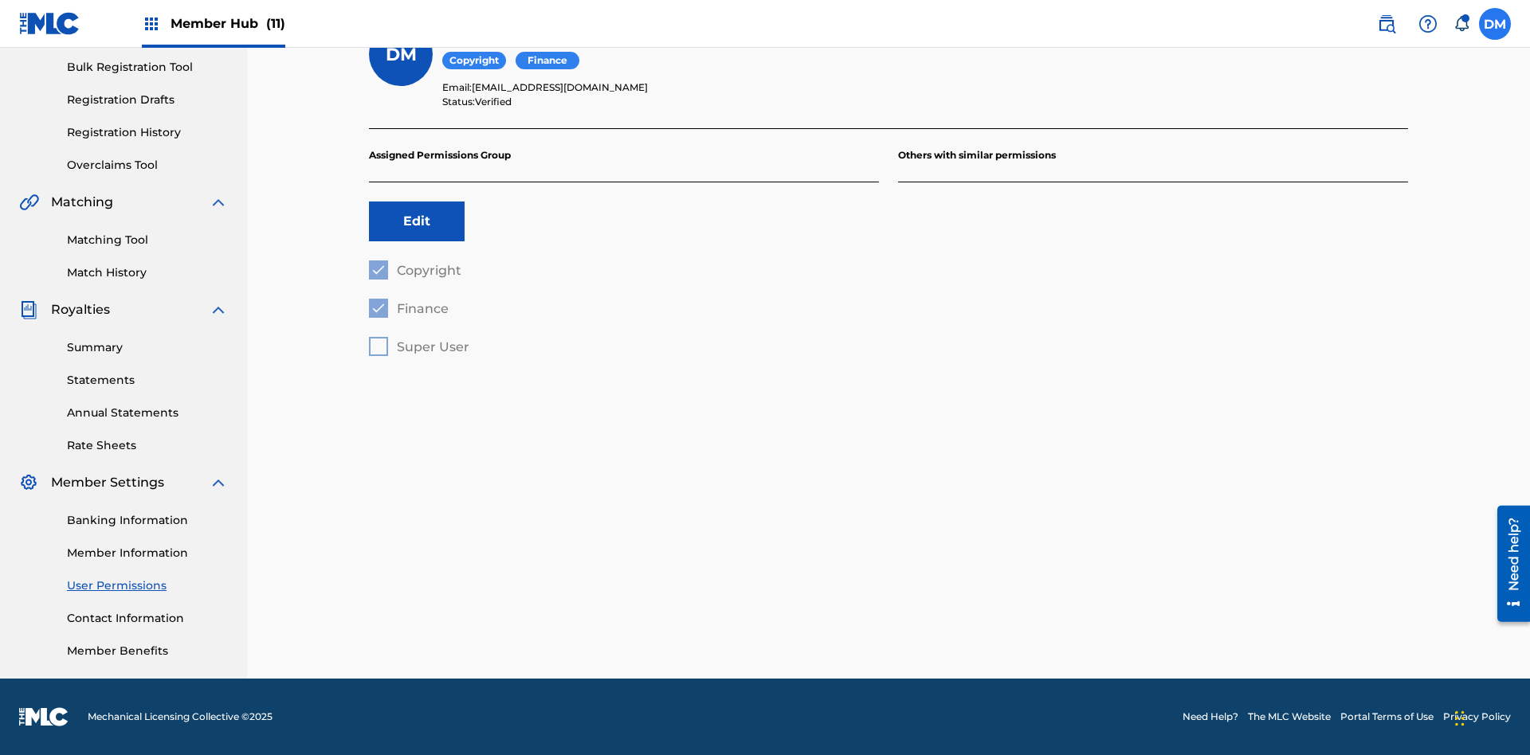
click at [1495, 23] on label at bounding box center [1495, 24] width 32 height 32
click at [1495, 24] on input "DM Duke McTesterson duke.mctesterson@gmail.com Notification Preferences Profile…" at bounding box center [1495, 24] width 0 height 0
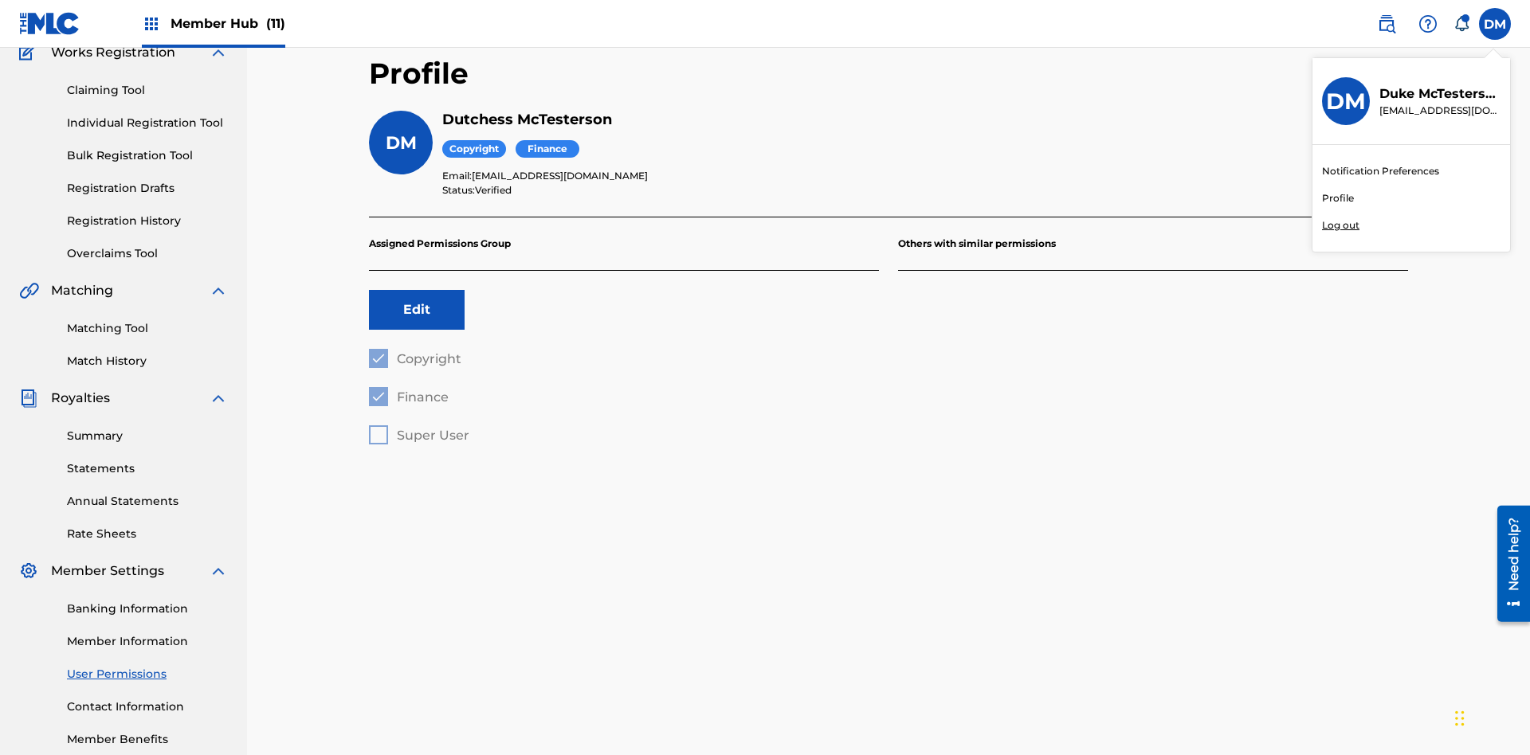
click at [1340, 225] on p "Log out" at bounding box center [1340, 225] width 37 height 14
click at [1495, 24] on input "DM Duke McTesterson duke.mctesterson@gmail.com Notification Preferences Profile…" at bounding box center [1495, 24] width 0 height 0
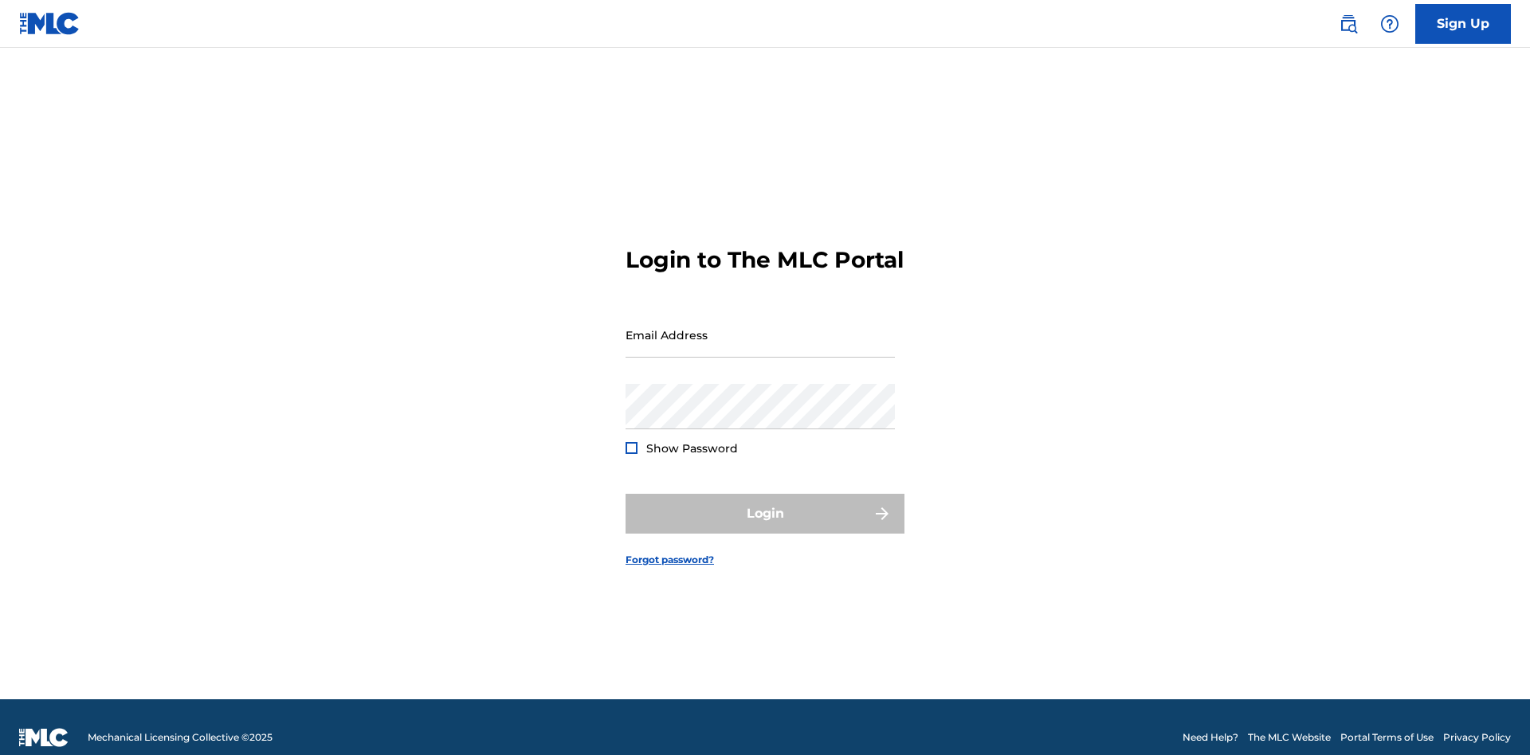
scroll to position [21, 0]
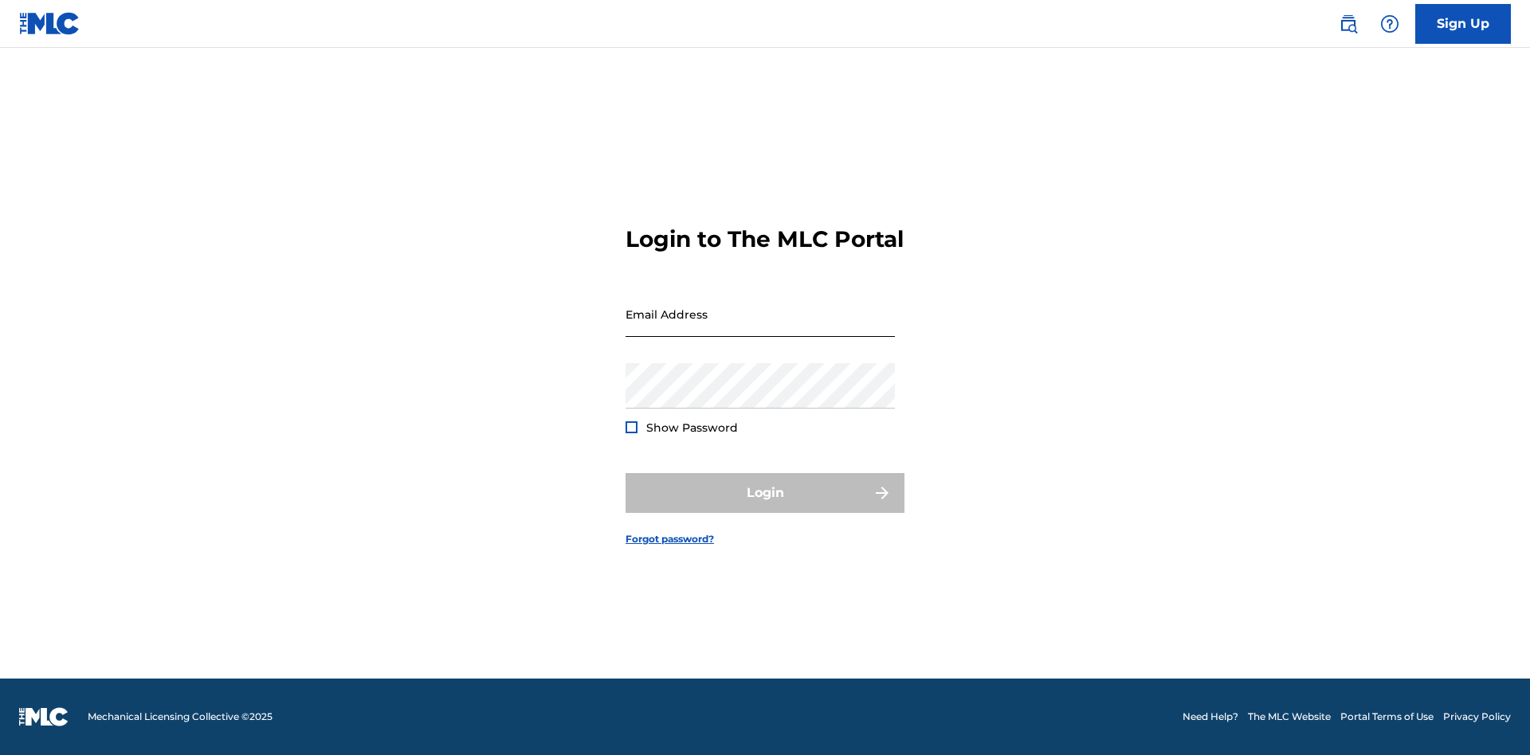
click at [760, 327] on input "Email Address" at bounding box center [759, 314] width 269 height 45
type input "[EMAIL_ADDRESS][DOMAIN_NAME]"
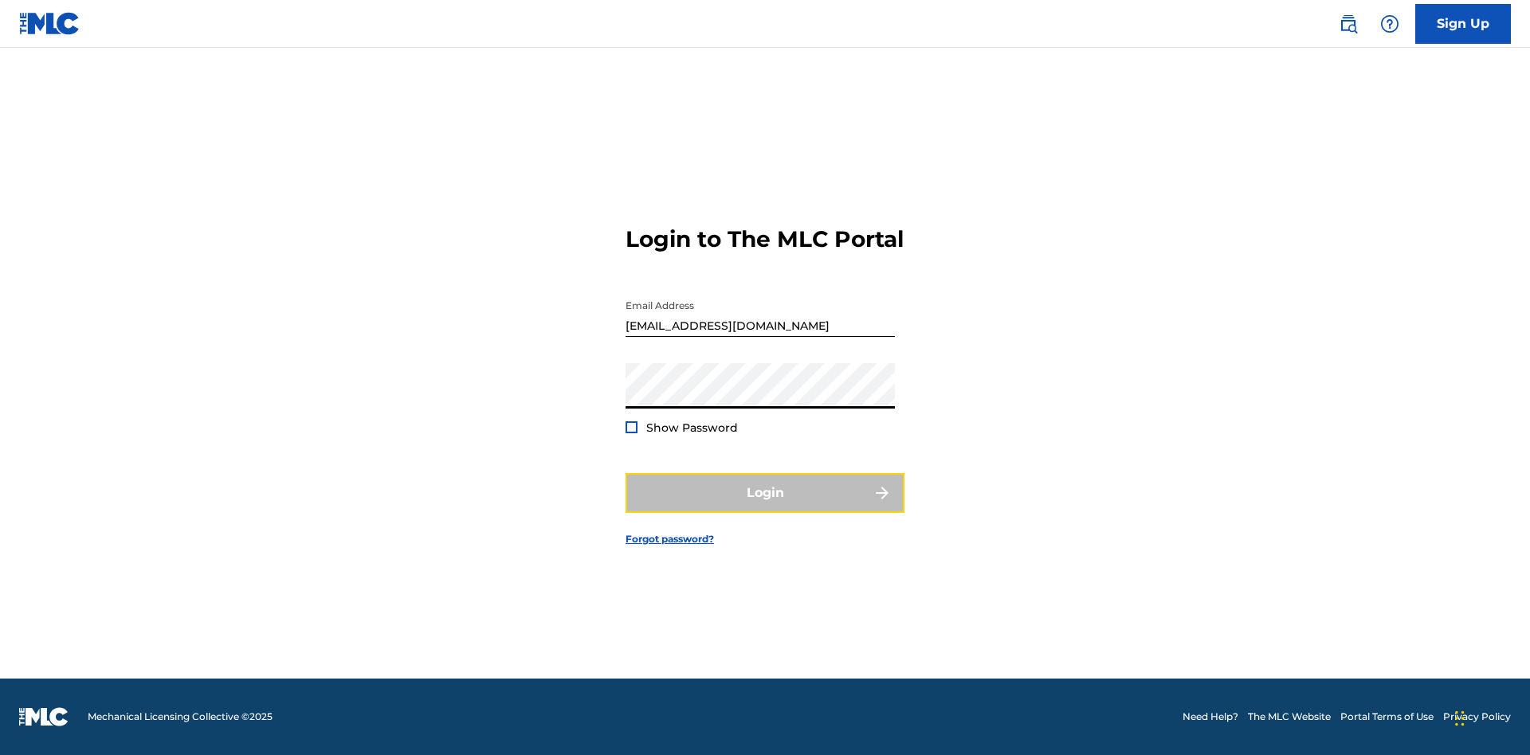
click at [765, 507] on button "Login" at bounding box center [764, 493] width 279 height 40
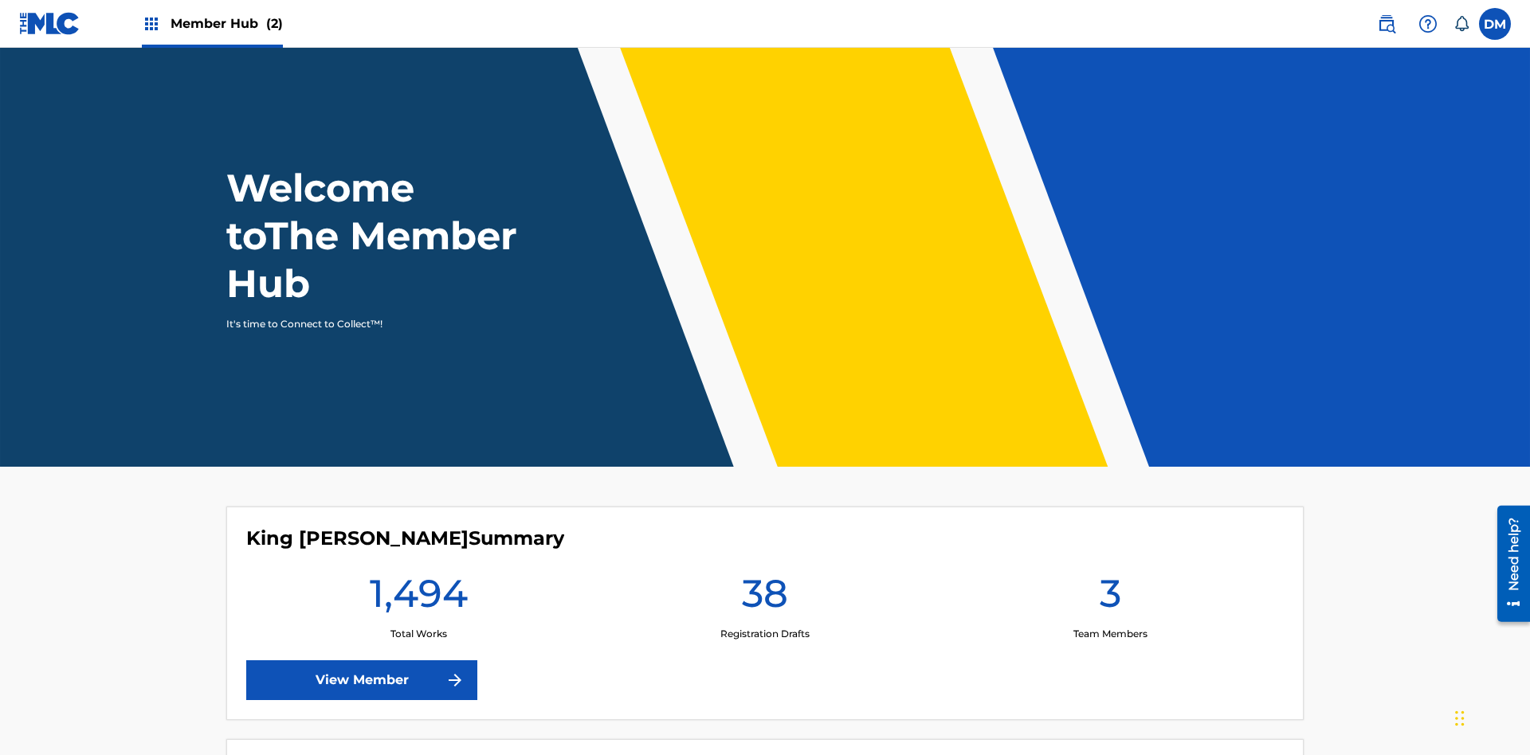
scroll to position [69, 0]
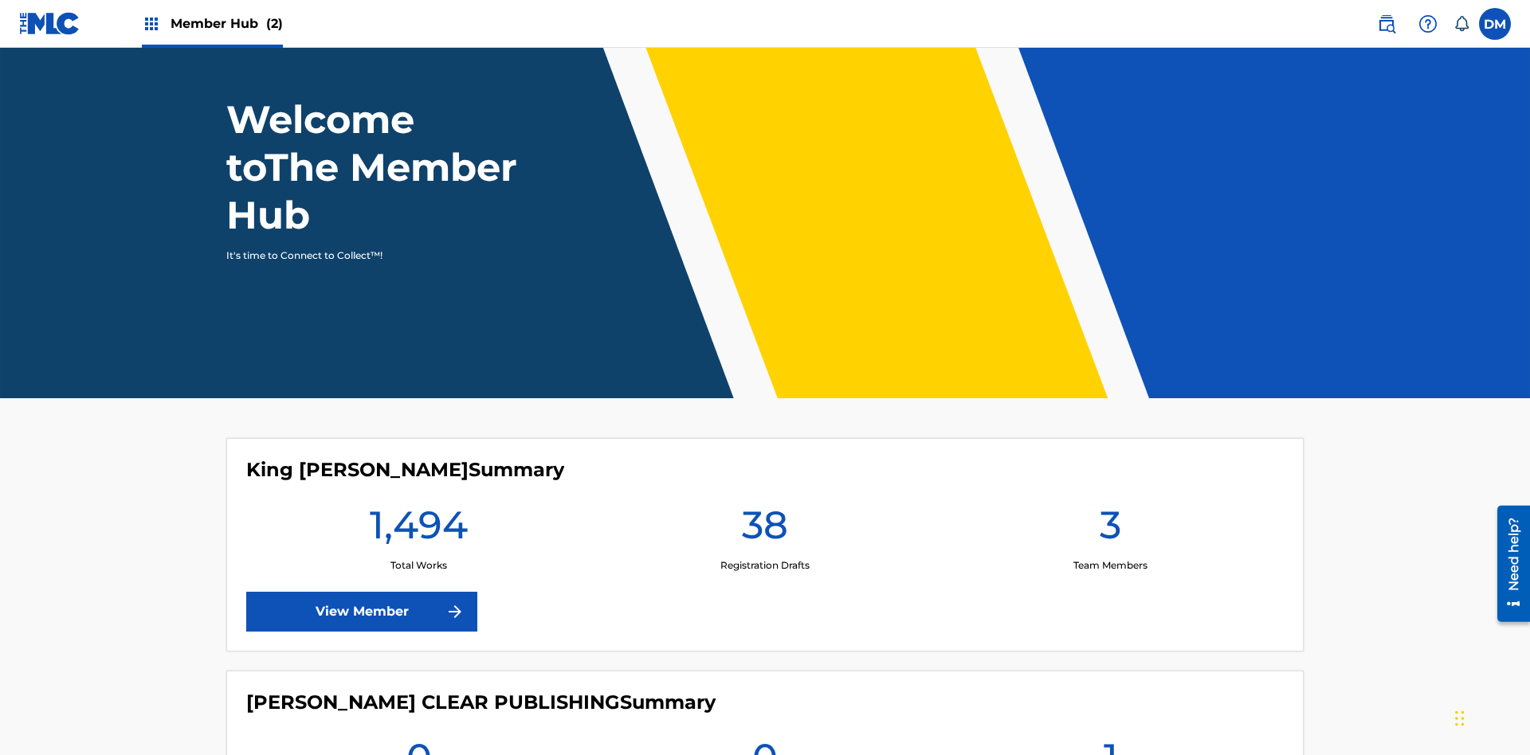
click at [211, 23] on span "Member Hub (2)" at bounding box center [227, 23] width 112 height 18
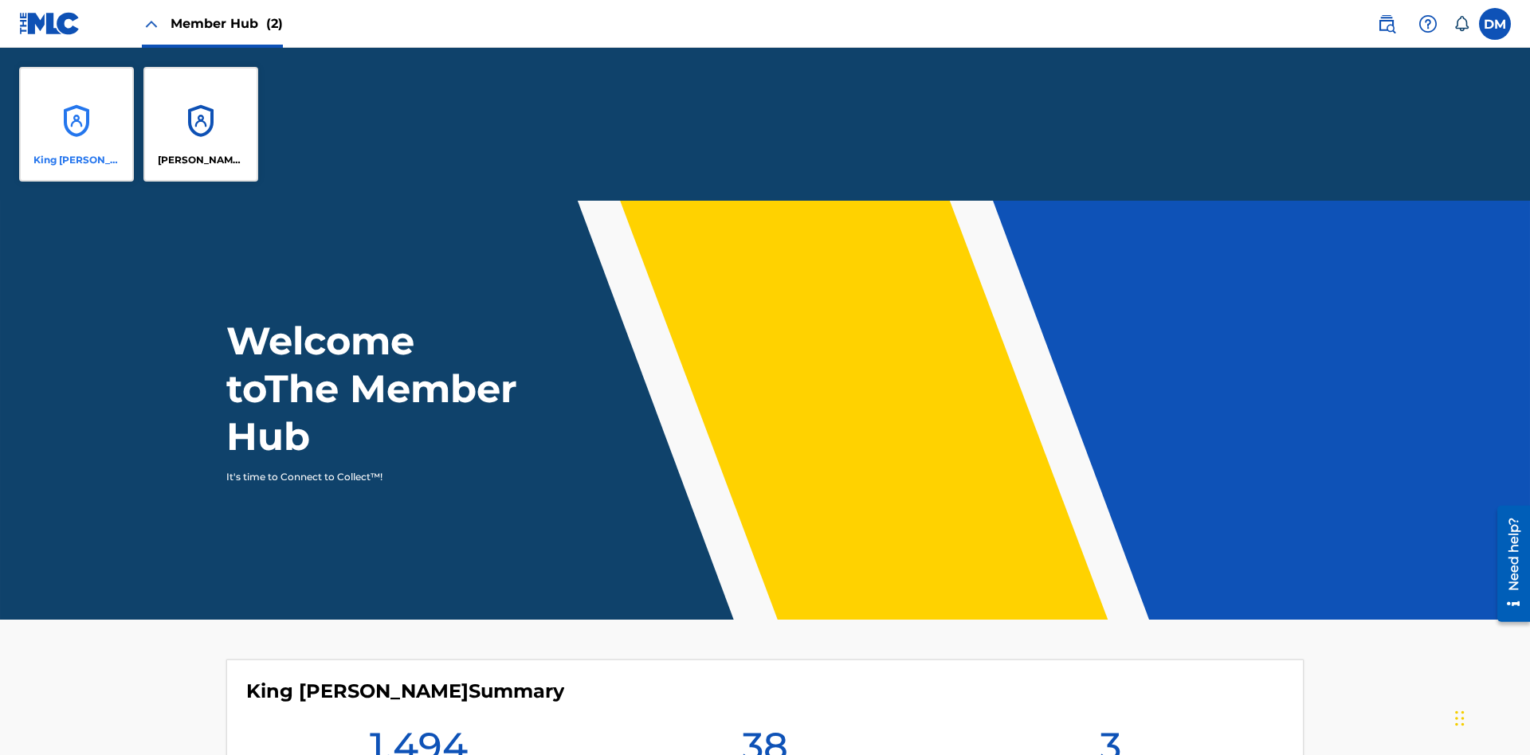
click at [76, 160] on p "King [PERSON_NAME]" at bounding box center [76, 160] width 87 height 14
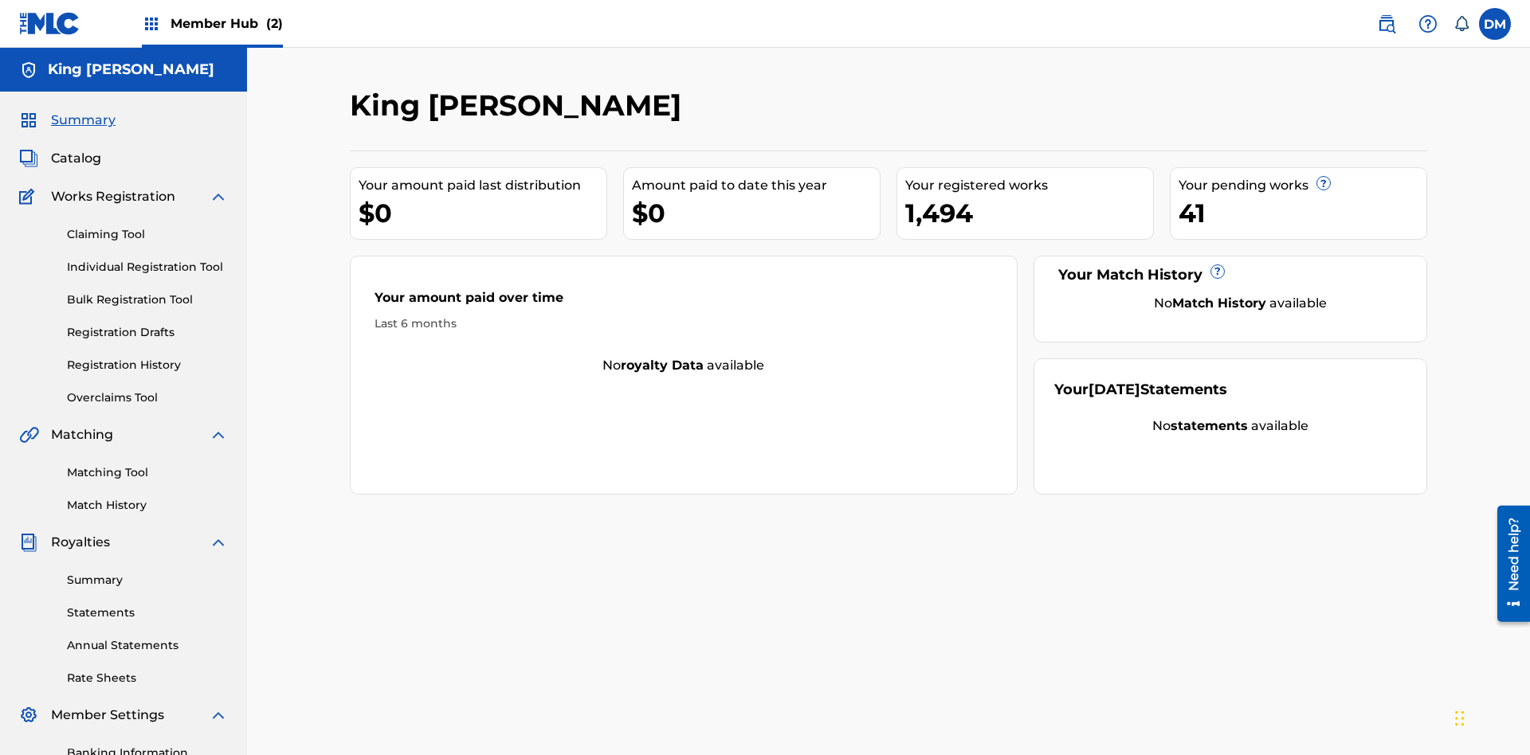
click at [82, 111] on span "Summary" at bounding box center [83, 120] width 65 height 19
click at [147, 465] on link "Matching Tool" at bounding box center [147, 473] width 161 height 17
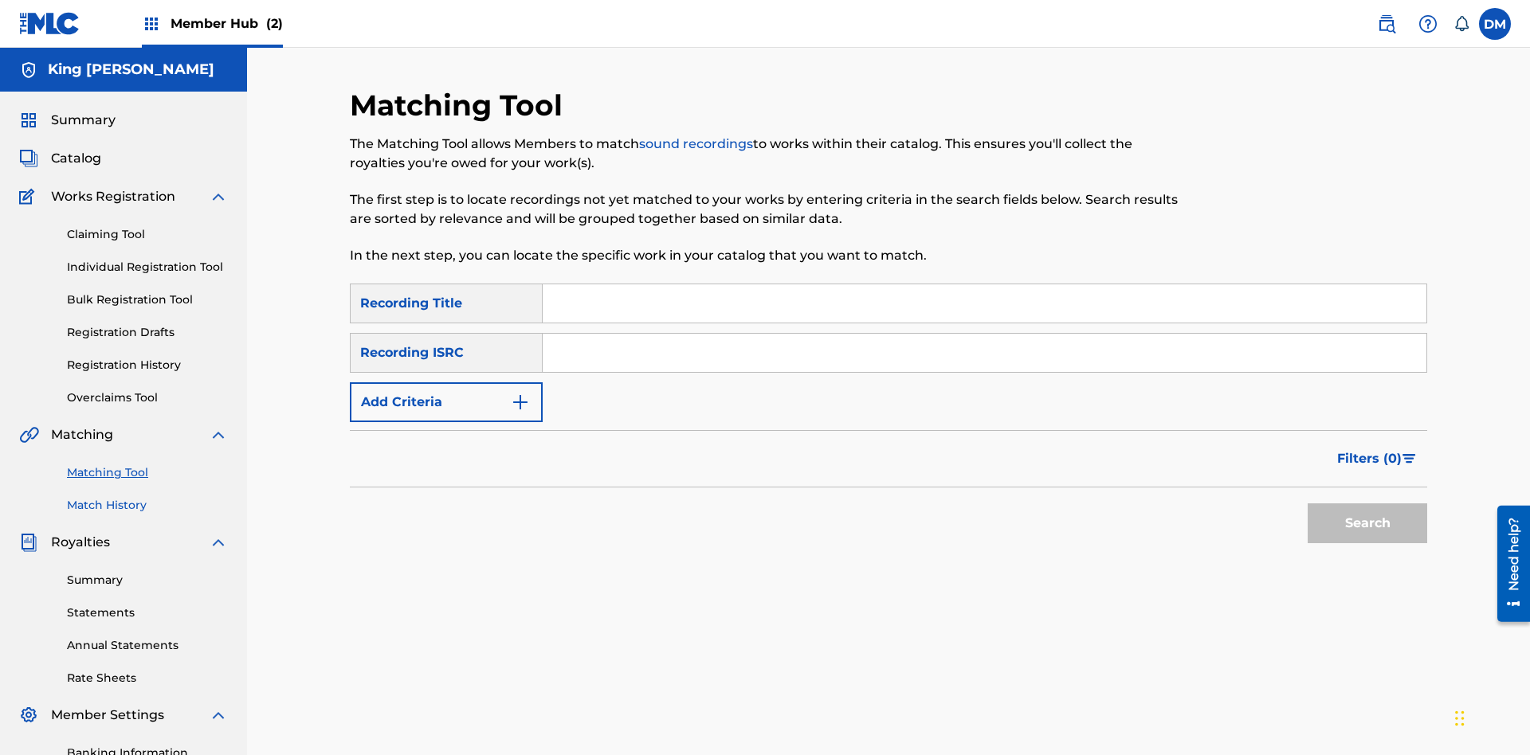
click at [147, 497] on link "Match History" at bounding box center [147, 505] width 161 height 17
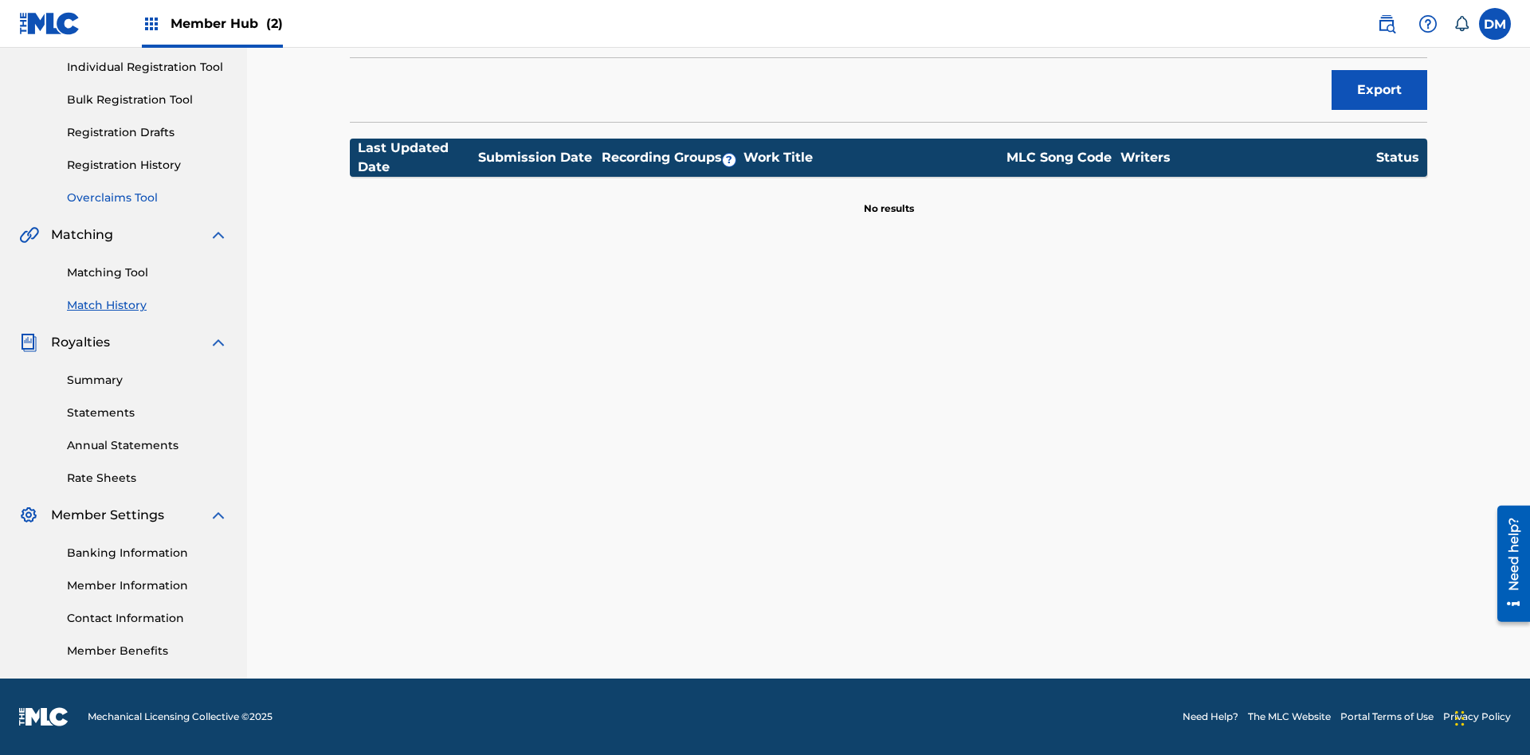
click at [147, 198] on link "Overclaims Tool" at bounding box center [147, 198] width 161 height 17
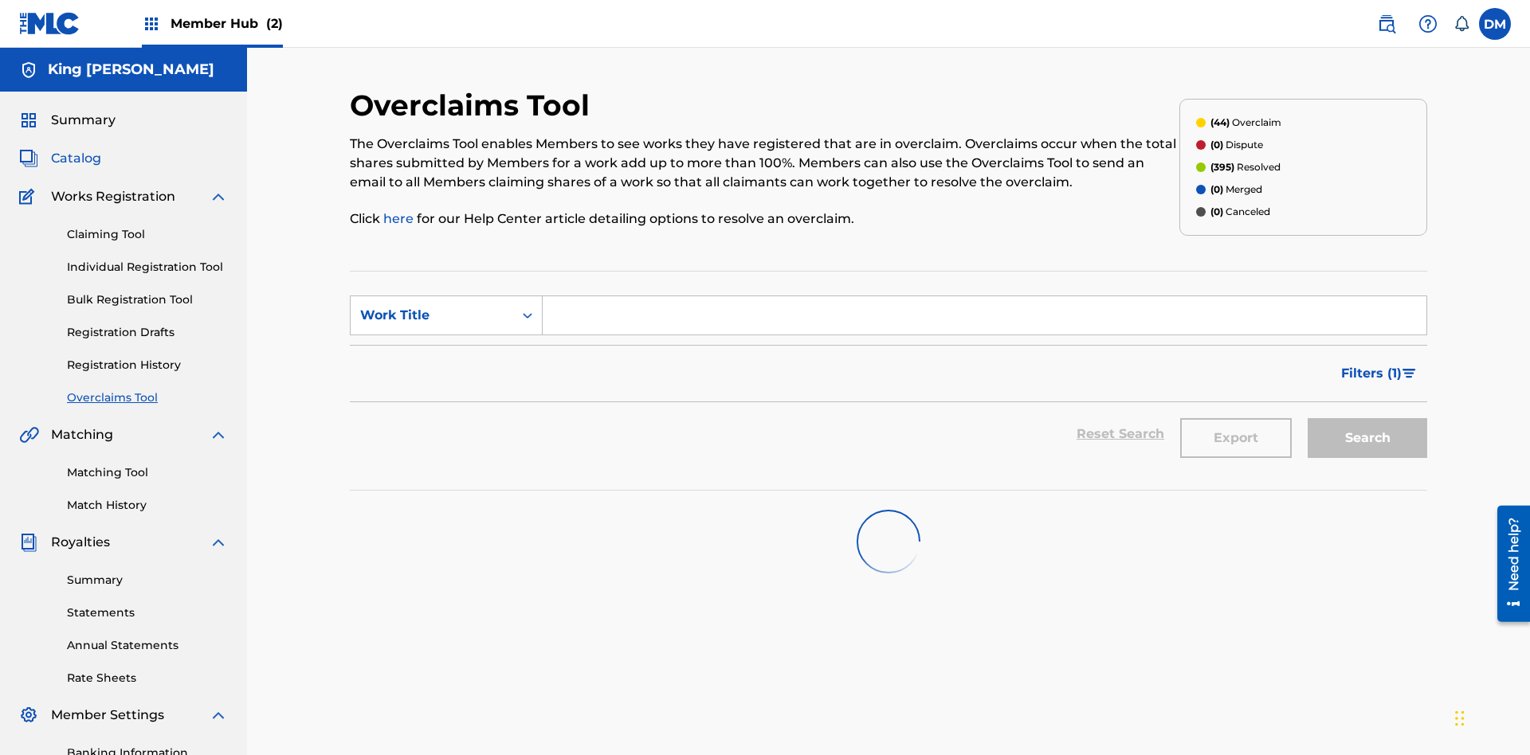
click at [76, 149] on span "Catalog" at bounding box center [76, 158] width 50 height 19
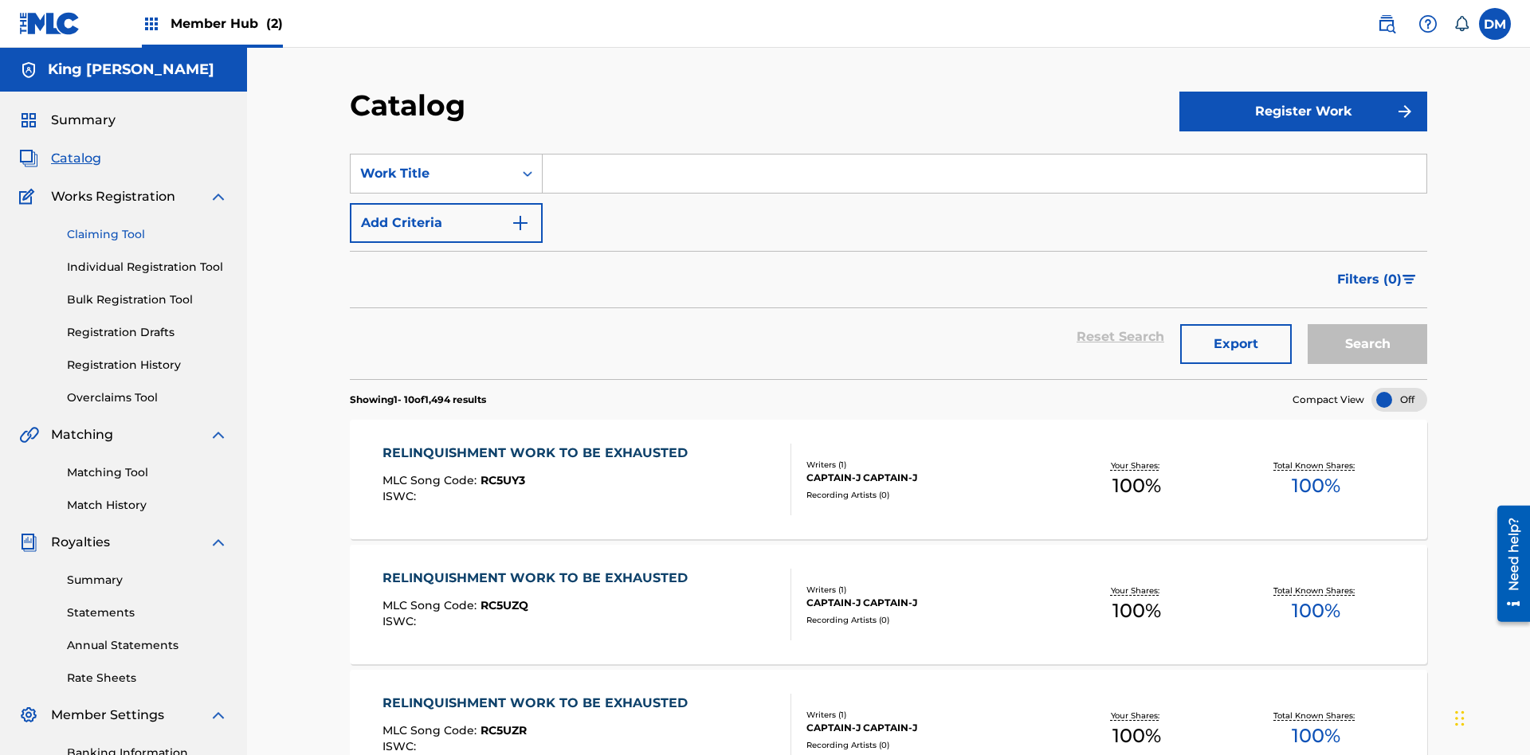
click at [147, 226] on link "Claiming Tool" at bounding box center [147, 234] width 161 height 17
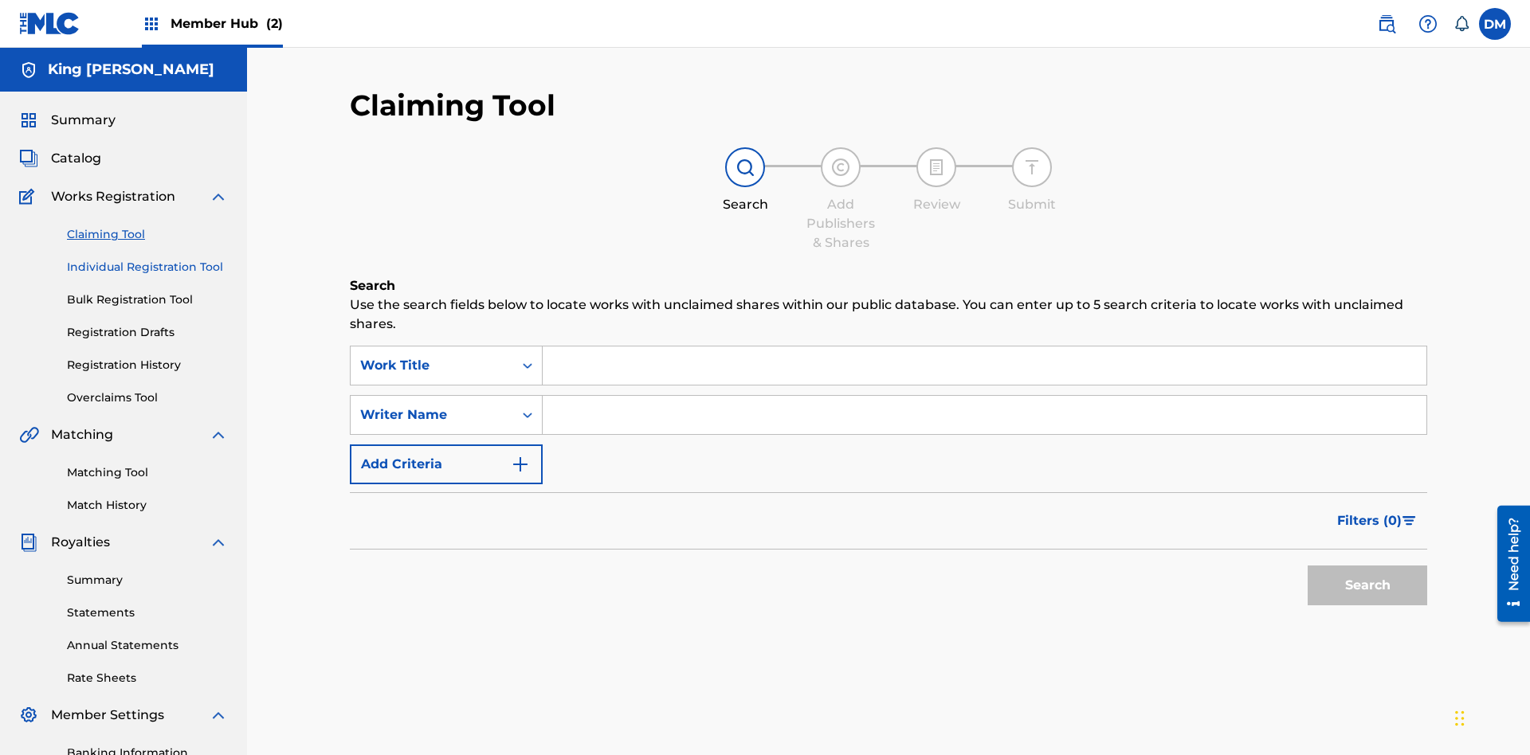
click at [147, 259] on link "Individual Registration Tool" at bounding box center [147, 267] width 161 height 17
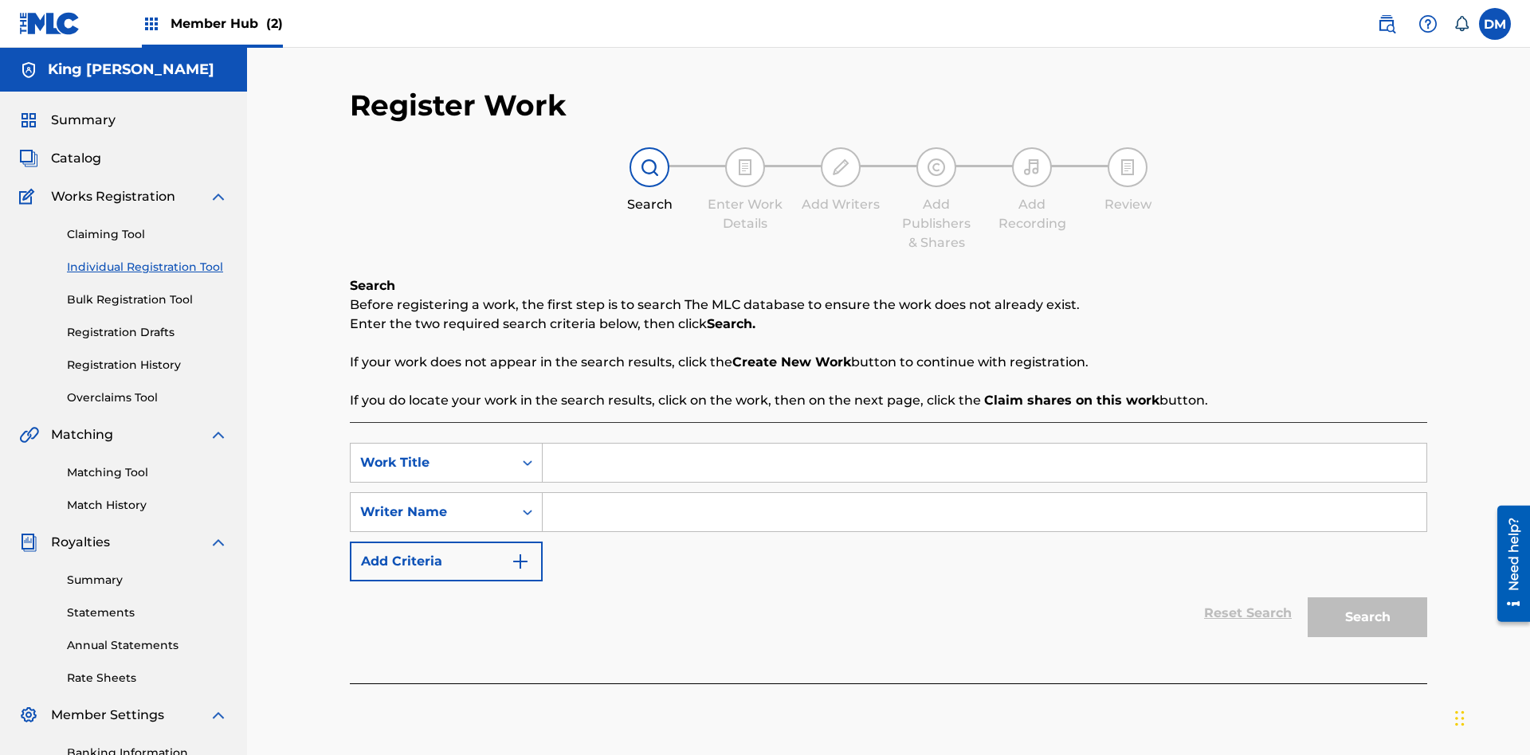
scroll to position [196, 0]
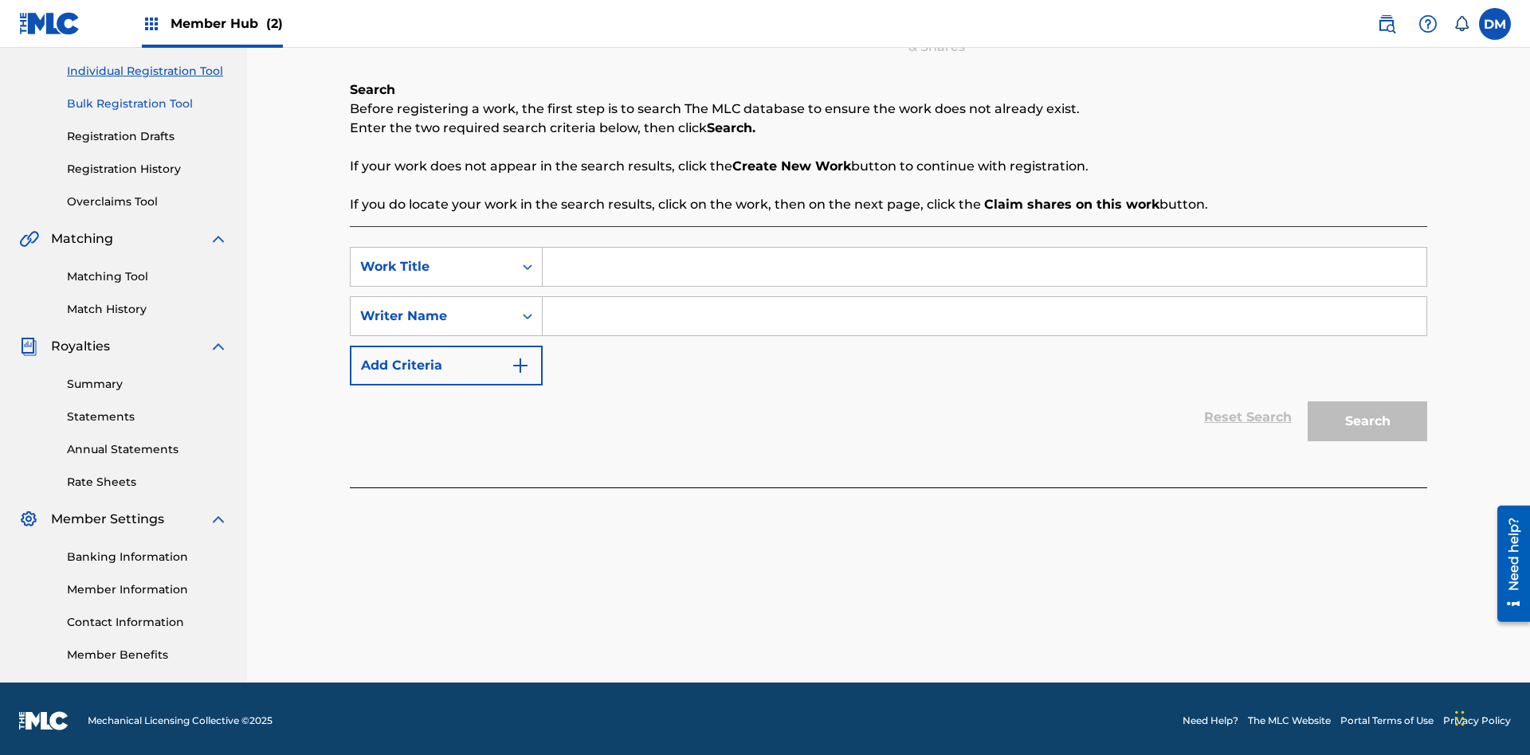
click at [147, 104] on link "Bulk Registration Tool" at bounding box center [147, 104] width 161 height 17
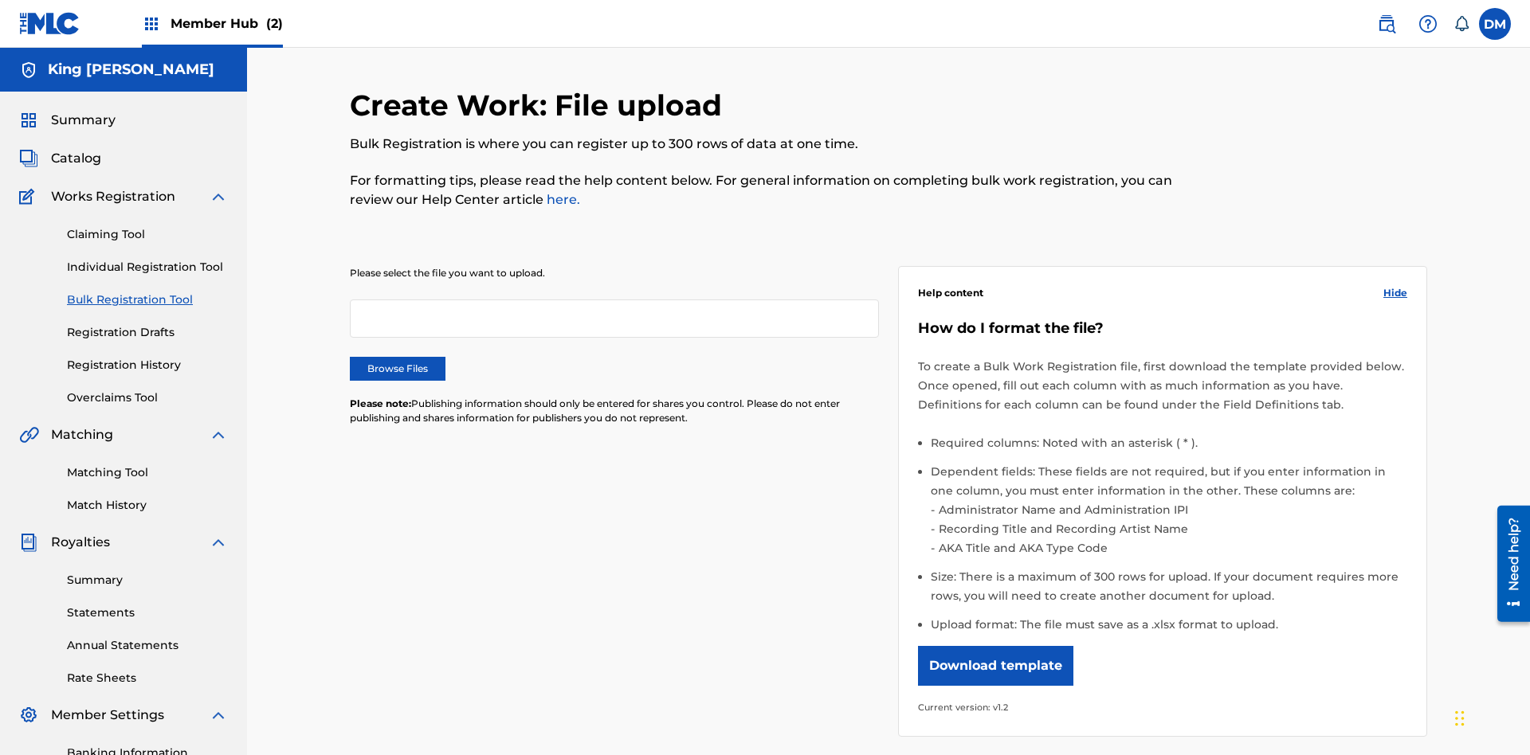
scroll to position [0, 350]
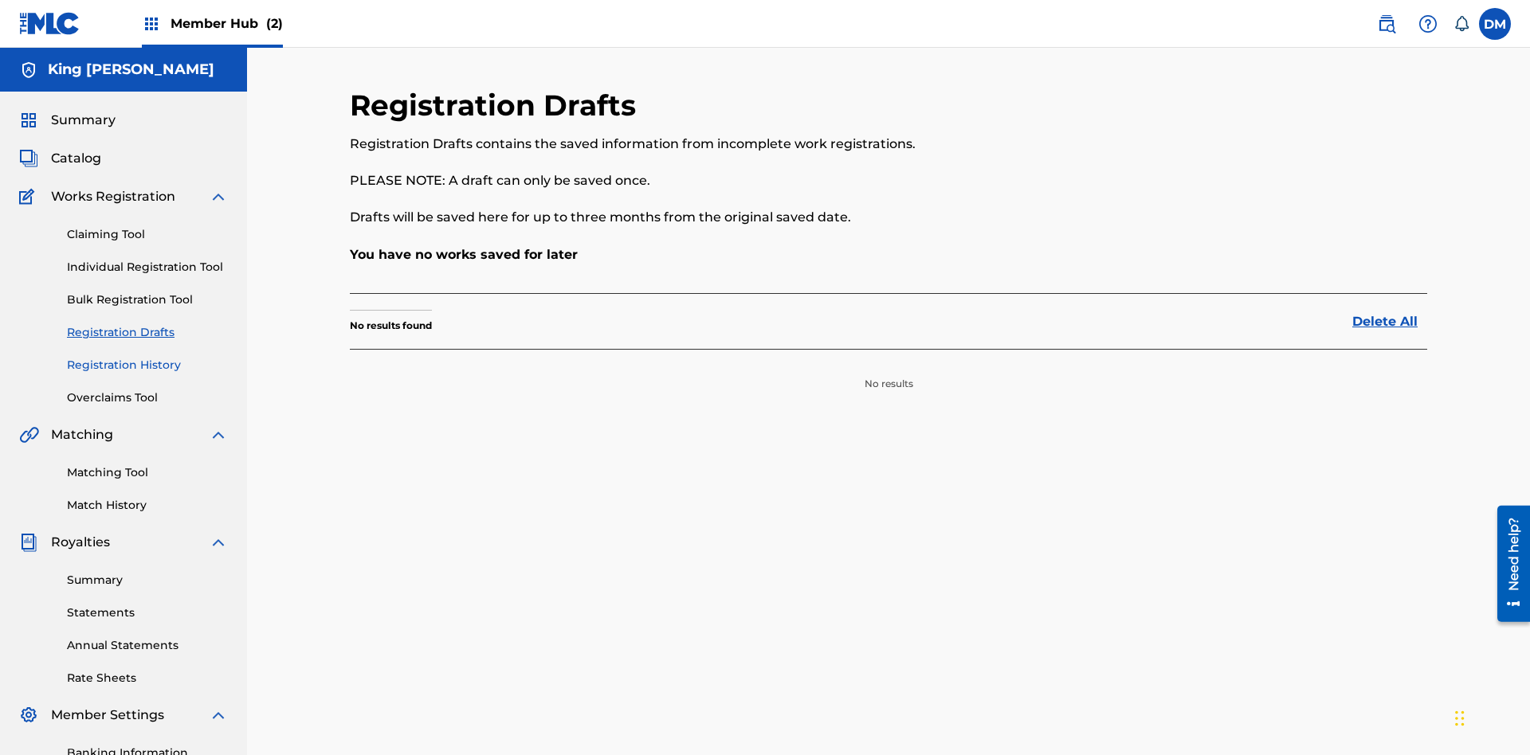
click at [147, 357] on link "Registration History" at bounding box center [147, 365] width 161 height 17
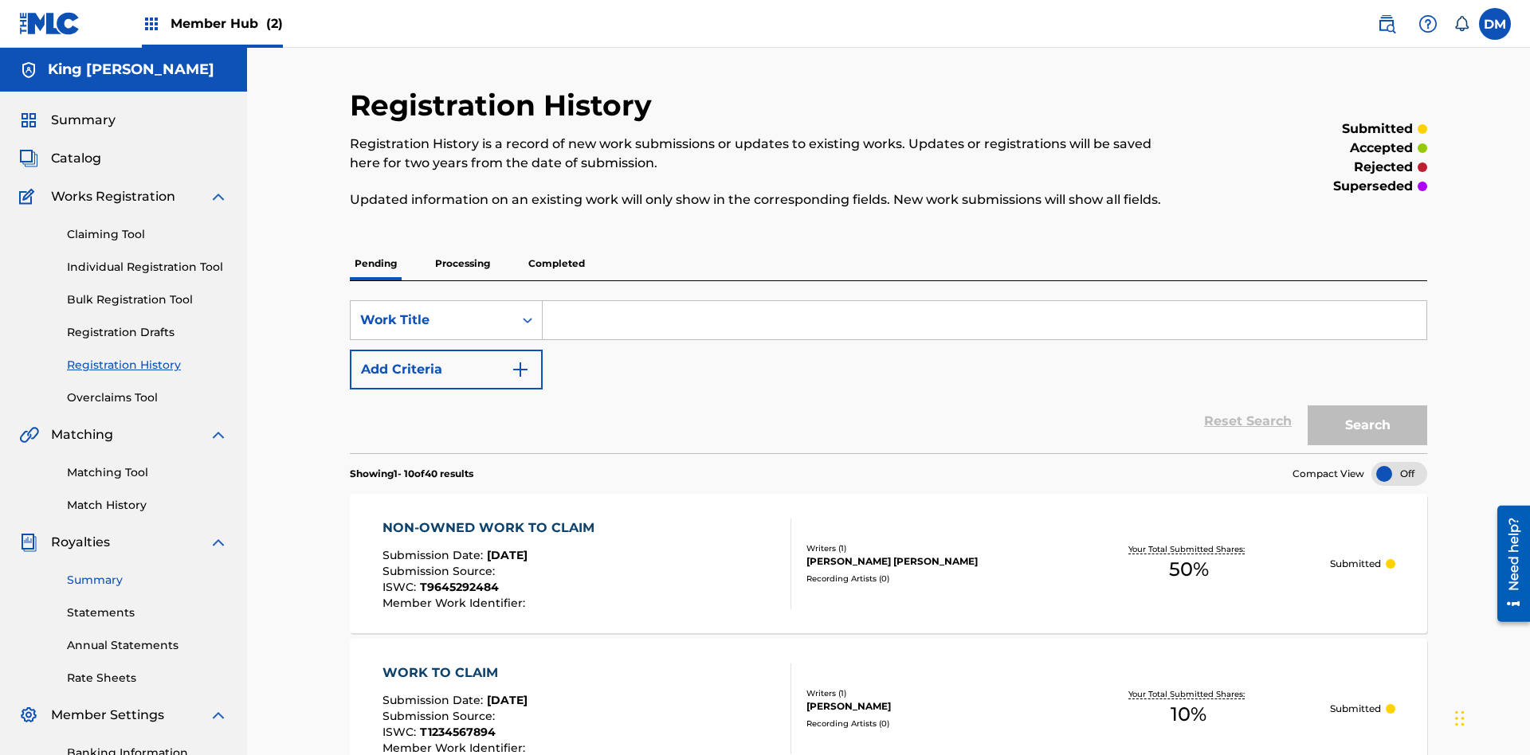
click at [147, 572] on link "Summary" at bounding box center [147, 580] width 161 height 17
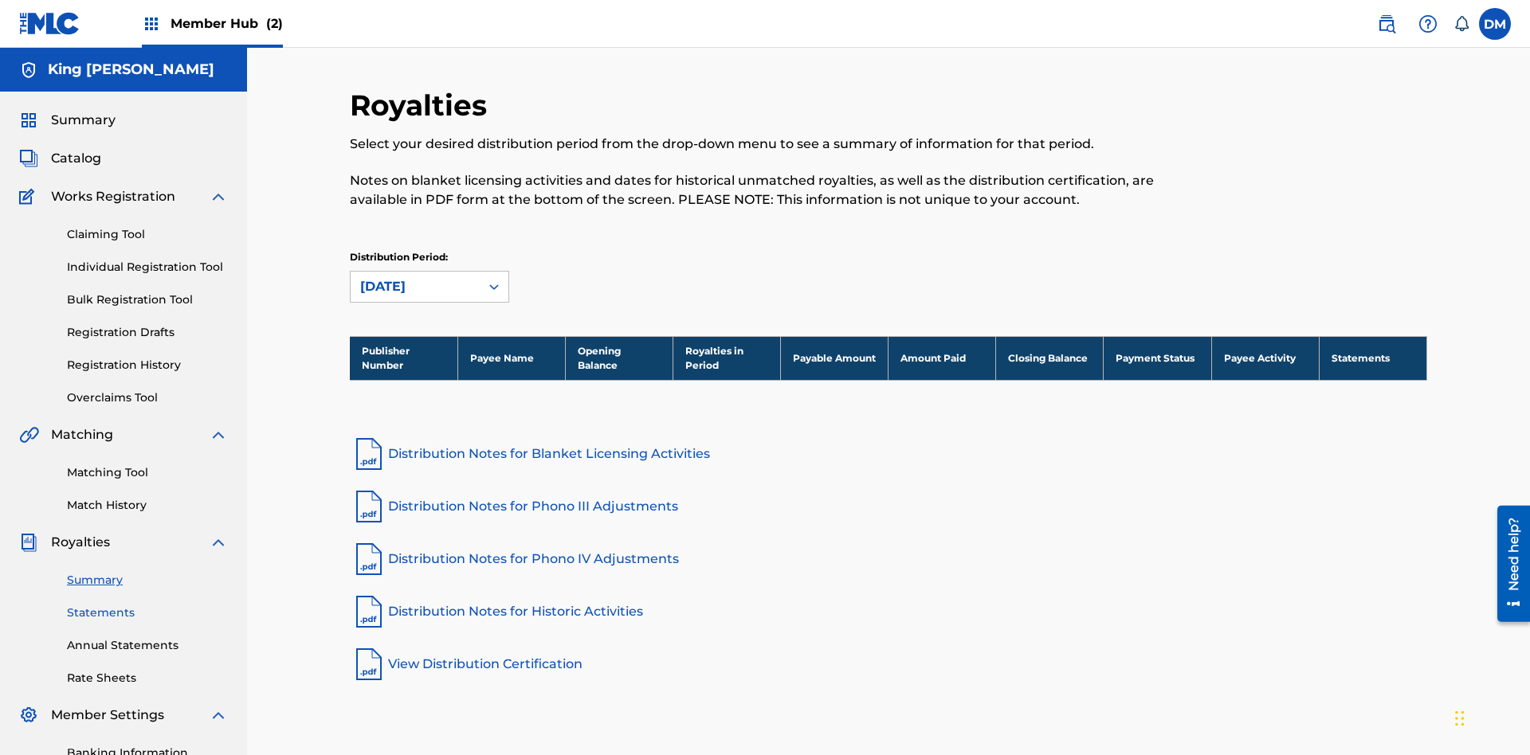
click at [147, 605] on link "Statements" at bounding box center [147, 613] width 161 height 17
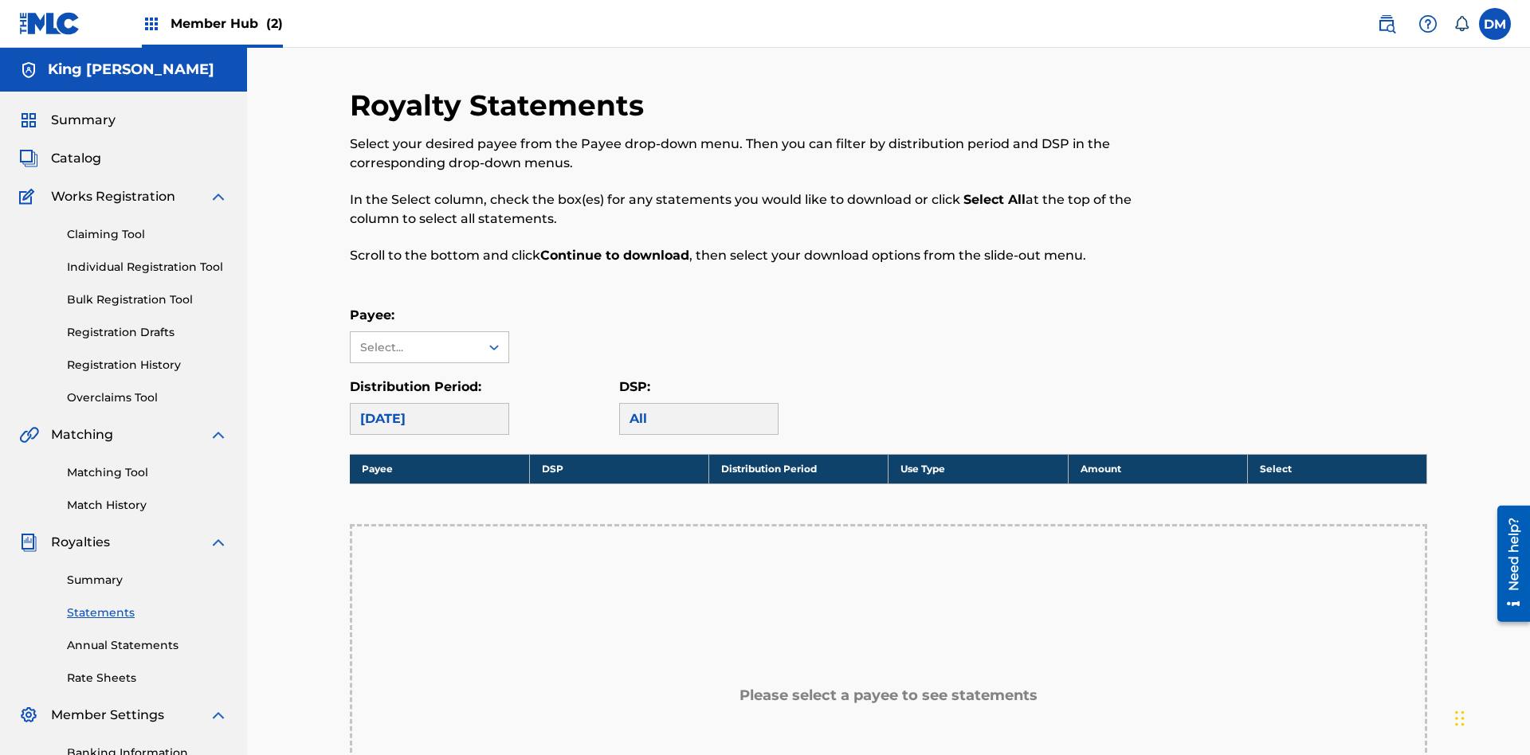
scroll to position [357, 0]
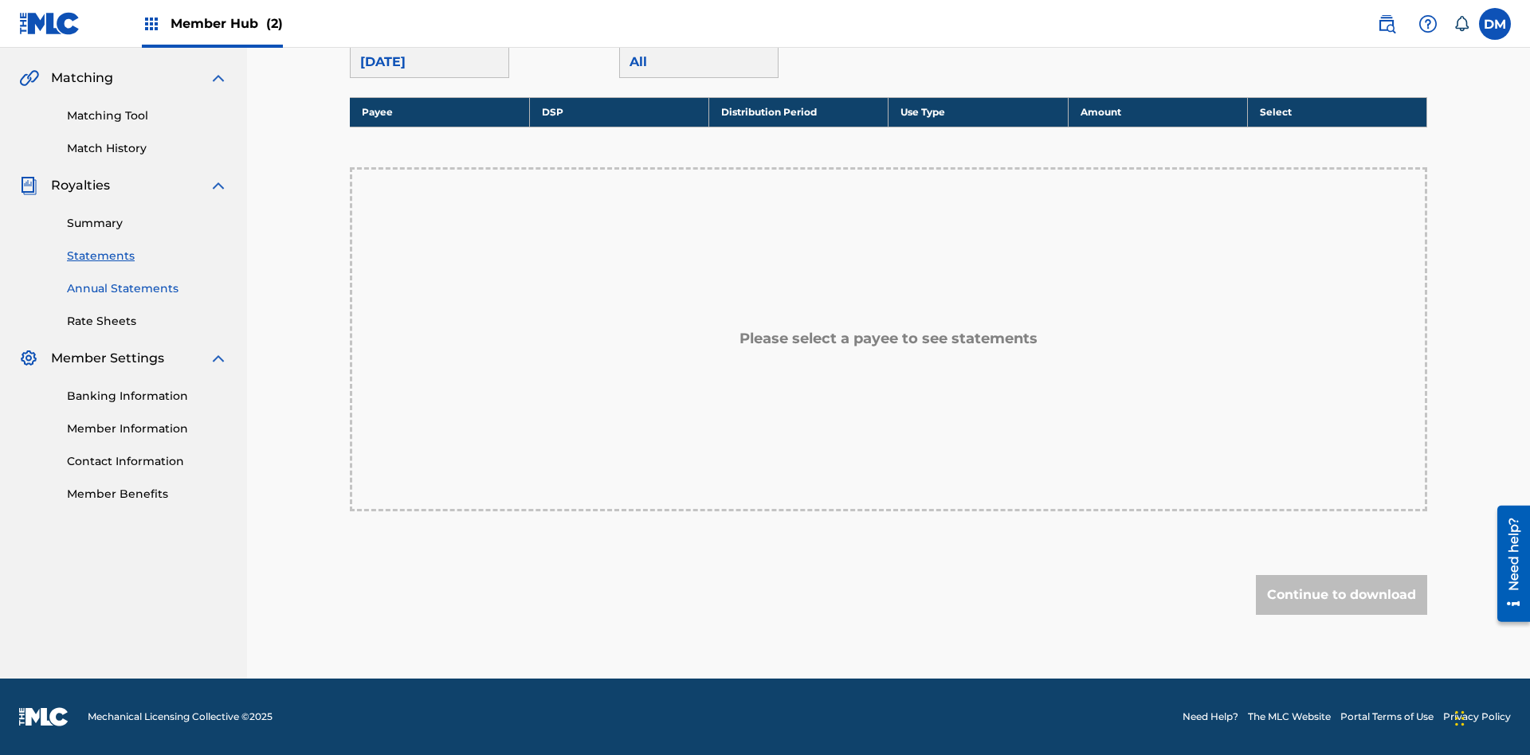
click at [147, 288] on link "Annual Statements" at bounding box center [147, 288] width 161 height 17
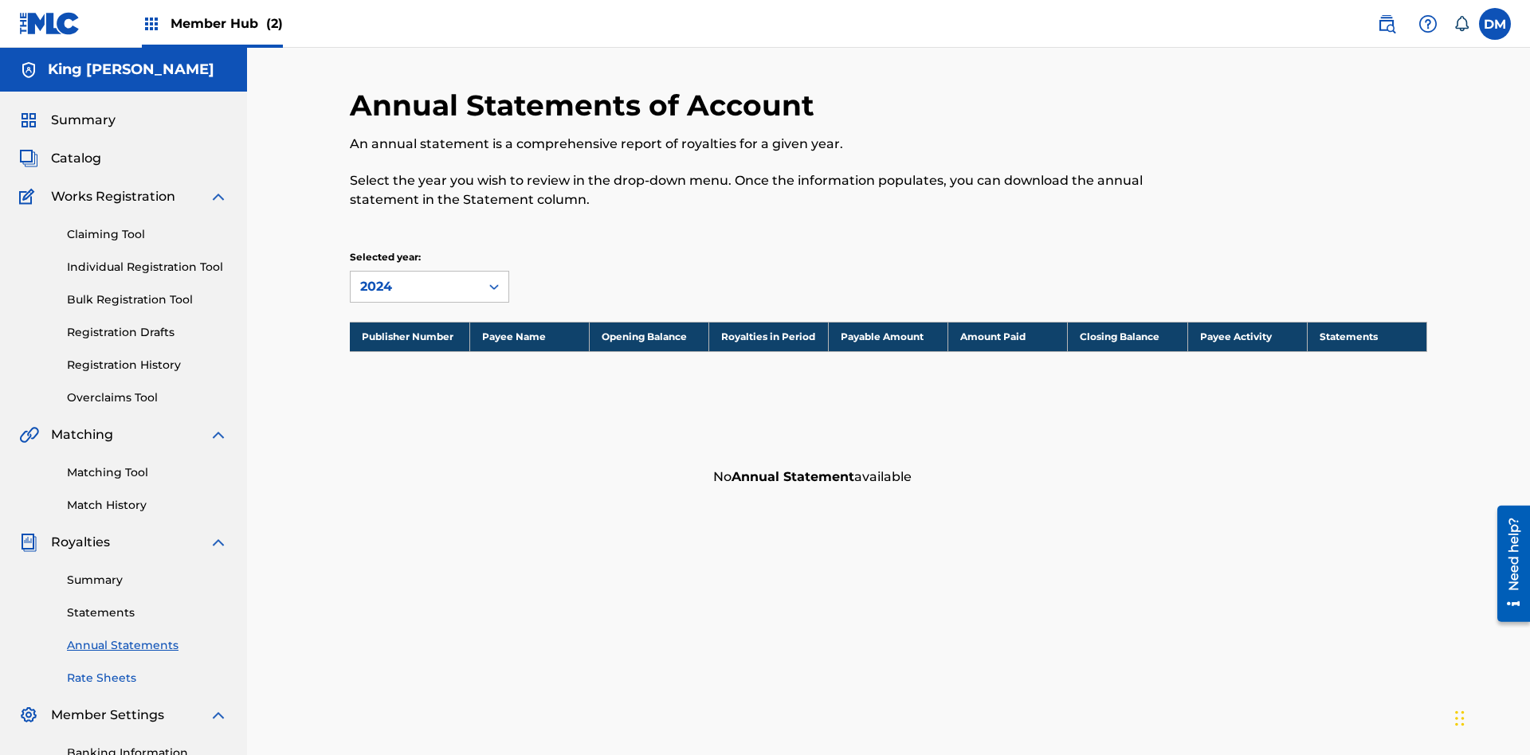
click at [147, 670] on link "Rate Sheets" at bounding box center [147, 678] width 161 height 17
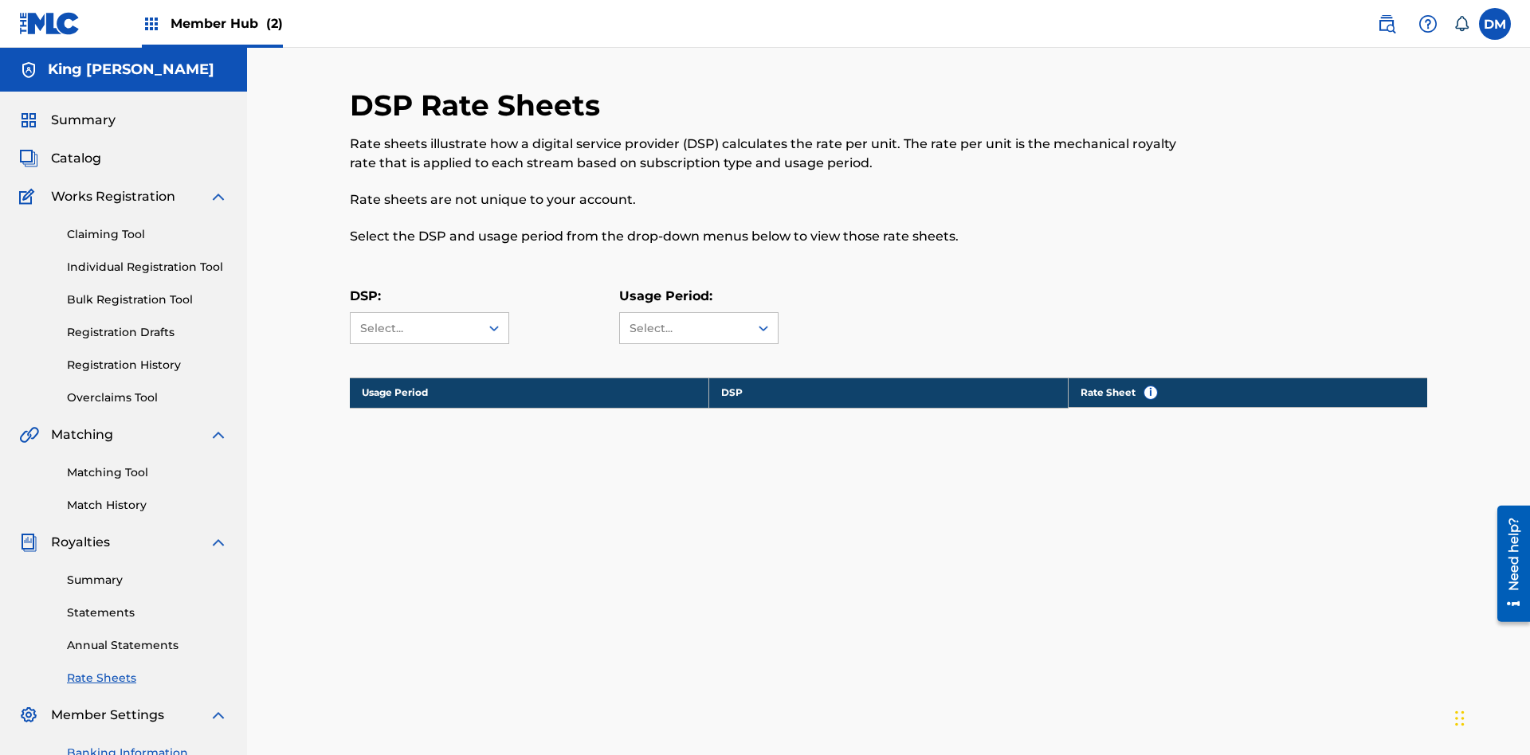
click at [147, 745] on link "Banking Information" at bounding box center [147, 753] width 161 height 17
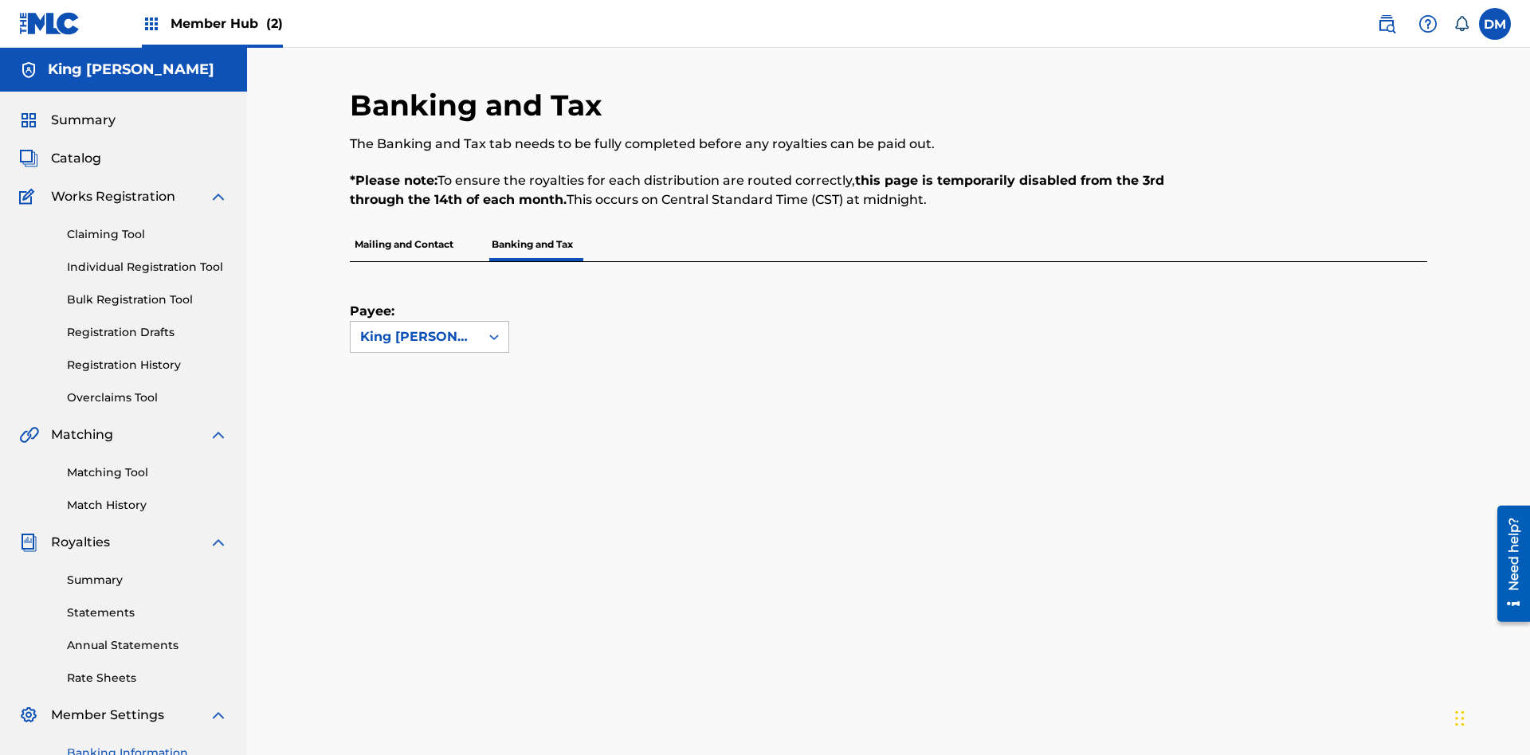
scroll to position [200, 0]
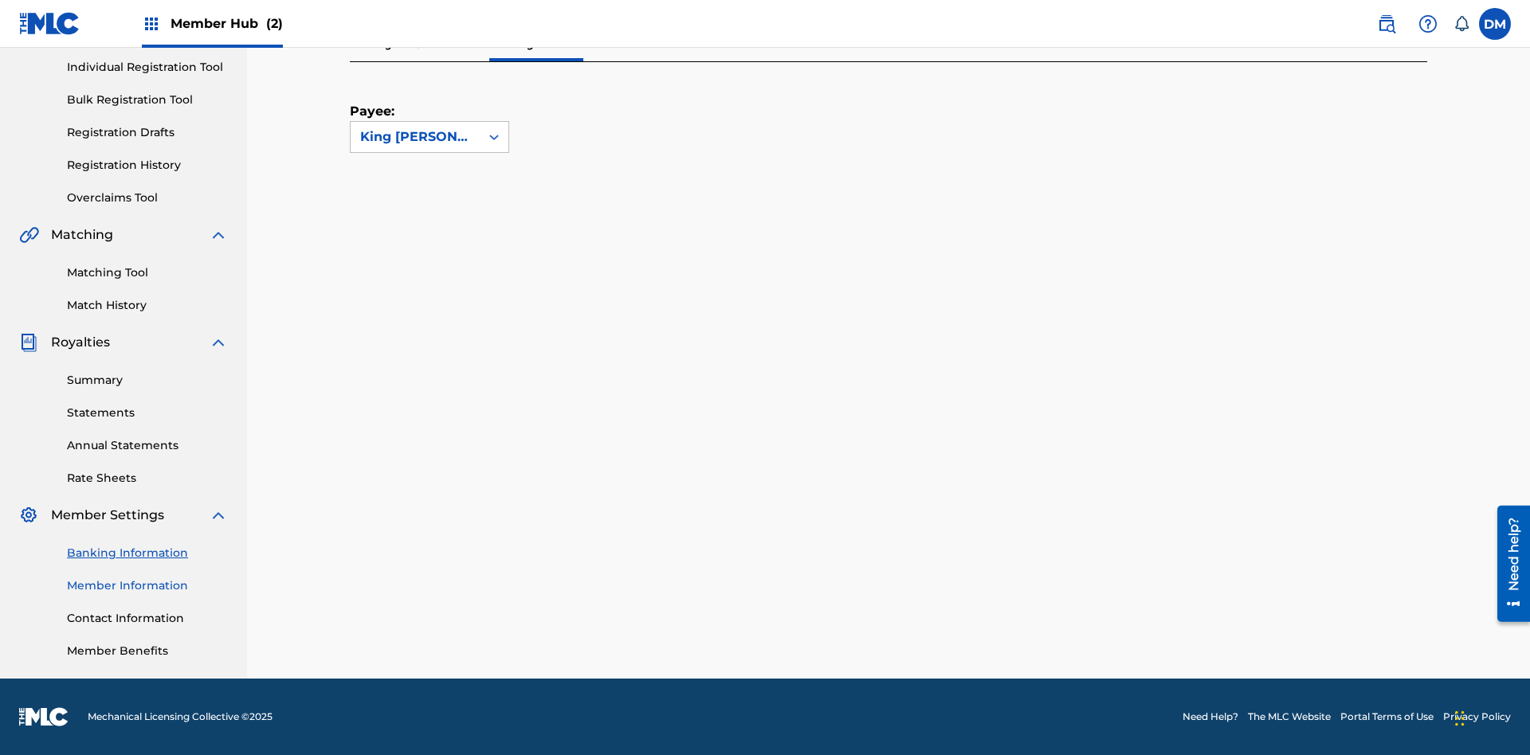
click at [147, 586] on link "Member Information" at bounding box center [147, 586] width 161 height 17
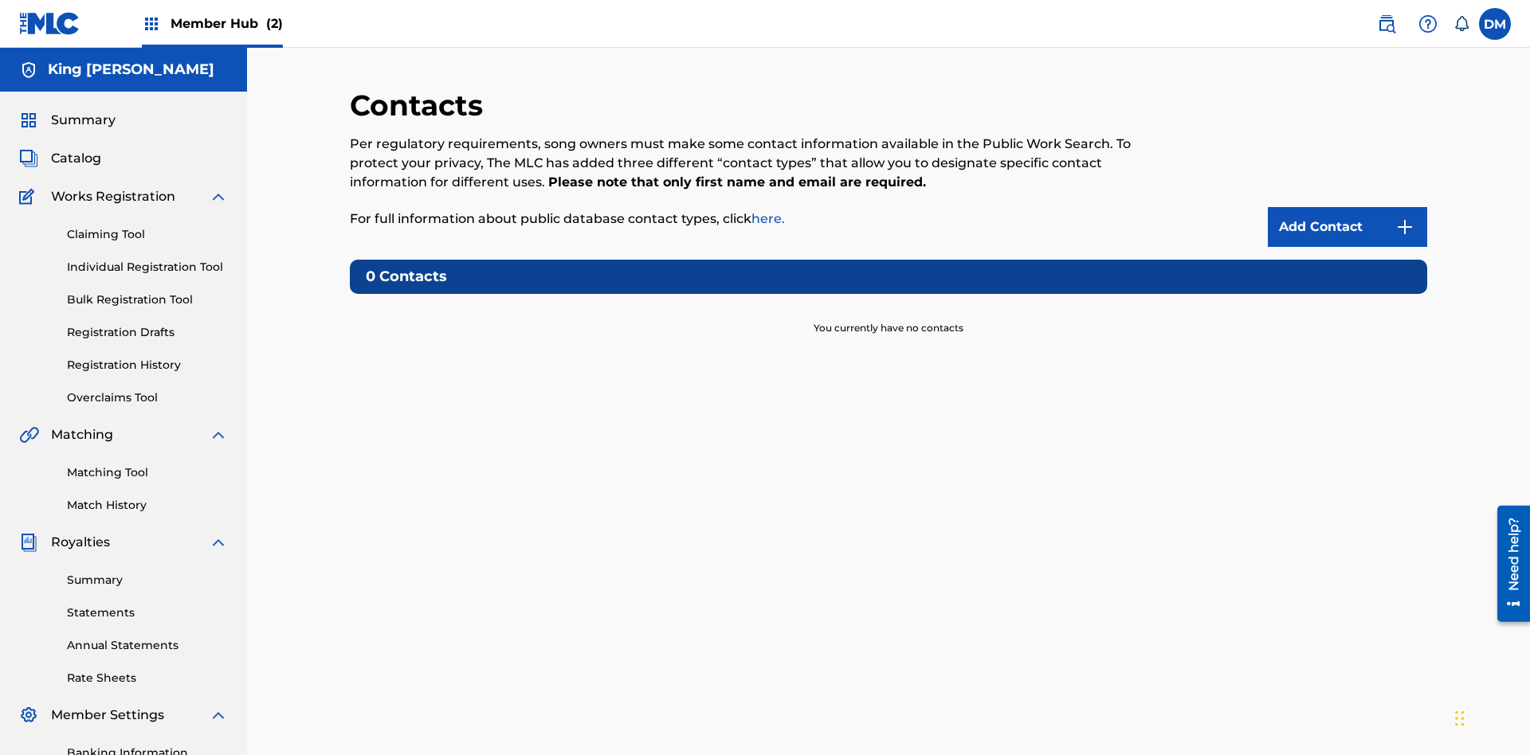
scroll to position [15, 0]
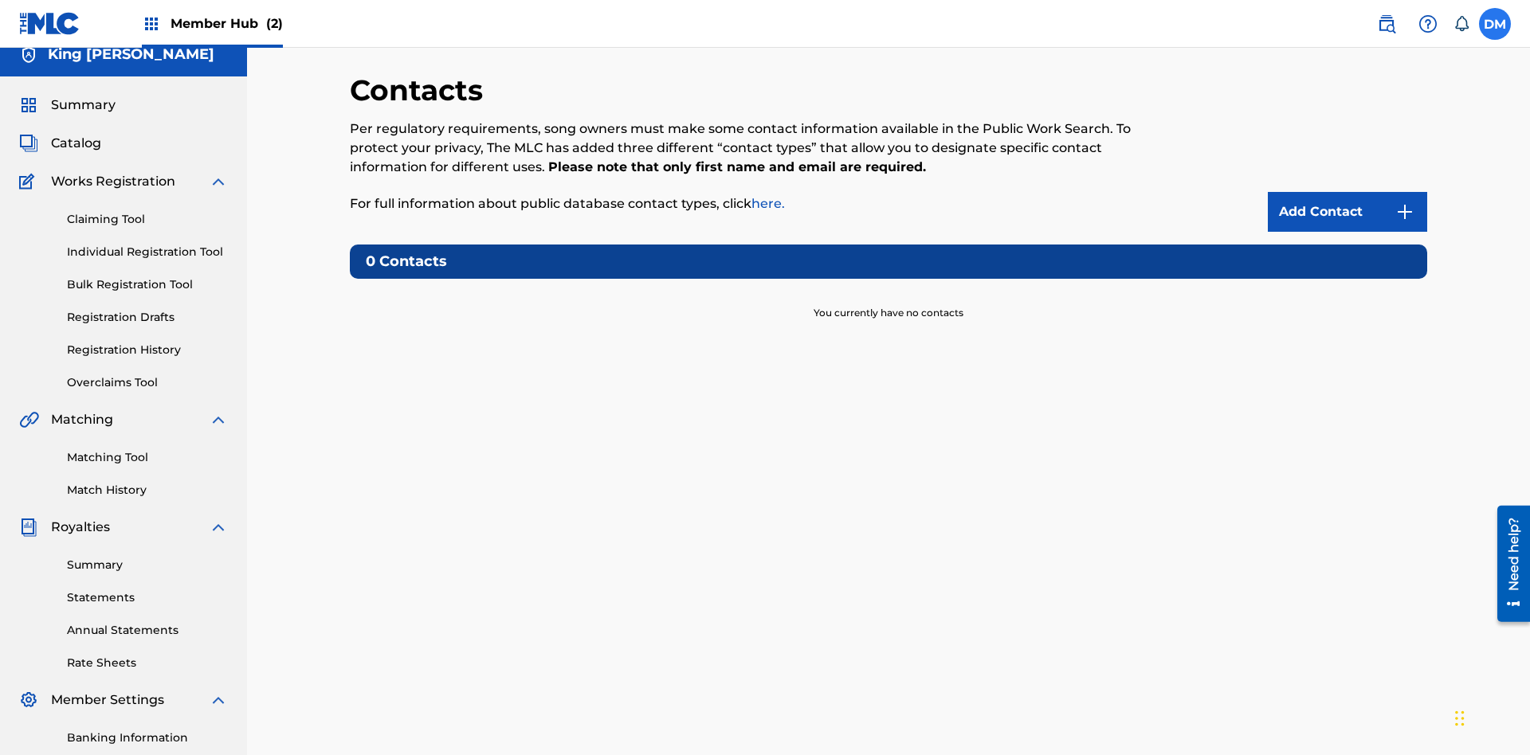
click at [1495, 23] on label at bounding box center [1495, 24] width 32 height 32
click at [1495, 24] on input "[PERSON_NAME] [PERSON_NAME] [EMAIL_ADDRESS][DOMAIN_NAME] Notification Preferenc…" at bounding box center [1495, 24] width 0 height 0
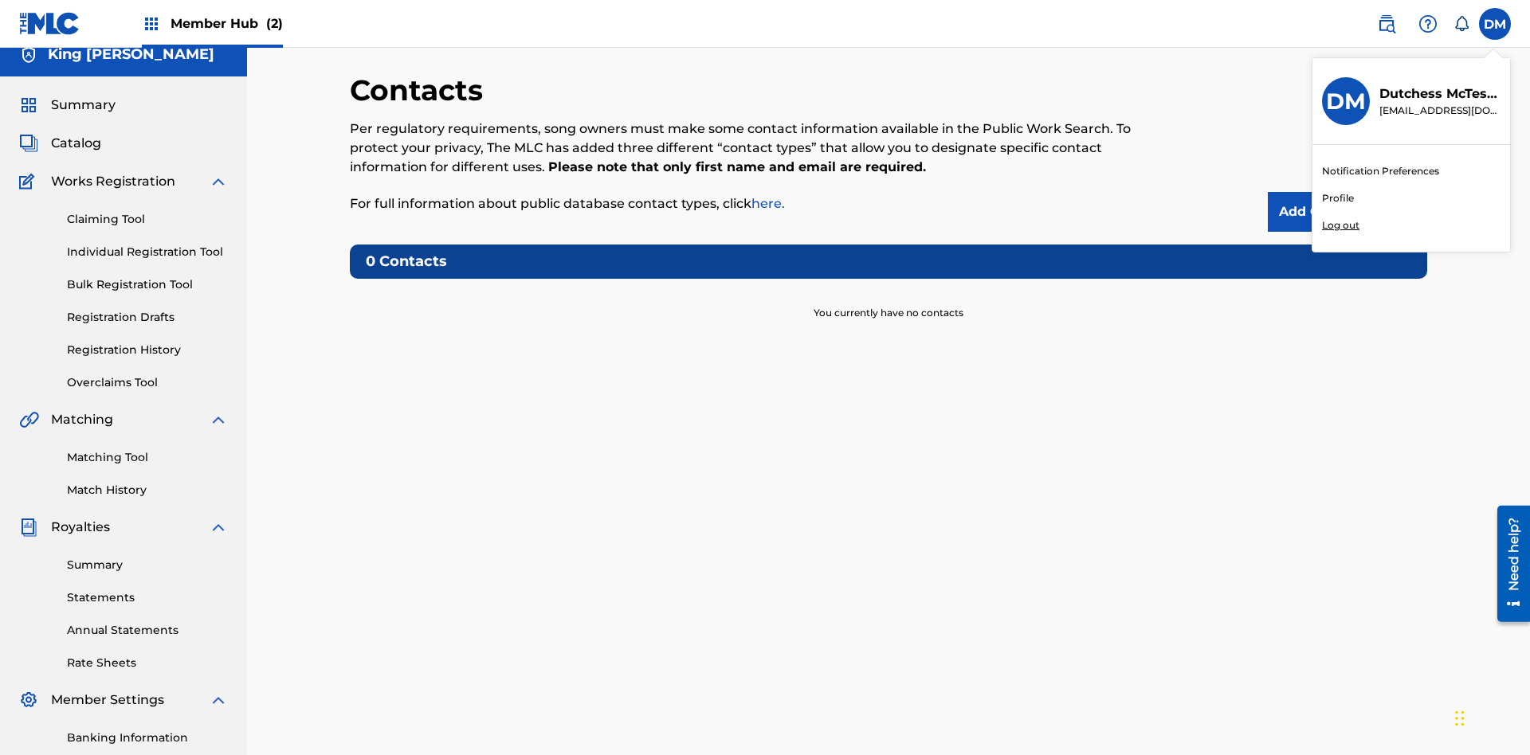
scroll to position [0, 0]
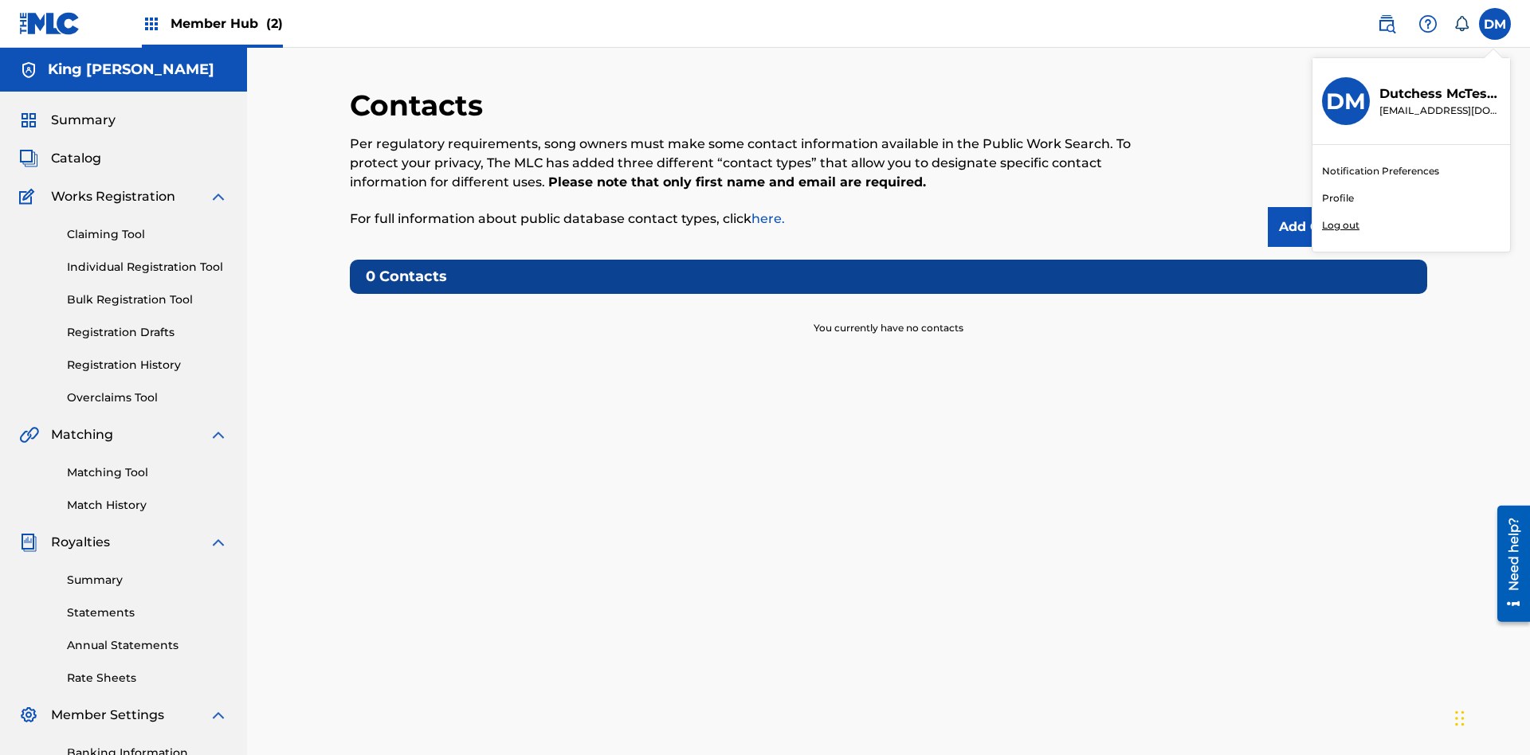
click at [1340, 225] on p "Log out" at bounding box center [1340, 225] width 37 height 14
click at [1495, 24] on input "[PERSON_NAME] [PERSON_NAME] [EMAIL_ADDRESS][DOMAIN_NAME] Notification Preferenc…" at bounding box center [1495, 24] width 0 height 0
